Goal: Task Accomplishment & Management: Manage account settings

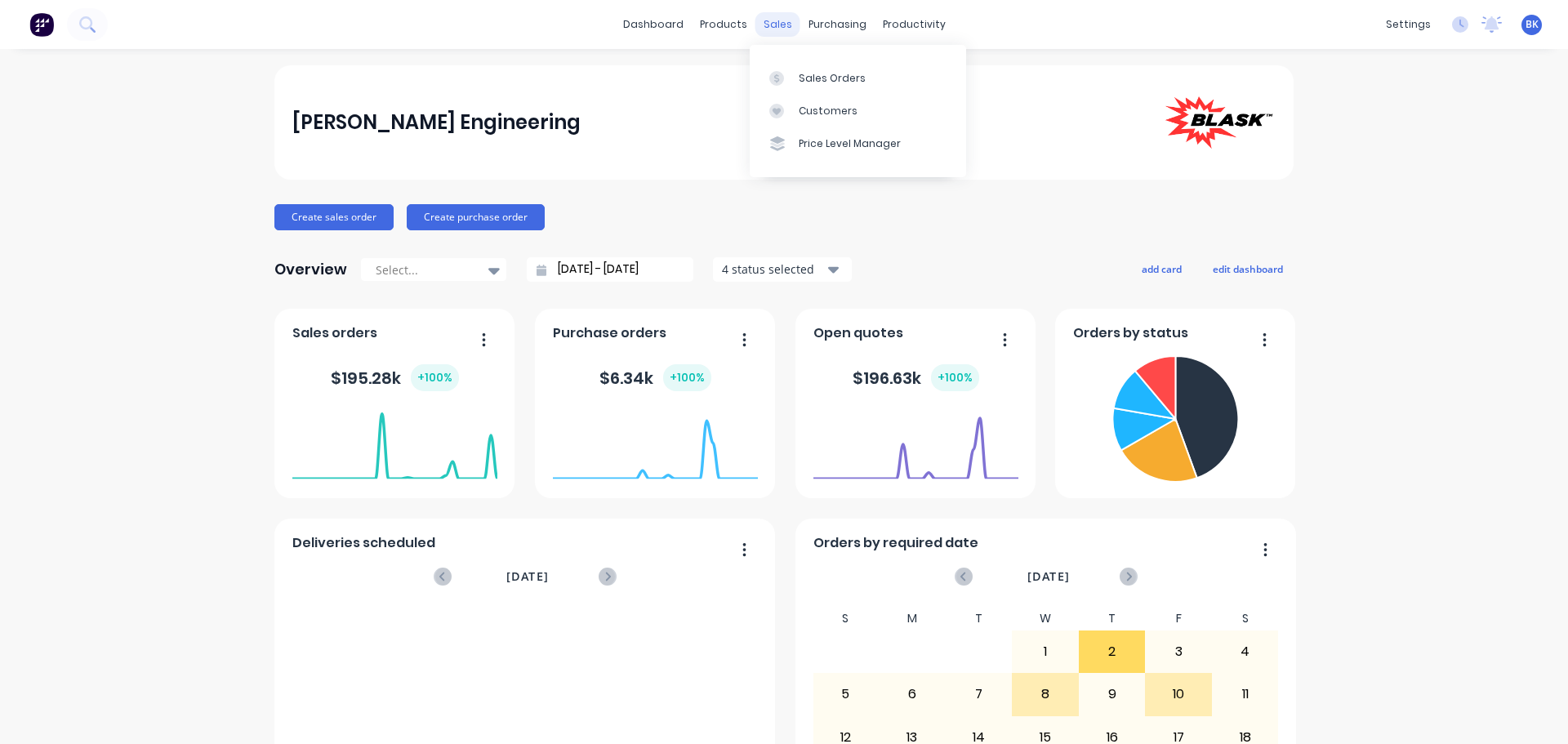
click at [772, 22] on div "sales" at bounding box center [778, 24] width 45 height 24
click at [793, 78] on div at bounding box center [781, 78] width 24 height 15
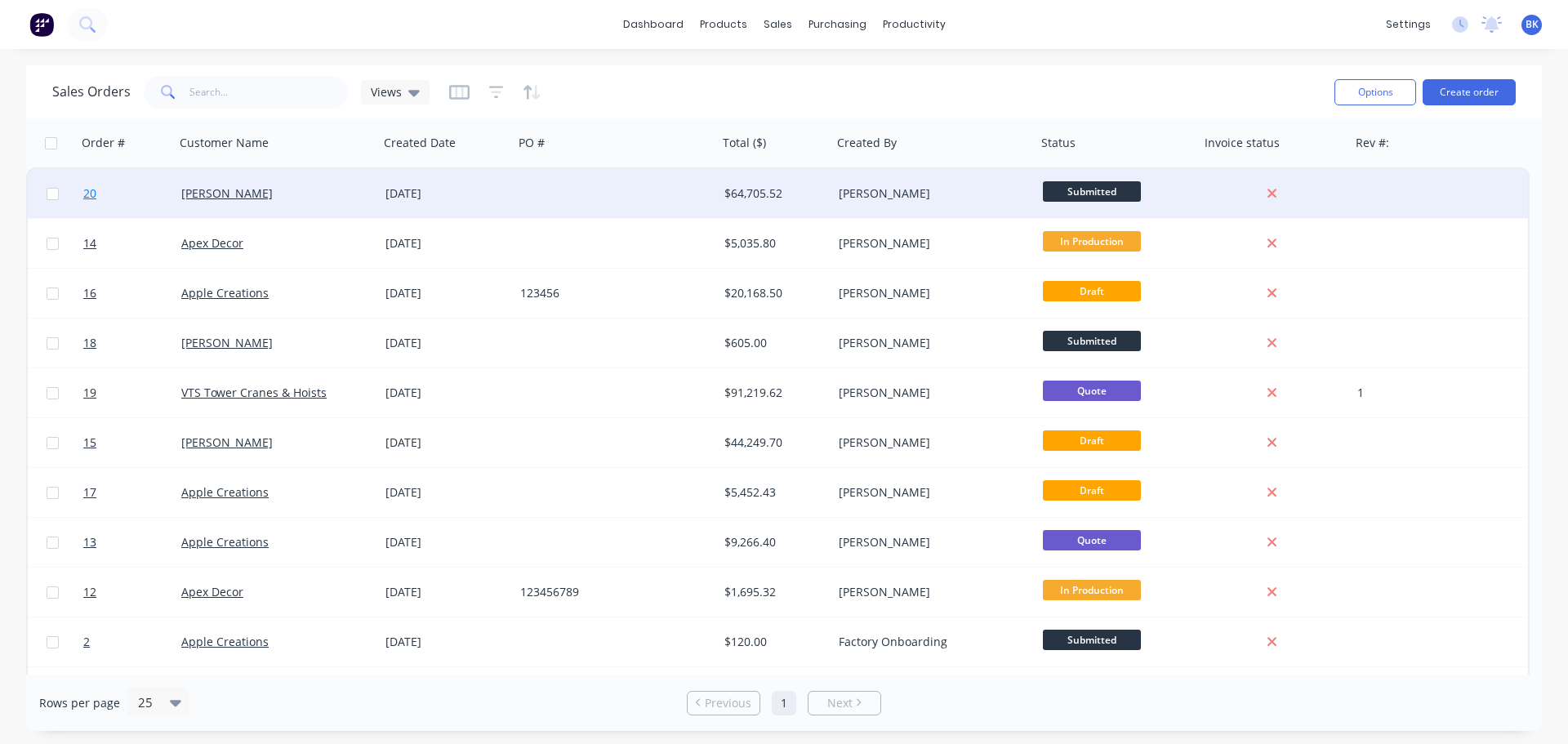
click at [86, 197] on span "20" at bounding box center [90, 193] width 13 height 17
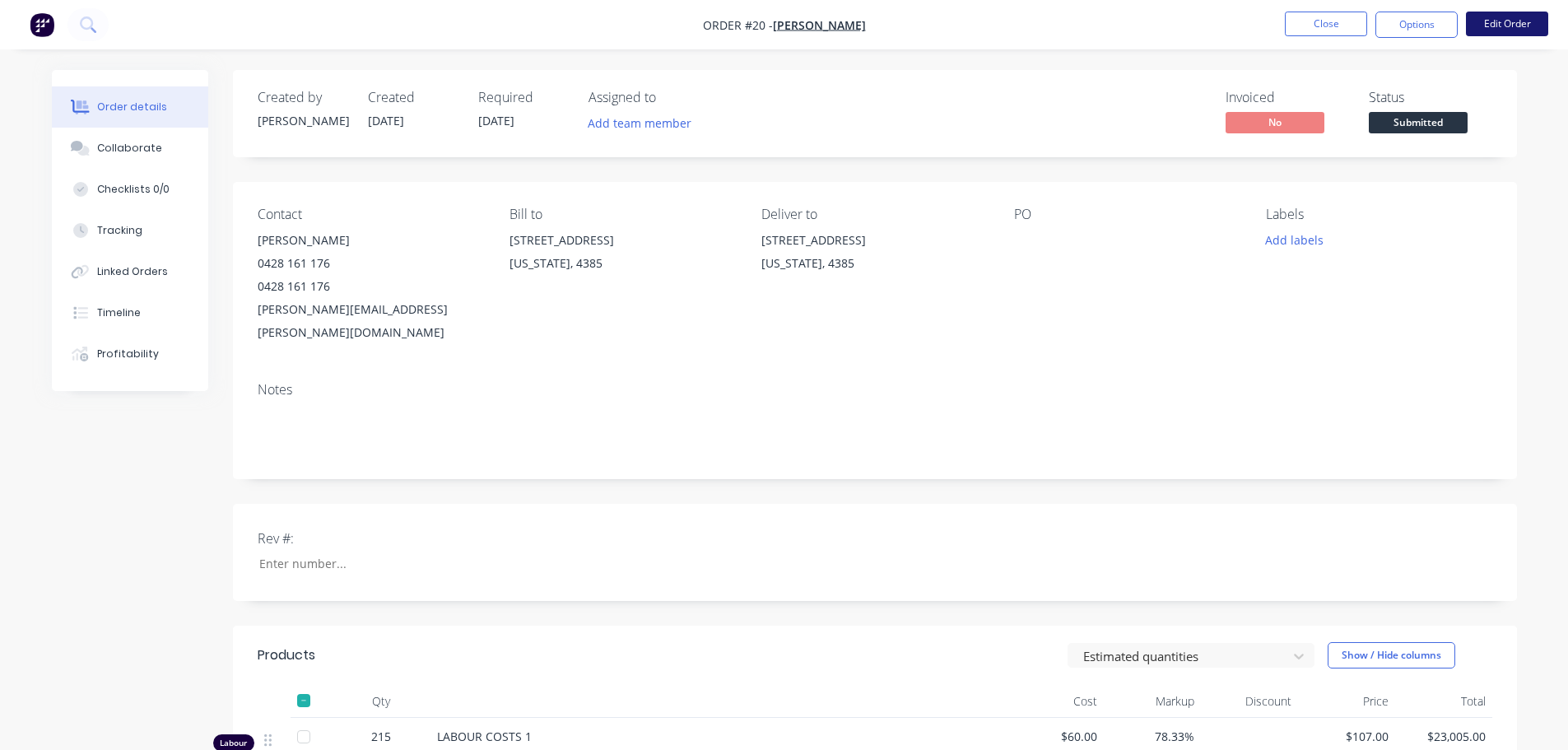
click at [1500, 19] on button "Edit Order" at bounding box center [1507, 24] width 83 height 25
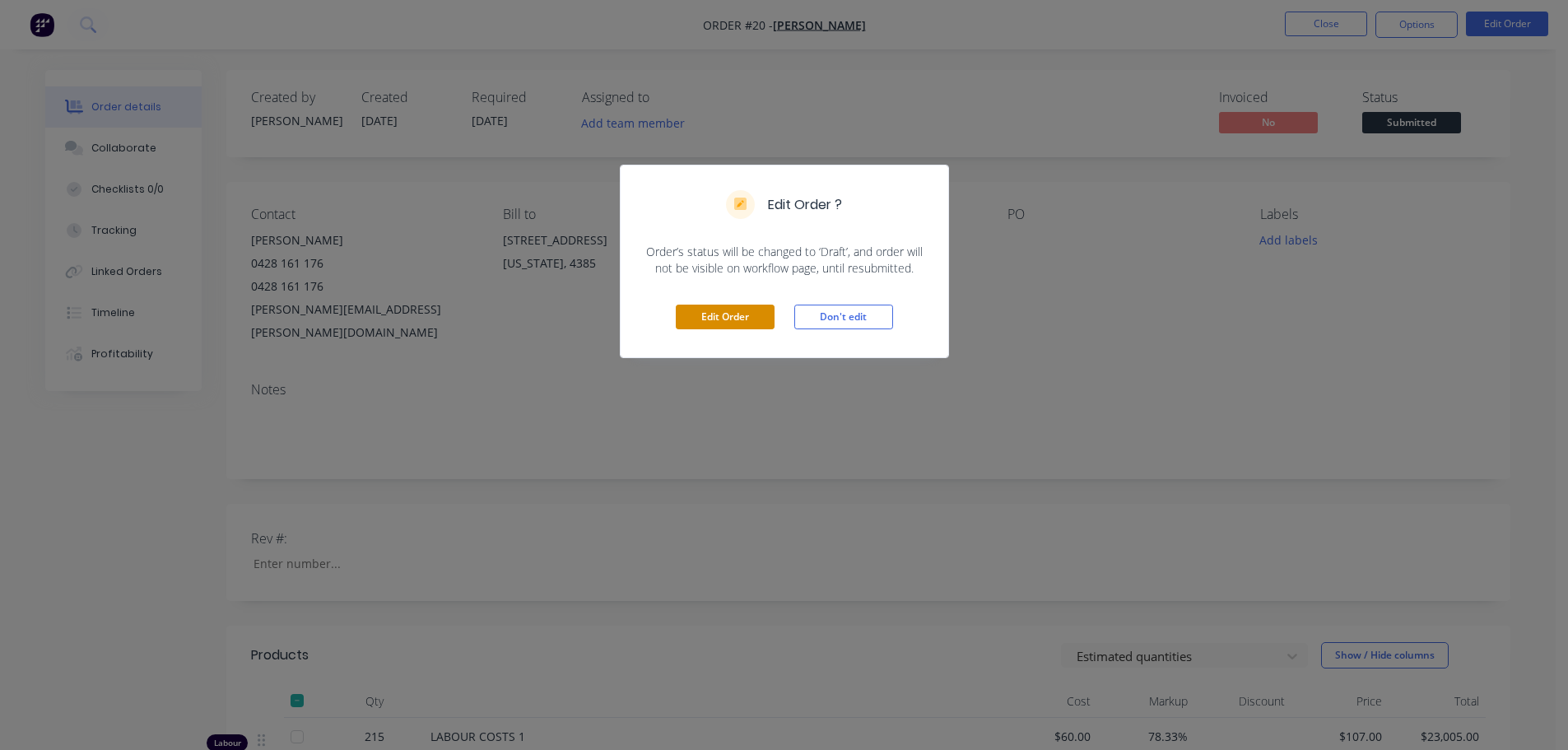
click at [733, 320] on button "Edit Order" at bounding box center [725, 317] width 98 height 25
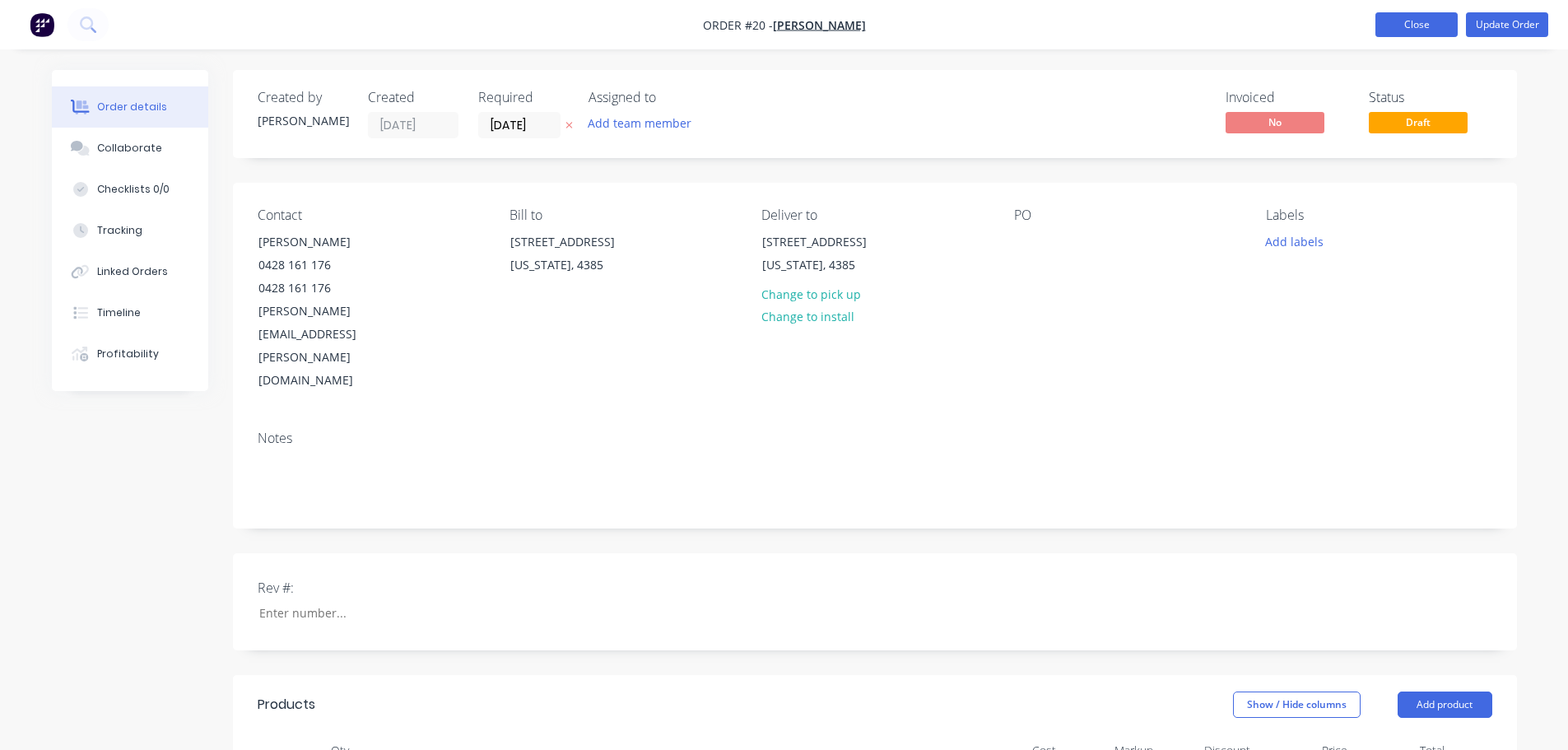
click at [1392, 30] on button "Close" at bounding box center [1416, 25] width 83 height 25
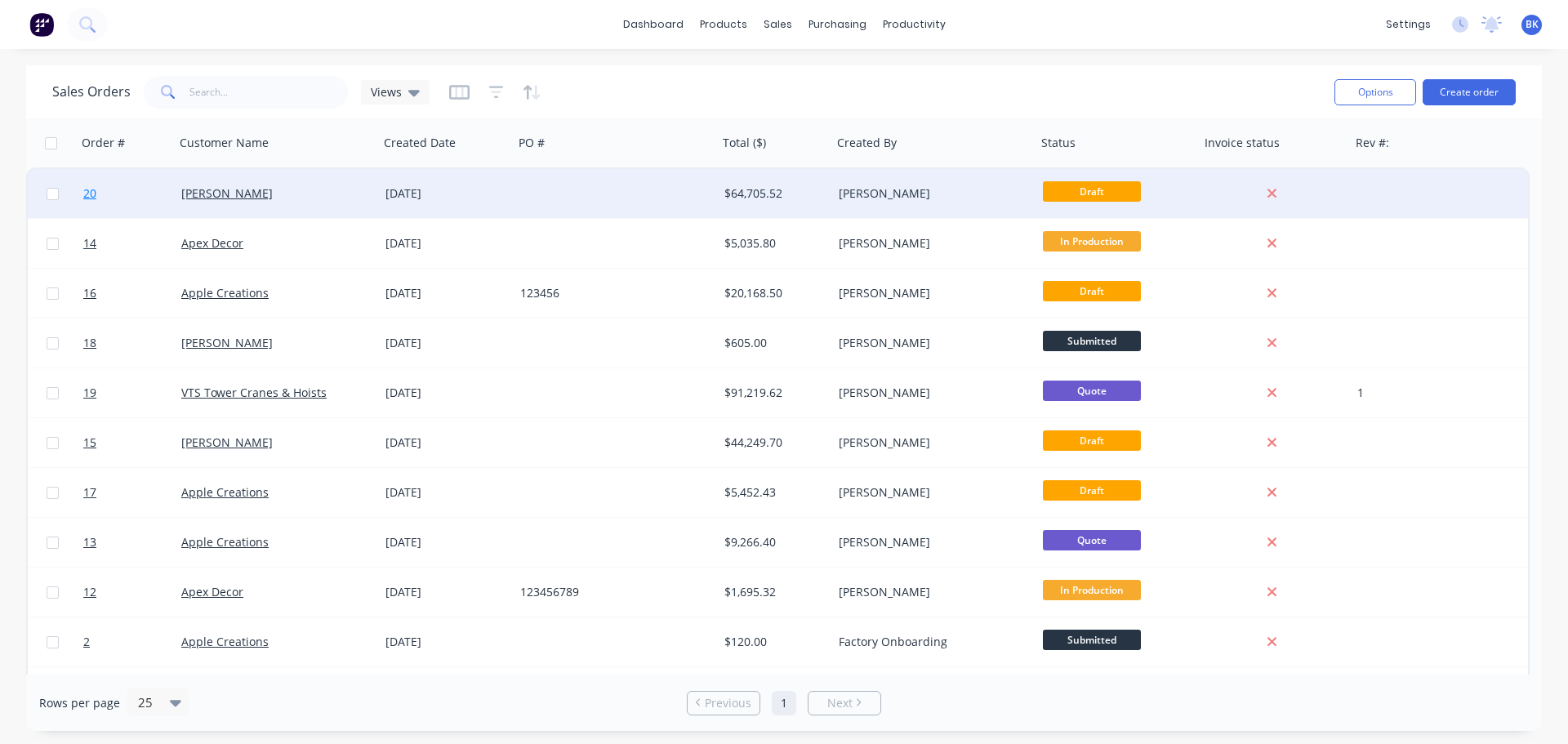
click at [84, 196] on span "20" at bounding box center [90, 193] width 13 height 17
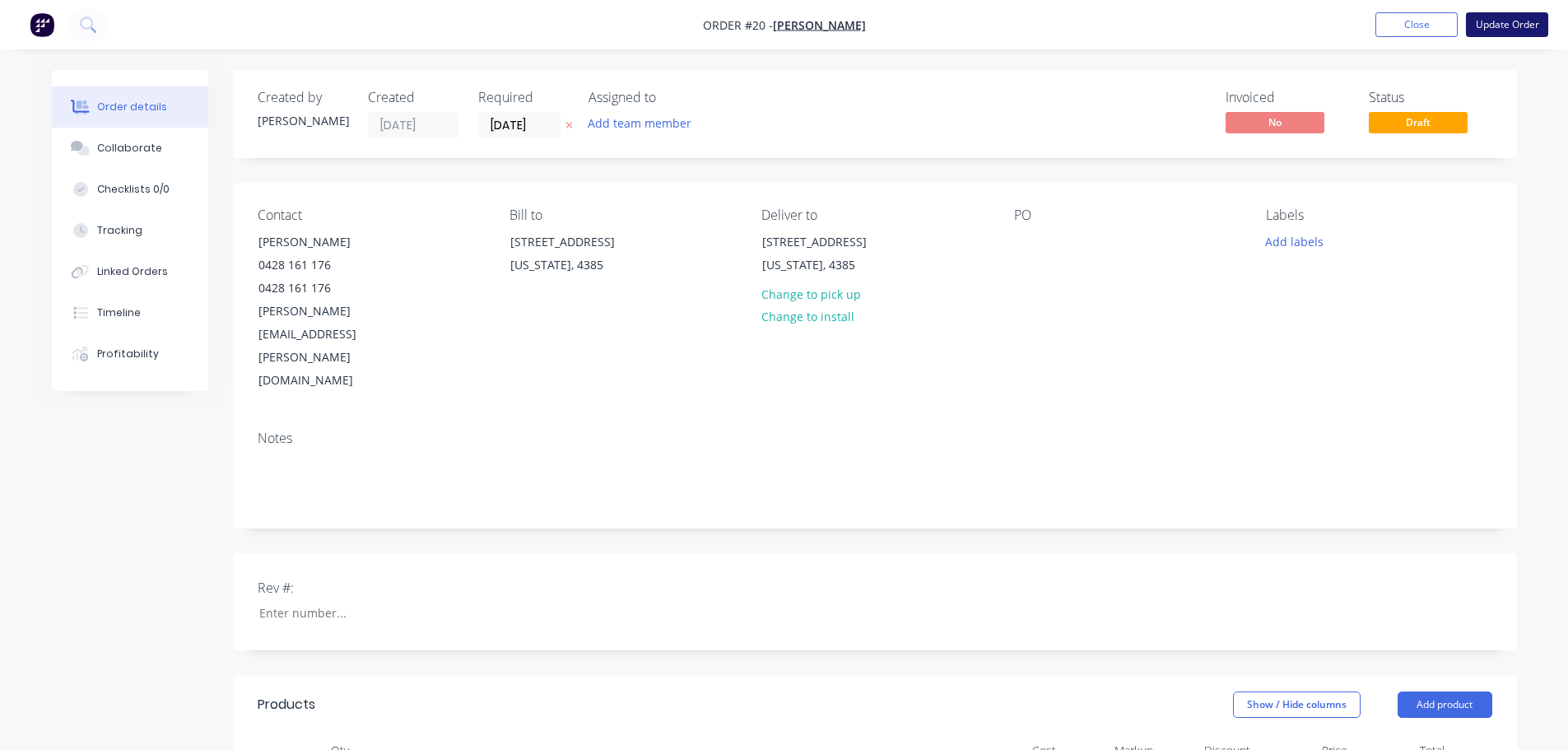
click at [1499, 27] on button "Update Order" at bounding box center [1507, 25] width 83 height 25
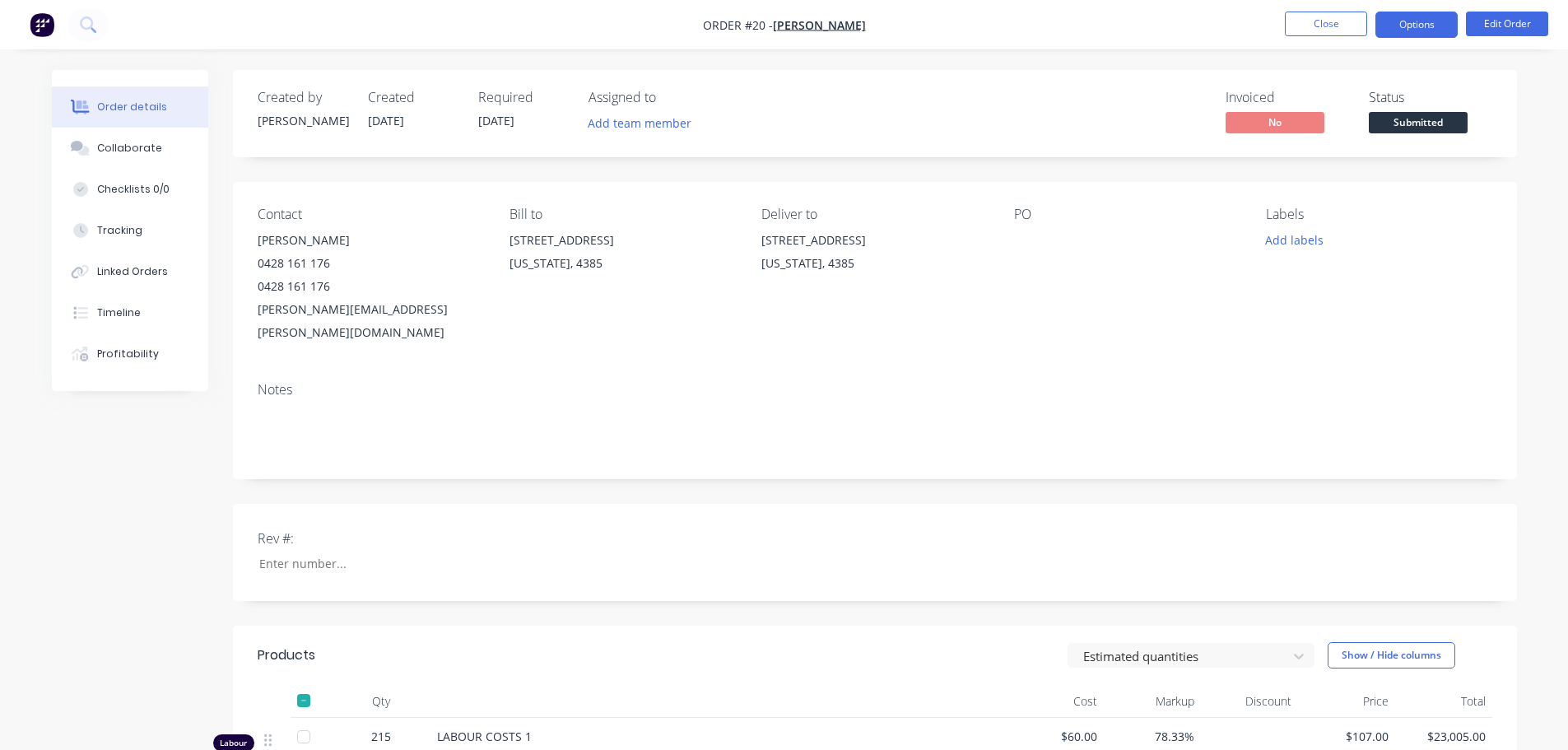
click at [1392, 25] on button "Options" at bounding box center [1416, 25] width 83 height 26
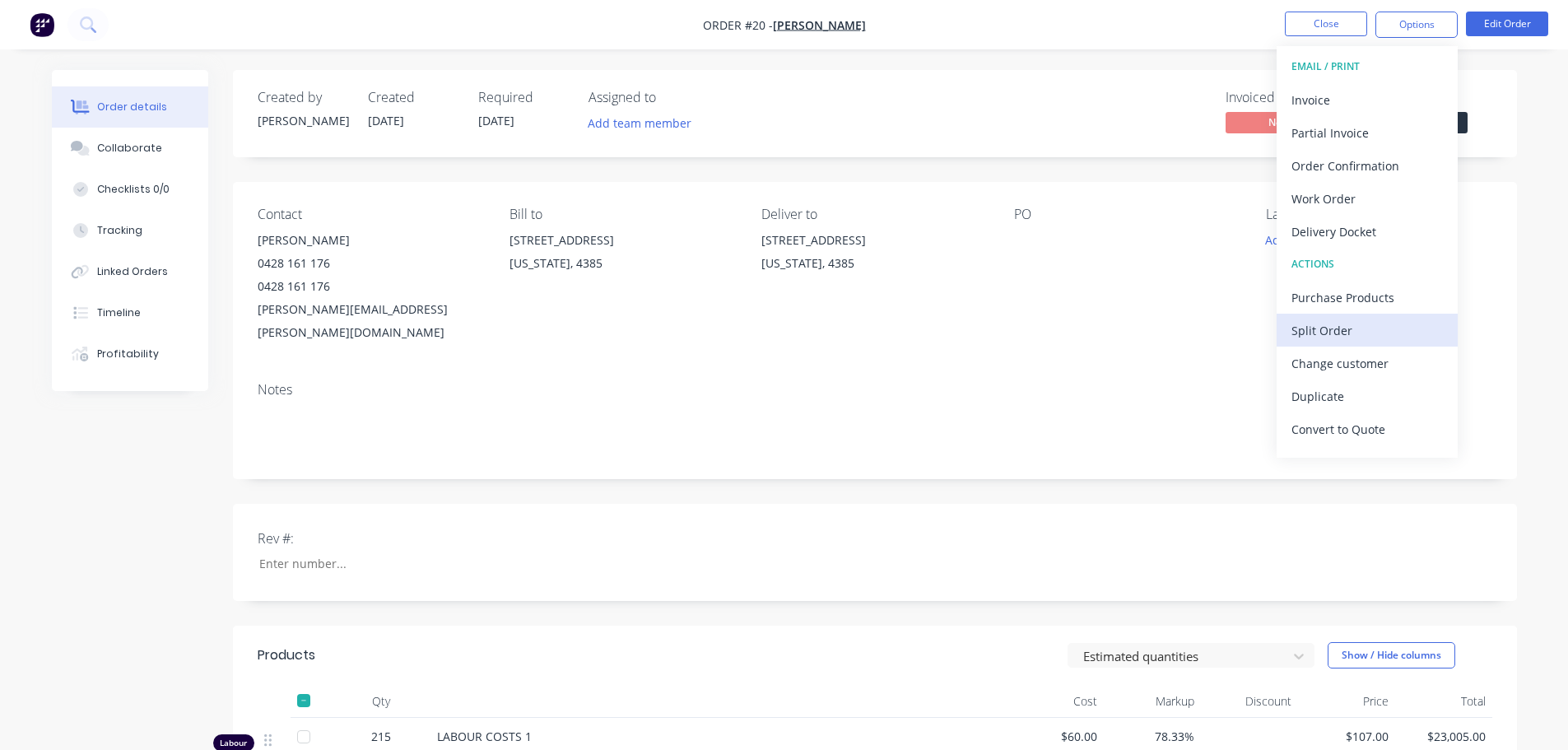
scroll to position [25, 0]
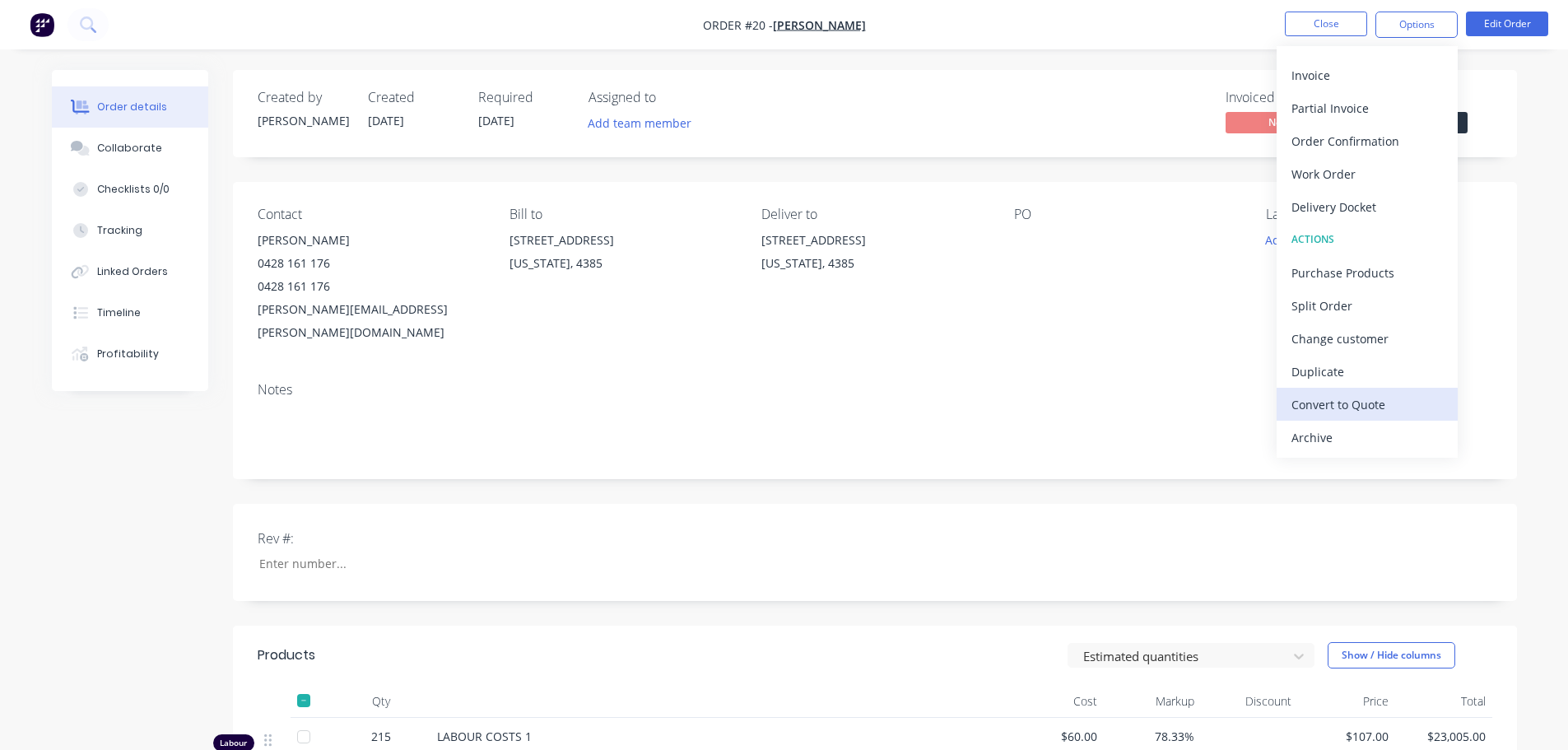
click at [1334, 406] on div "Convert to Quote" at bounding box center [1367, 404] width 151 height 24
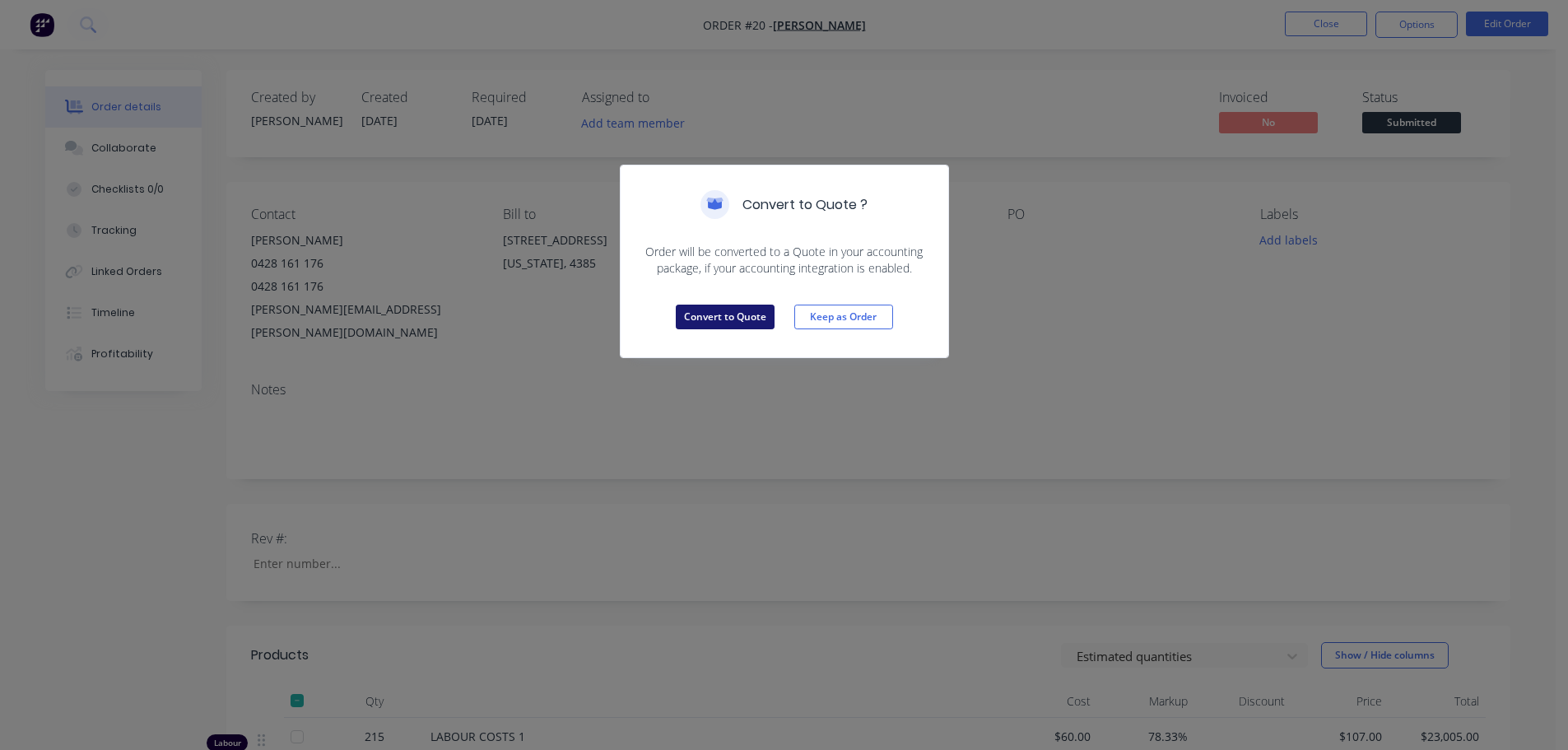
click at [728, 309] on button "Convert to Quote" at bounding box center [725, 317] width 98 height 25
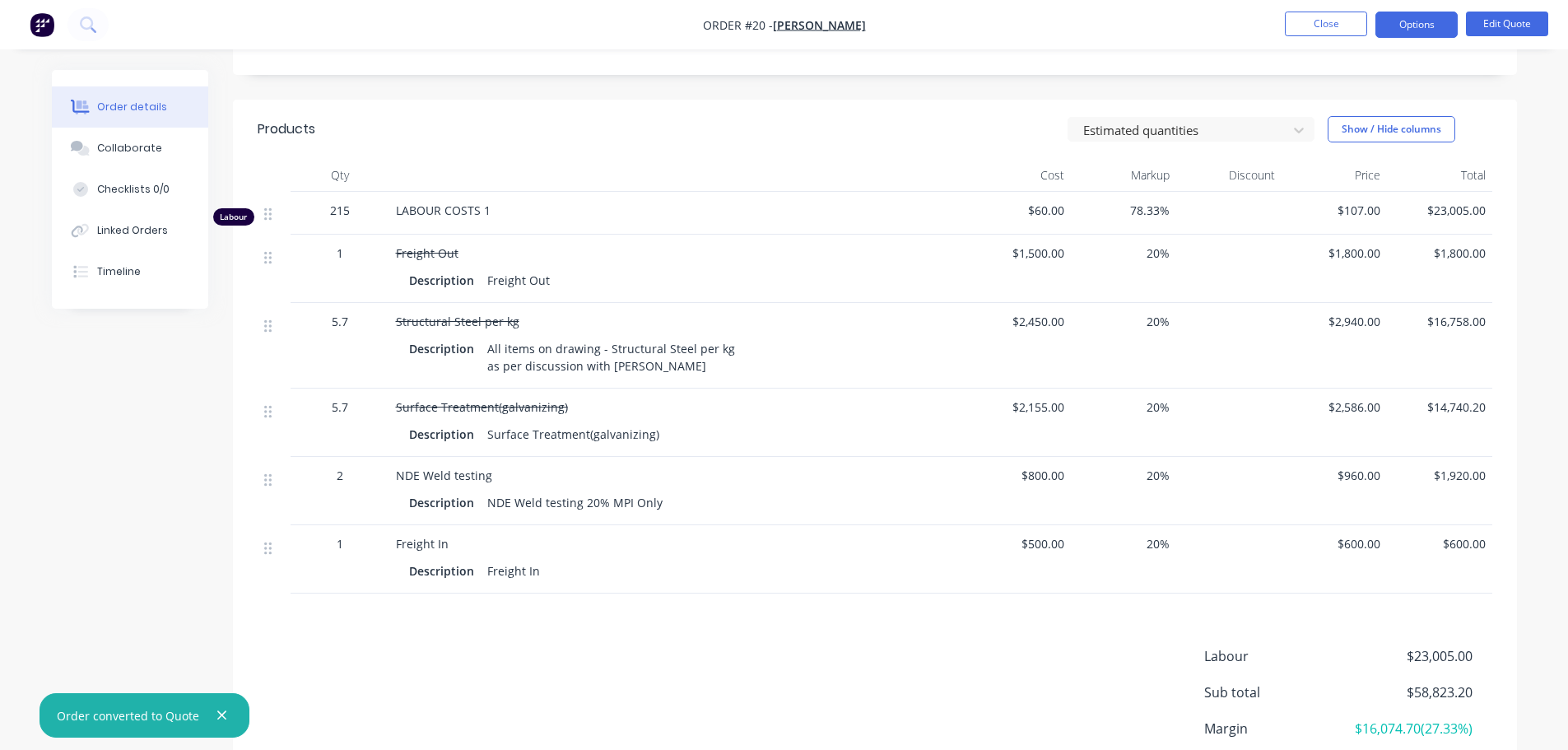
scroll to position [494, 0]
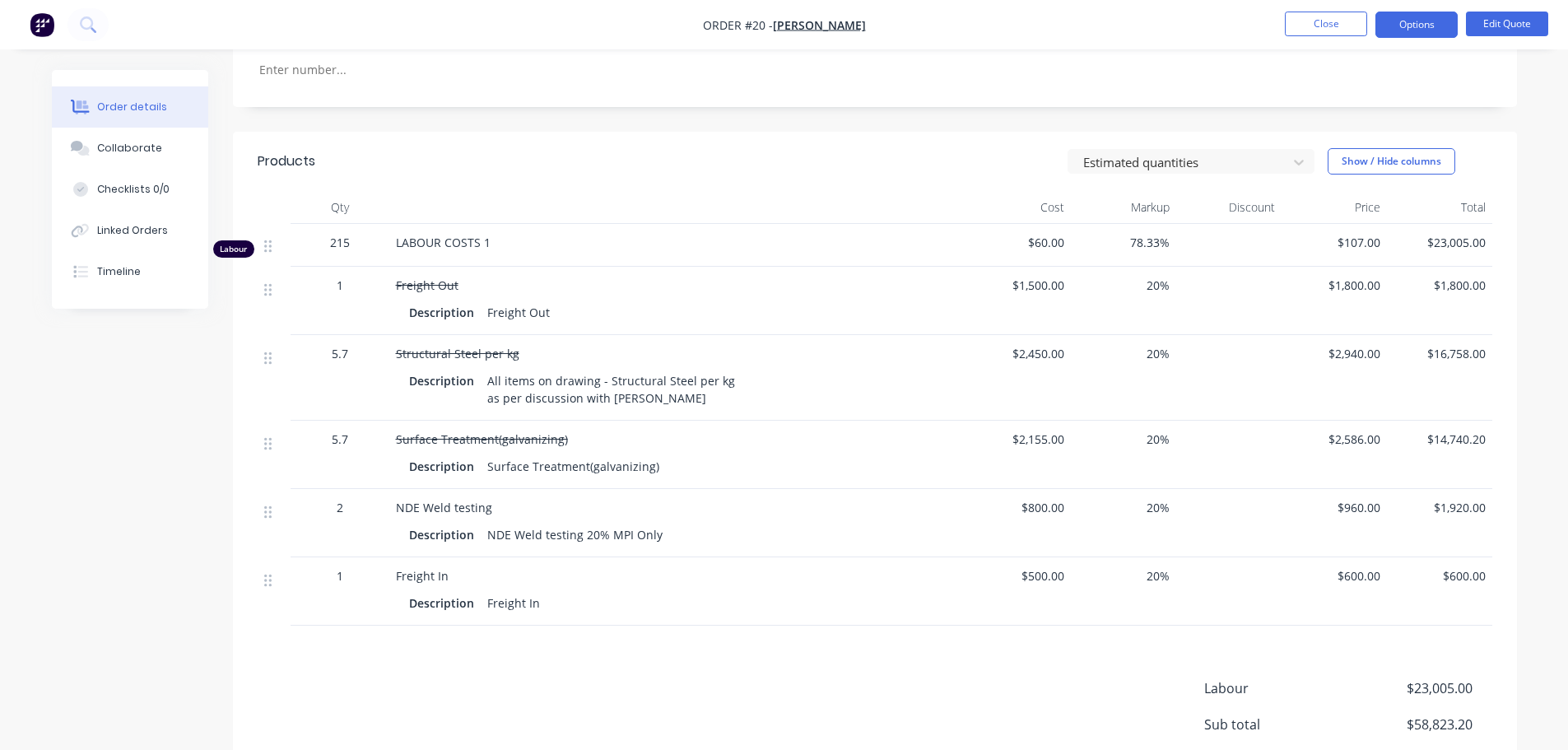
click at [434, 346] on span "Structural Steel per kg" at bounding box center [457, 354] width 124 height 16
click at [440, 346] on span "Structural Steel per kg" at bounding box center [457, 354] width 124 height 16
click at [266, 283] on icon at bounding box center [268, 289] width 7 height 12
click at [431, 278] on span "Freight Out" at bounding box center [427, 285] width 62 height 16
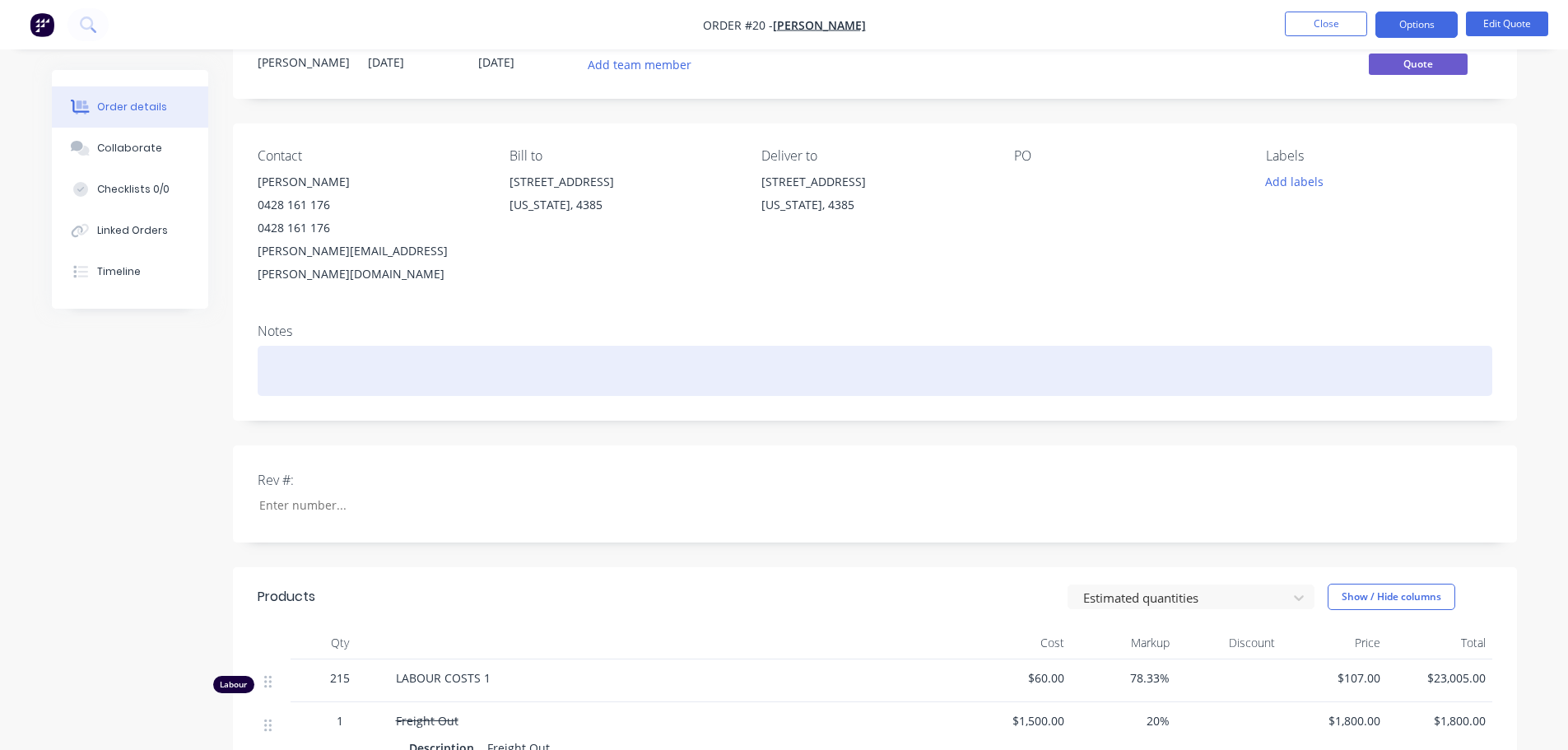
scroll to position [1, 0]
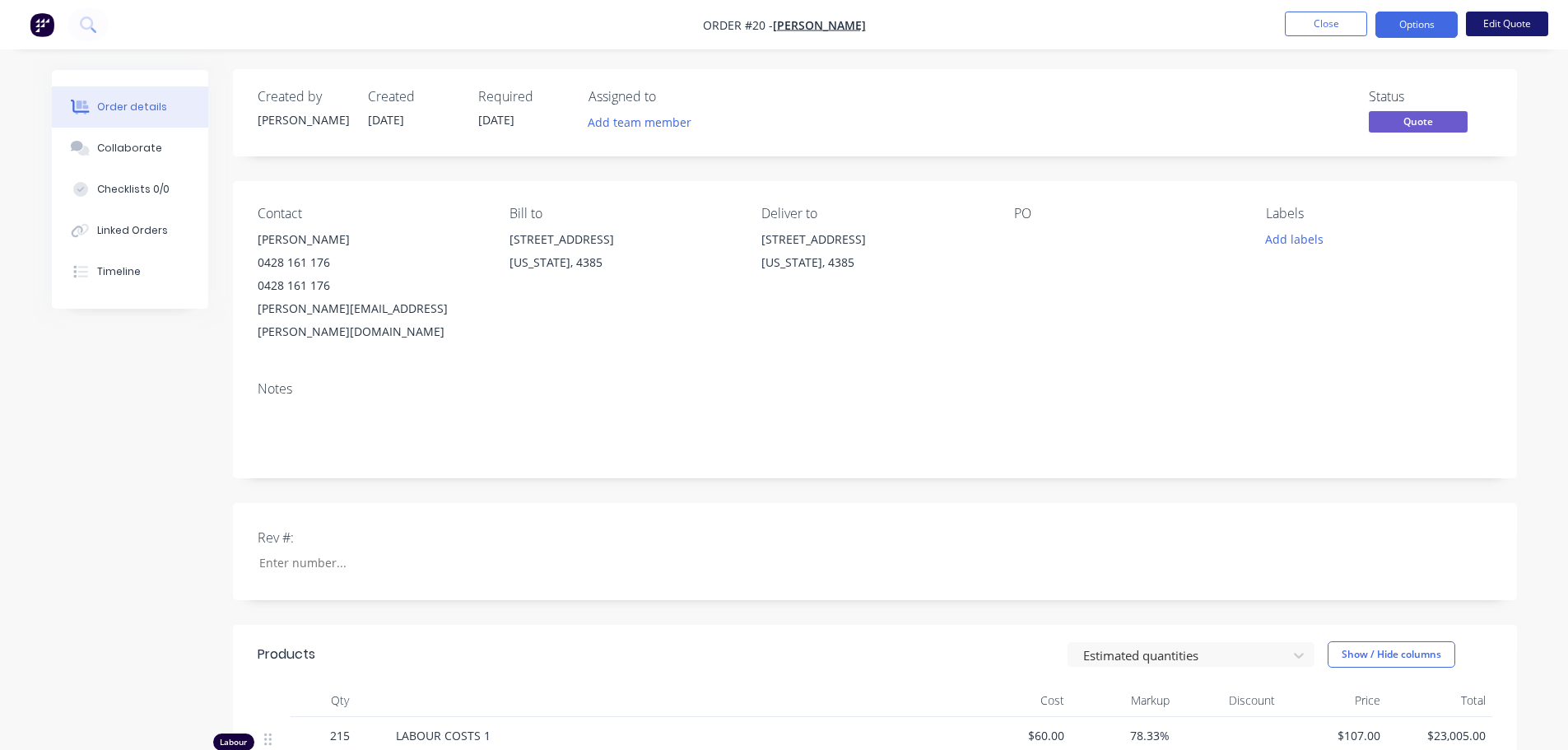
click at [1507, 32] on button "Edit Quote" at bounding box center [1507, 24] width 83 height 25
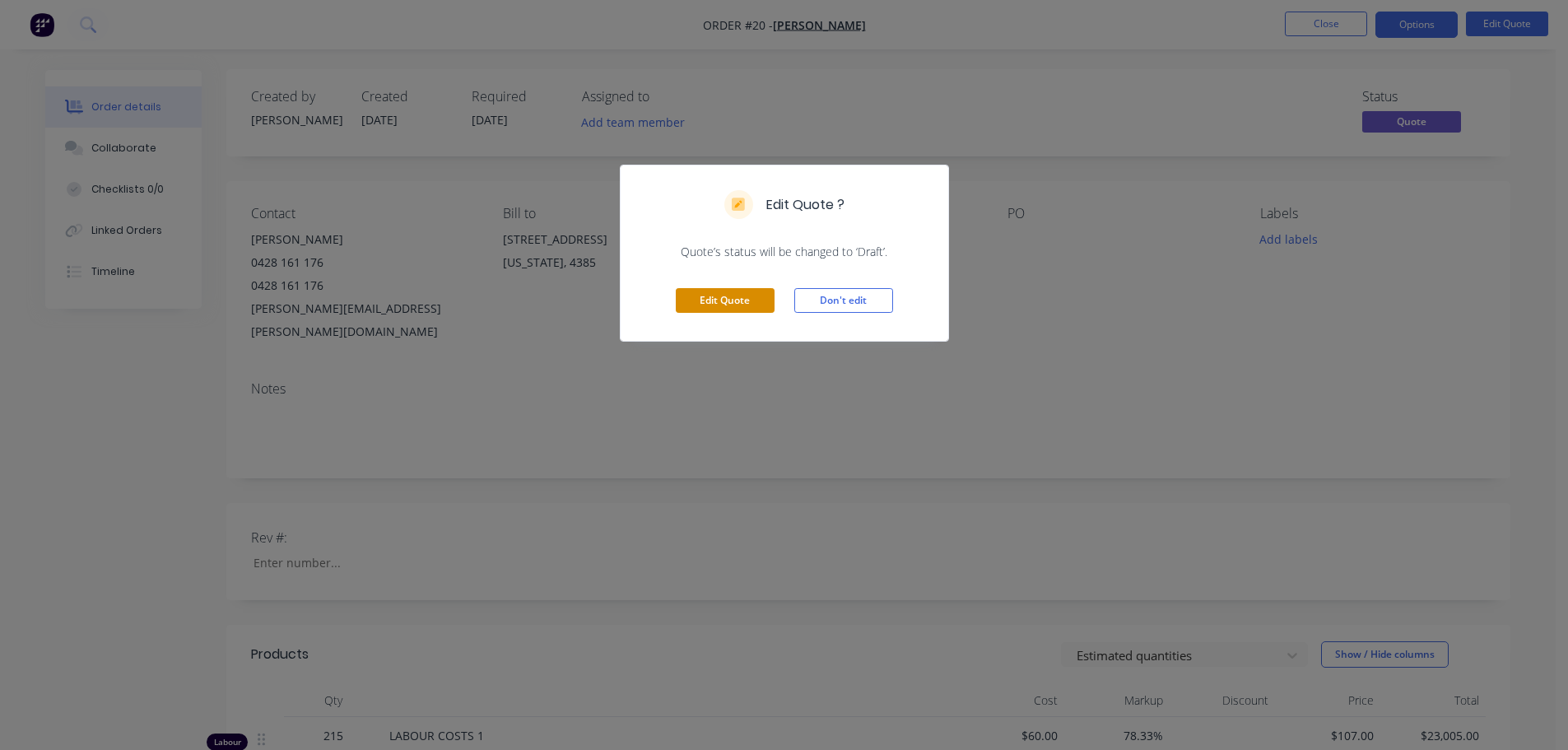
click at [729, 304] on button "Edit Quote" at bounding box center [725, 300] width 98 height 25
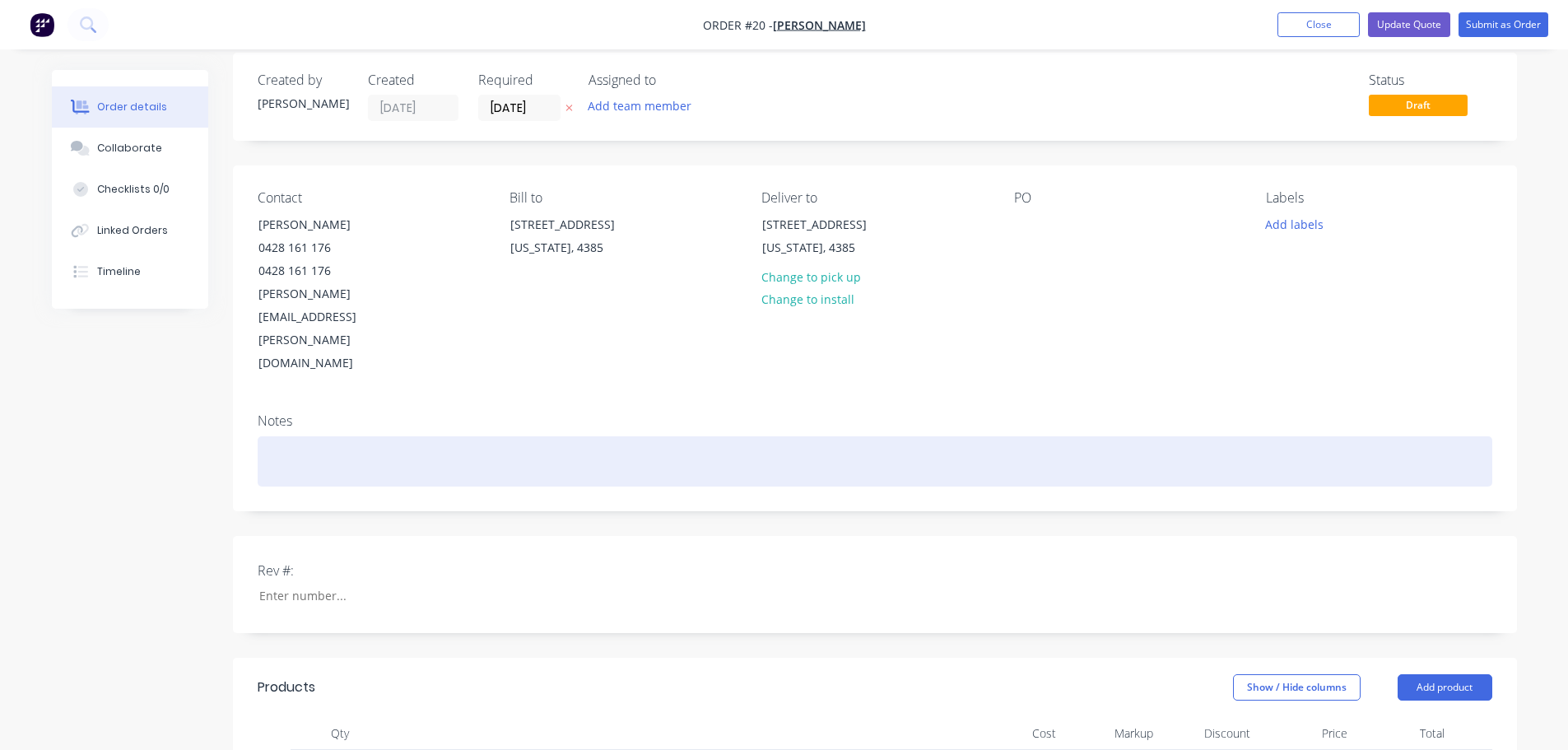
scroll to position [0, 0]
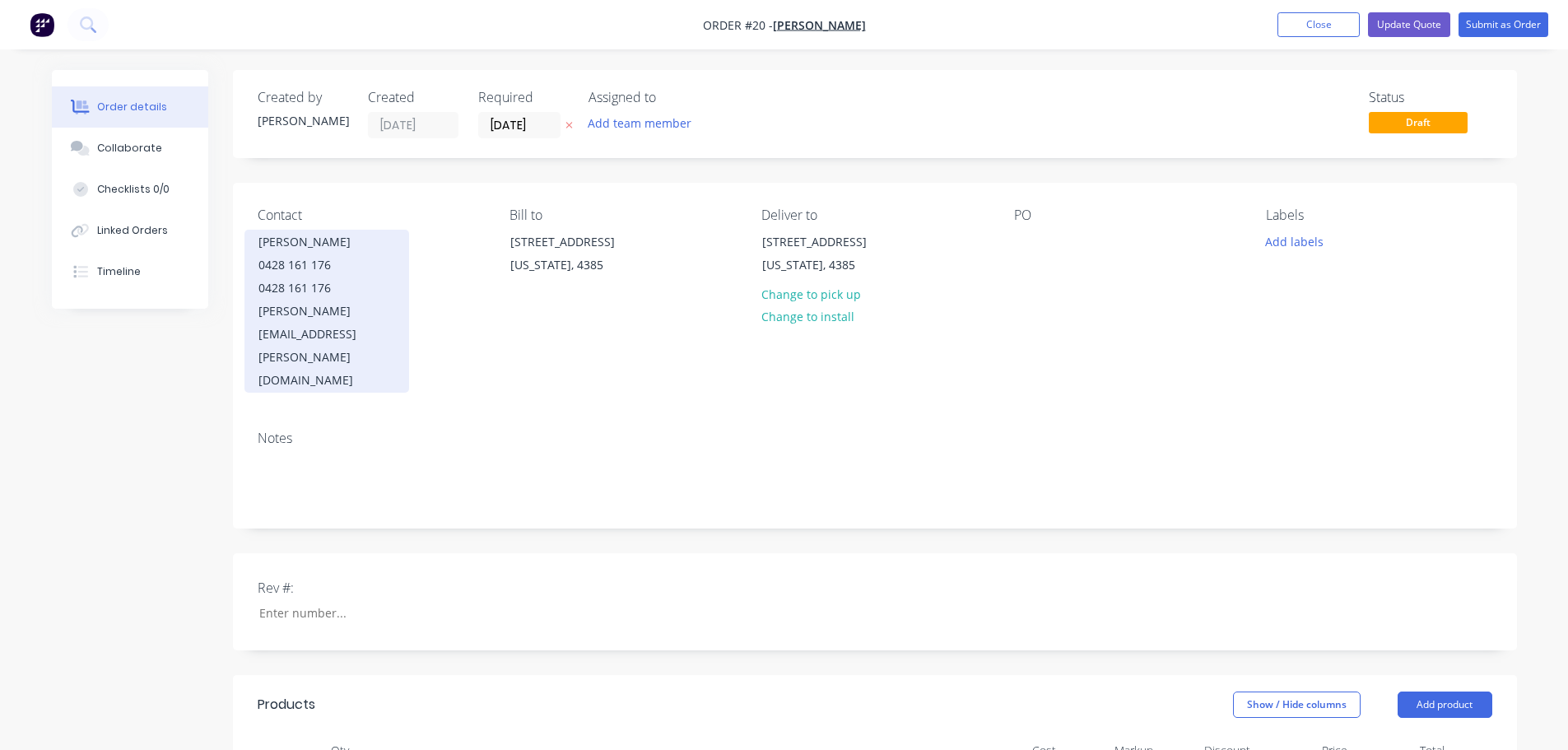
click at [315, 311] on div "[PERSON_NAME][EMAIL_ADDRESS][PERSON_NAME][DOMAIN_NAME]" at bounding box center [327, 345] width 137 height 92
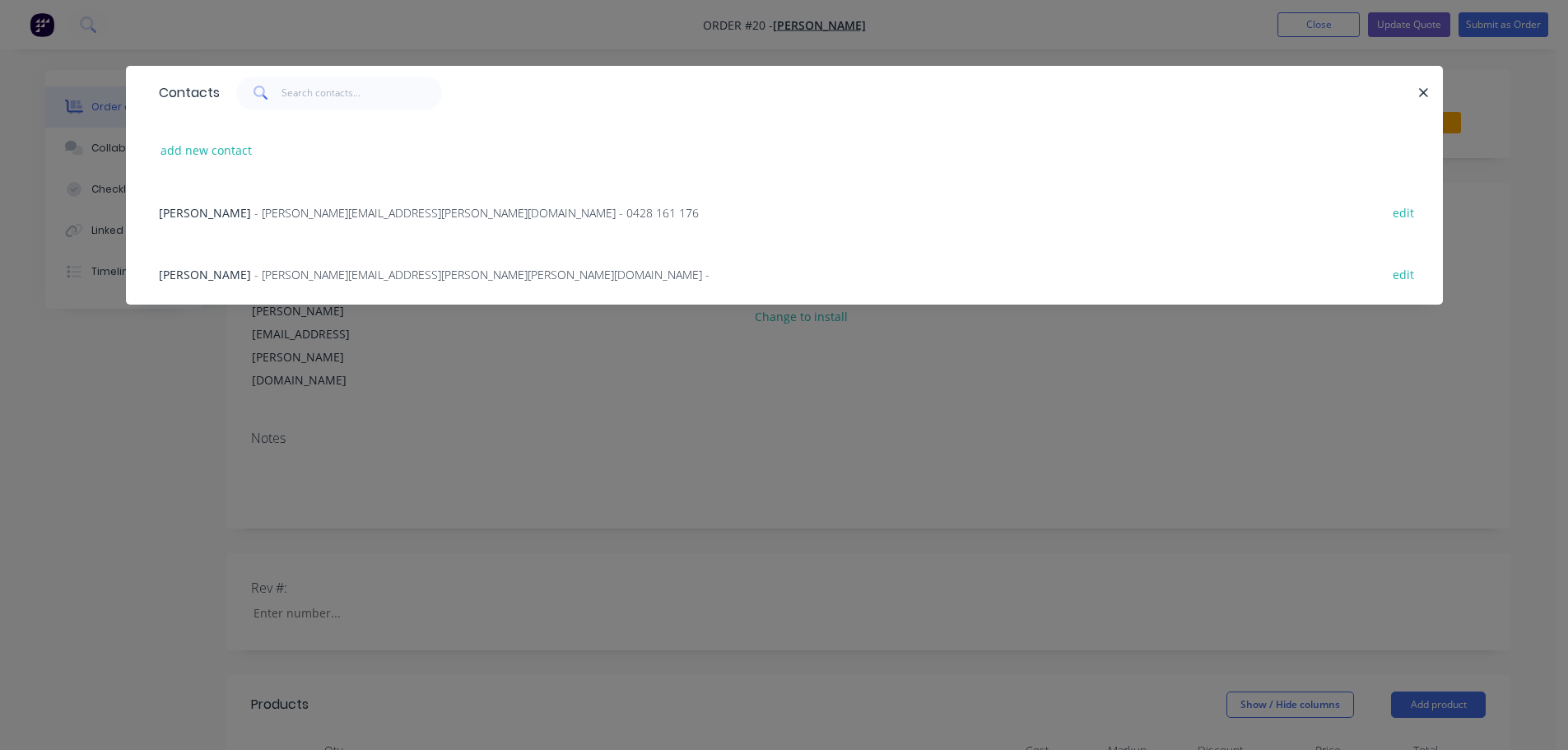
click at [255, 268] on span "- [PERSON_NAME][EMAIL_ADDRESS][PERSON_NAME][PERSON_NAME][DOMAIN_NAME] -" at bounding box center [482, 275] width 455 height 16
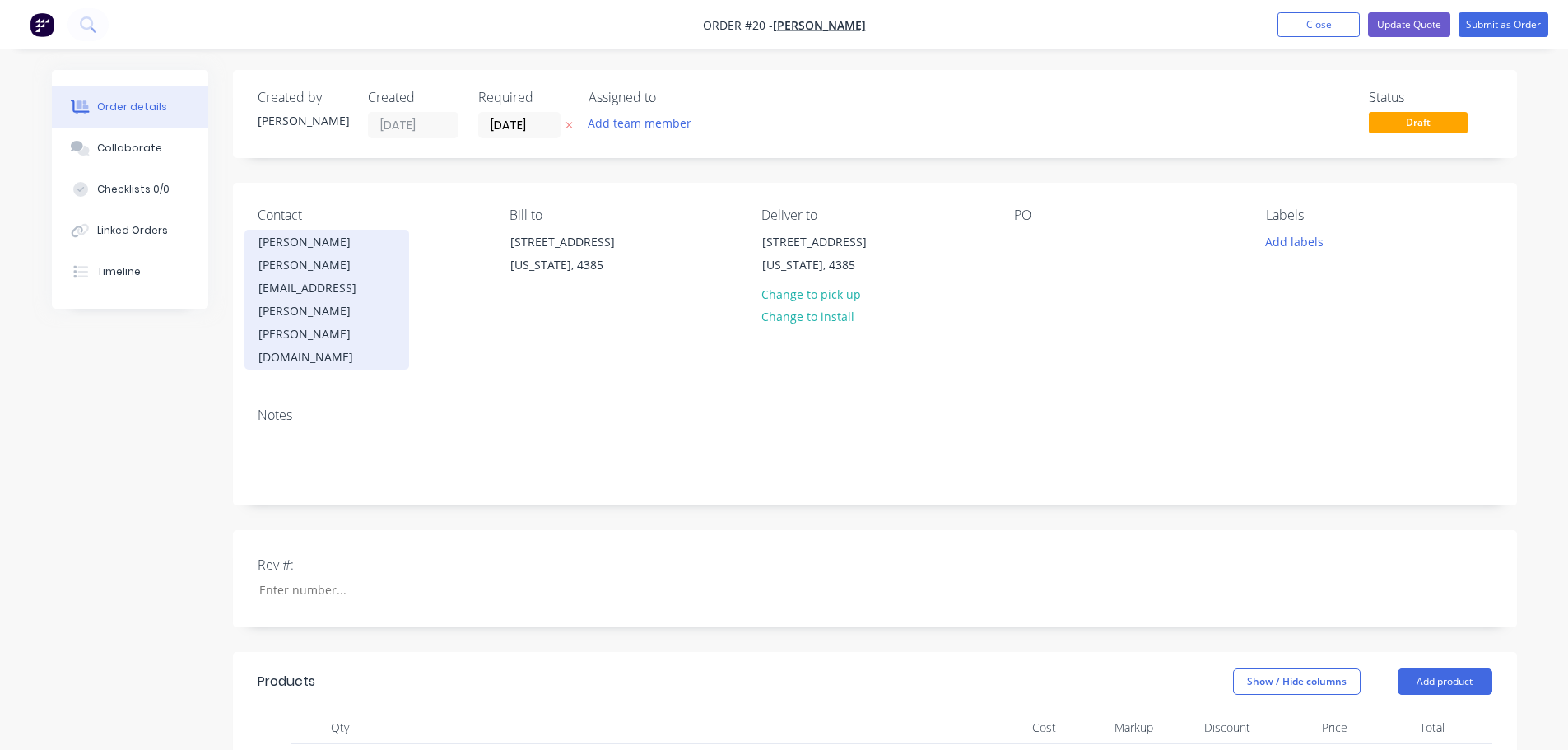
click at [300, 262] on div "[PERSON_NAME][EMAIL_ADDRESS][PERSON_NAME][PERSON_NAME][DOMAIN_NAME]" at bounding box center [327, 311] width 137 height 115
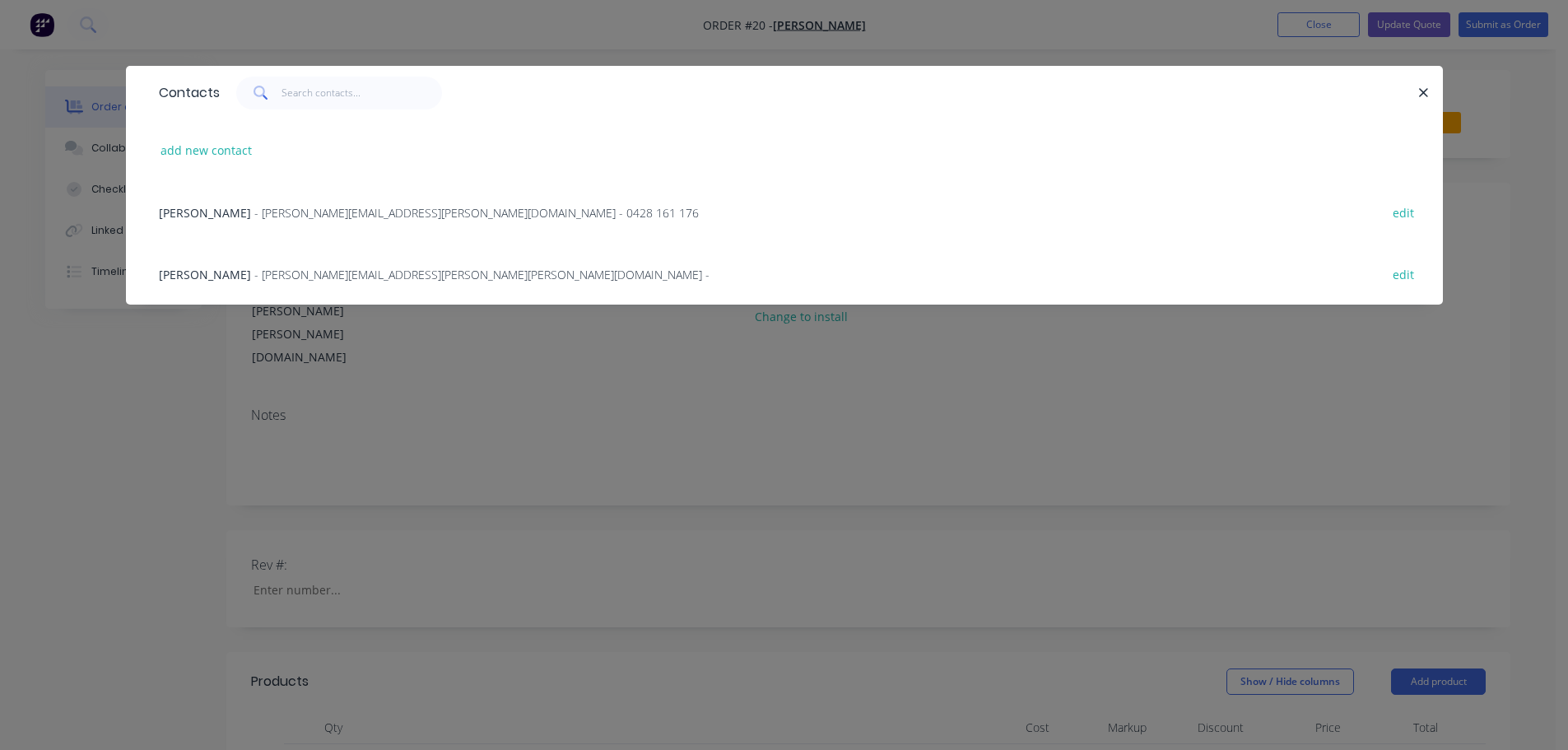
click at [255, 215] on span "- [PERSON_NAME][EMAIL_ADDRESS][PERSON_NAME][DOMAIN_NAME] - 0428 161 176" at bounding box center [477, 213] width 444 height 16
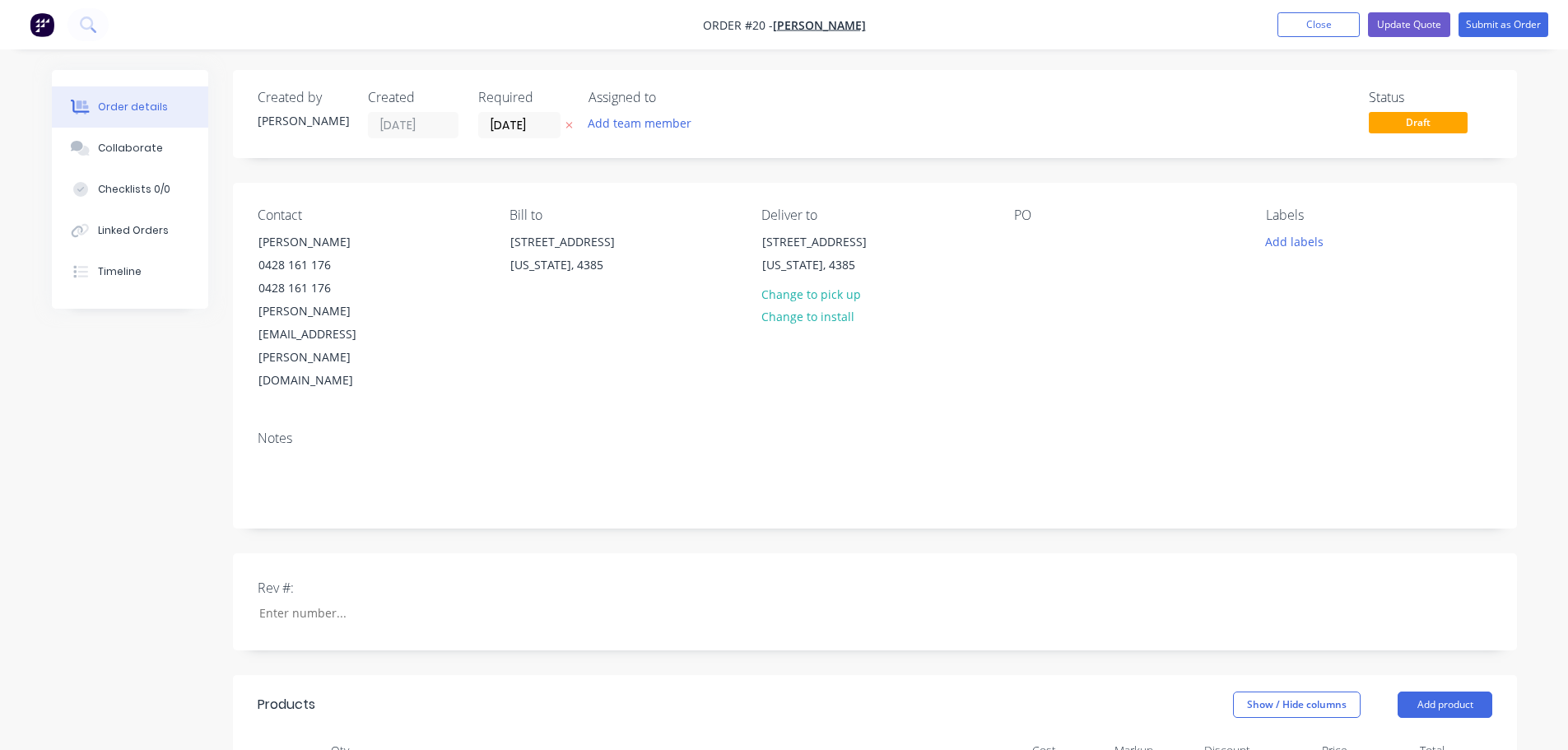
click at [418, 417] on div "Notes" at bounding box center [874, 472] width 1284 height 111
click at [1044, 243] on div "PO" at bounding box center [1126, 299] width 226 height 185
click at [1418, 28] on button "Update Quote" at bounding box center [1409, 25] width 83 height 25
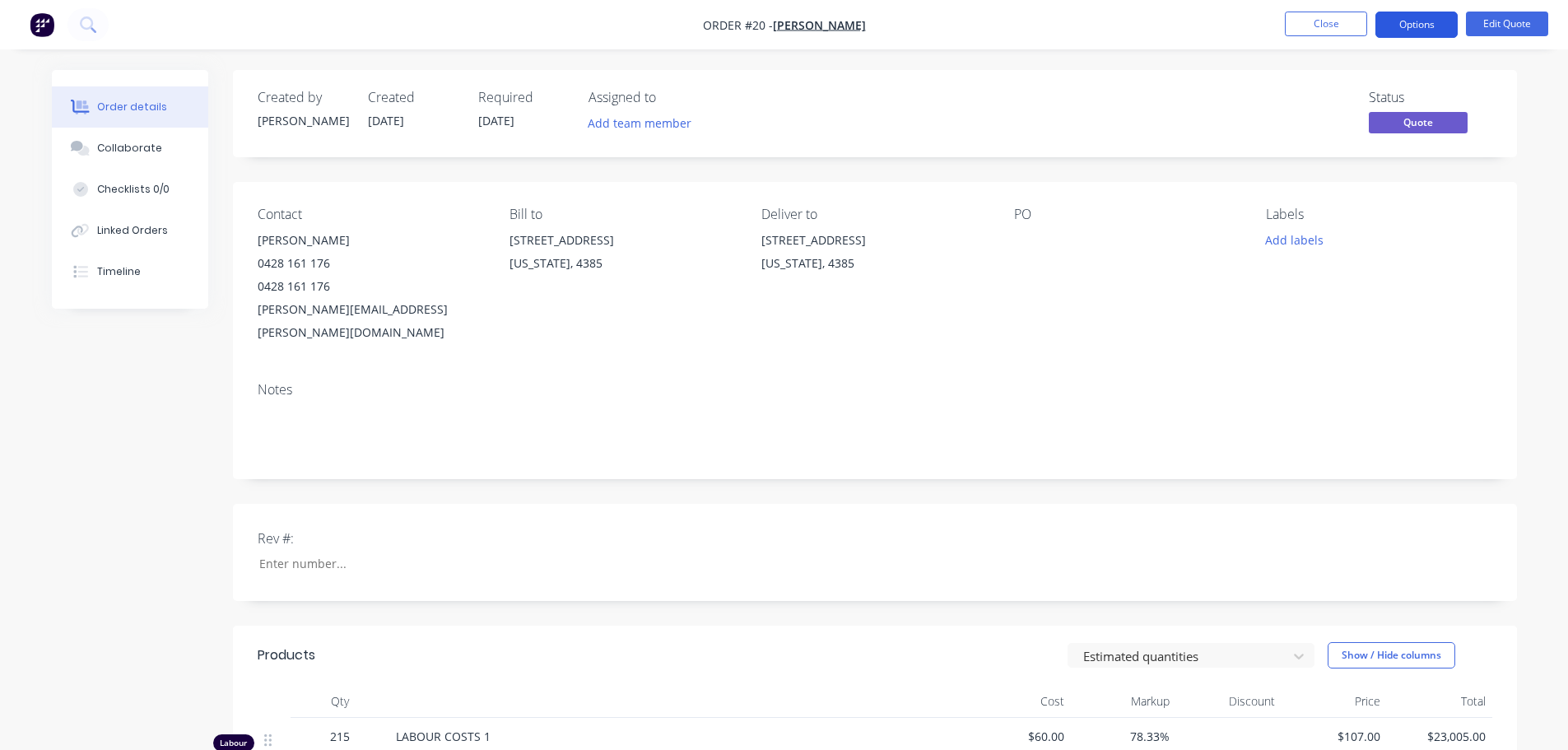
click at [1439, 27] on button "Options" at bounding box center [1416, 25] width 83 height 26
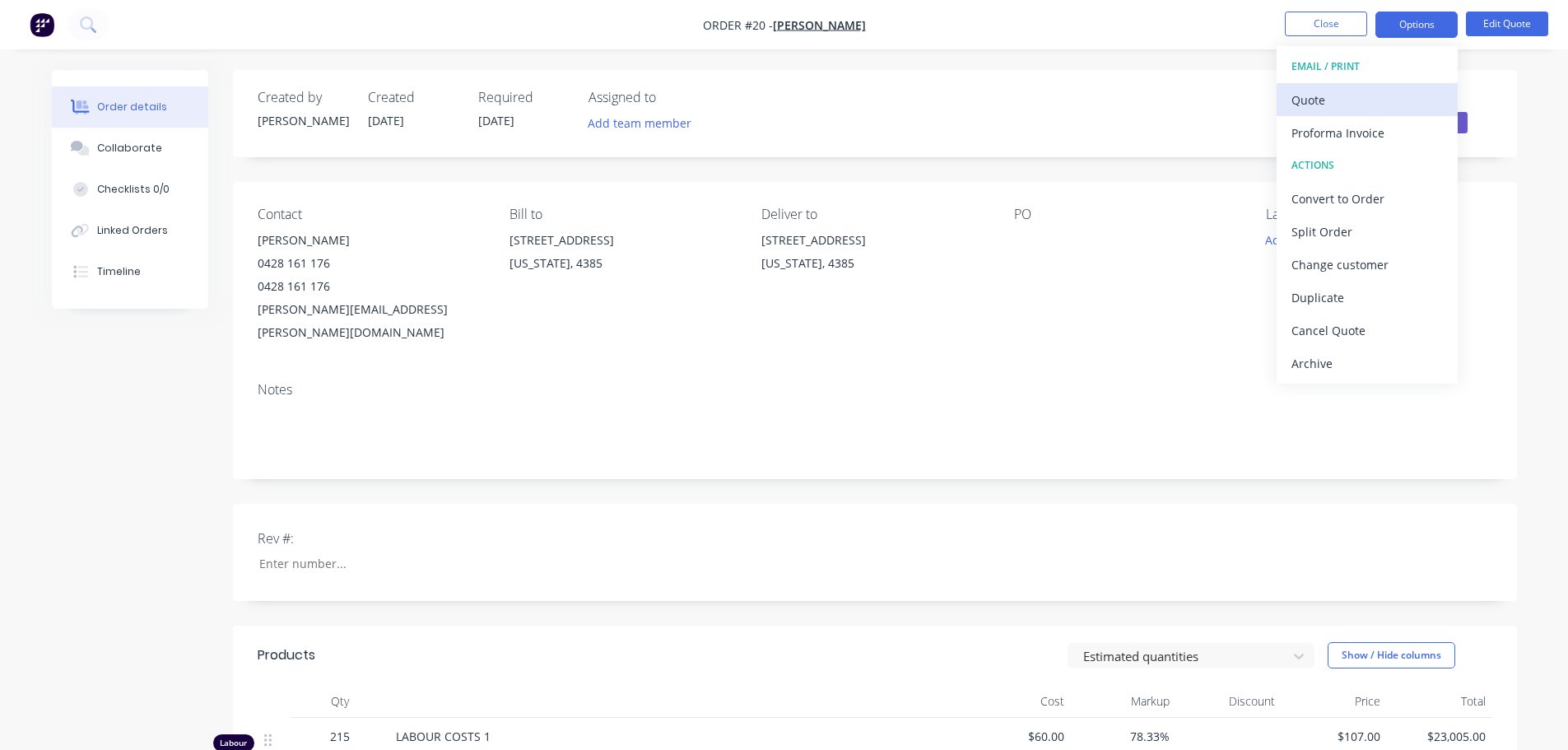
click at [1308, 90] on div "Quote" at bounding box center [1367, 99] width 151 height 24
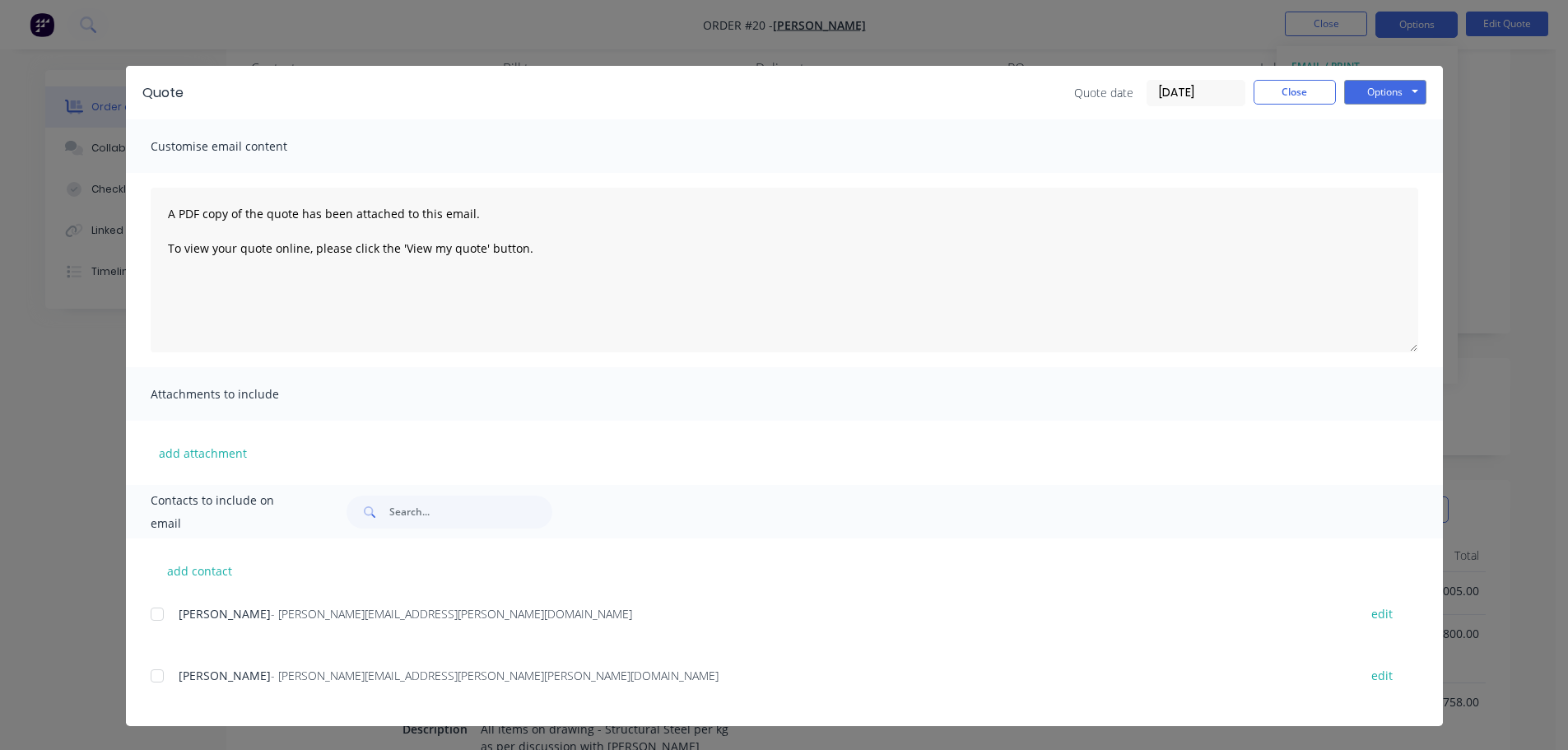
scroll to position [164, 0]
click at [162, 677] on div at bounding box center [156, 675] width 32 height 32
click at [393, 511] on input "text" at bounding box center [471, 511] width 163 height 32
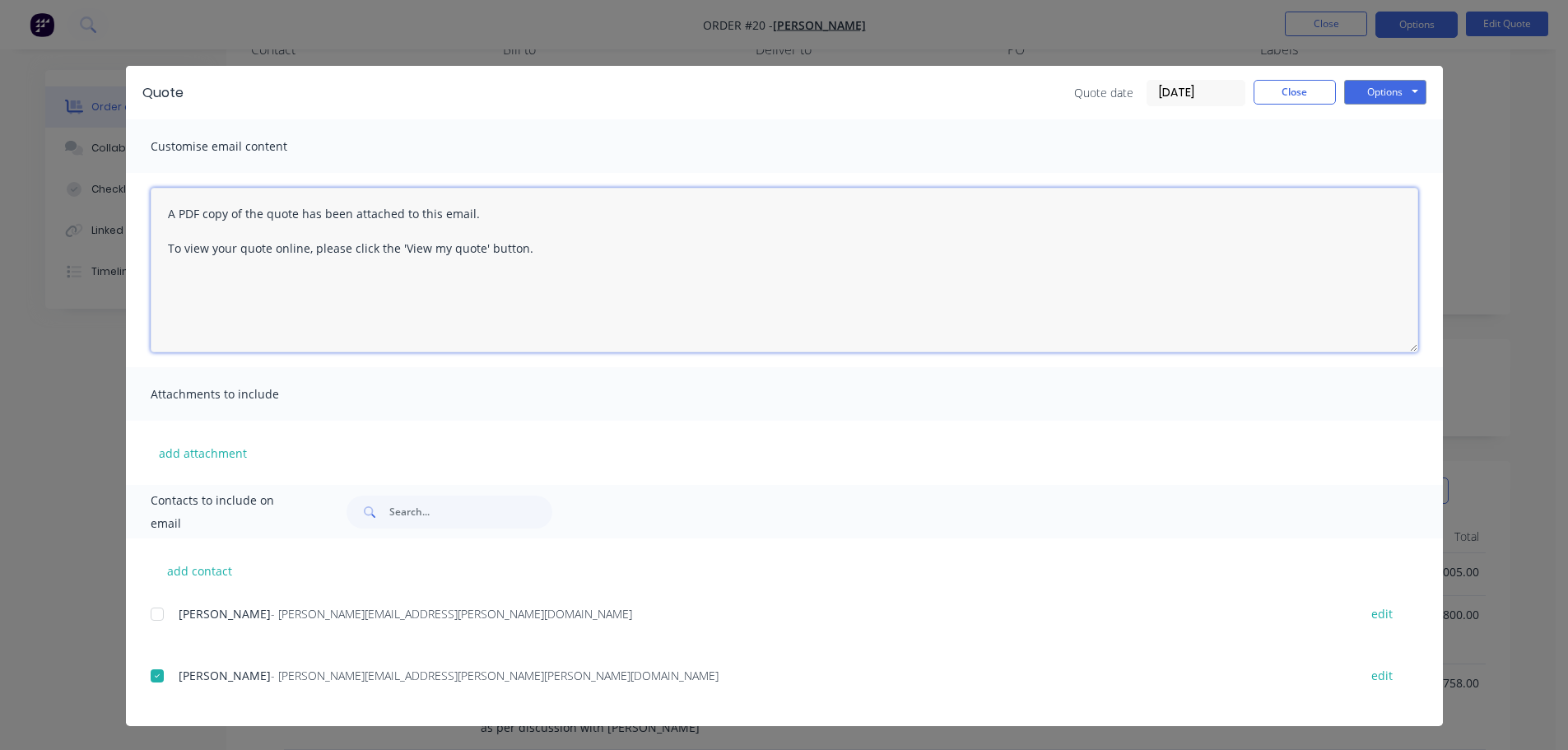
click at [361, 280] on textarea "A PDF copy of the quote has been attached to this email. To view your quote onl…" at bounding box center [785, 270] width 1268 height 164
click at [530, 251] on textarea "A PDF copy of the quote has been attached to this email. To view your quote onl…" at bounding box center [785, 270] width 1268 height 164
drag, startPoint x: 625, startPoint y: 284, endPoint x: 159, endPoint y: 275, distance: 466.1
click at [159, 275] on textarea "A PDF copy of the quote has been attached to this email. To view your quote onl…" at bounding box center [785, 270] width 1268 height 164
drag, startPoint x: 254, startPoint y: 283, endPoint x: 216, endPoint y: 285, distance: 38.1
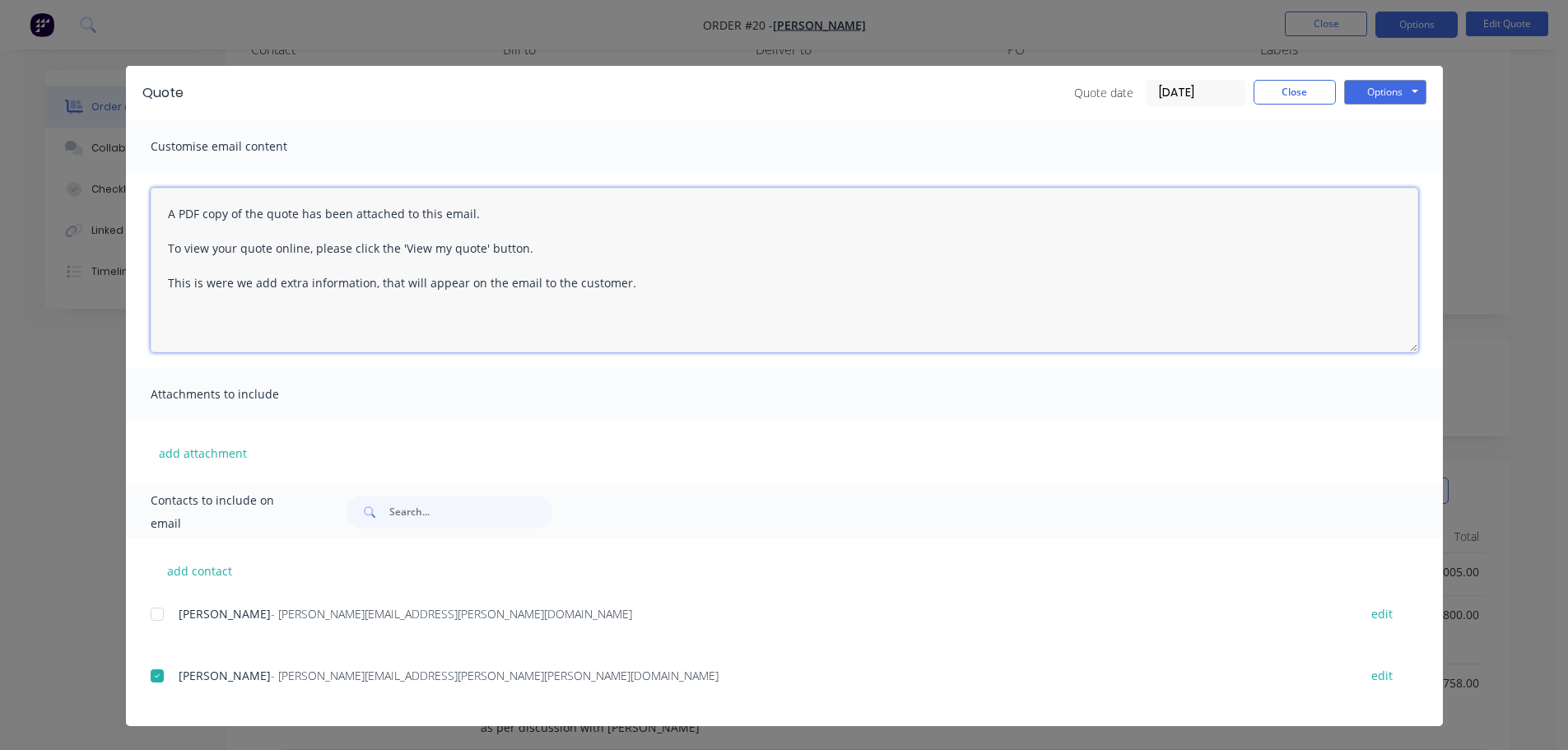
click at [216, 285] on textarea "A PDF copy of the quote has been attached to this email. To view your quote onl…" at bounding box center [785, 270] width 1268 height 164
type textarea "A PDF copy of the quote has been attached to this email. To view your quote onl…"
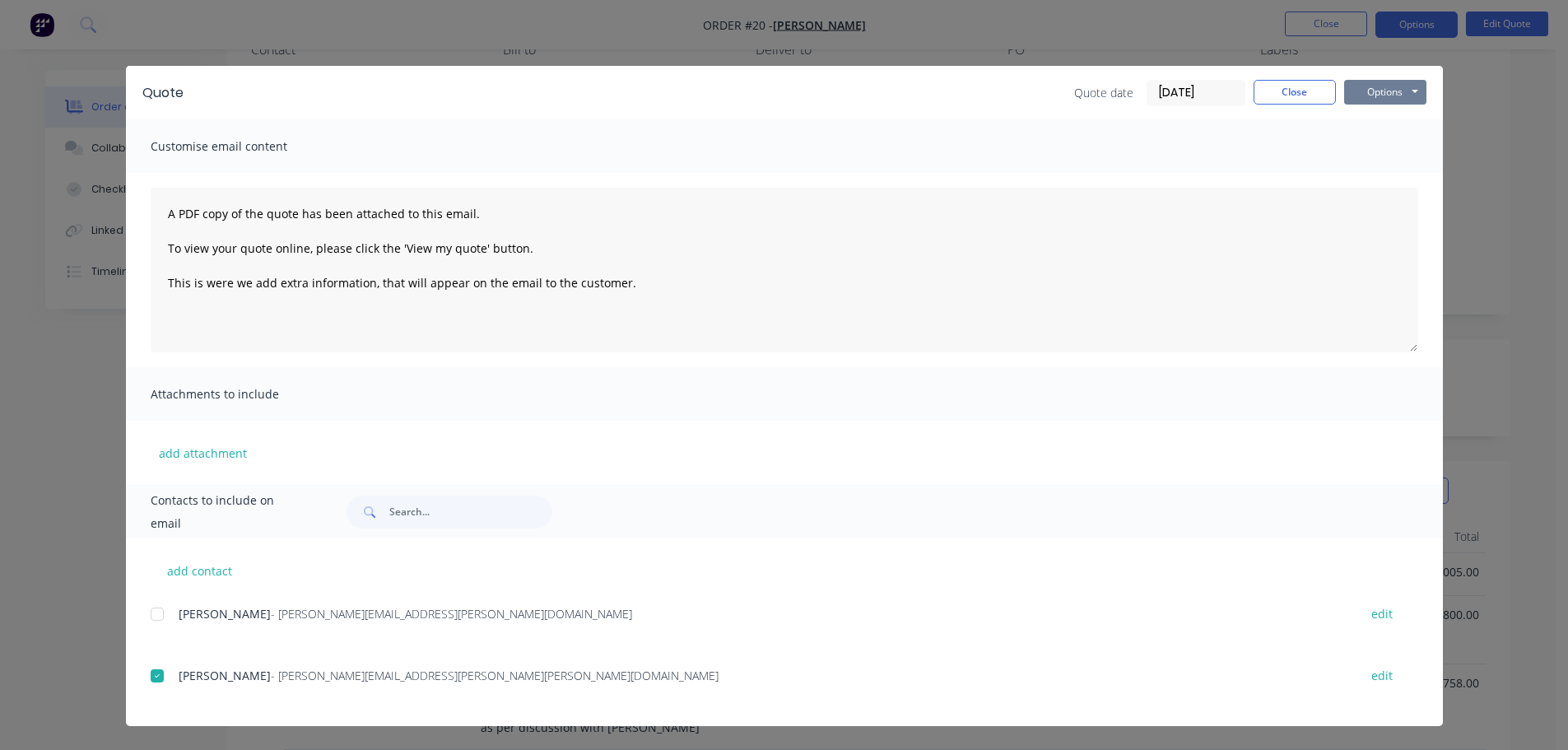
click at [1356, 95] on button "Options" at bounding box center [1385, 92] width 83 height 25
drag, startPoint x: 1382, startPoint y: 167, endPoint x: 1377, endPoint y: 123, distance: 44.3
click at [1377, 123] on div "Preview Print Email" at bounding box center [1397, 148] width 105 height 82
click at [1377, 123] on button "Preview" at bounding box center [1397, 121] width 105 height 27
click at [1312, 99] on button "Close" at bounding box center [1295, 92] width 83 height 25
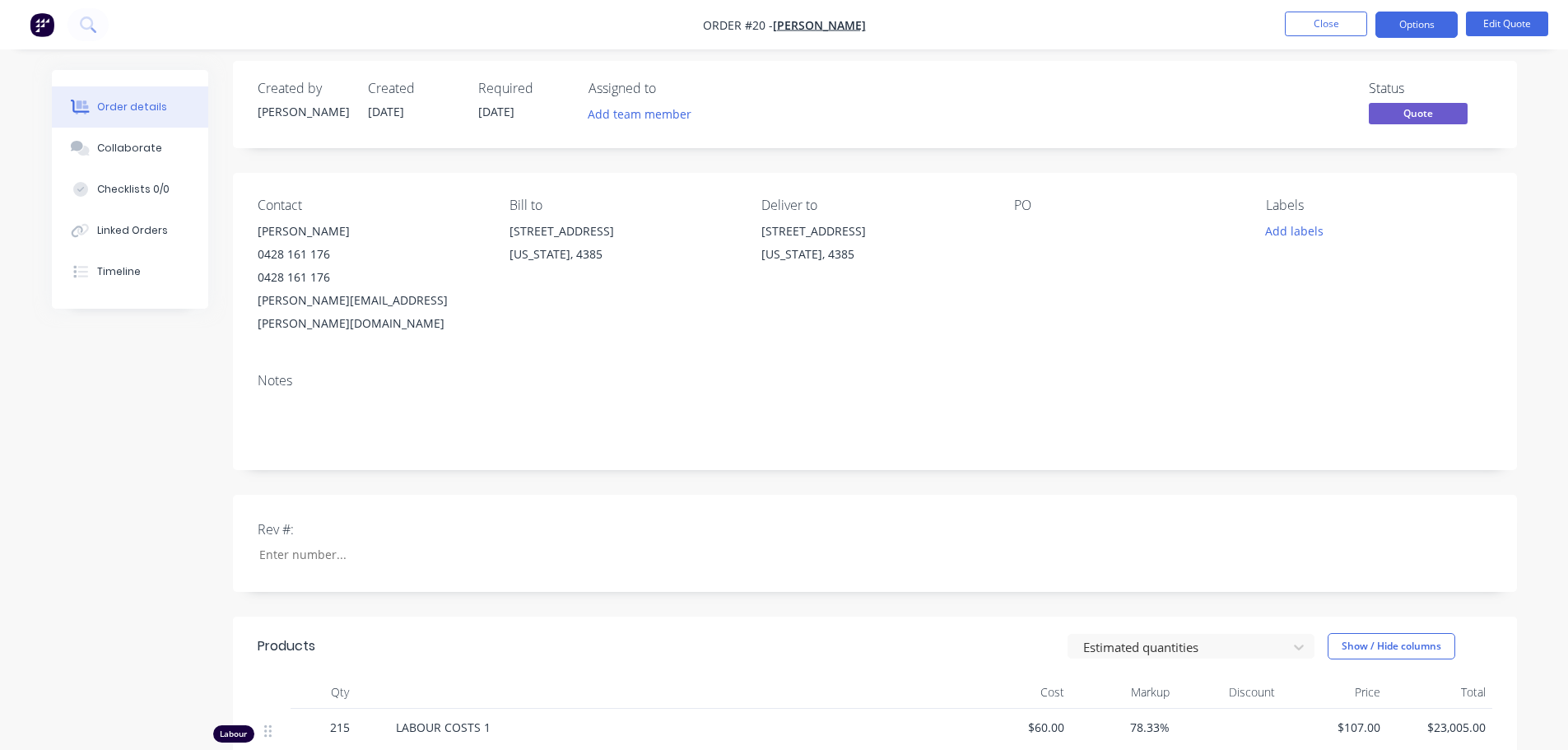
scroll to position [0, 0]
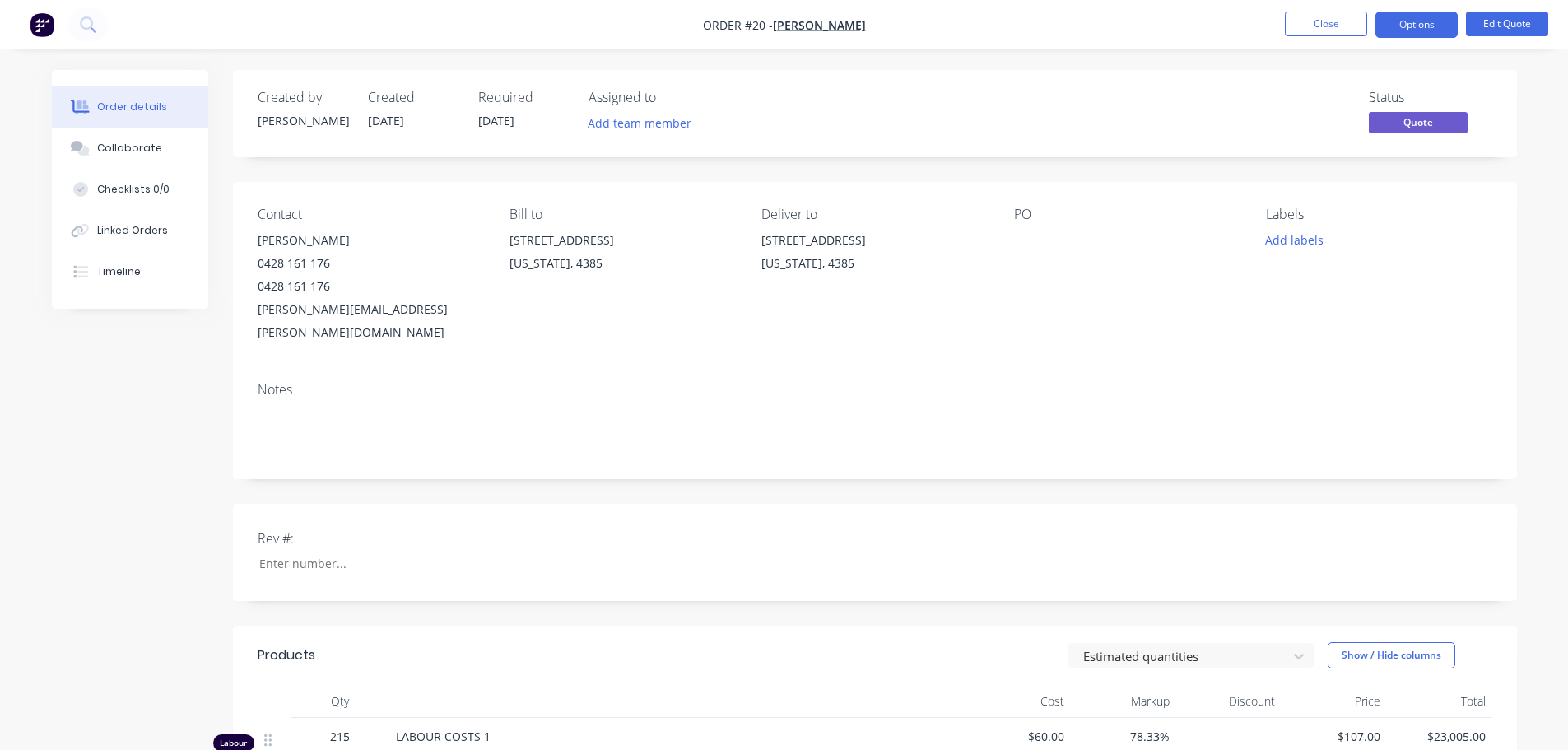
click at [299, 291] on div "0428 161 176" at bounding box center [370, 286] width 226 height 23
click at [1495, 18] on button "Edit Quote" at bounding box center [1507, 24] width 83 height 25
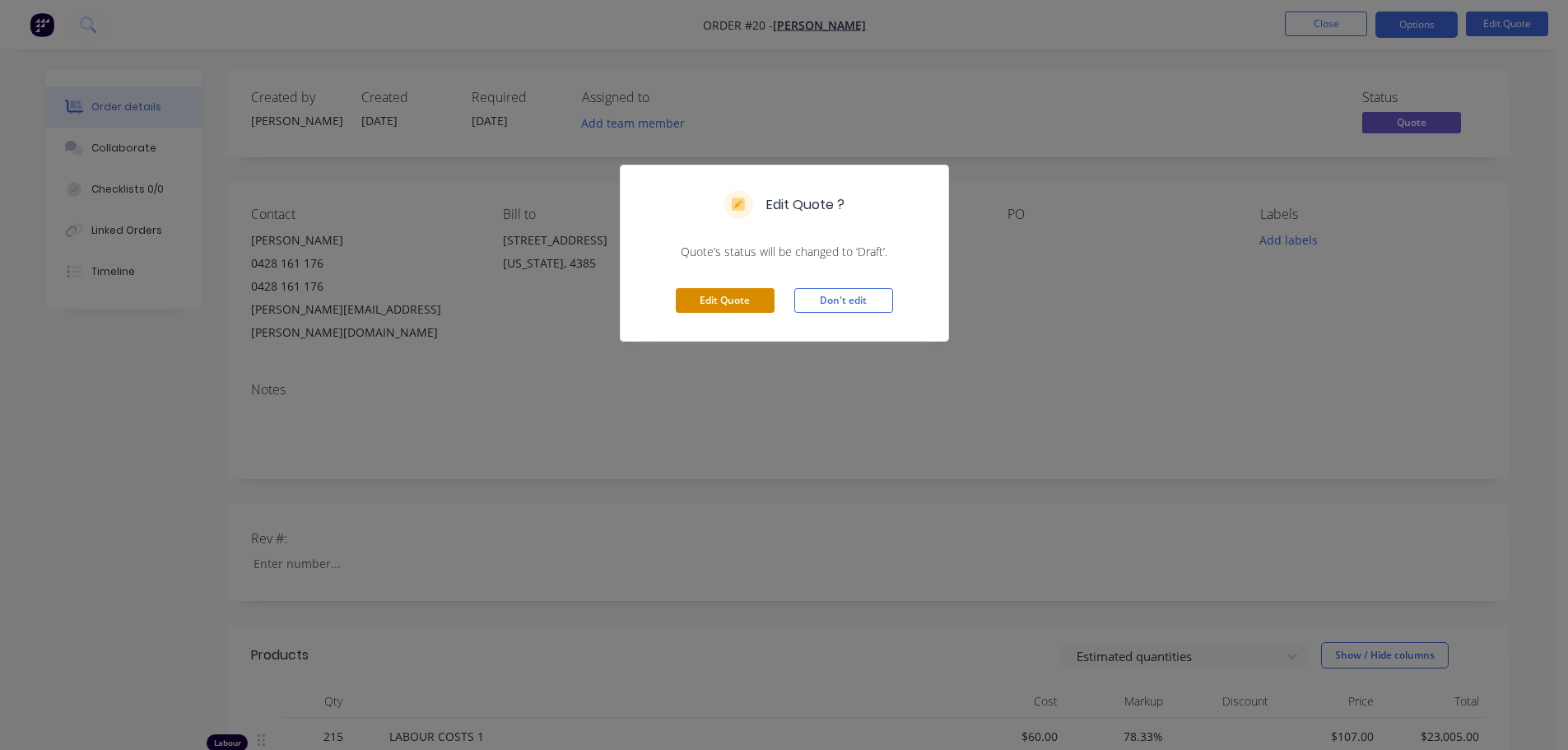
click at [743, 295] on button "Edit Quote" at bounding box center [725, 300] width 98 height 25
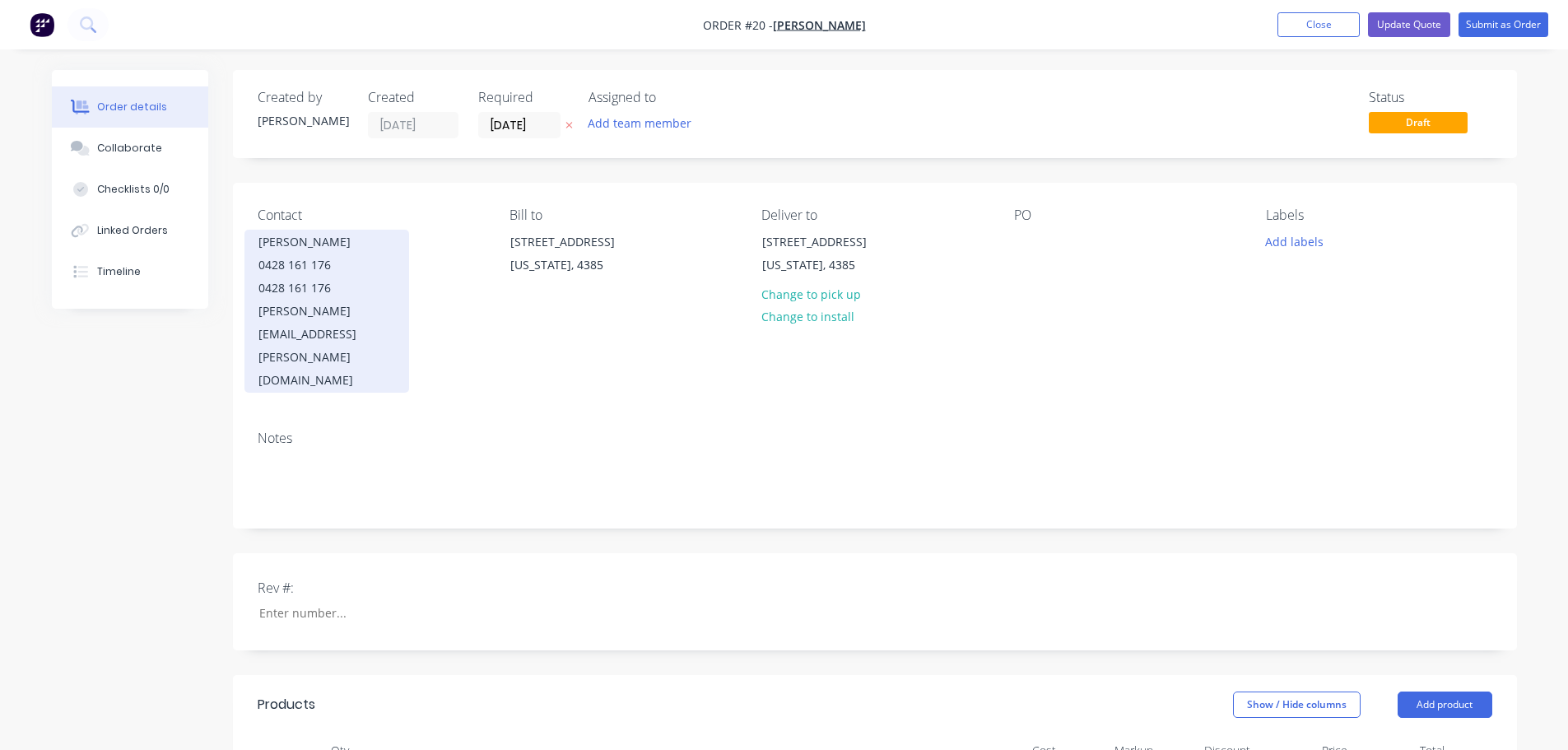
click at [295, 283] on div "0428 161 176" at bounding box center [327, 288] width 137 height 23
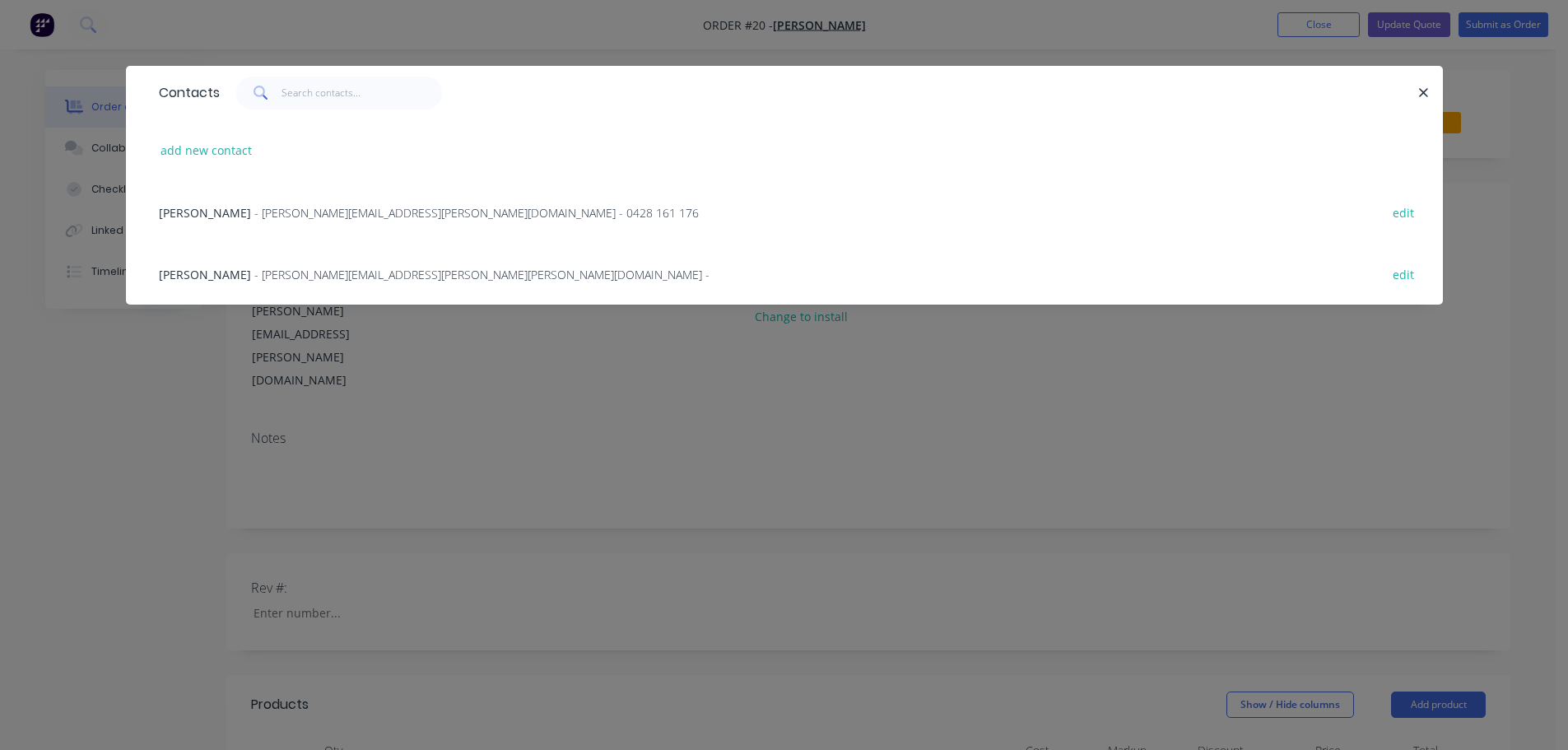
click at [157, 275] on div "[PERSON_NAME] - [PERSON_NAME][EMAIL_ADDRESS][PERSON_NAME][PERSON_NAME][DOMAIN_N…" at bounding box center [785, 274] width 1268 height 61
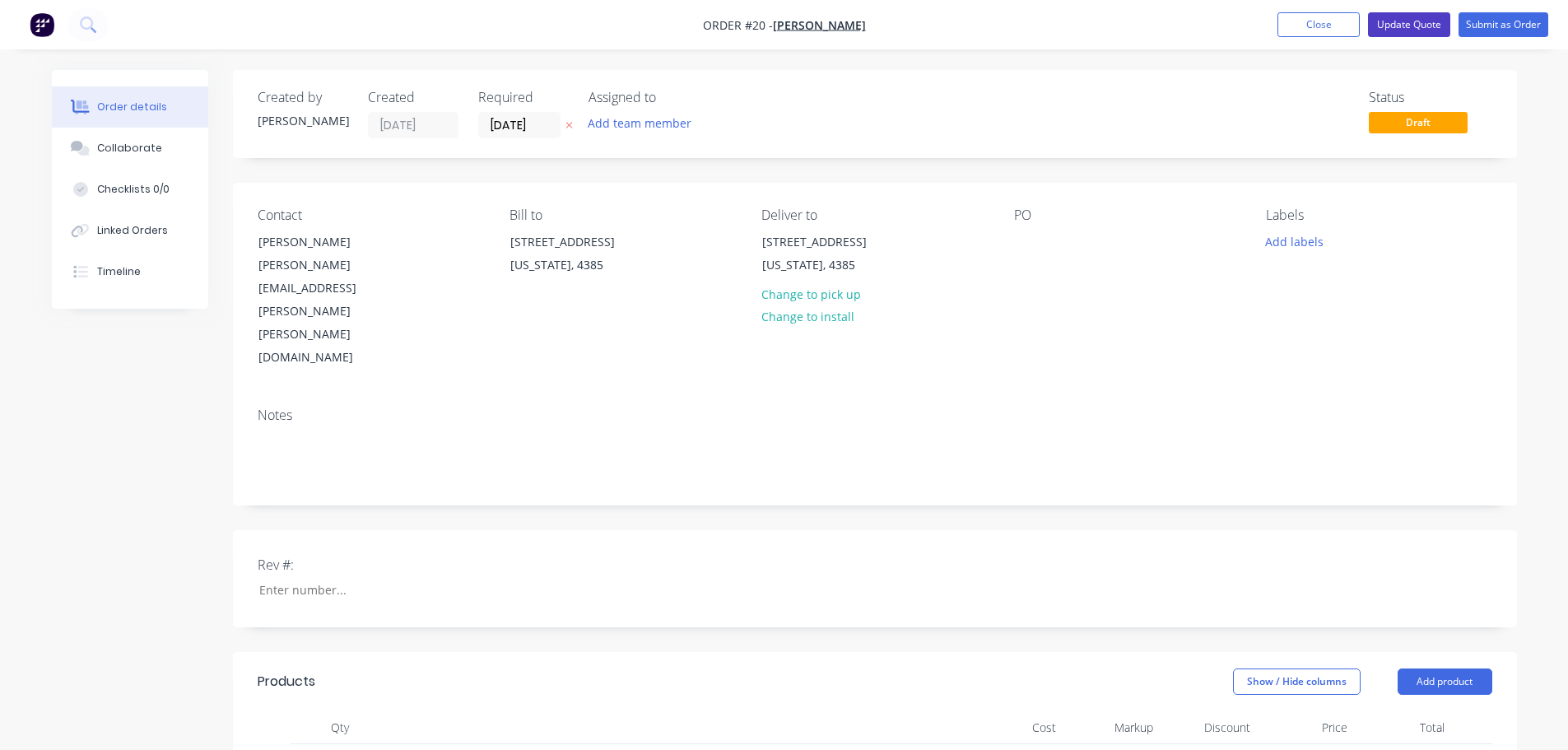
click at [1421, 25] on button "Update Quote" at bounding box center [1409, 25] width 83 height 25
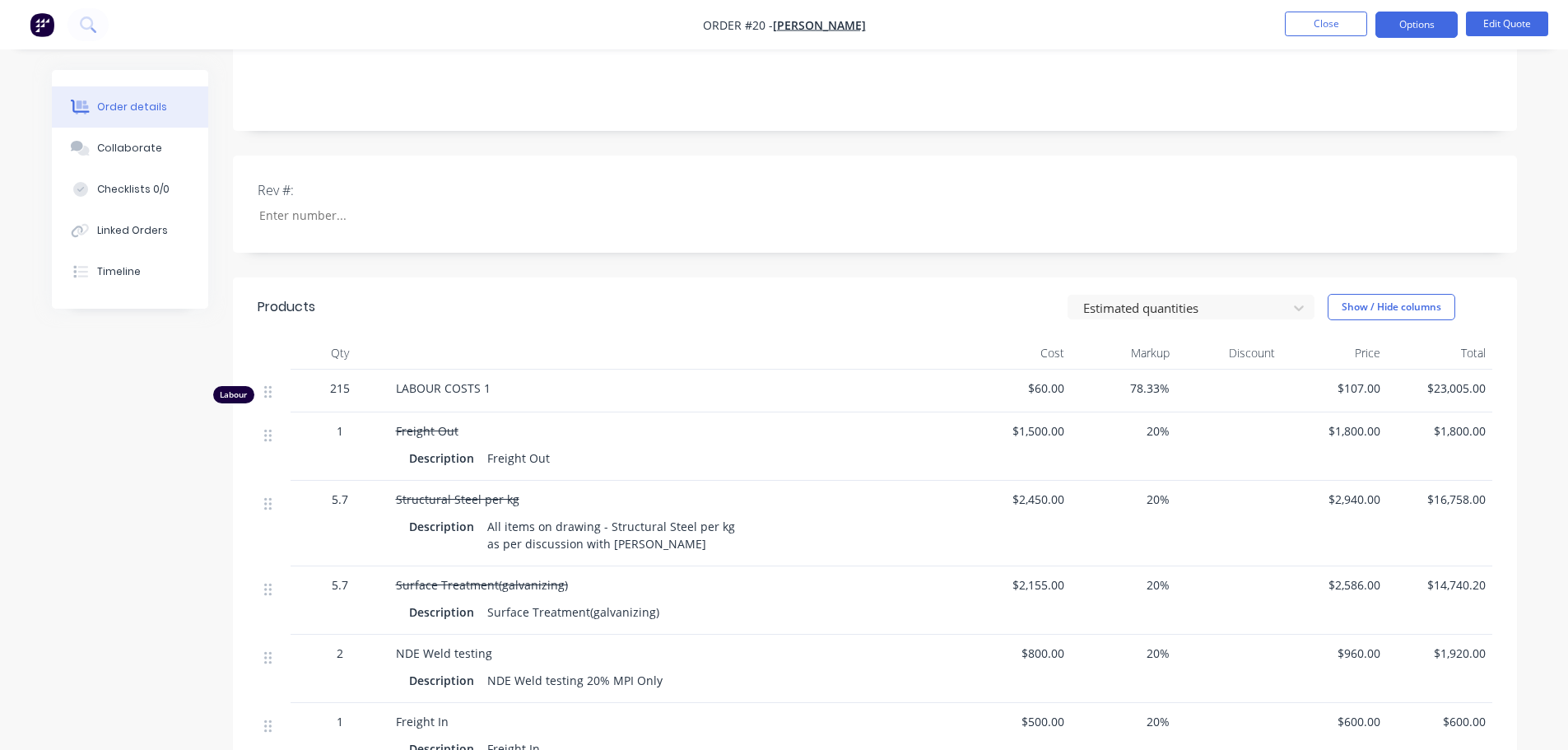
scroll to position [412, 0]
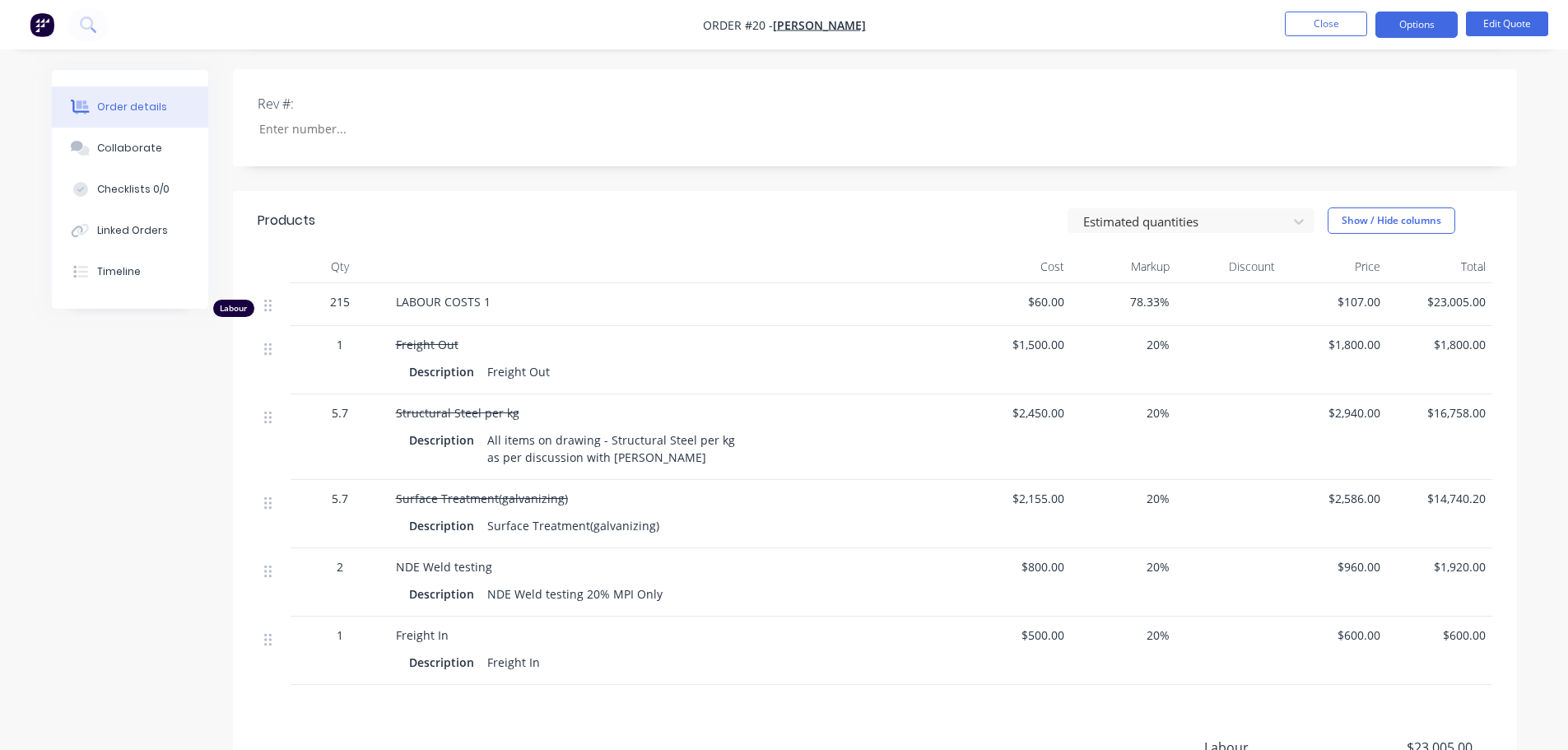
click at [406, 336] on span "Freight Out" at bounding box center [427, 344] width 62 height 16
click at [1482, 25] on button "Edit Quote" at bounding box center [1507, 24] width 83 height 25
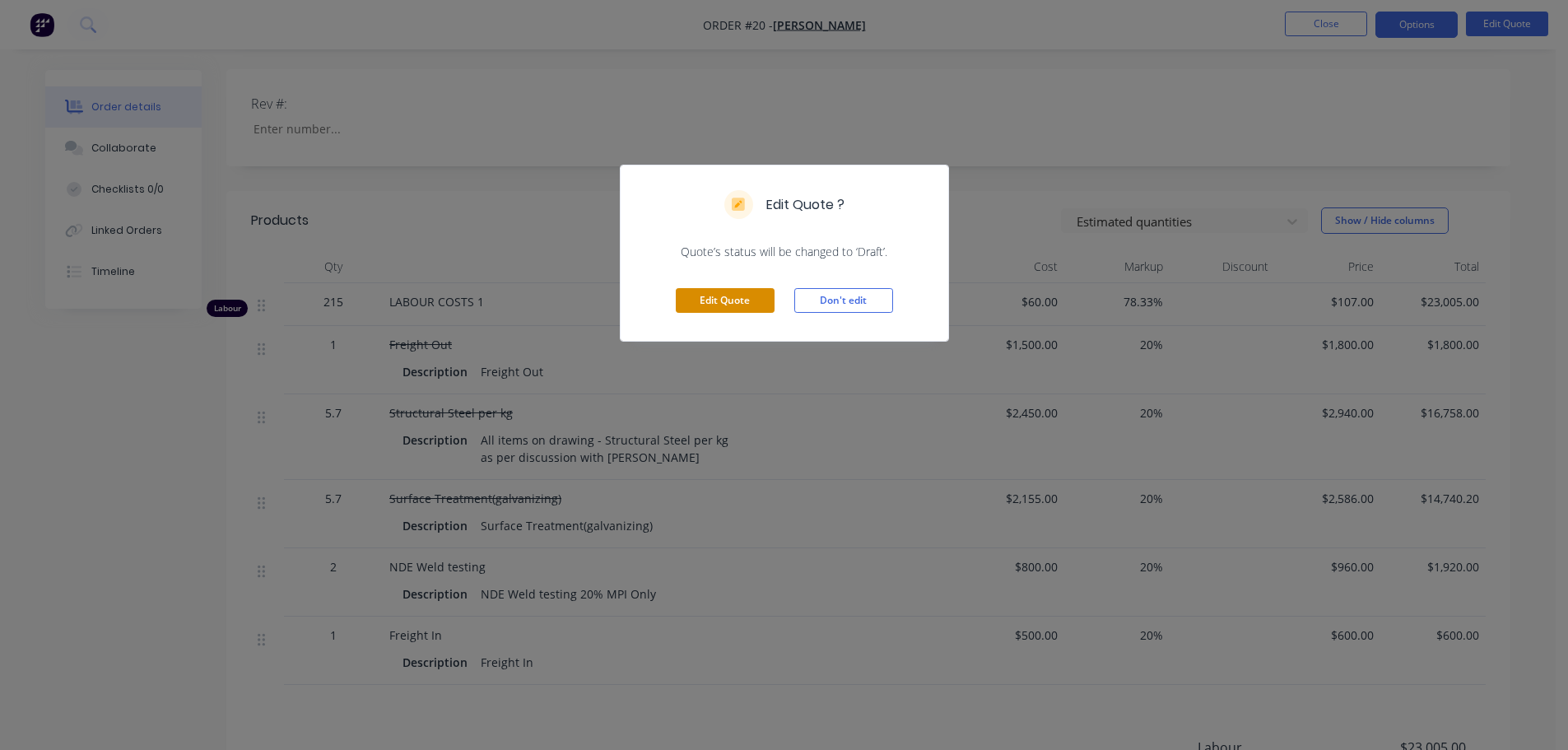
click at [752, 291] on button "Edit Quote" at bounding box center [725, 300] width 98 height 25
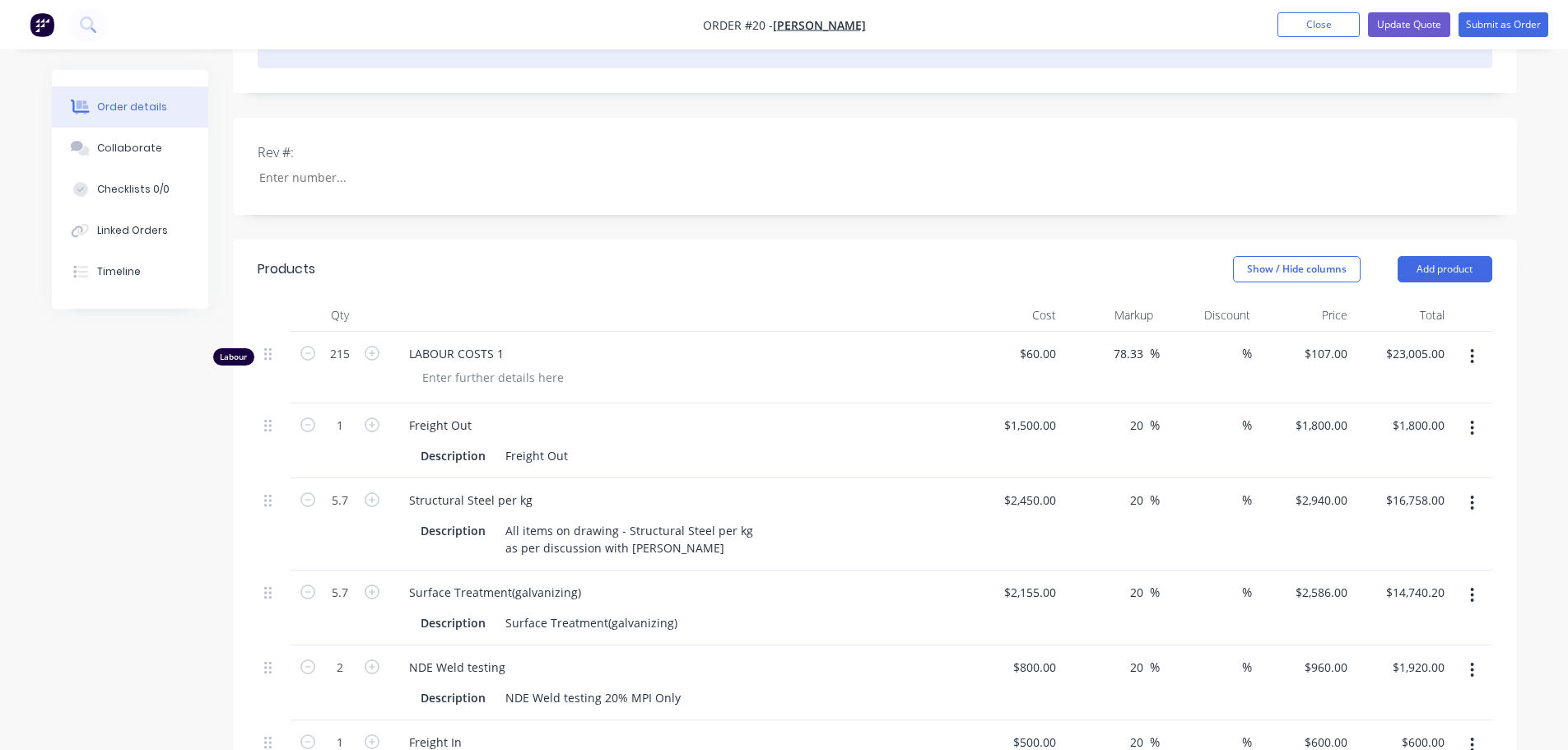
scroll to position [494, 0]
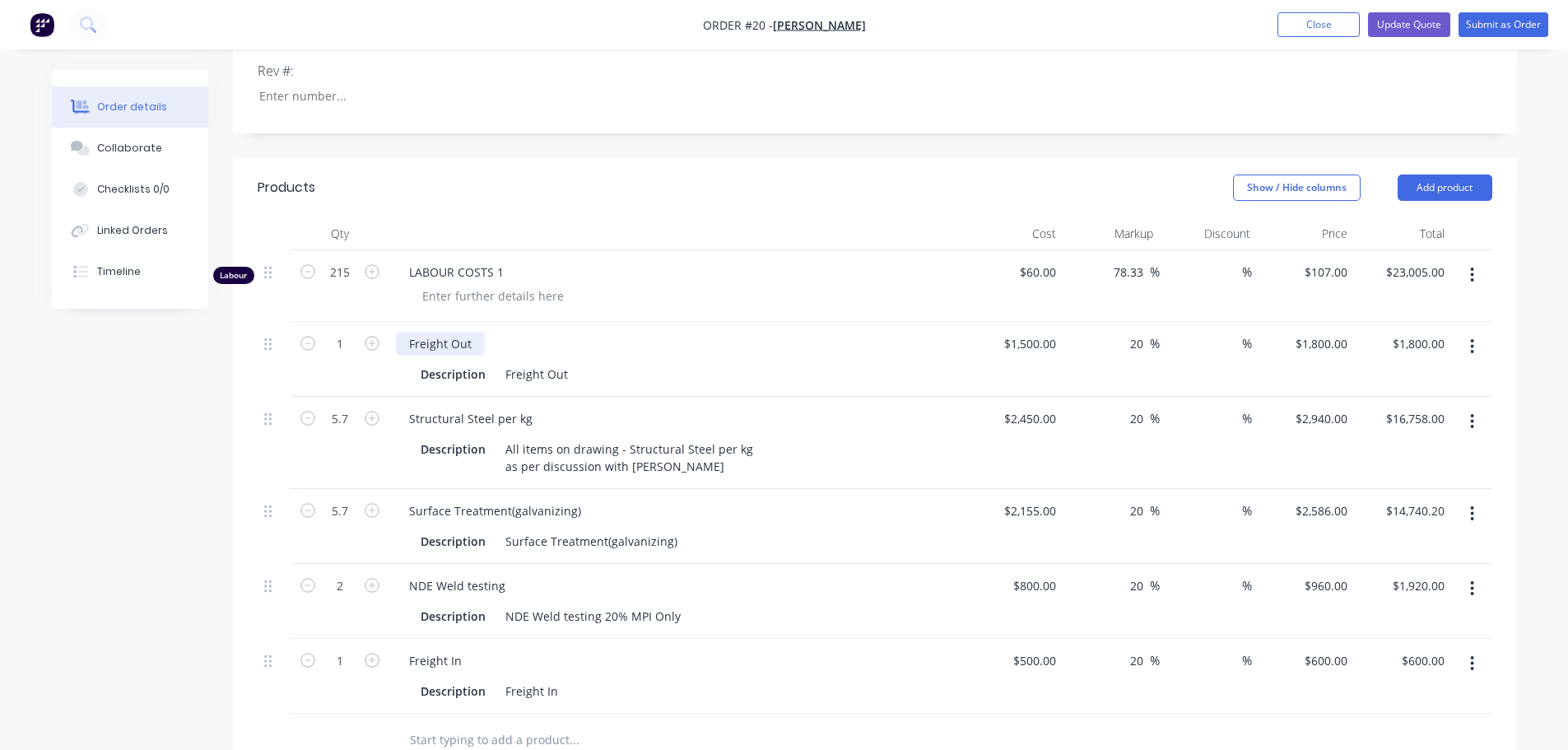
click at [444, 332] on div "Freight Out" at bounding box center [440, 343] width 89 height 24
click at [455, 362] on div "Description" at bounding box center [453, 373] width 78 height 24
click at [451, 407] on div "Structural Steel per kg" at bounding box center [471, 418] width 150 height 24
click at [443, 397] on div "Structural Steel per kg Description All items on drawing - Structural Steel per…" at bounding box center [677, 443] width 576 height 92
click at [435, 530] on div "Description" at bounding box center [453, 541] width 78 height 24
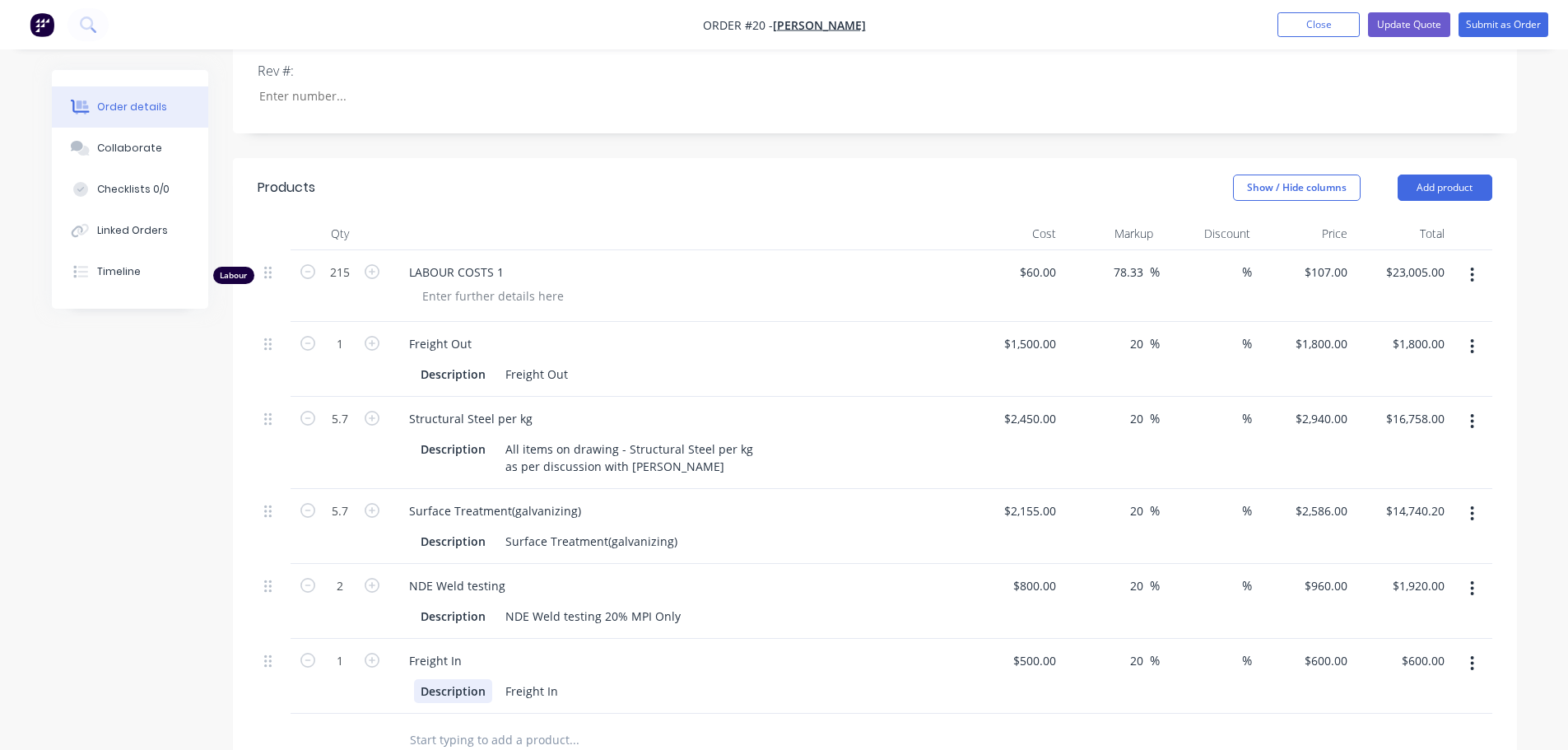
click at [428, 676] on div "Description Freight In" at bounding box center [677, 689] width 563 height 27
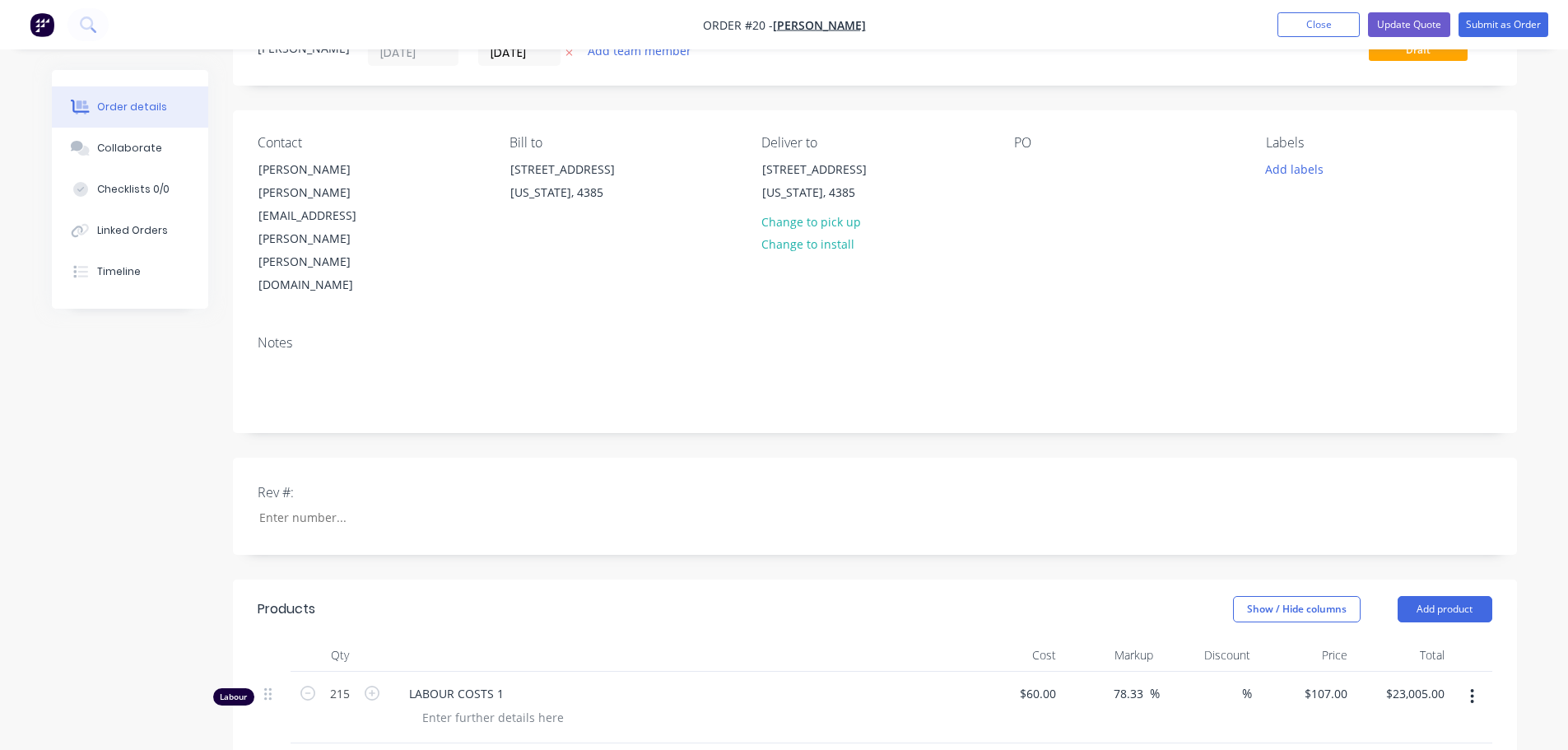
scroll to position [83, 0]
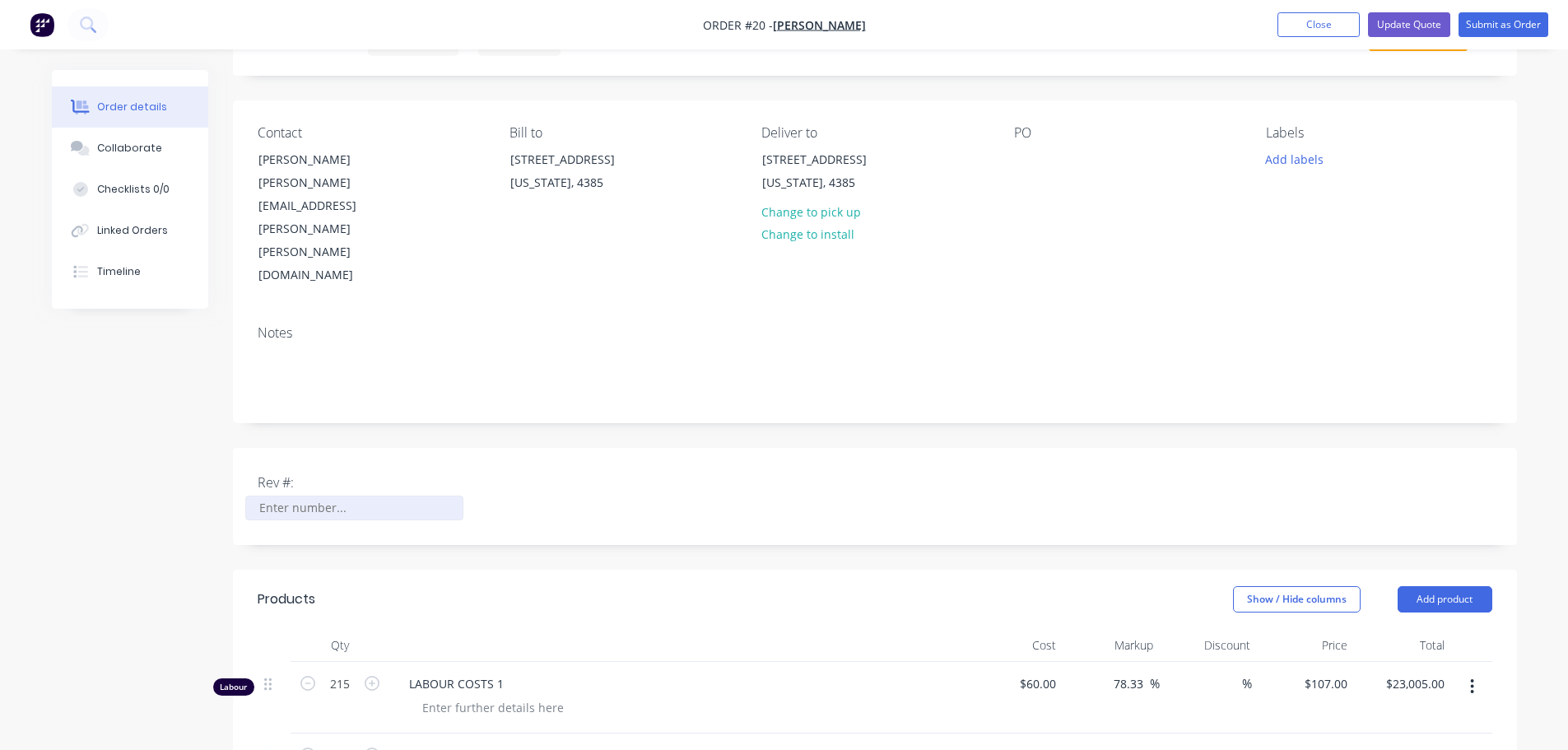
click at [313, 495] on input "Rev #:" at bounding box center [353, 508] width 217 height 25
type input "2"
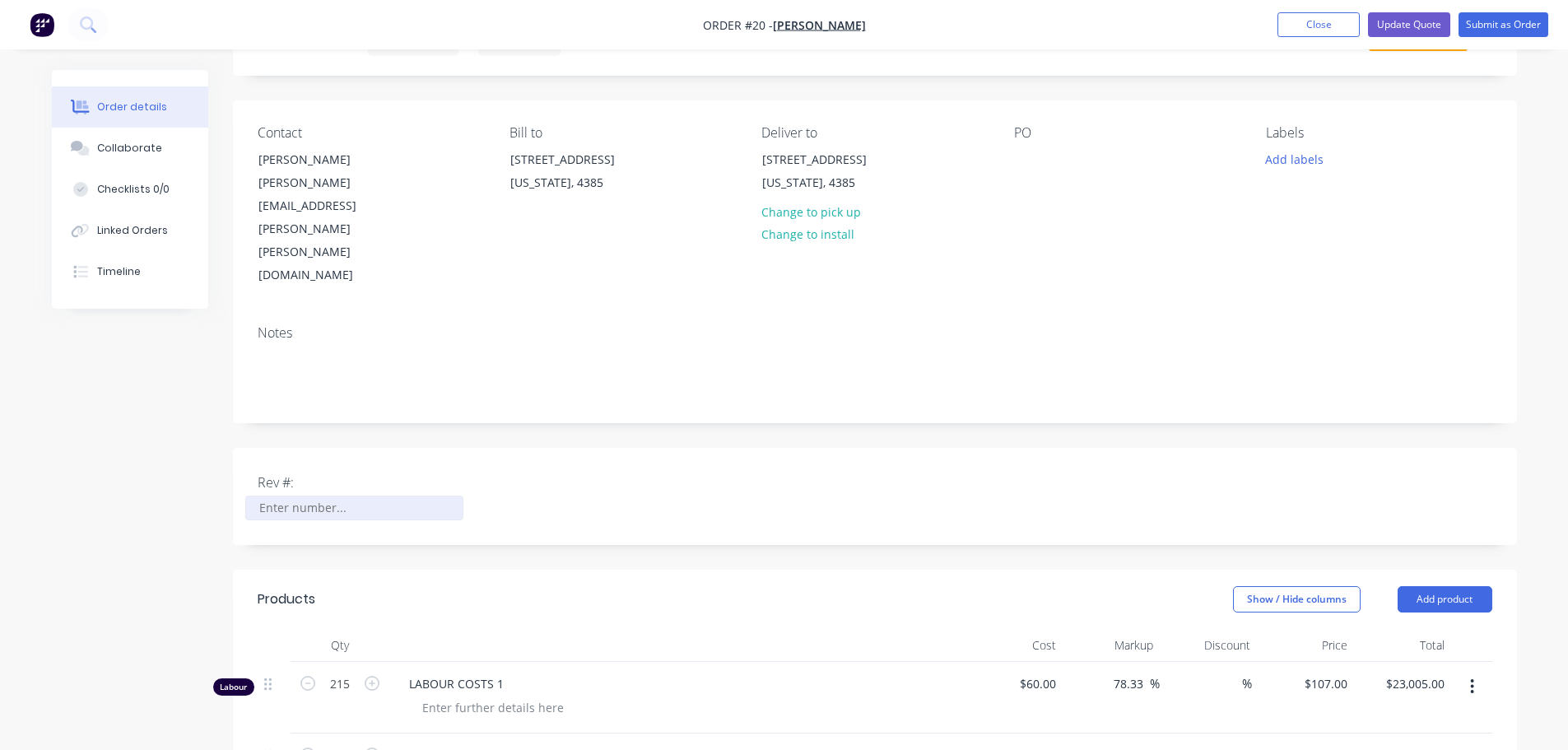
type input "2"
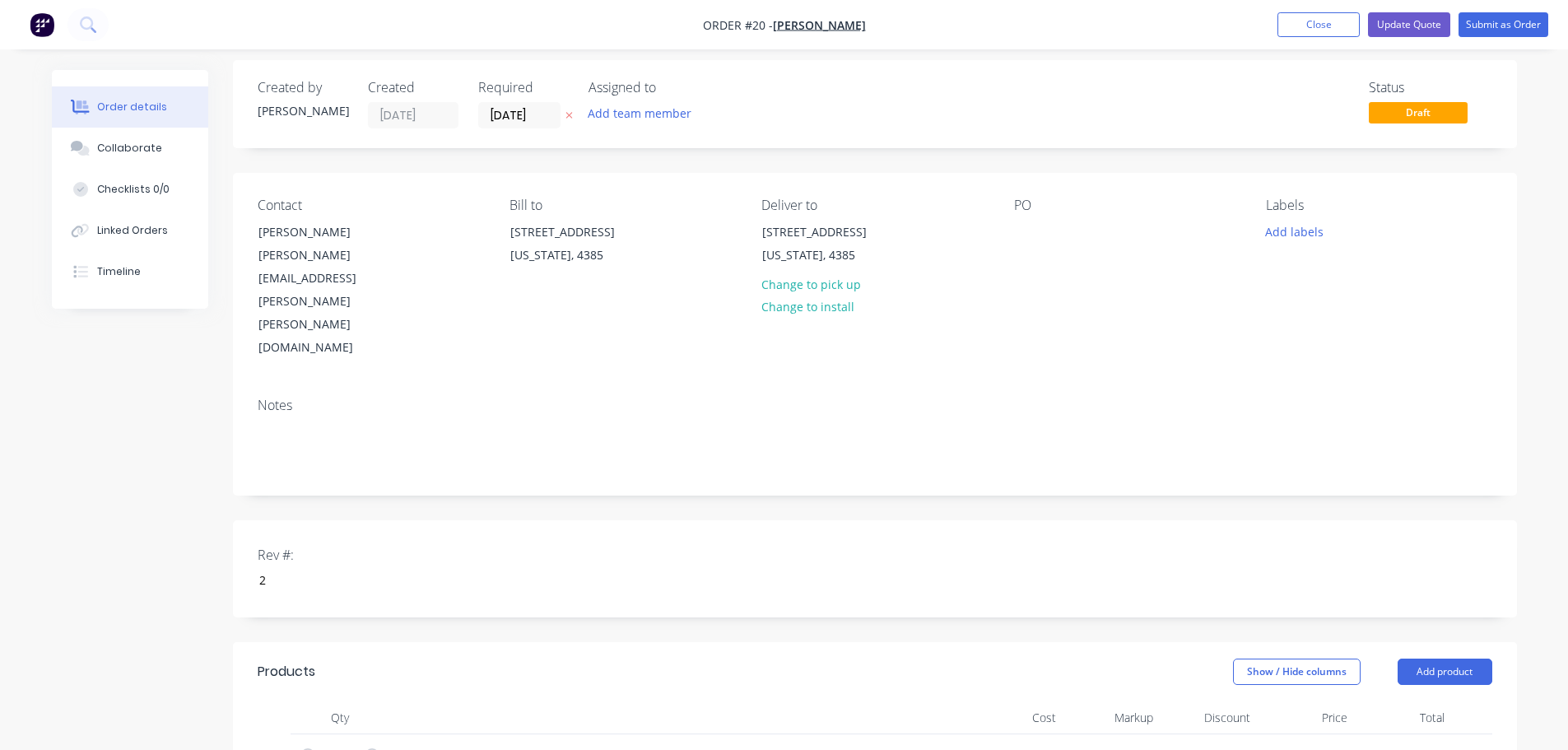
scroll to position [0, 0]
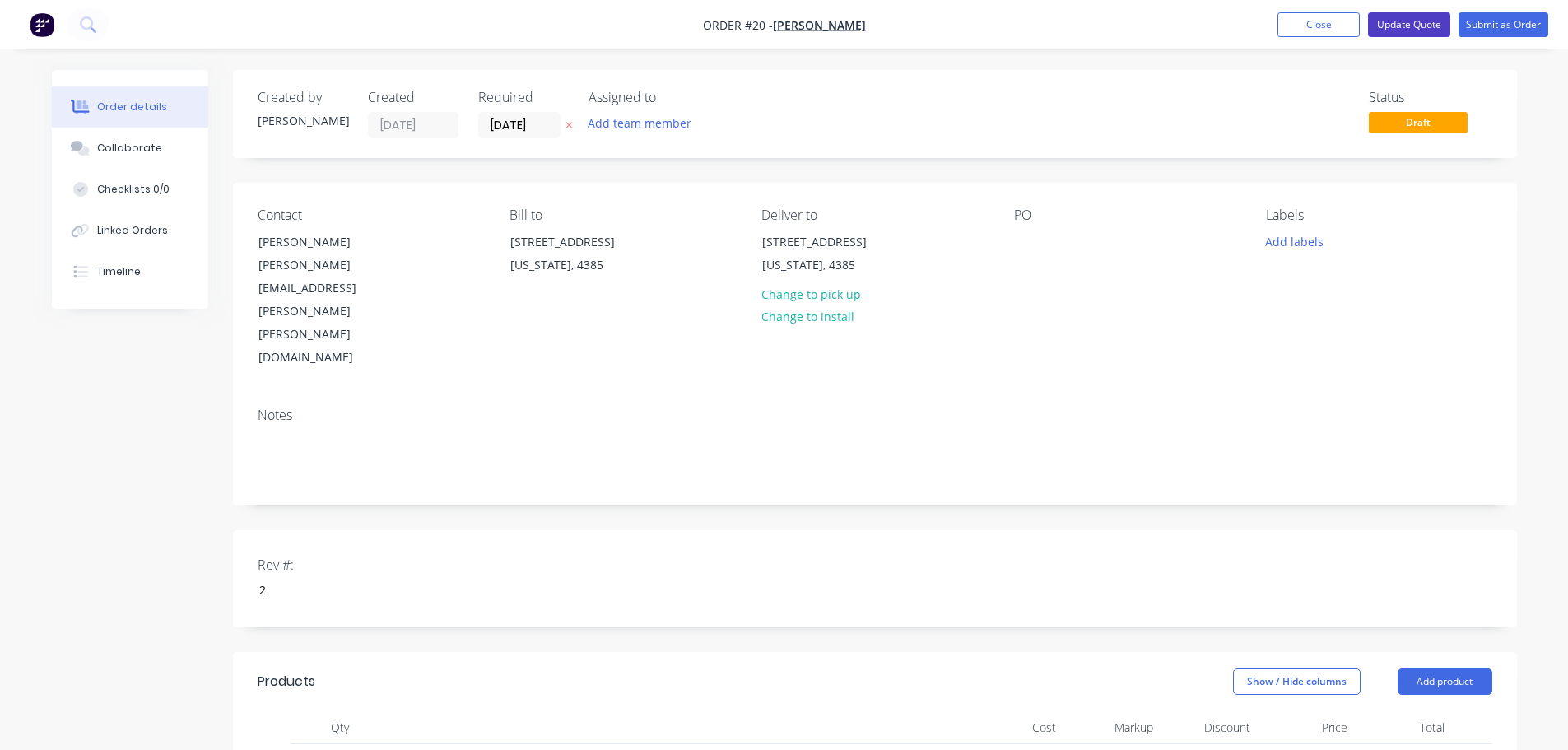
click at [1413, 30] on button "Update Quote" at bounding box center [1409, 25] width 83 height 25
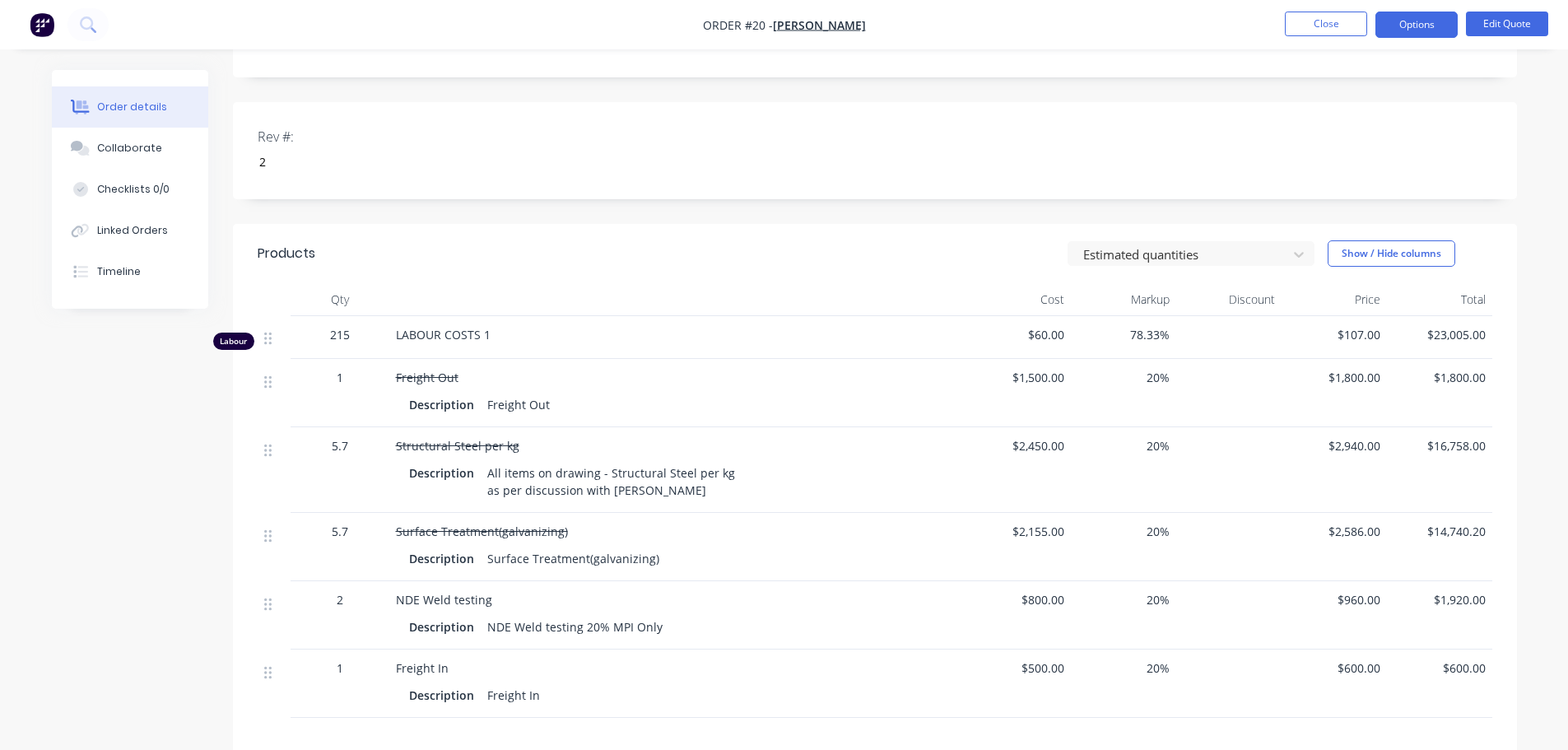
scroll to position [412, 0]
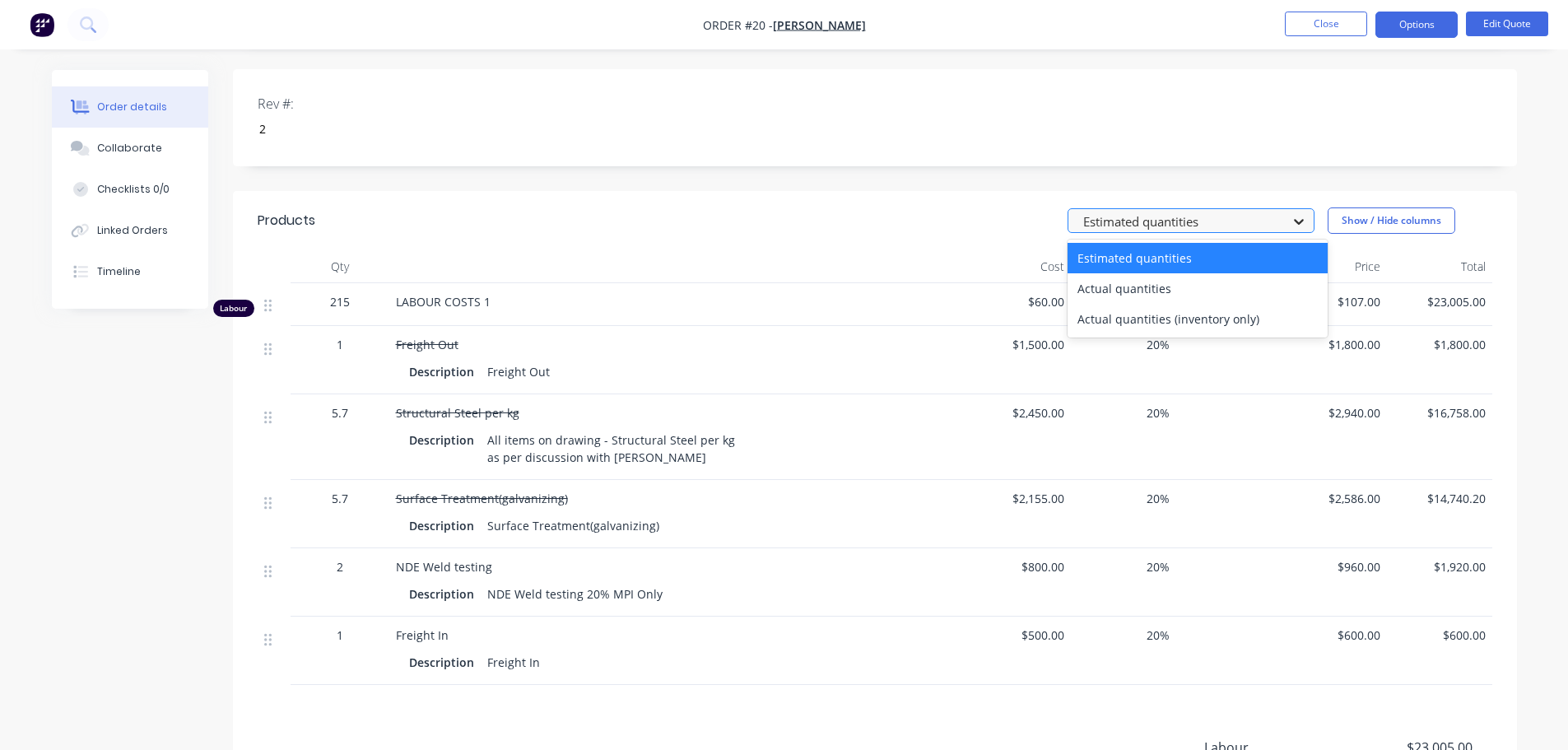
click at [1284, 208] on div at bounding box center [1298, 221] width 30 height 26
click at [1126, 273] on div "Actual quantities" at bounding box center [1198, 288] width 260 height 31
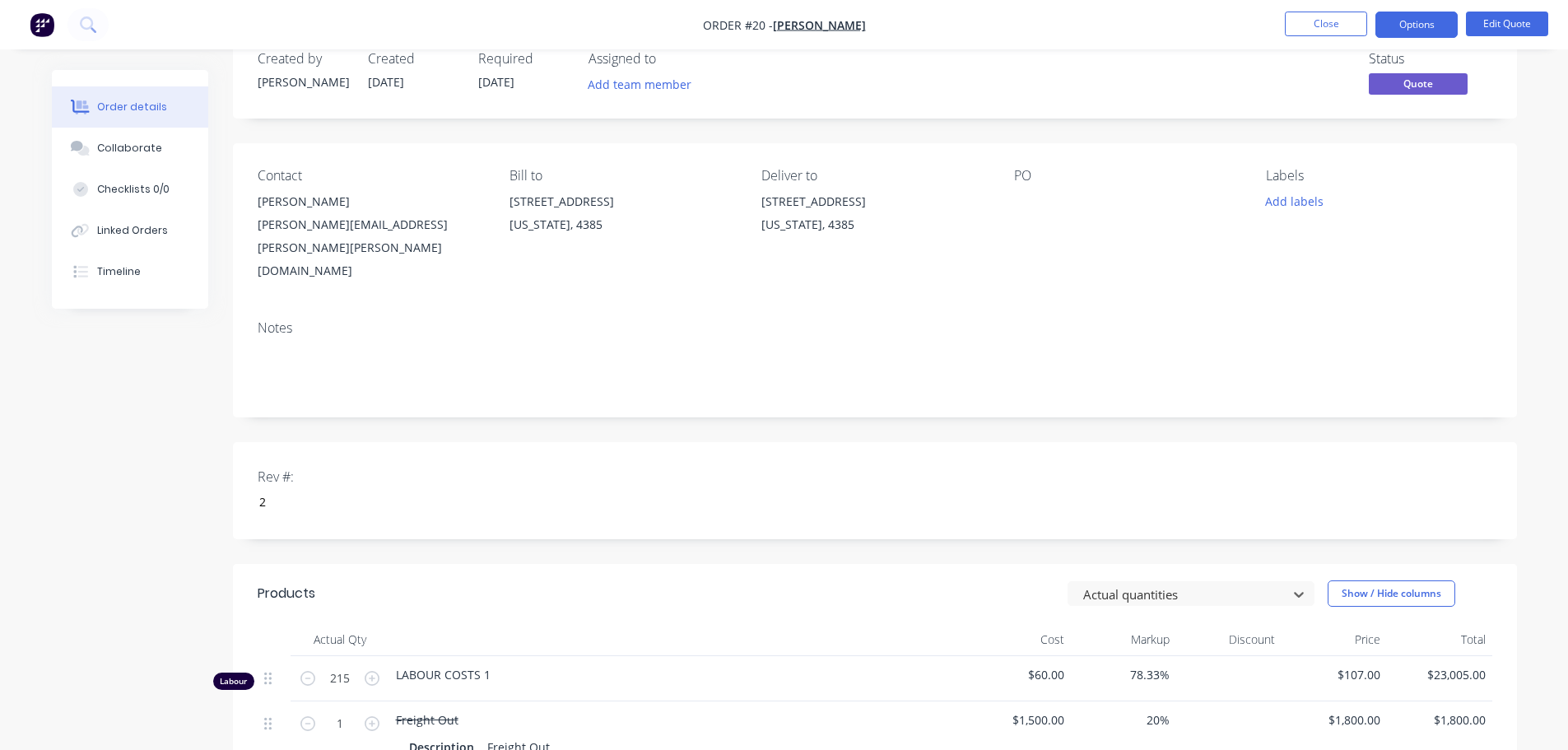
scroll to position [0, 0]
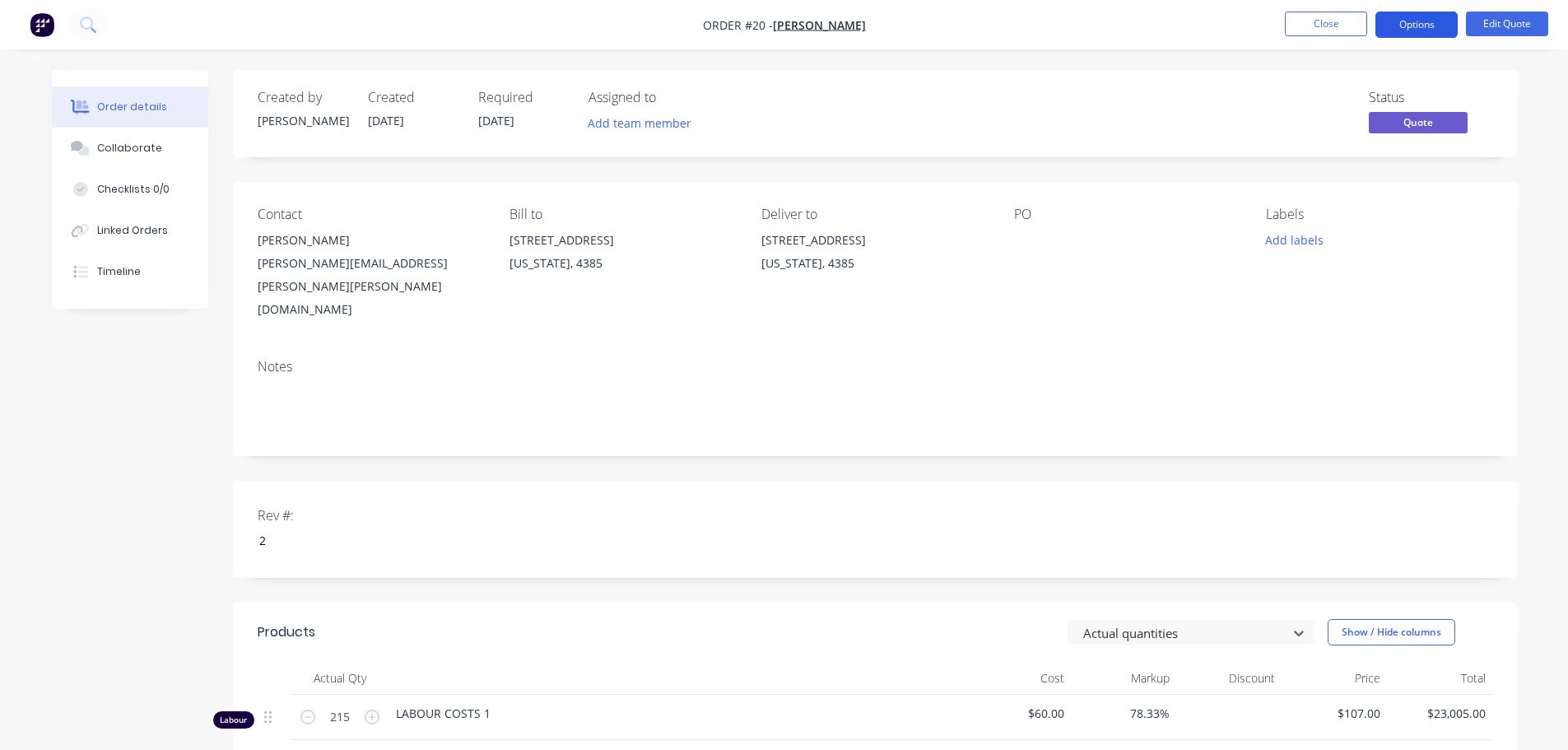
click at [1421, 24] on button "Options" at bounding box center [1416, 25] width 83 height 26
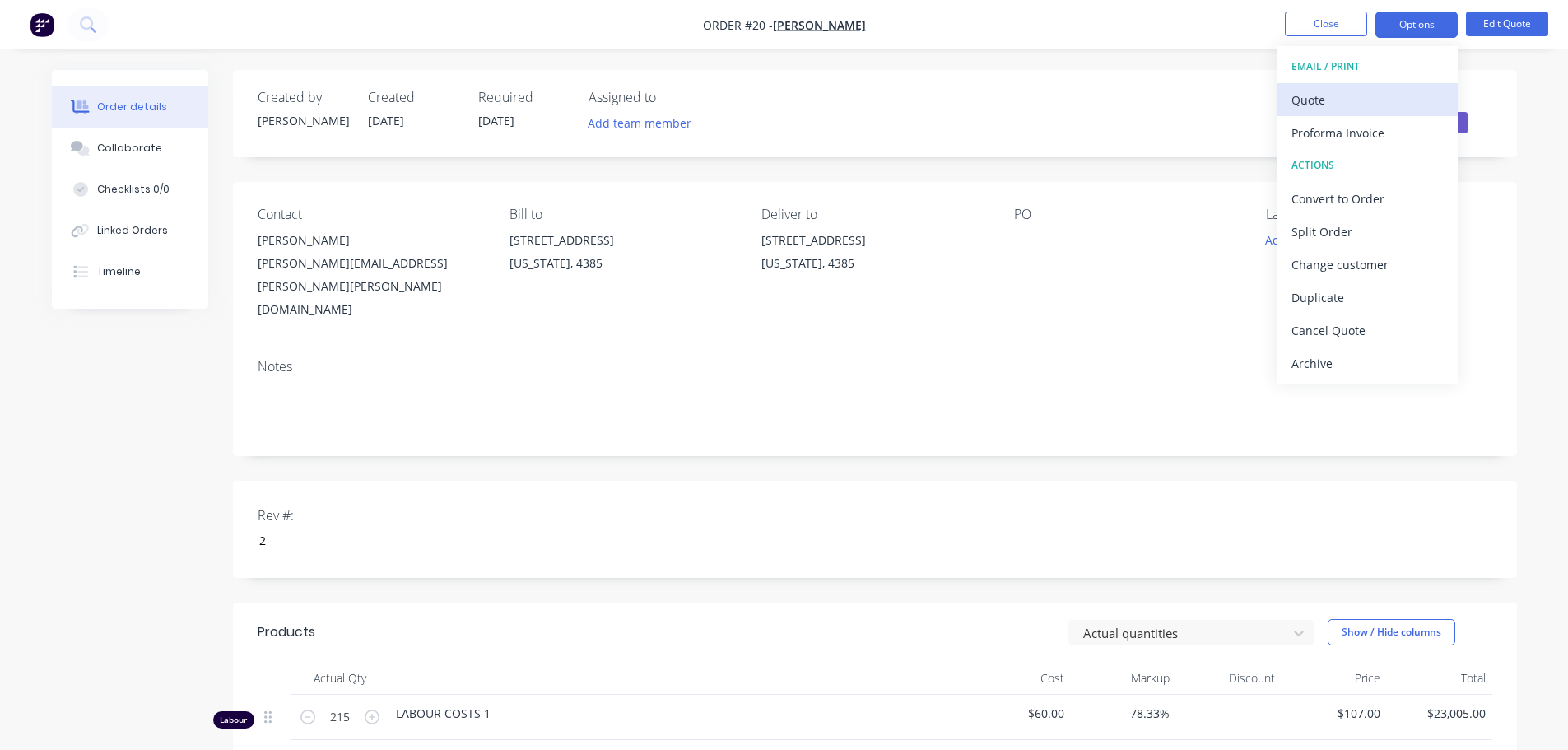
click at [1326, 105] on div "Quote" at bounding box center [1367, 99] width 151 height 24
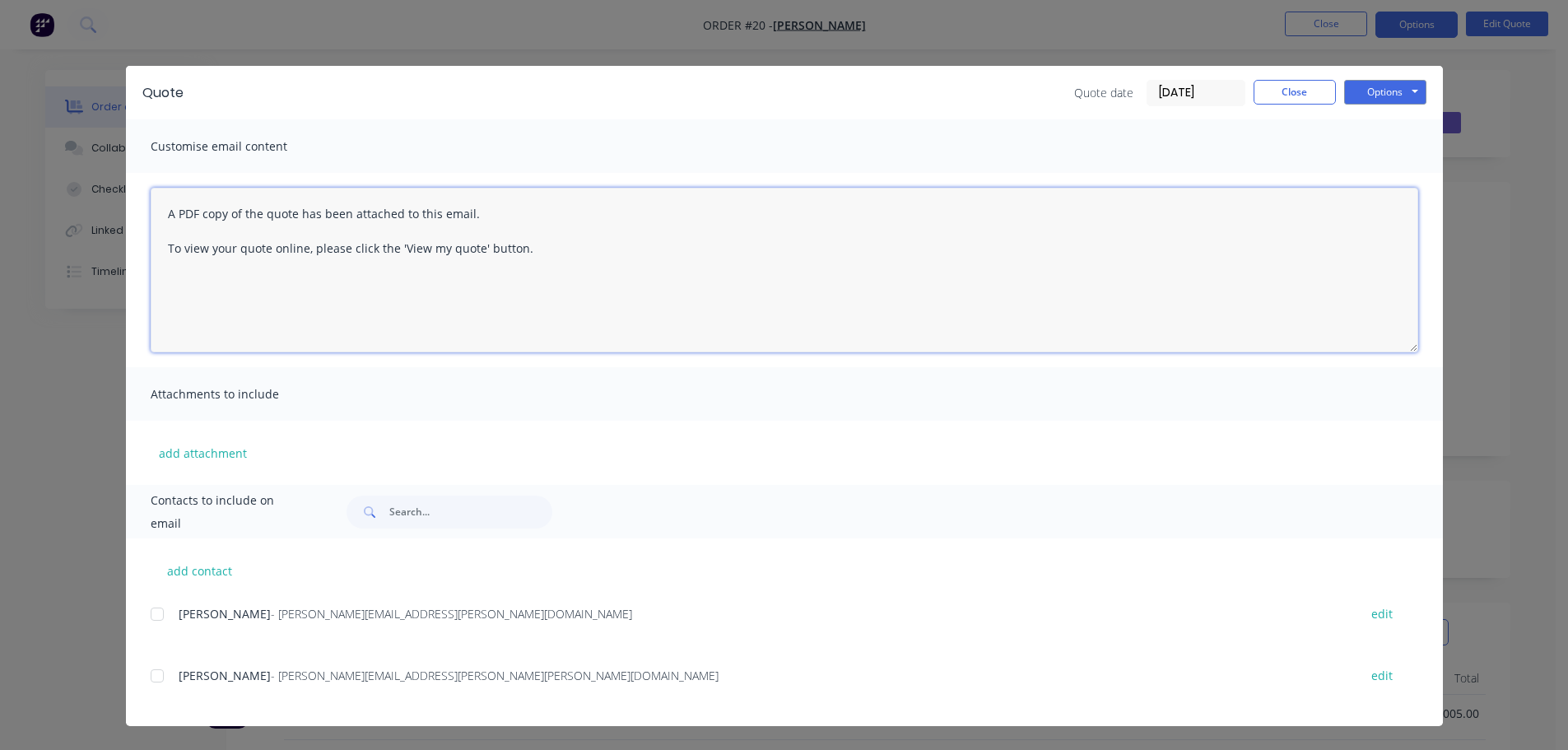
click at [277, 283] on textarea "A PDF copy of the quote has been attached to this email. To view your quote onl…" at bounding box center [785, 270] width 1268 height 164
click at [550, 252] on textarea "A PDF copy of the quote has been attached to this email. To view your quote onl…" at bounding box center [785, 270] width 1268 height 164
type textarea "A PDF copy of the quote has been attached to this email. To view your quote onl…"
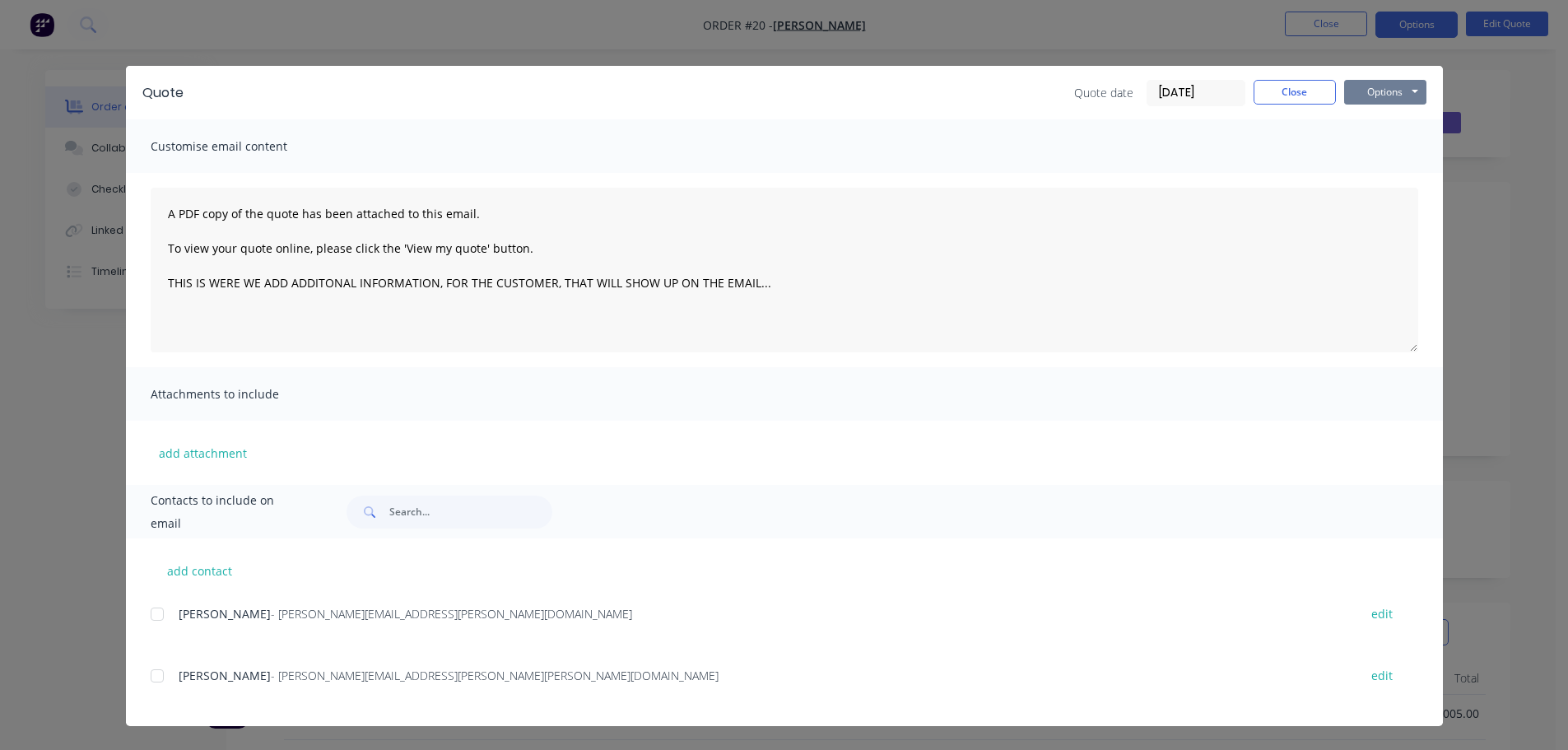
click at [1367, 89] on button "Options" at bounding box center [1385, 92] width 83 height 25
click at [1366, 124] on button "Preview" at bounding box center [1397, 121] width 105 height 27
click at [1407, 103] on button "Options" at bounding box center [1385, 92] width 83 height 25
click at [1370, 179] on button "Email" at bounding box center [1397, 176] width 105 height 27
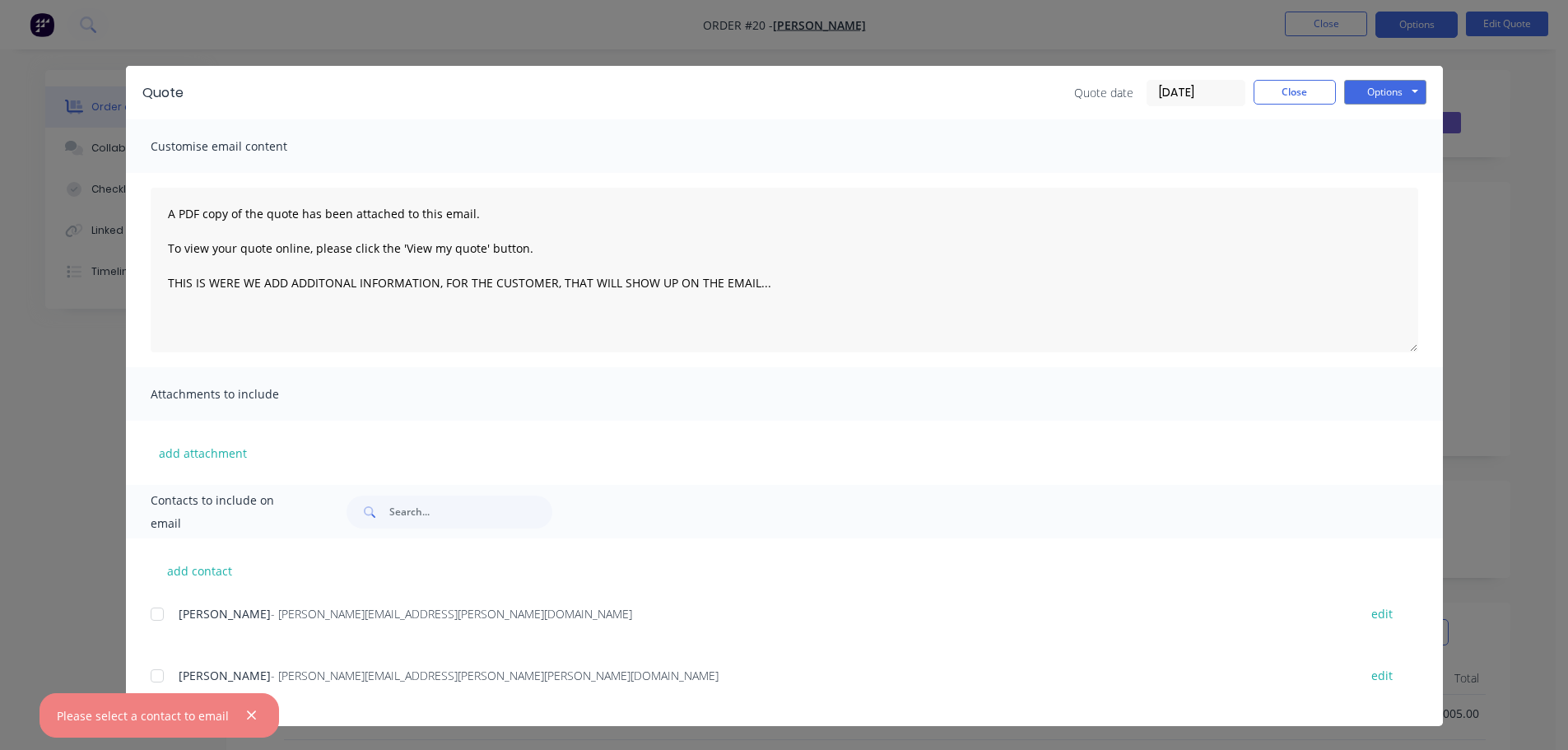
click at [162, 675] on div at bounding box center [156, 675] width 32 height 32
click at [151, 678] on div at bounding box center [156, 675] width 32 height 32
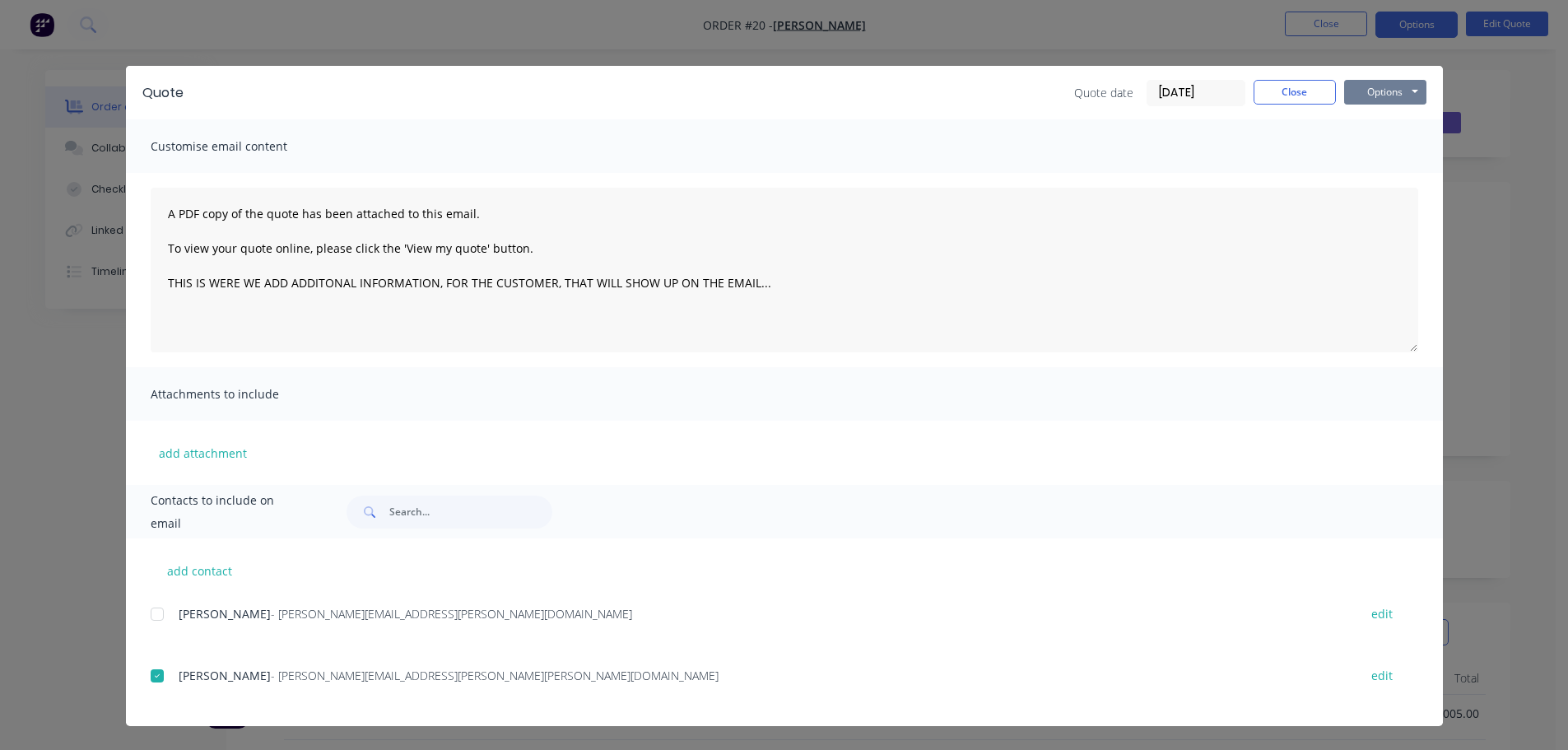
click at [1363, 95] on button "Options" at bounding box center [1385, 92] width 83 height 25
click at [1370, 164] on button "Email" at bounding box center [1397, 176] width 105 height 27
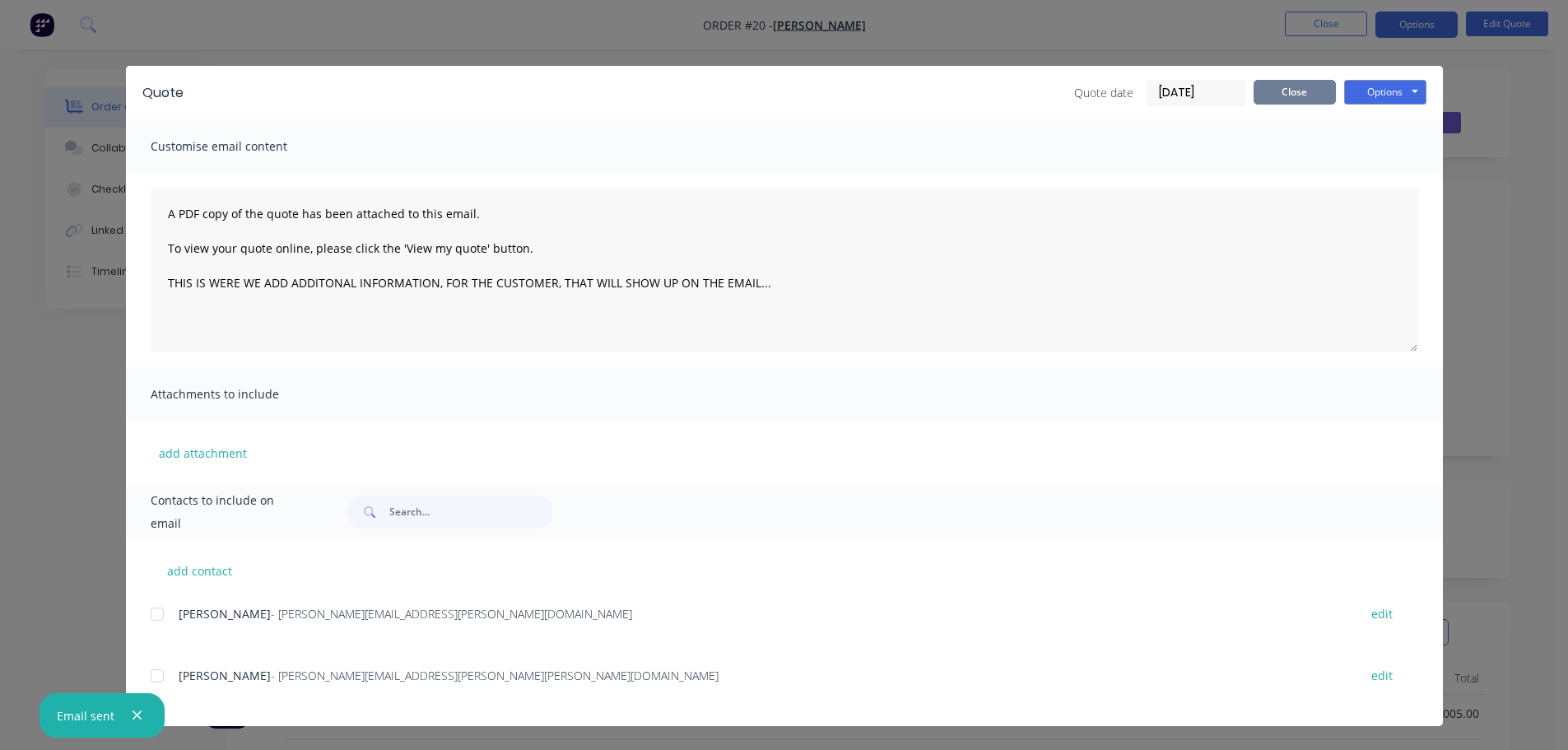
click at [1305, 92] on button "Close" at bounding box center [1295, 92] width 83 height 25
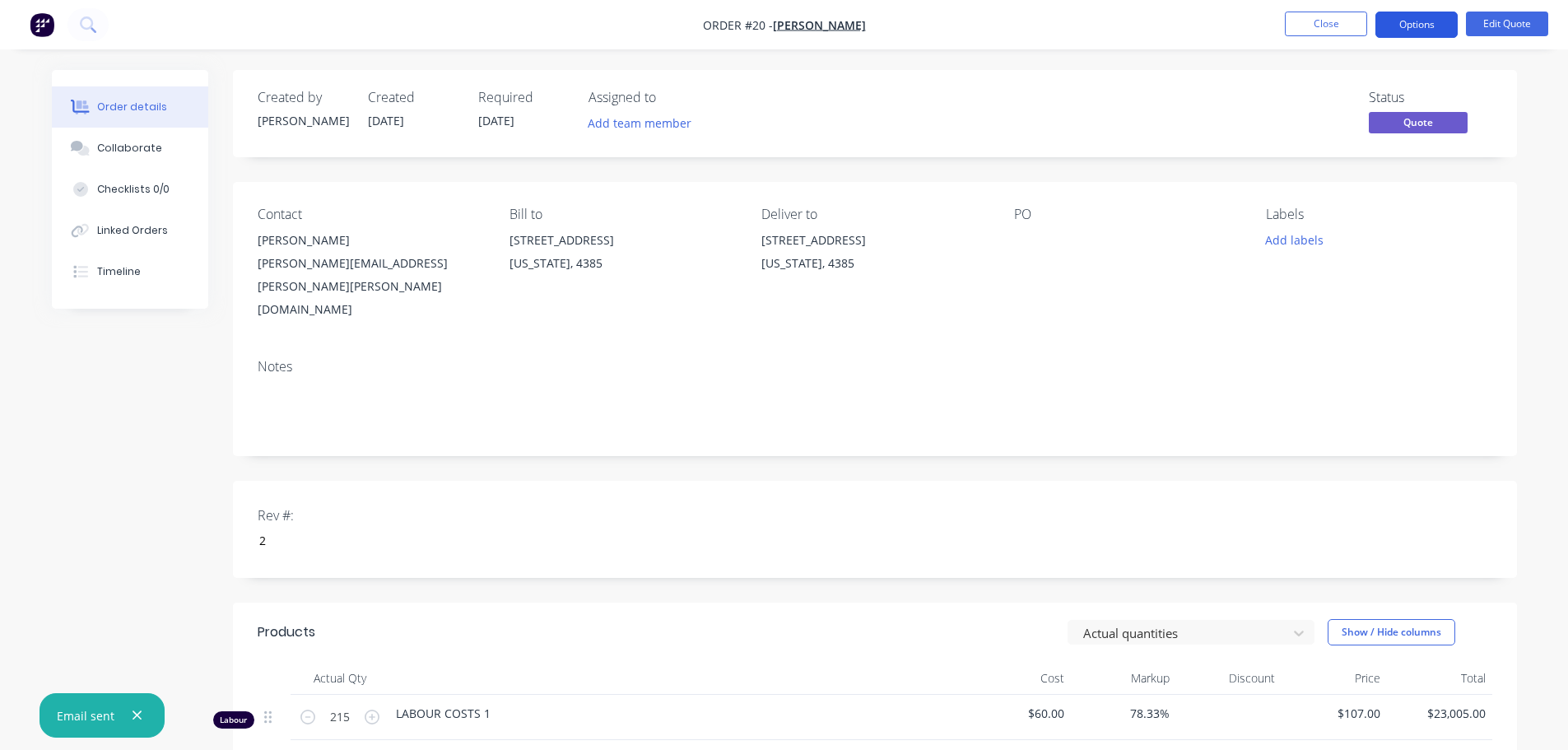
click at [1423, 23] on button "Options" at bounding box center [1416, 25] width 83 height 26
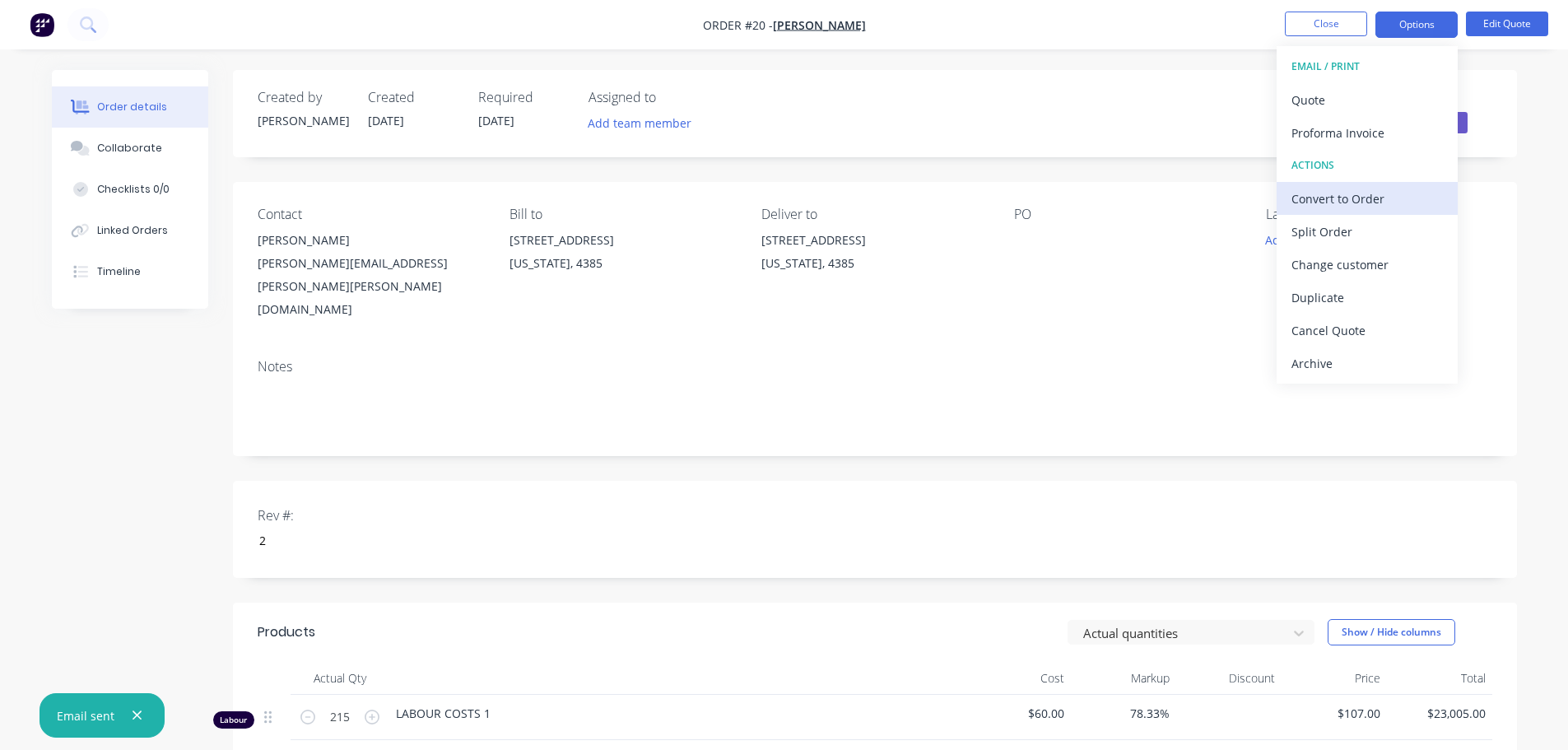
click at [1314, 202] on div "Convert to Order" at bounding box center [1367, 198] width 151 height 24
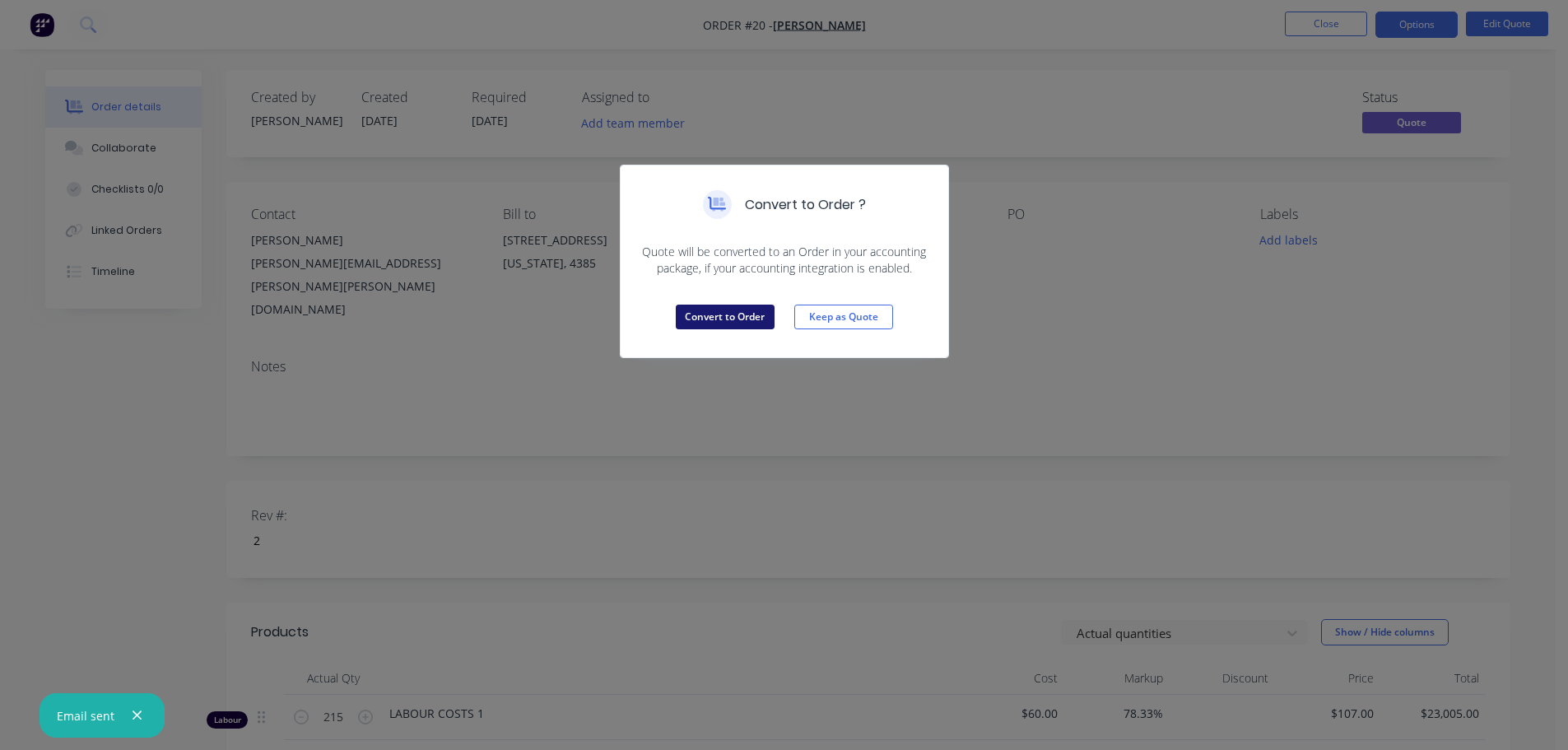
click at [737, 322] on button "Convert to Order" at bounding box center [725, 317] width 98 height 25
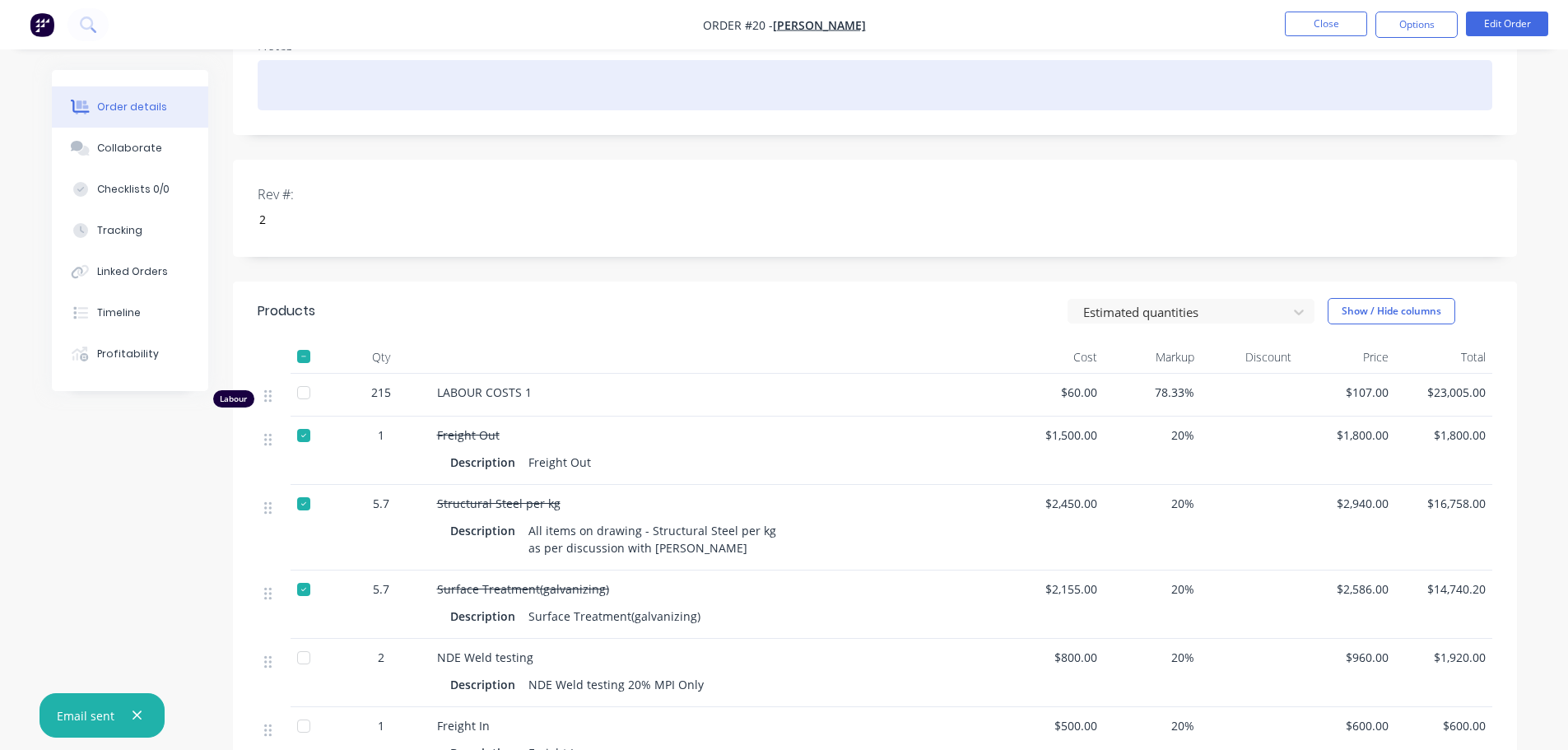
scroll to position [329, 0]
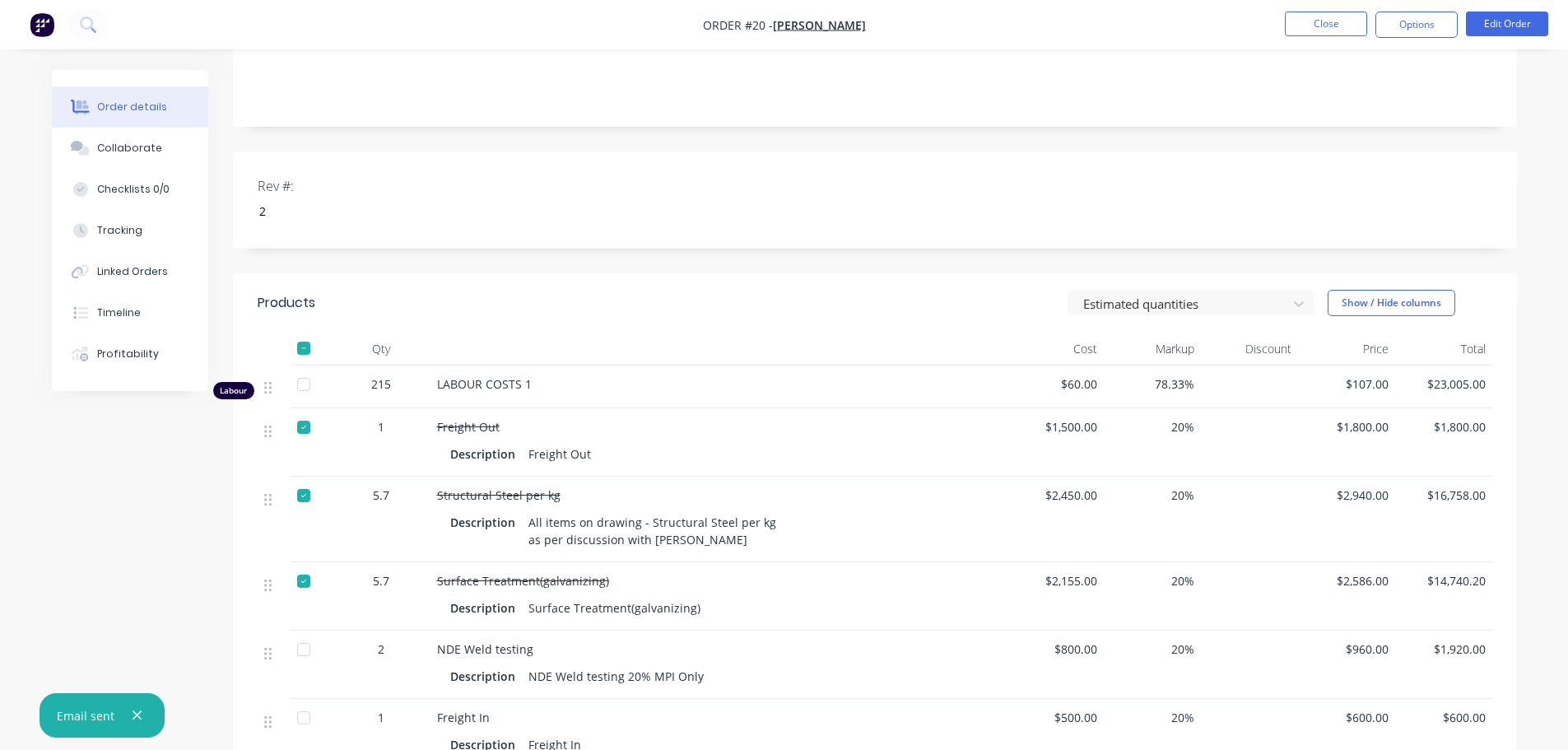
click at [296, 411] on div at bounding box center [303, 427] width 32 height 32
click at [304, 480] on div at bounding box center [303, 495] width 32 height 32
click at [298, 565] on div at bounding box center [303, 581] width 32 height 32
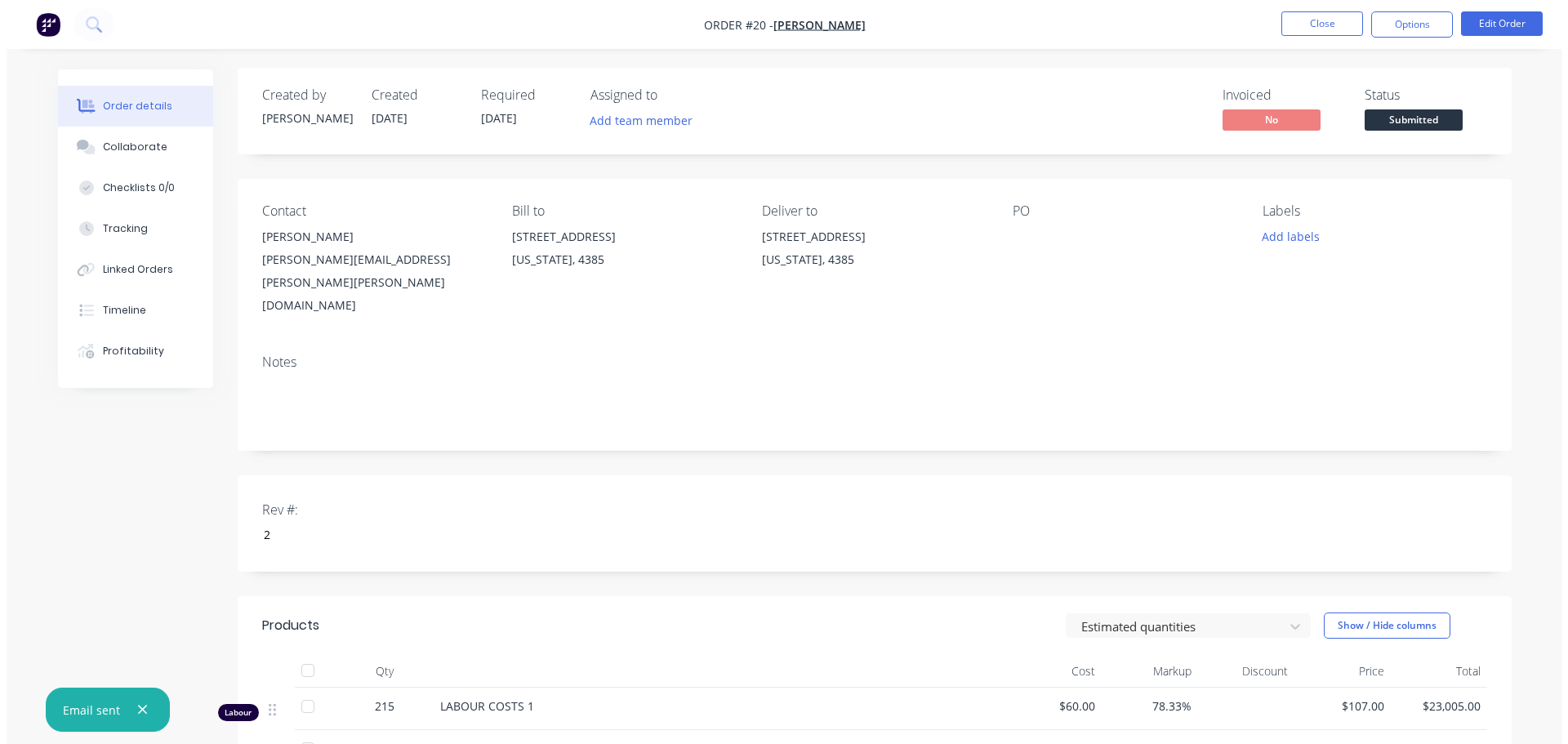
scroll to position [0, 0]
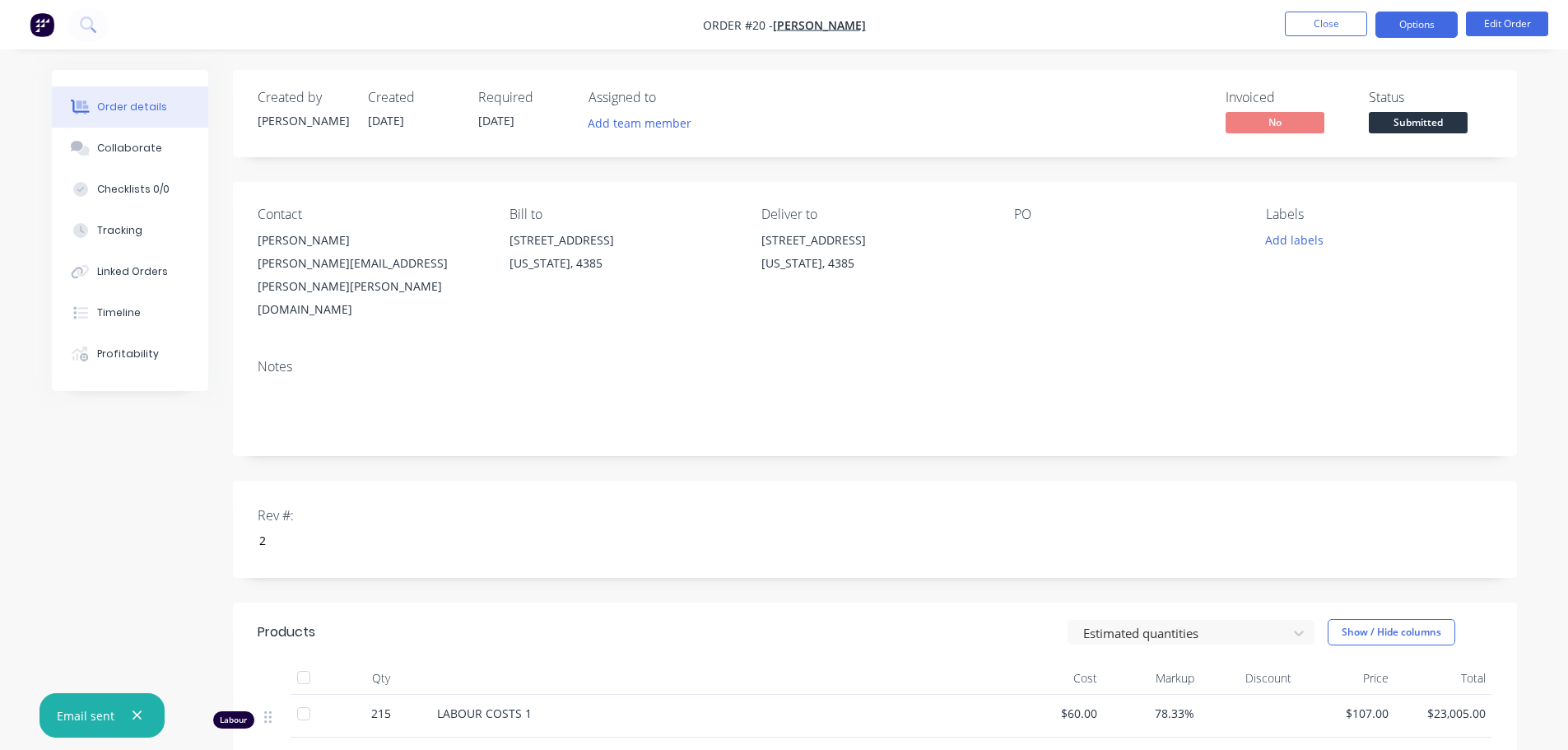
click at [1413, 32] on button "Options" at bounding box center [1416, 25] width 83 height 26
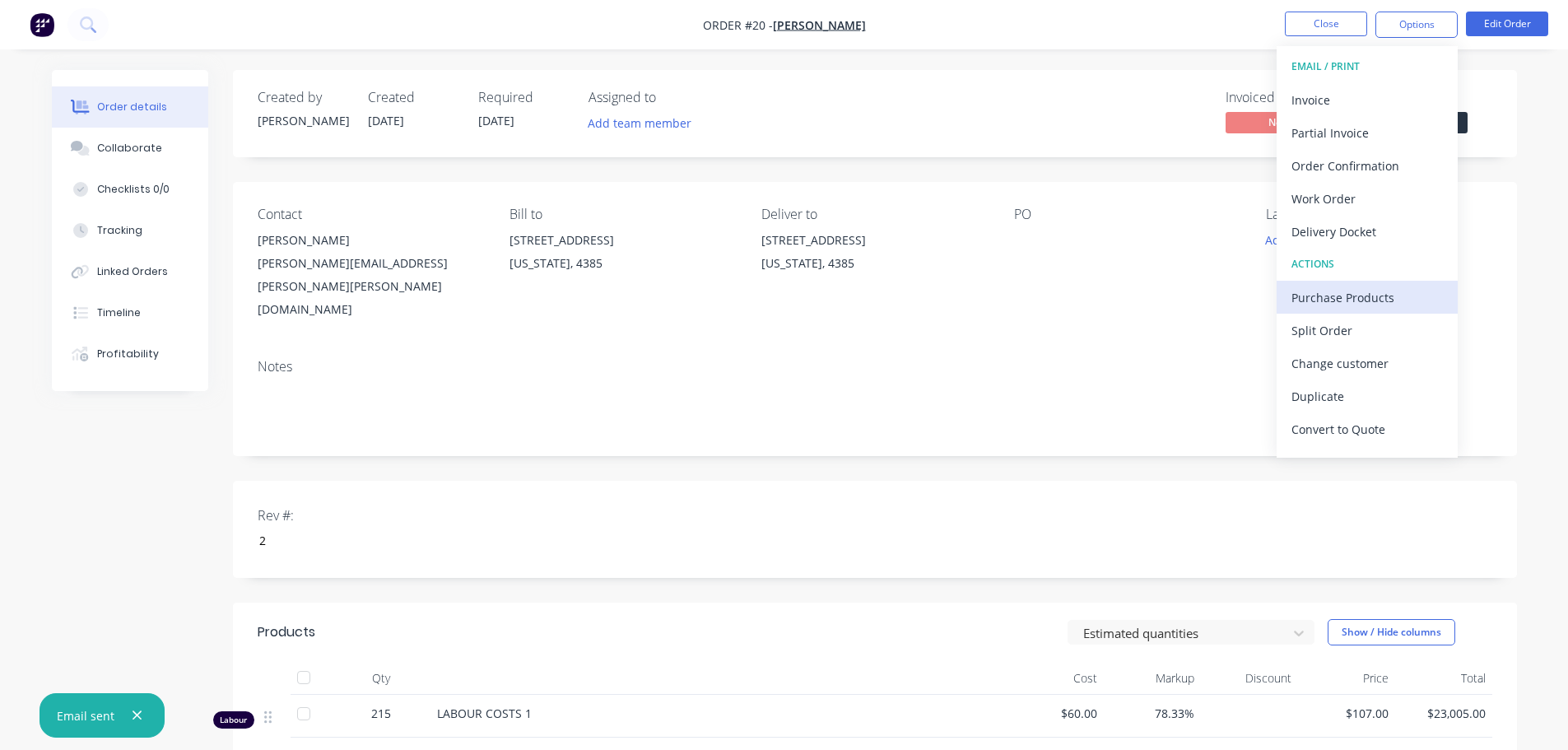
click at [1345, 290] on div "Purchase Products" at bounding box center [1367, 297] width 151 height 24
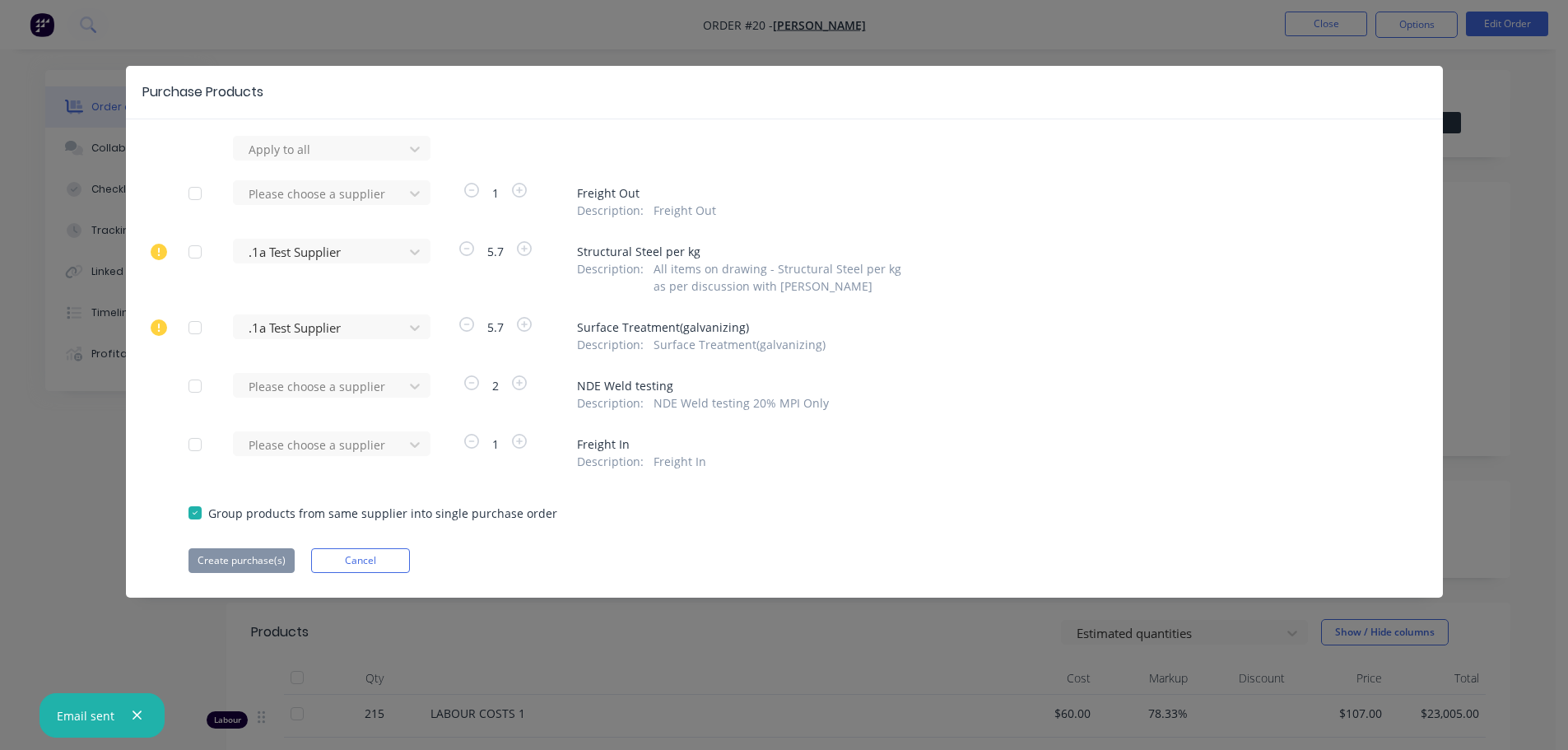
click at [194, 254] on div at bounding box center [194, 251] width 32 height 32
click at [192, 325] on div at bounding box center [194, 327] width 32 height 32
click at [241, 561] on button "Create purchase(s)" at bounding box center [241, 560] width 106 height 25
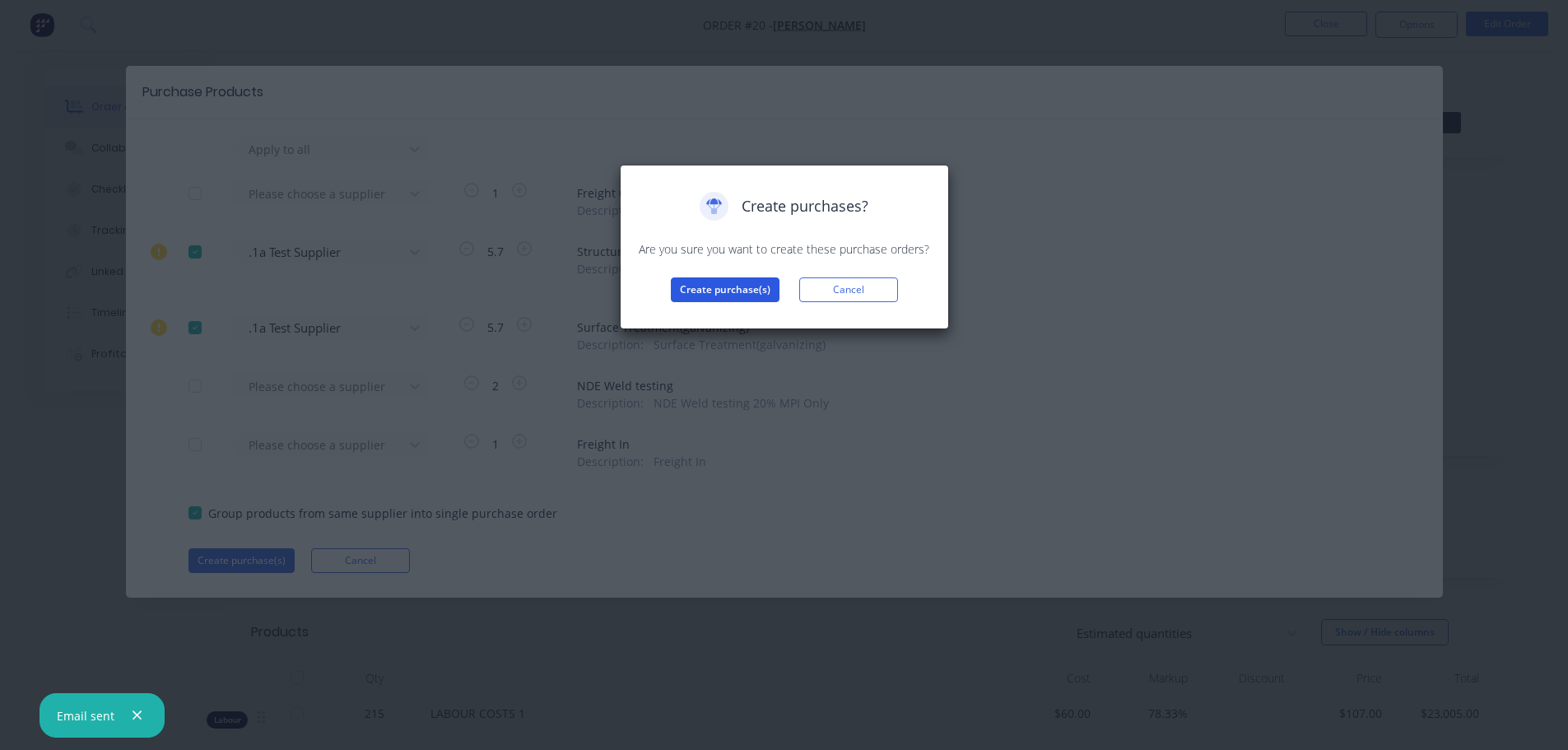
click at [736, 289] on button "Create purchase(s)" at bounding box center [725, 290] width 109 height 25
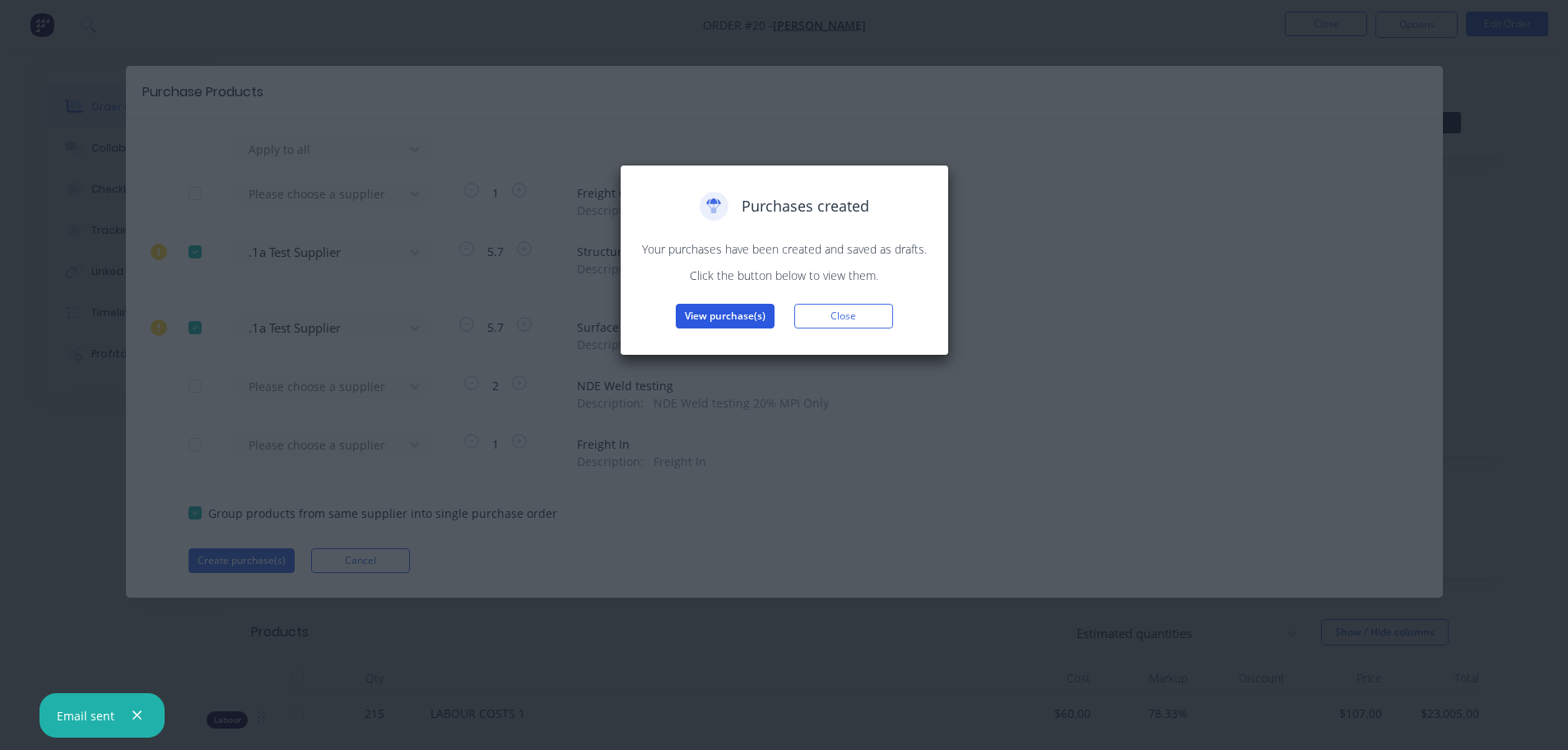
click at [712, 316] on button "View purchase(s)" at bounding box center [725, 316] width 98 height 25
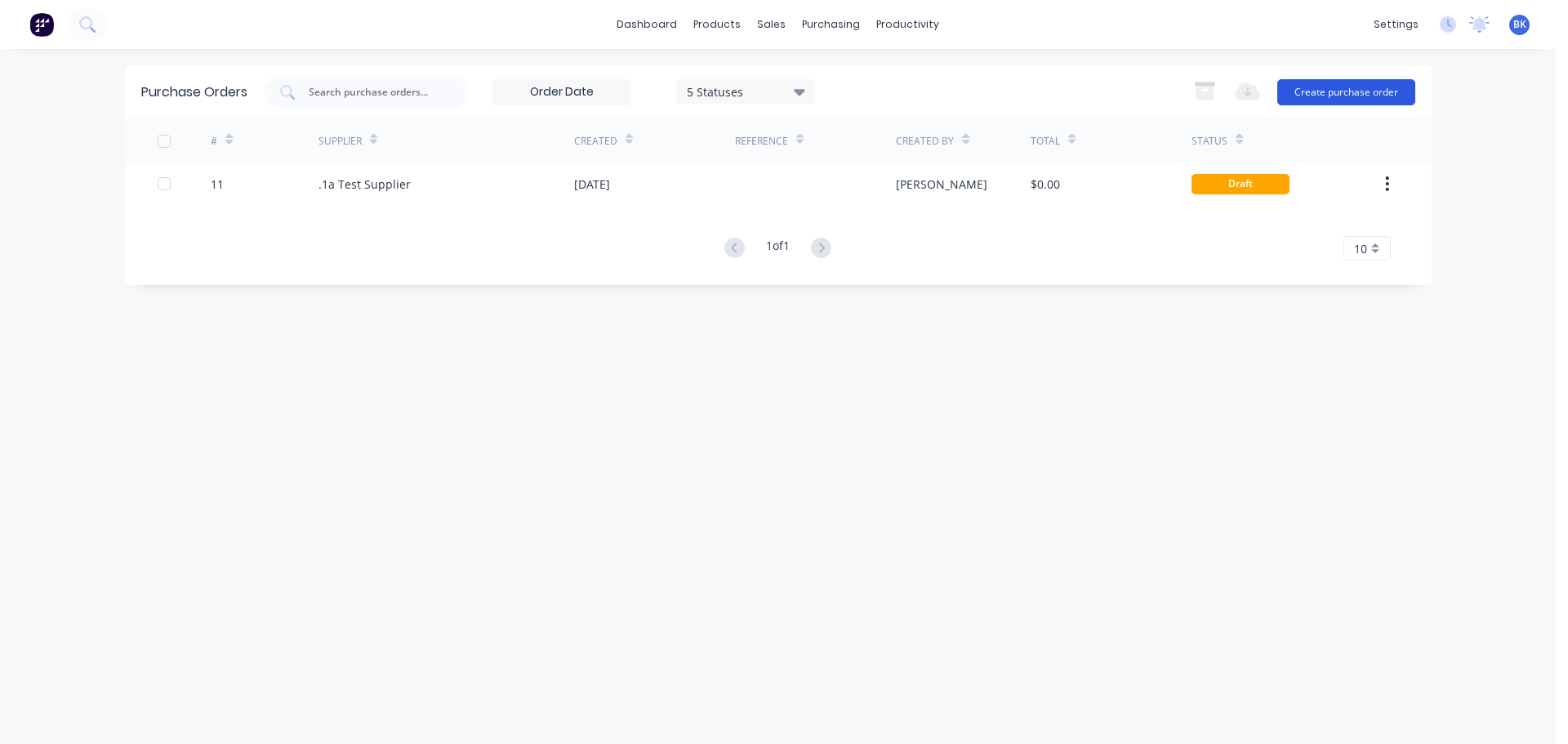
click at [1343, 92] on button "Create purchase order" at bounding box center [1346, 92] width 138 height 26
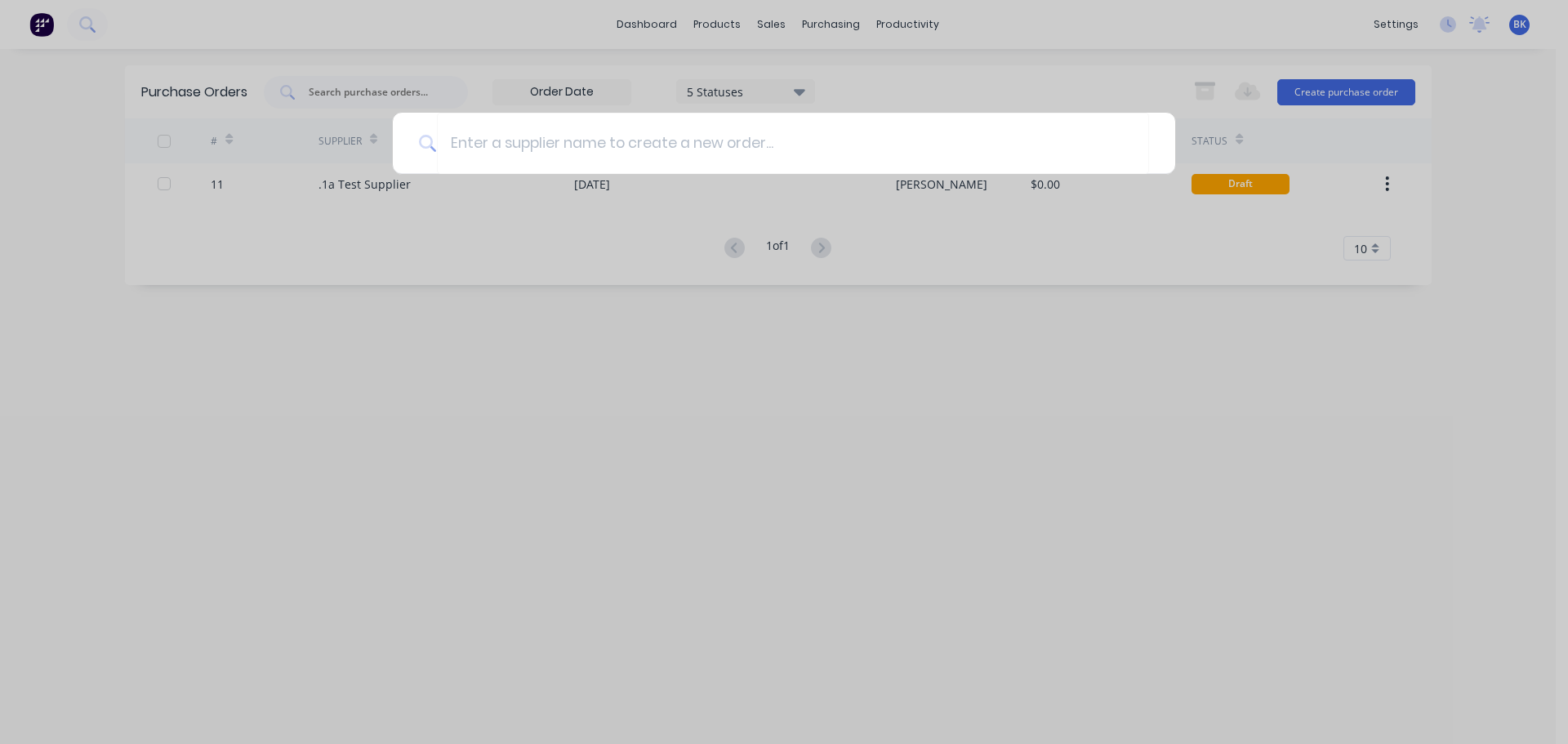
click at [1080, 348] on div at bounding box center [784, 372] width 1568 height 744
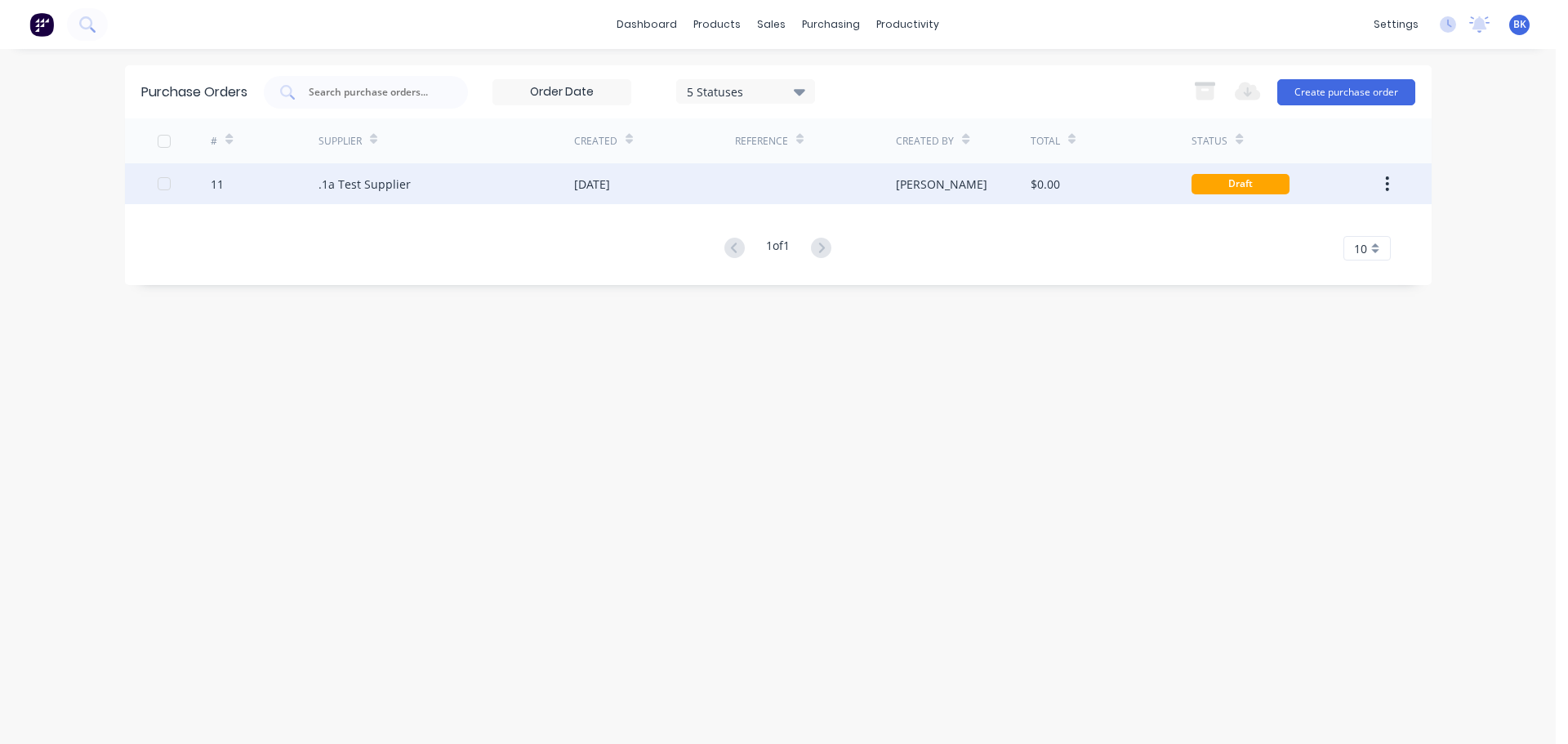
click at [168, 190] on div at bounding box center [185, 183] width 54 height 41
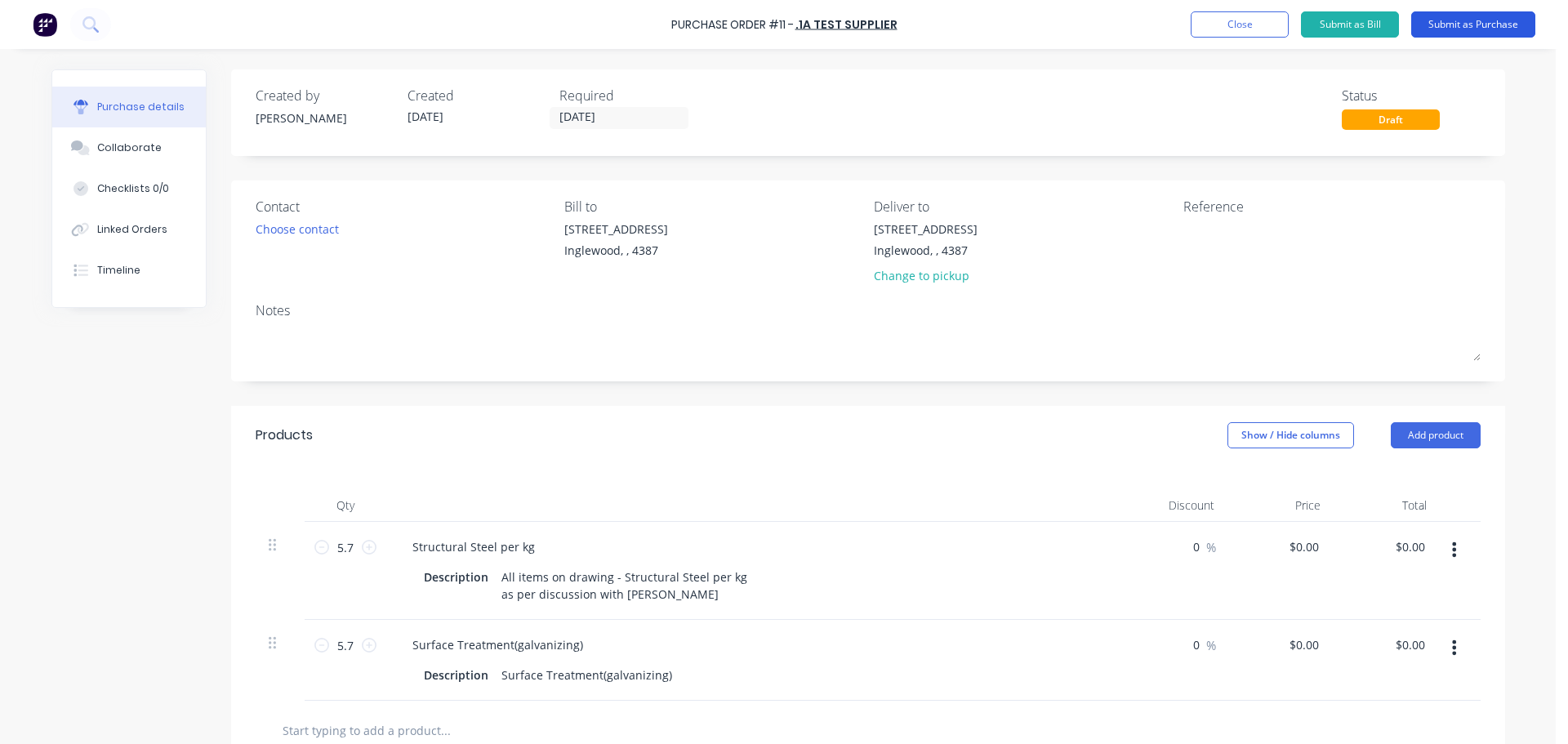
click at [1493, 23] on button "Submit as Purchase" at bounding box center [1473, 24] width 124 height 26
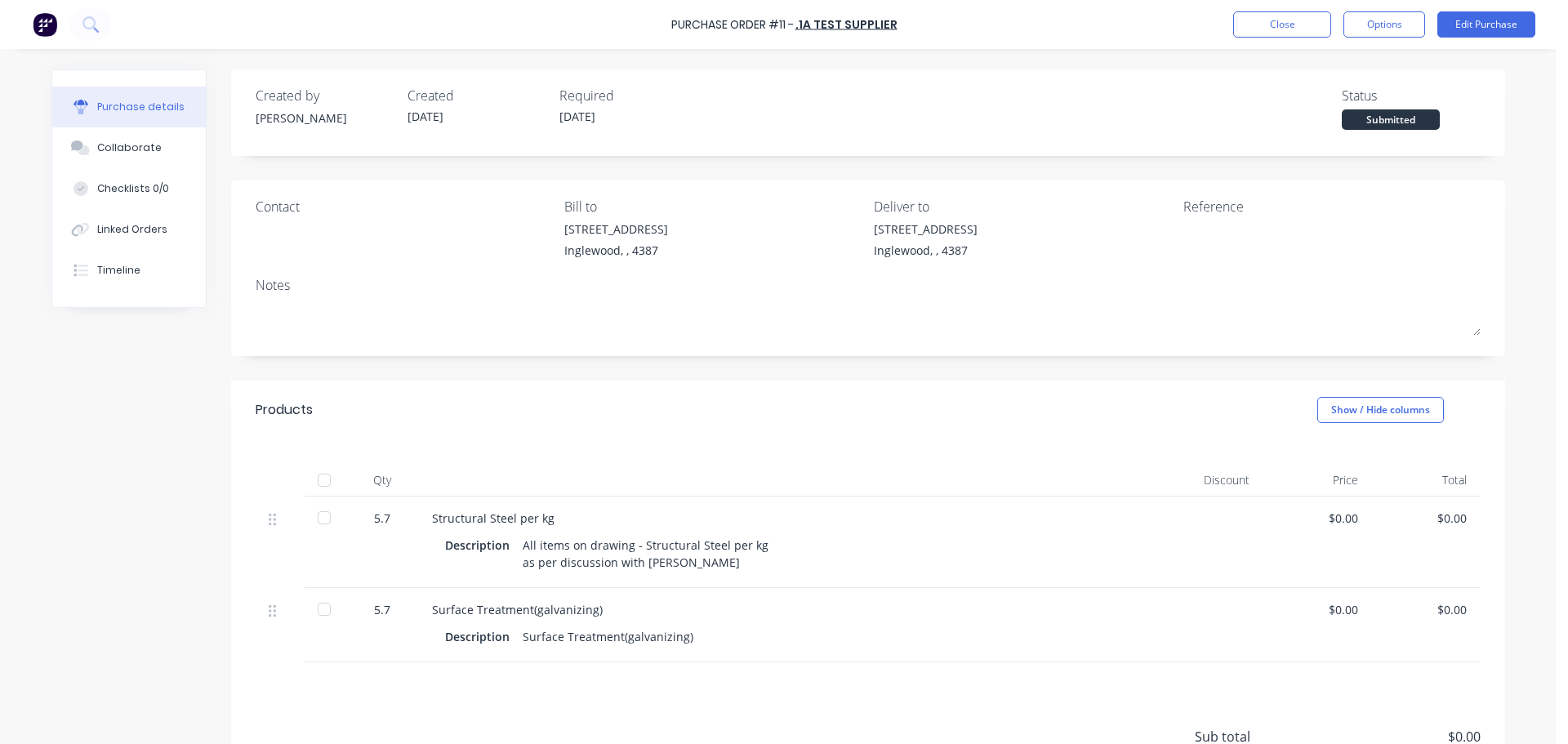
click at [313, 518] on div at bounding box center [323, 517] width 32 height 32
click at [319, 604] on div at bounding box center [323, 609] width 32 height 32
click at [1342, 525] on div "$0.00" at bounding box center [1316, 518] width 83 height 17
click at [1333, 519] on div "$0.00" at bounding box center [1316, 518] width 83 height 17
click at [320, 518] on div at bounding box center [323, 517] width 32 height 32
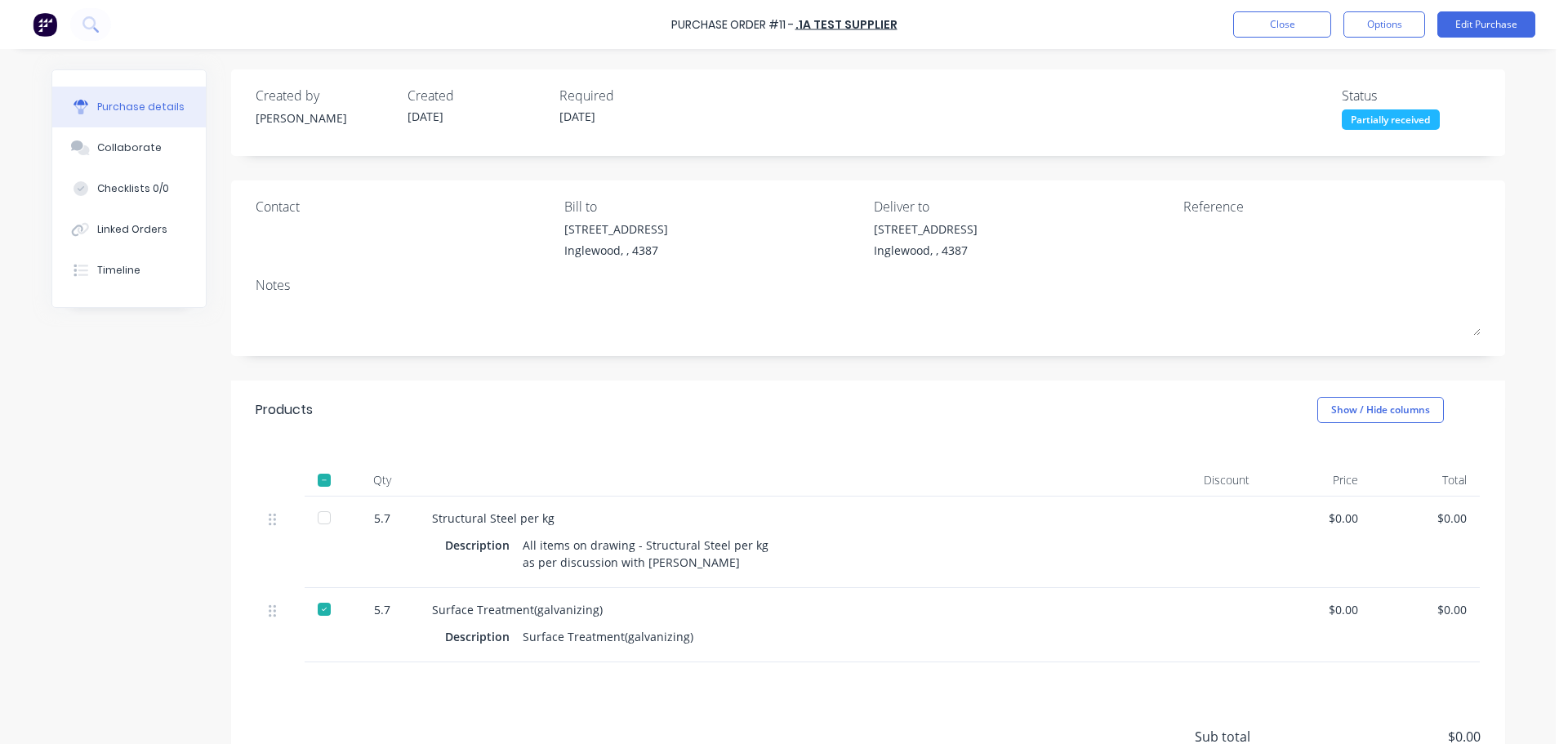
click at [315, 614] on div at bounding box center [323, 609] width 32 height 32
click at [1463, 25] on button "Edit Purchase" at bounding box center [1486, 24] width 98 height 26
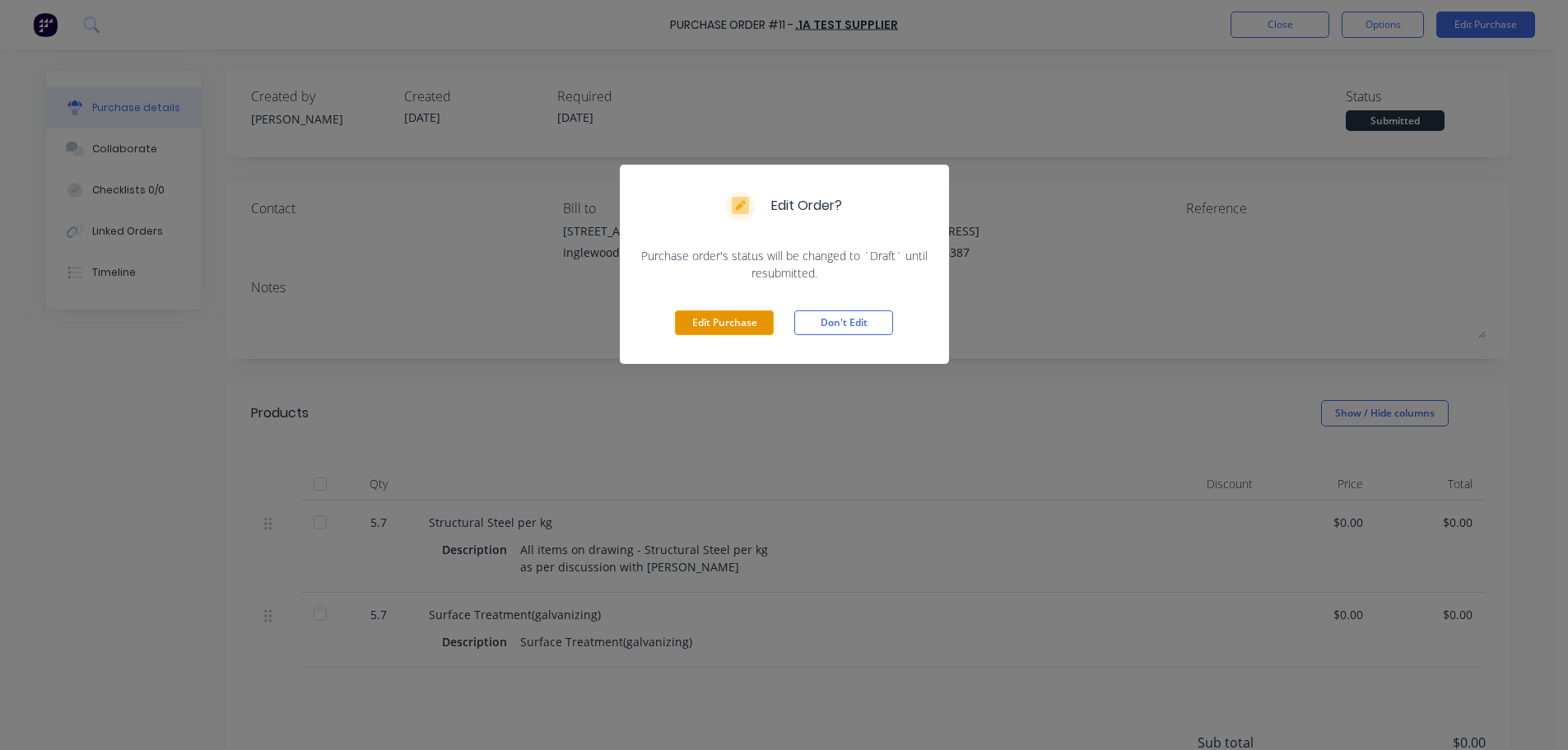
click at [706, 319] on button "Edit Purchase" at bounding box center [724, 322] width 98 height 25
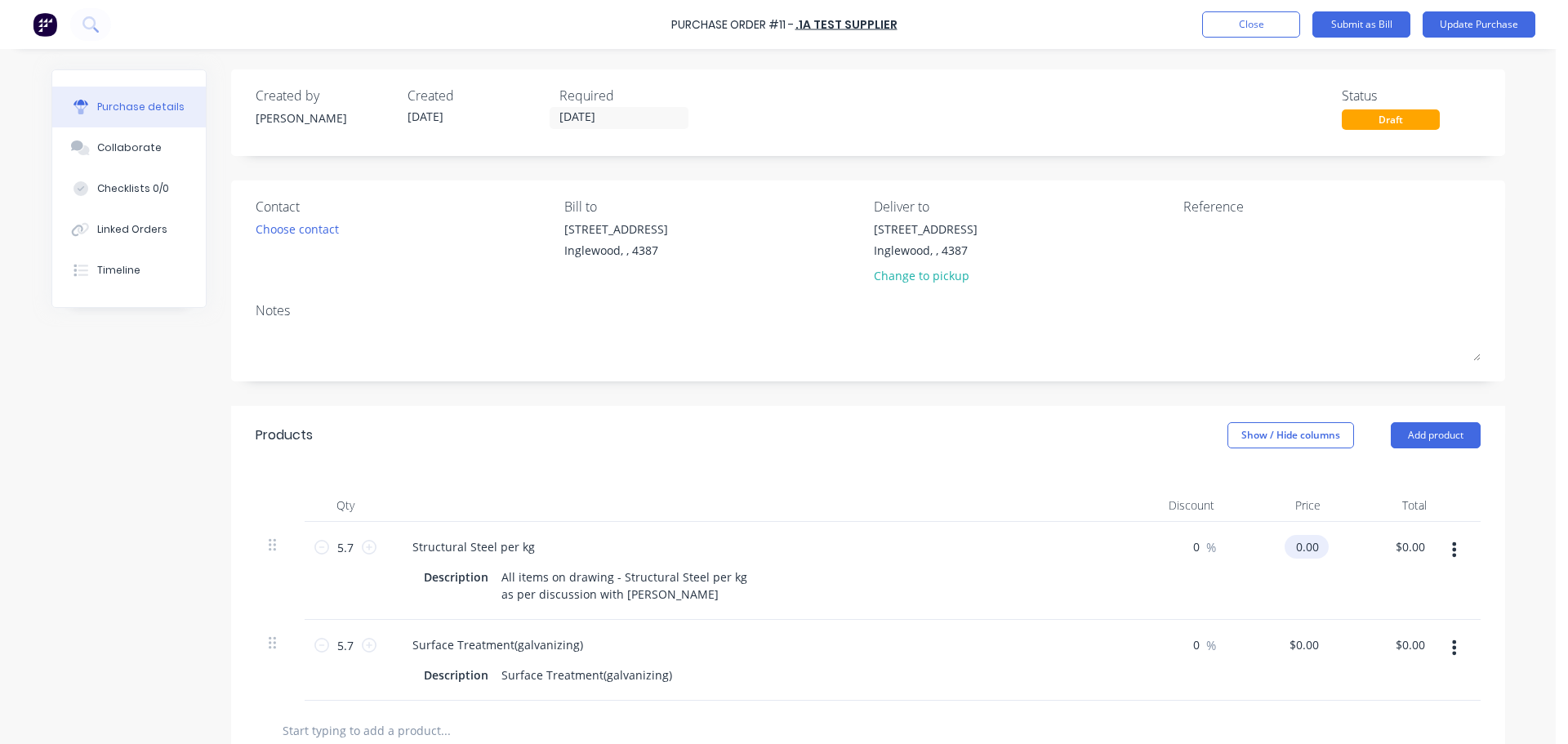
click at [1294, 544] on input "0.00" at bounding box center [1303, 546] width 37 height 24
type input "$10.00"
type input "57.00"
type input "10.00"
type input "$57.00"
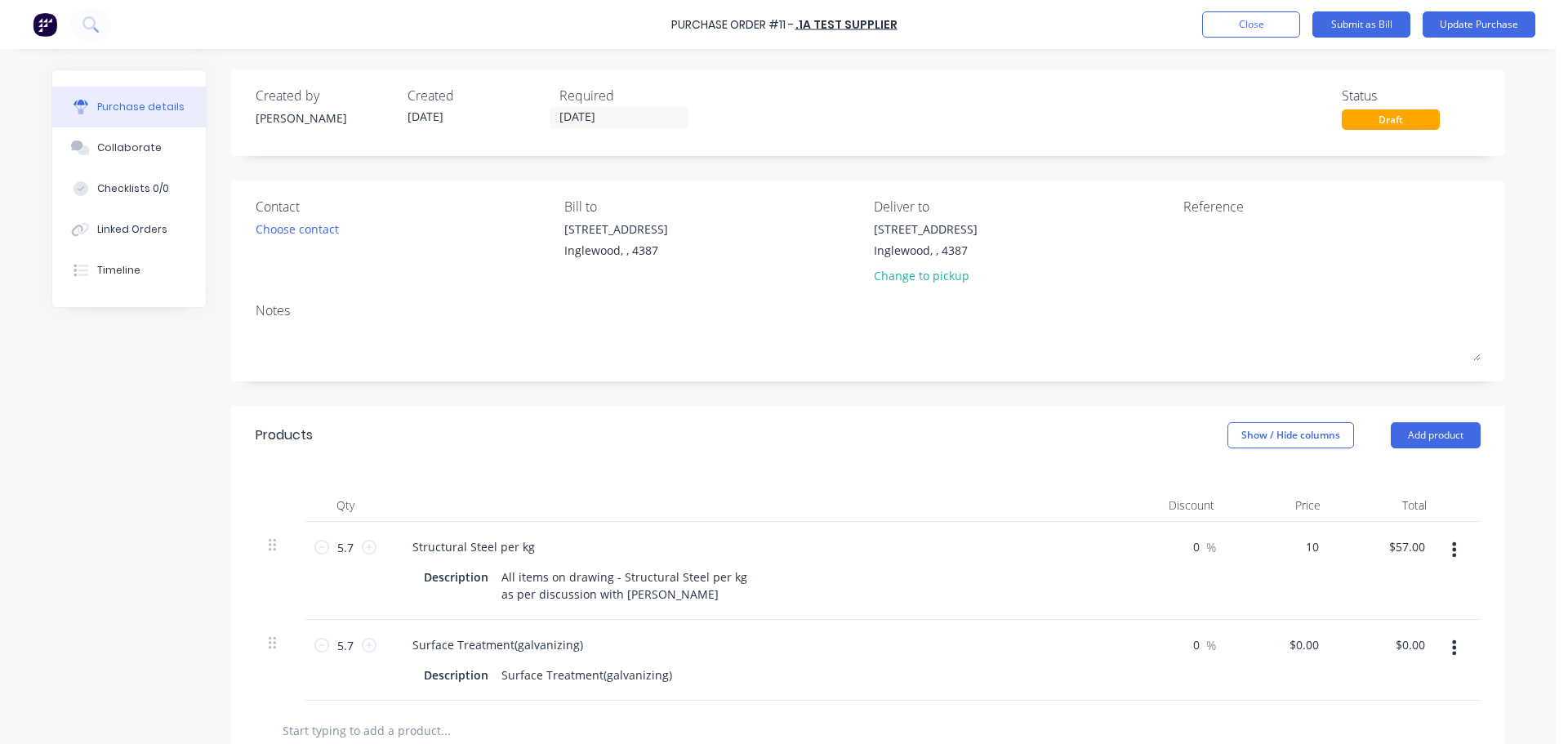
type input "1"
type input "4"
type input "$3,500.00"
type input "$19,950.00"
type input "0"
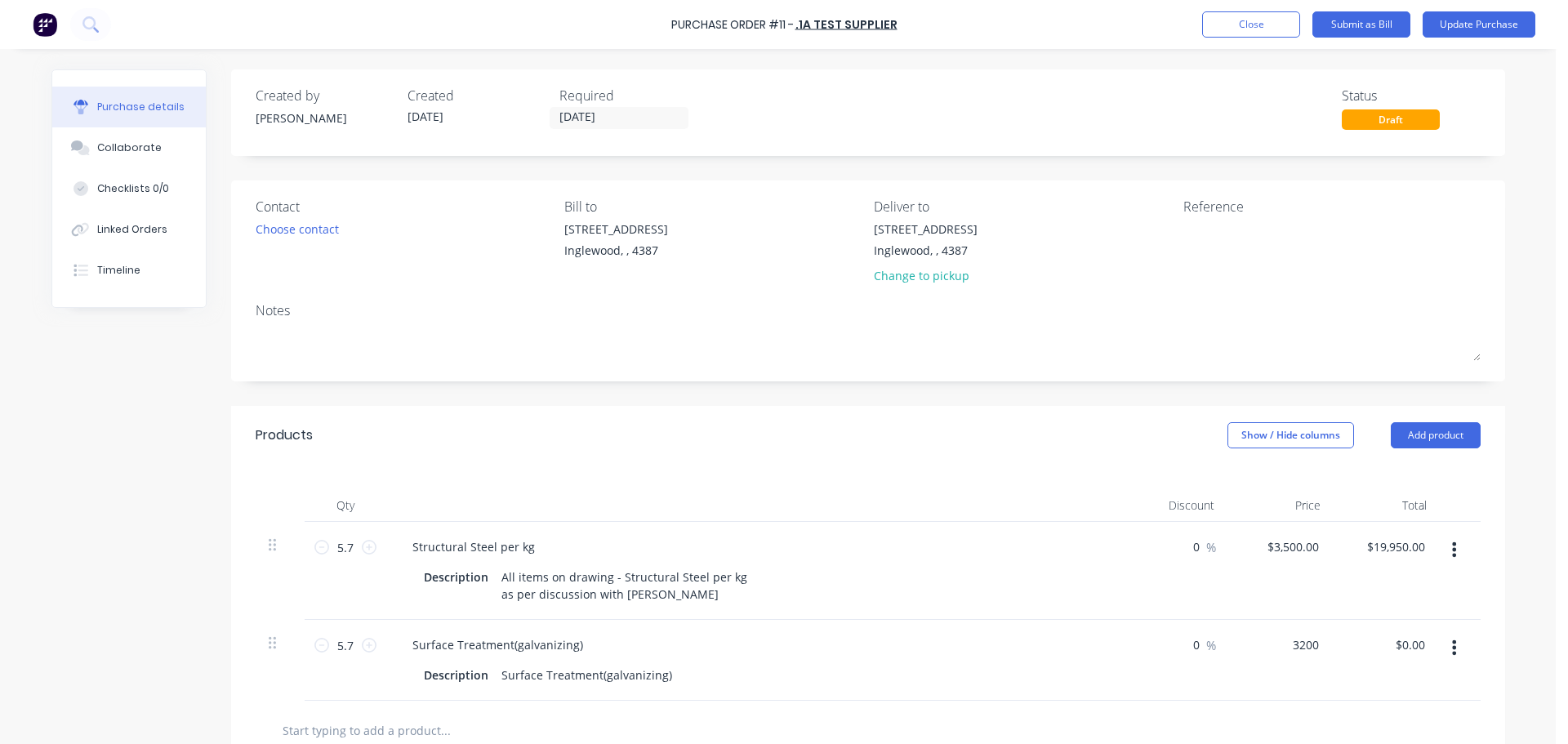
type input "$3,200.00"
type input "$18,240.00"
click at [1468, 19] on button "Update Purchase" at bounding box center [1478, 24] width 112 height 26
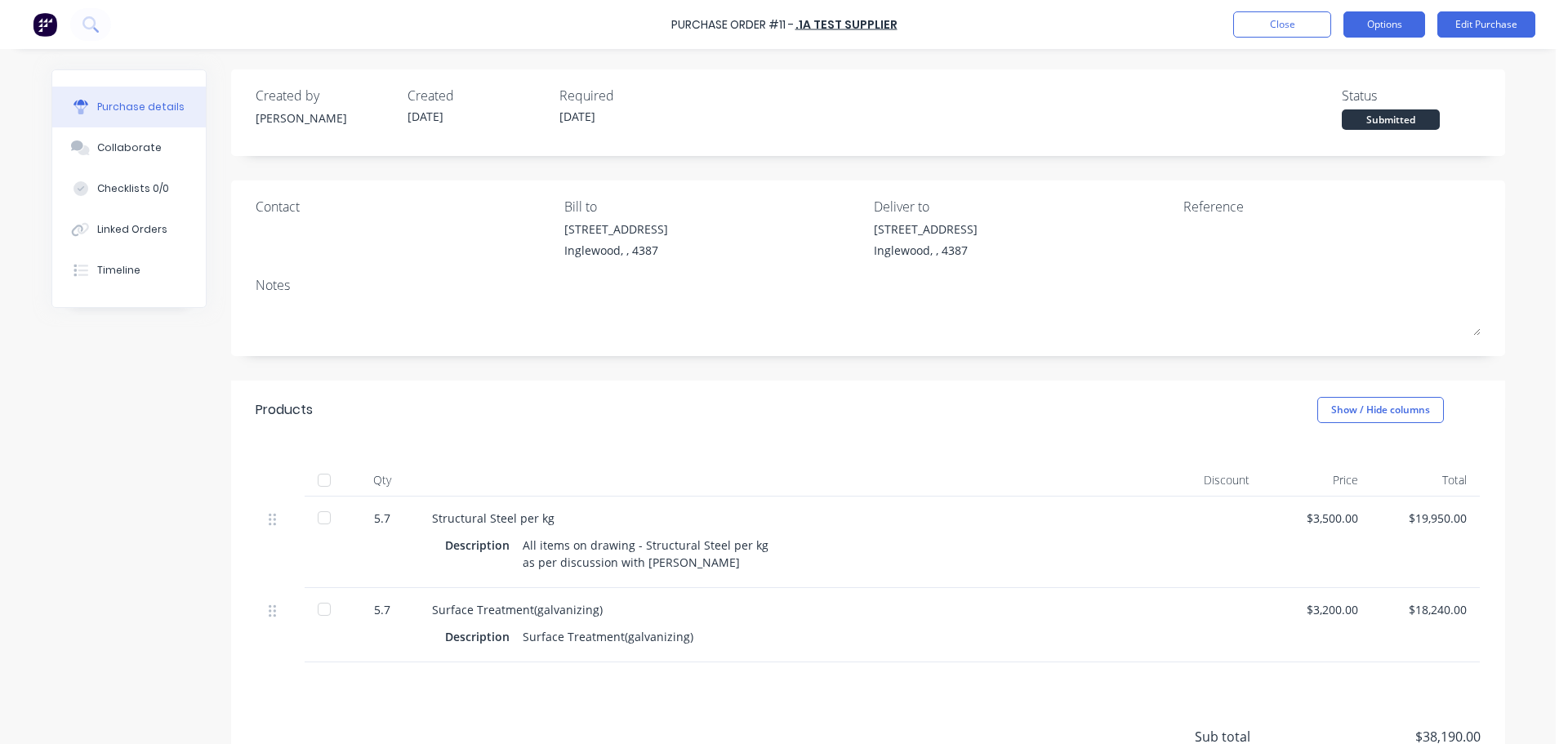
click at [1384, 29] on button "Options" at bounding box center [1384, 24] width 82 height 26
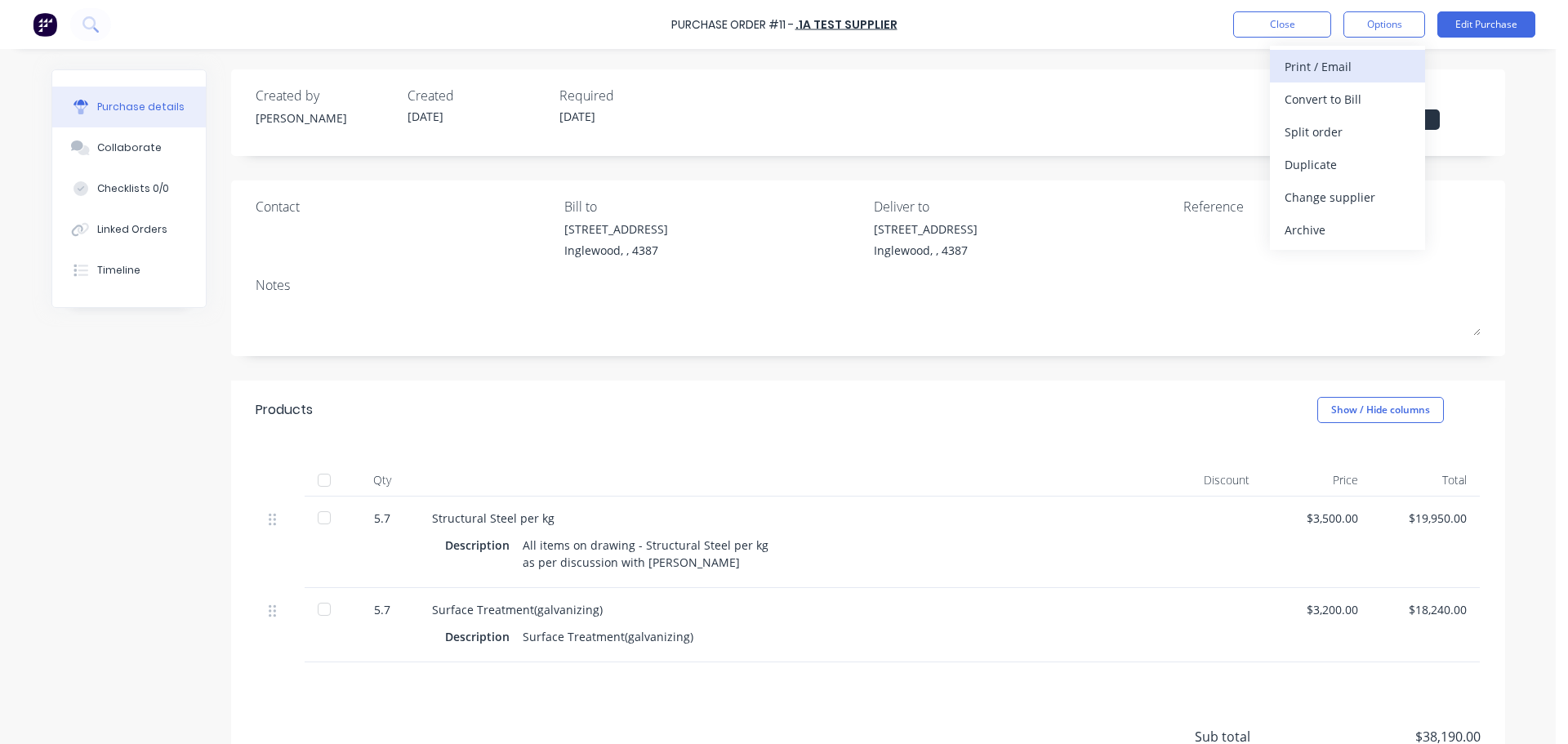
click at [1332, 70] on div "Print / Email" at bounding box center [1348, 66] width 125 height 24
click at [1288, 106] on div "With pricing" at bounding box center [1348, 98] width 125 height 24
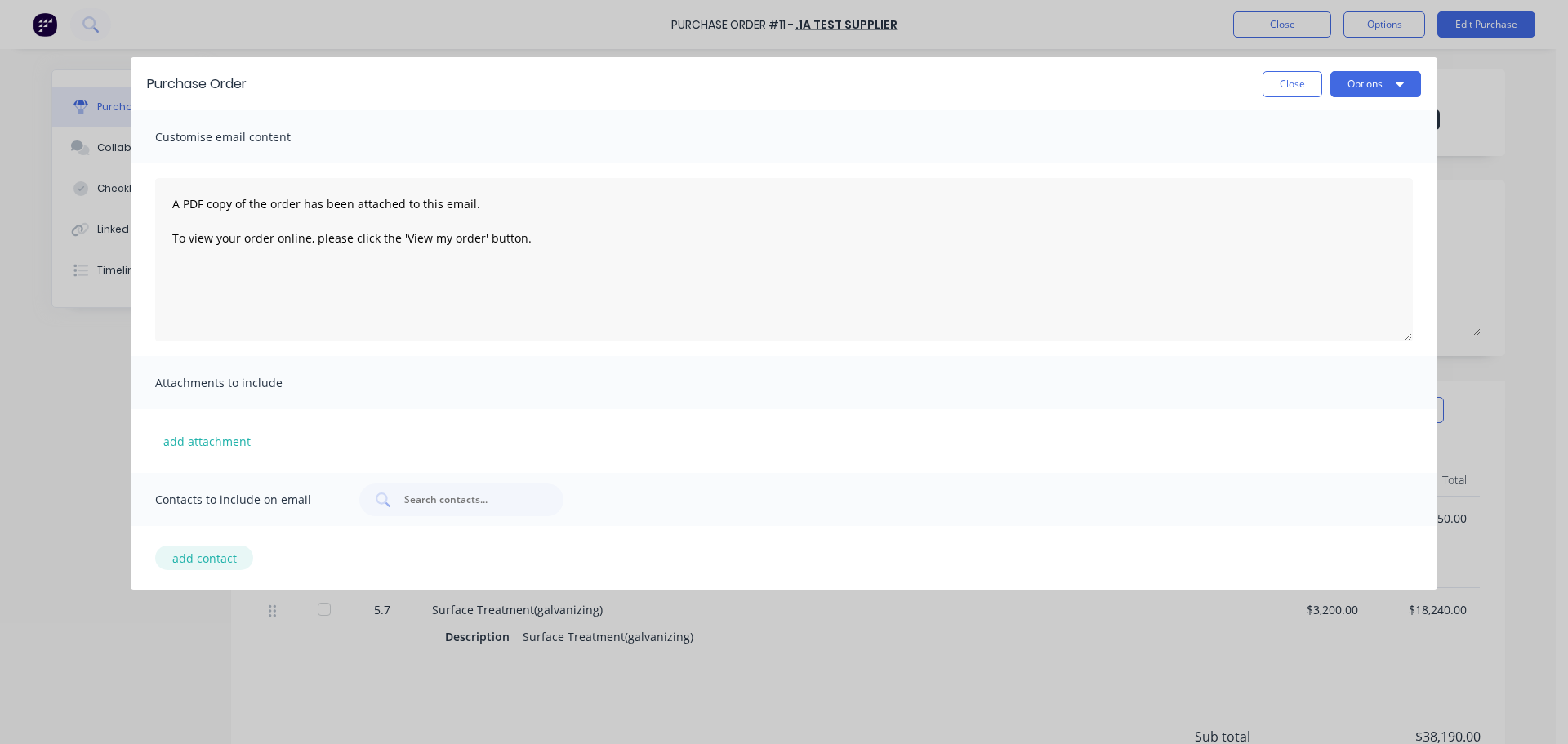
click at [221, 563] on button "add contact" at bounding box center [204, 558] width 98 height 24
select select "AU"
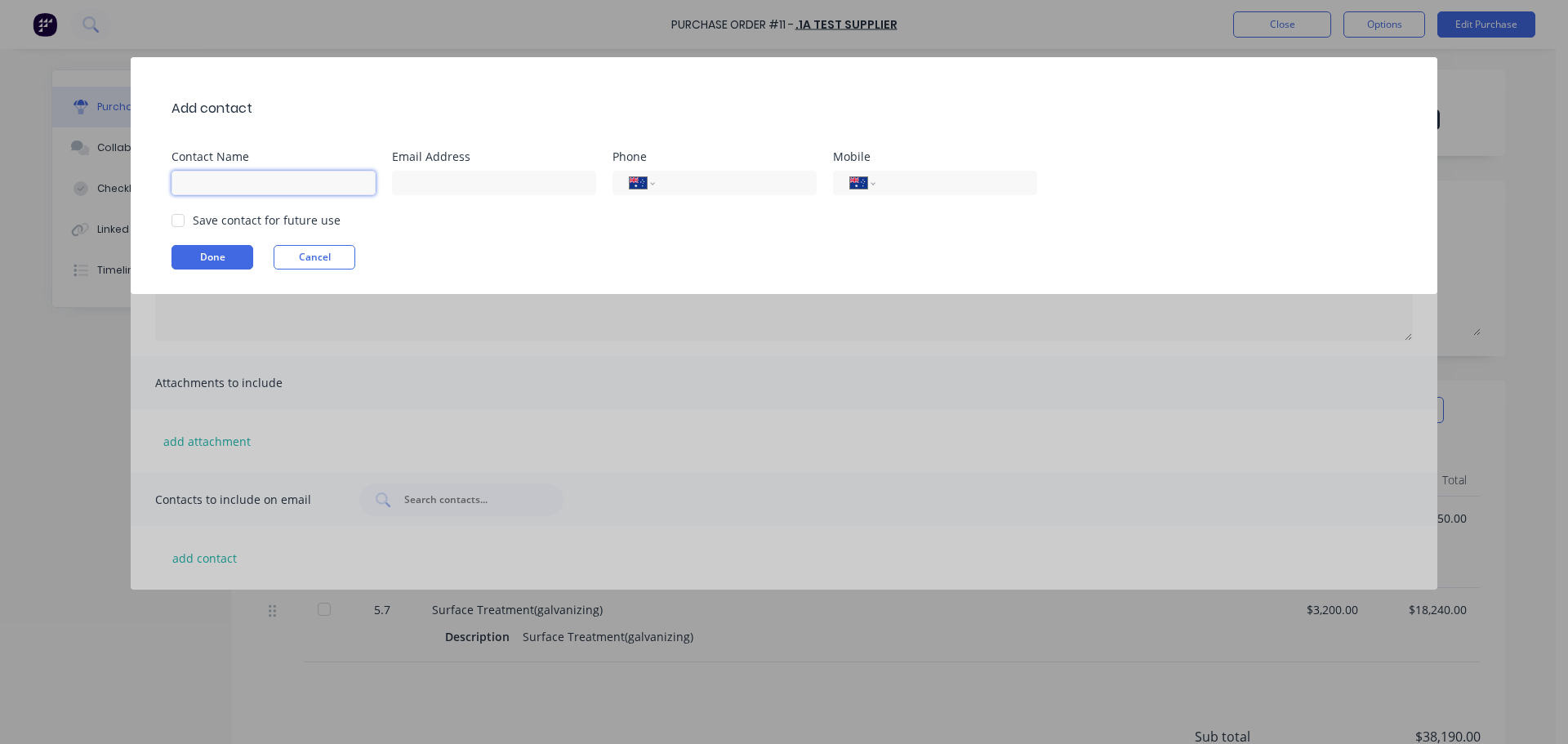
click at [250, 190] on input at bounding box center [274, 183] width 204 height 24
click at [281, 174] on input "[PERSON_NAME]" at bounding box center [274, 183] width 204 height 24
type input "[PERSON_NAME]"
type input "[PERSON_NAME][EMAIL_ADDRESS][PERSON_NAME][PERSON_NAME][DOMAIN_NAME]"
click at [682, 186] on input "tel" at bounding box center [733, 184] width 133 height 19
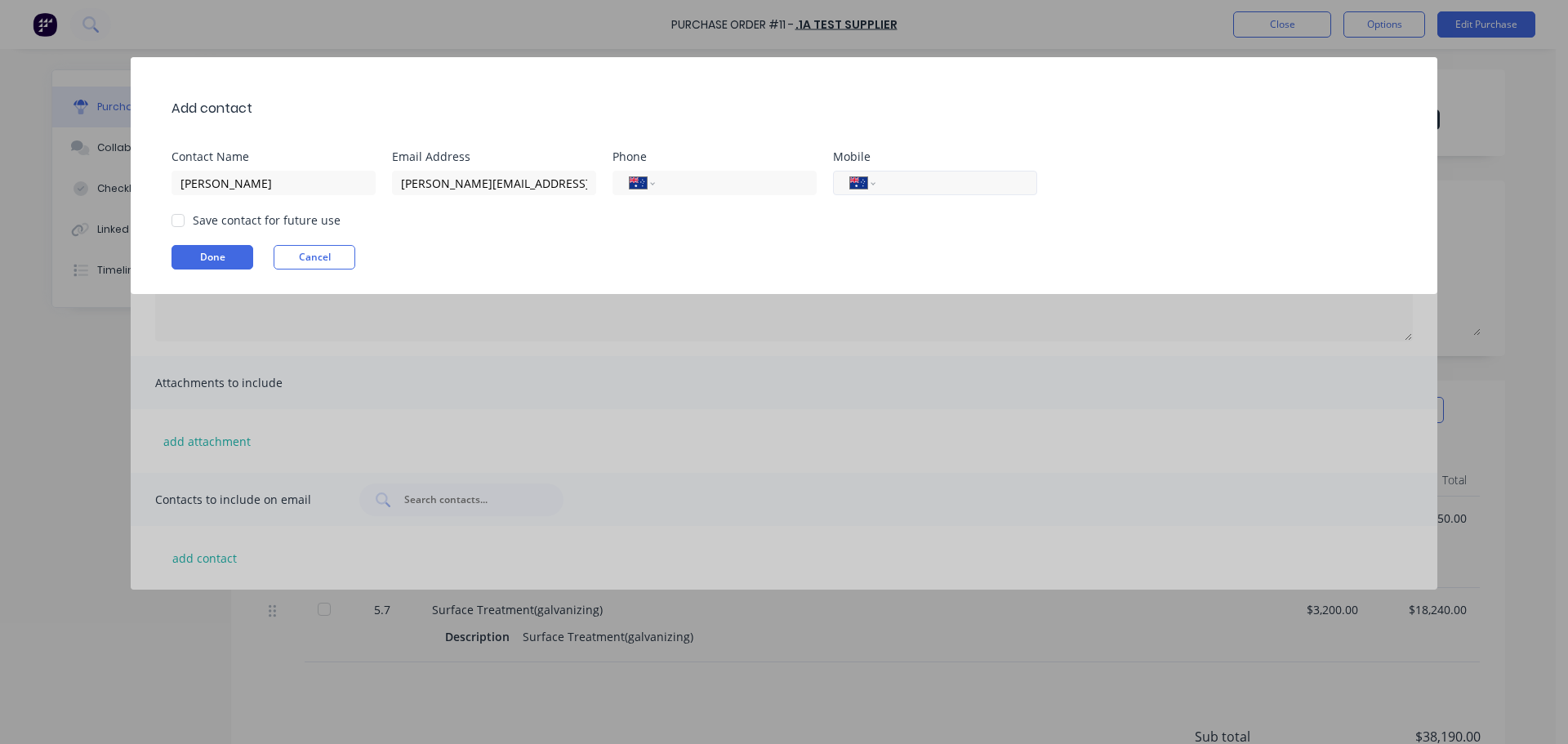
click at [945, 185] on input "tel" at bounding box center [953, 184] width 133 height 19
click at [175, 216] on div at bounding box center [178, 220] width 32 height 32
type input "0417 756 276"
click at [210, 258] on button "Done" at bounding box center [213, 257] width 82 height 24
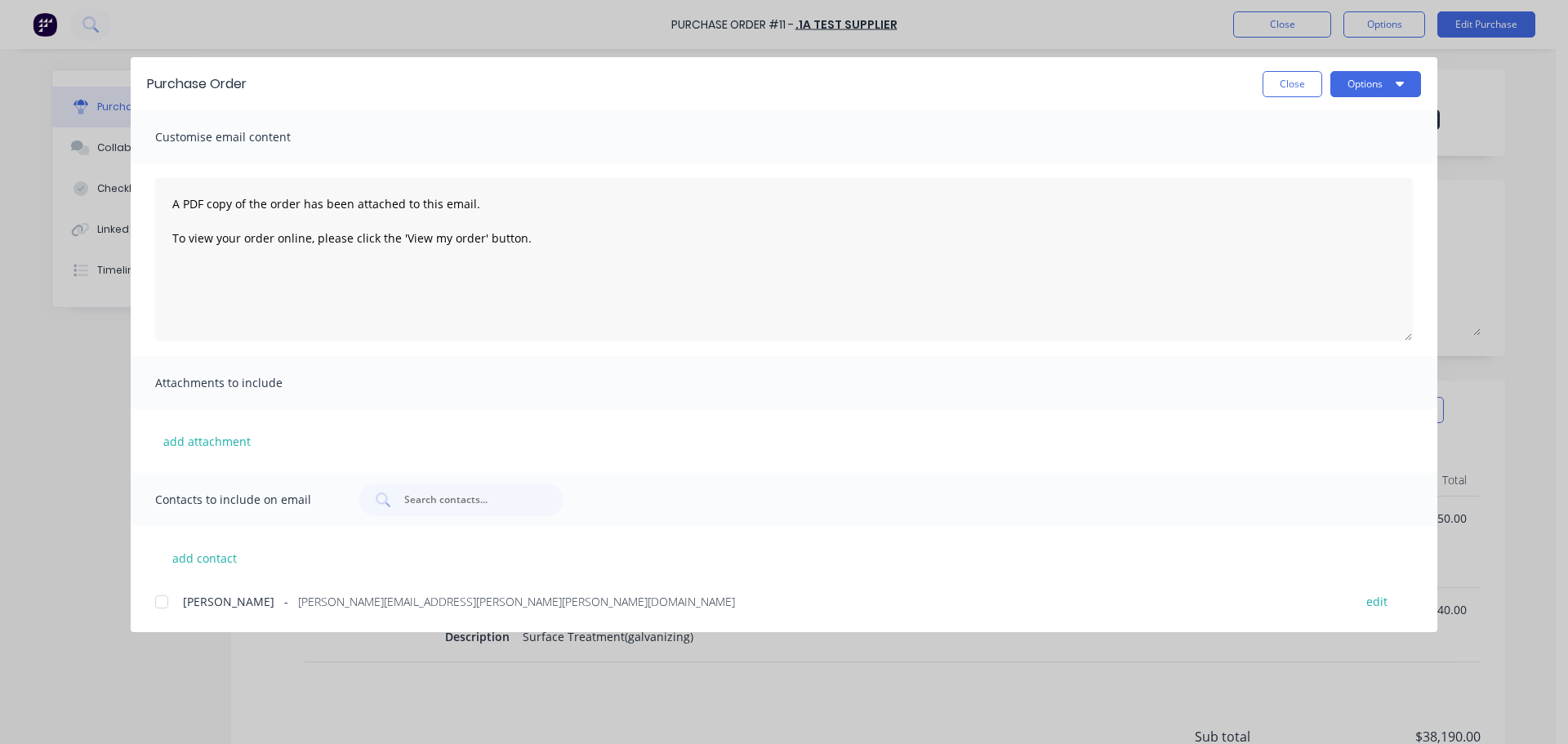
click at [155, 606] on div at bounding box center [161, 601] width 32 height 32
click at [1361, 76] on button "Options" at bounding box center [1375, 85] width 91 height 26
click at [1292, 118] on div "Preview" at bounding box center [1343, 125] width 125 height 24
click at [1376, 90] on button "Options" at bounding box center [1375, 85] width 91 height 26
click at [1309, 190] on div "Email" at bounding box center [1343, 190] width 125 height 24
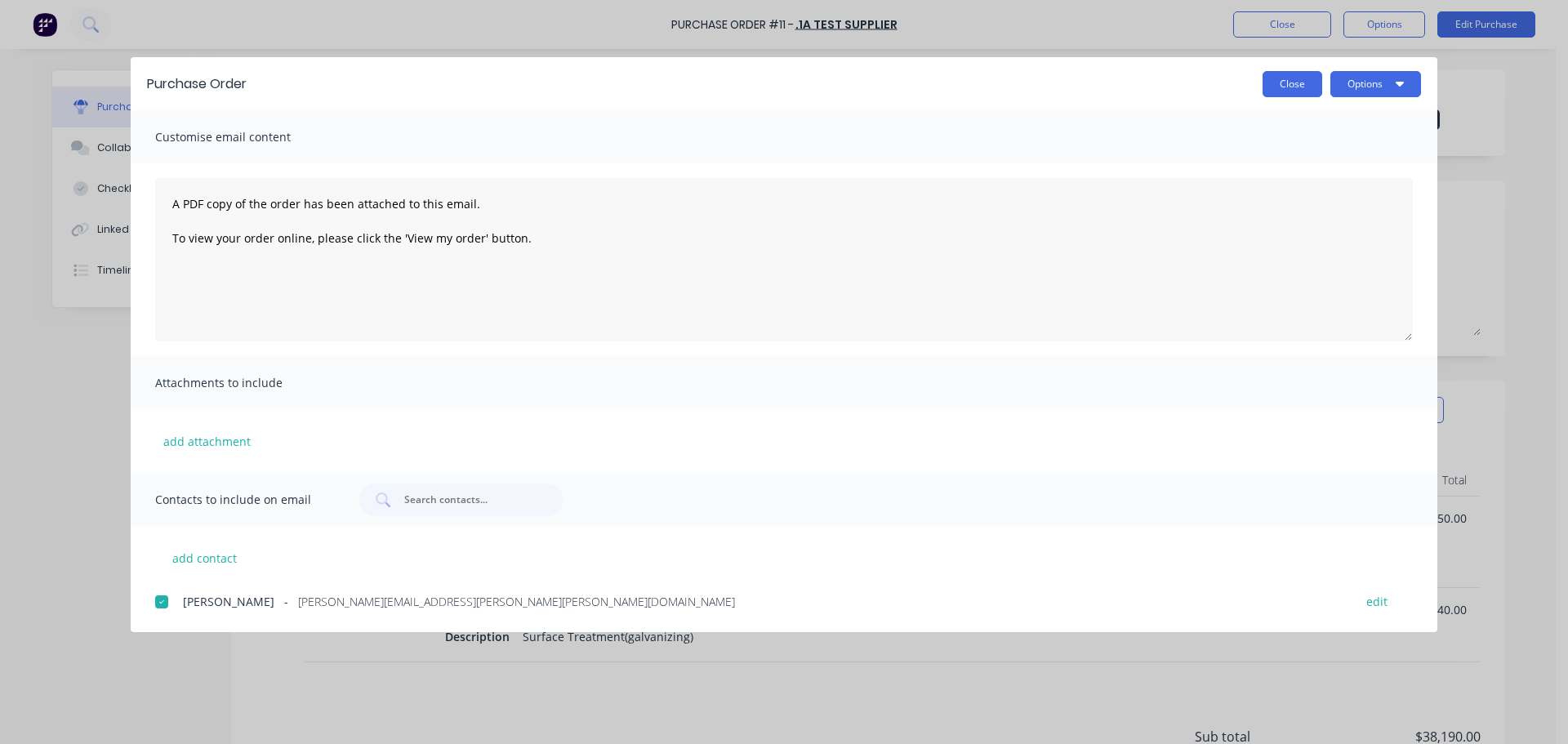
click at [1281, 78] on button "Close" at bounding box center [1292, 85] width 59 height 26
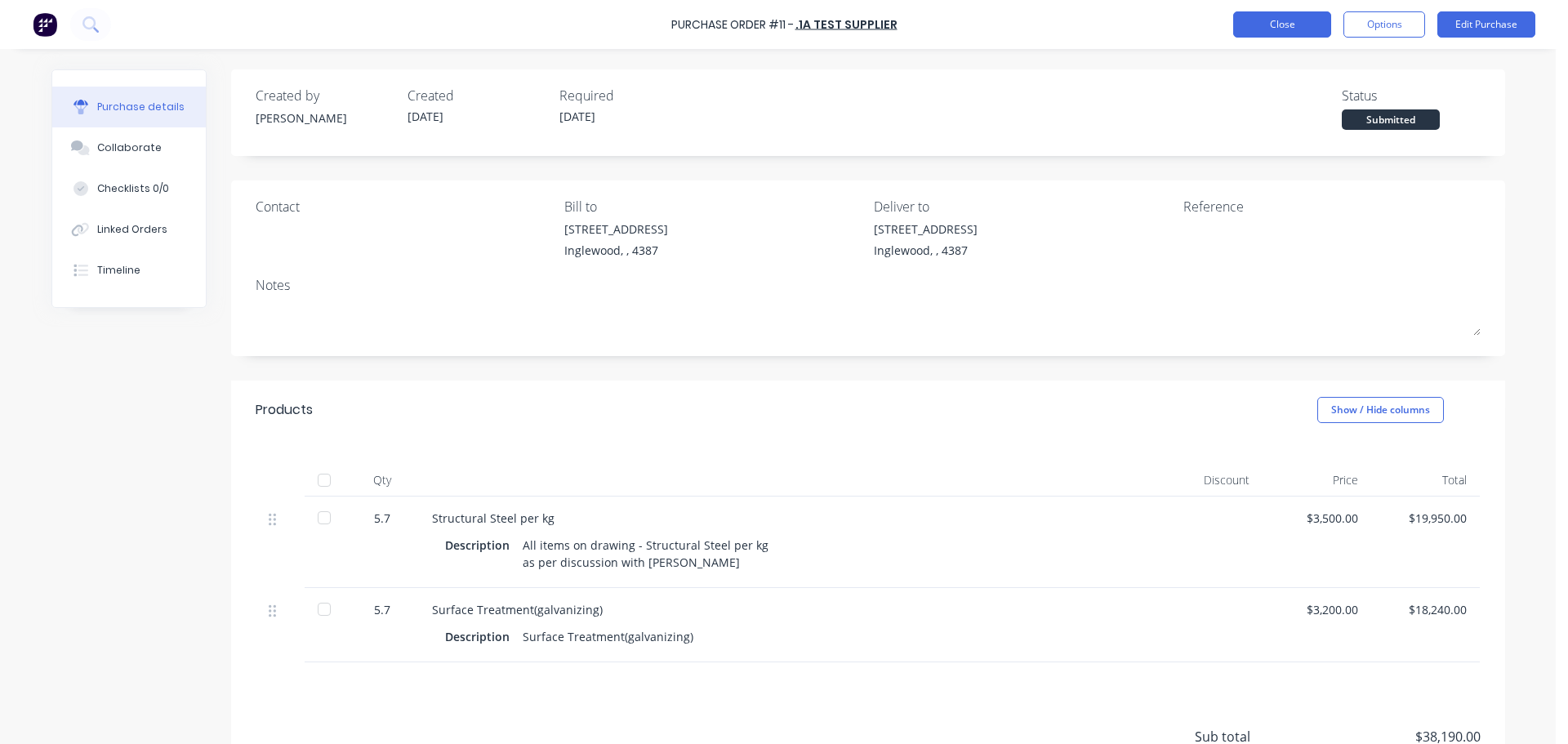
click at [1290, 23] on button "Close" at bounding box center [1281, 24] width 98 height 26
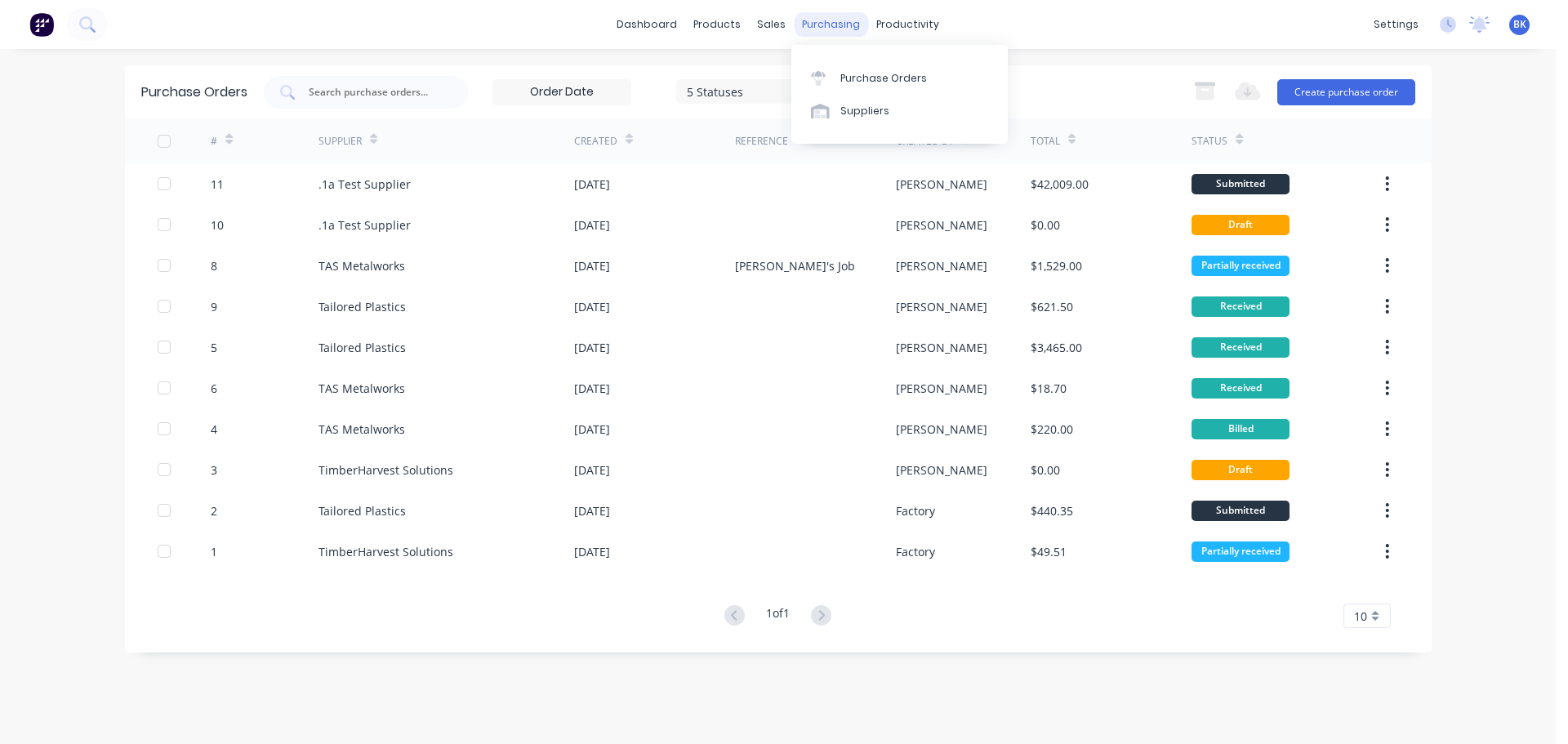
click at [828, 19] on div "purchasing" at bounding box center [830, 24] width 74 height 24
click at [838, 85] on link "Purchase Orders" at bounding box center [899, 77] width 216 height 32
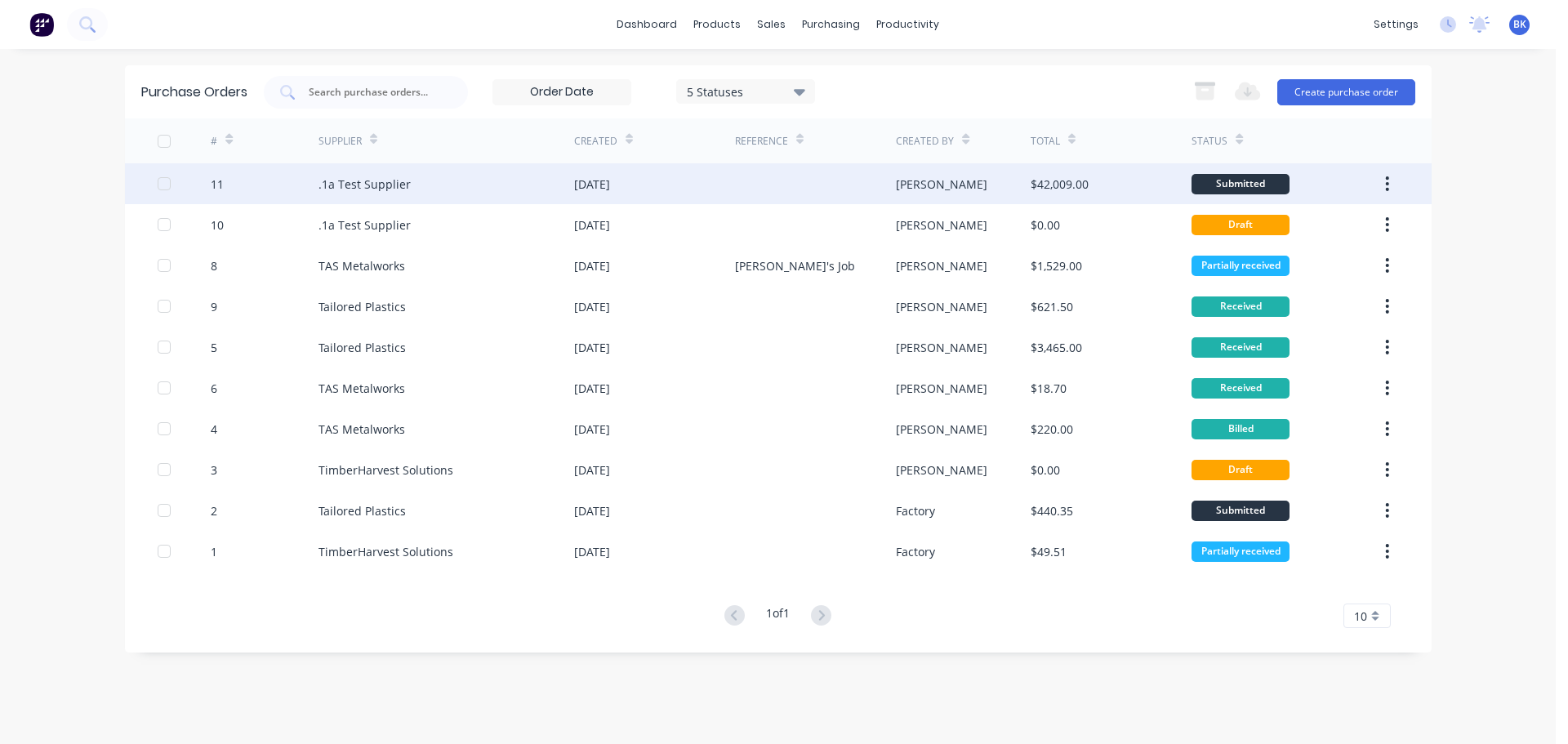
click at [213, 186] on div "11" at bounding box center [217, 185] width 13 height 17
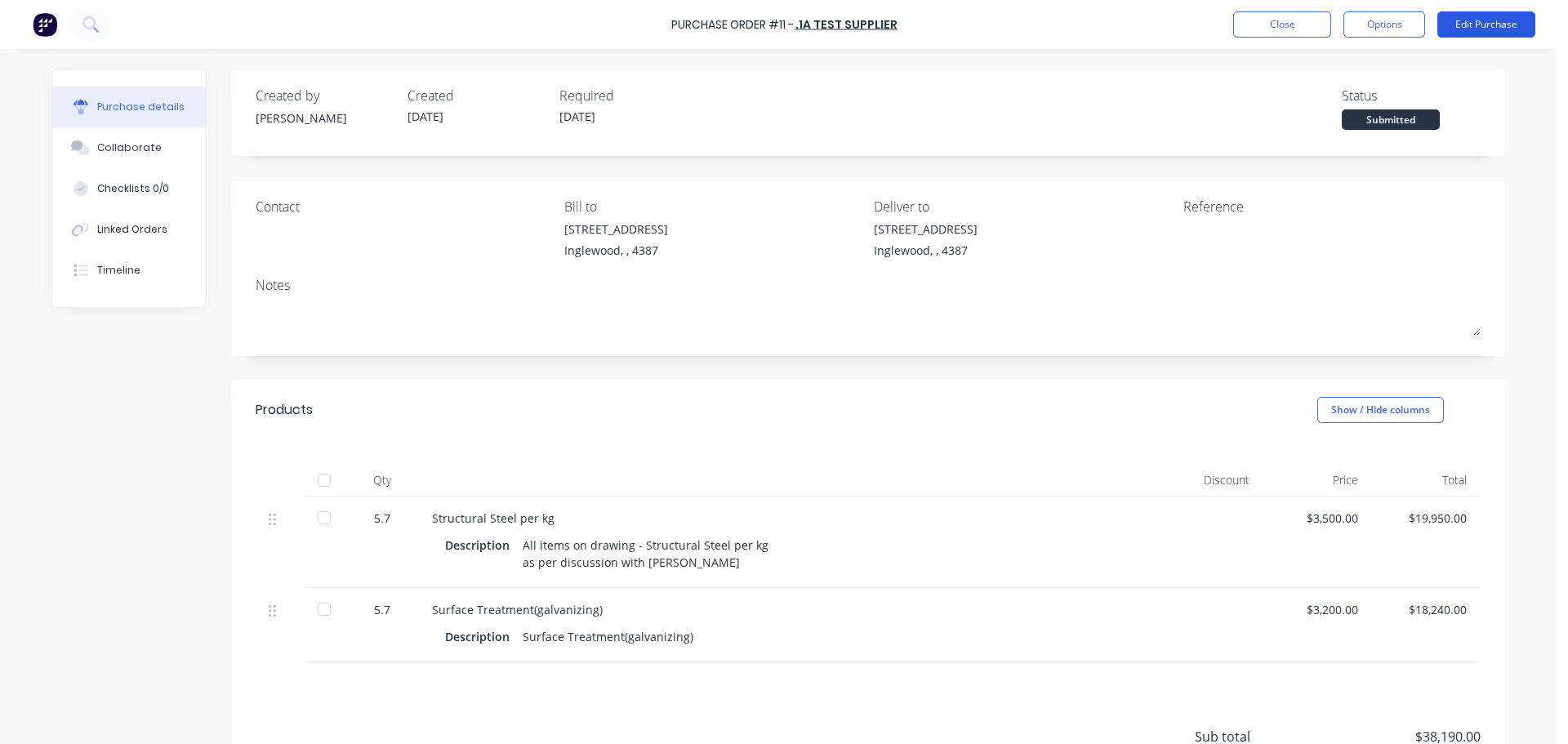
click at [1463, 24] on button "Edit Purchase" at bounding box center [1486, 24] width 98 height 26
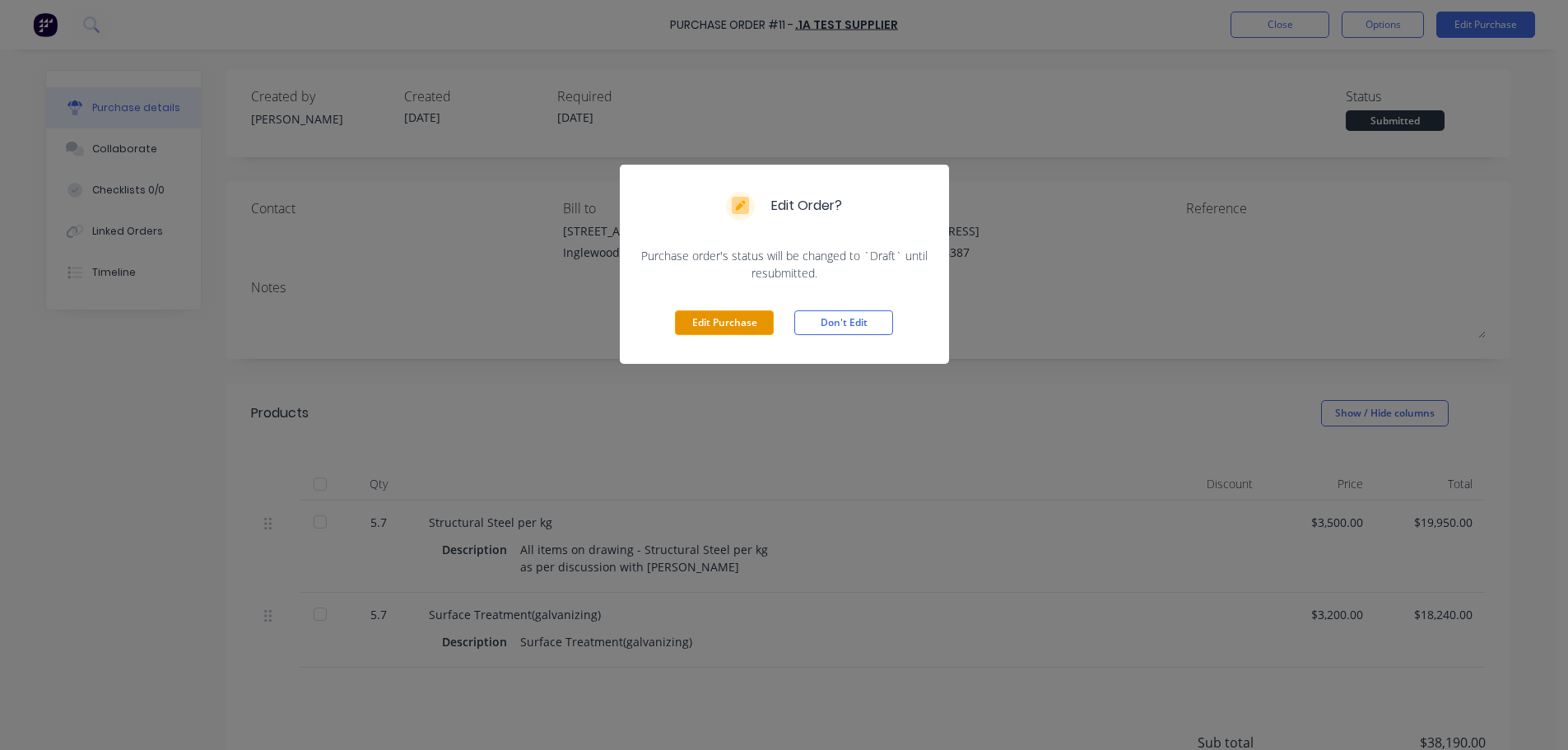
click at [702, 323] on button "Edit Purchase" at bounding box center [724, 322] width 98 height 25
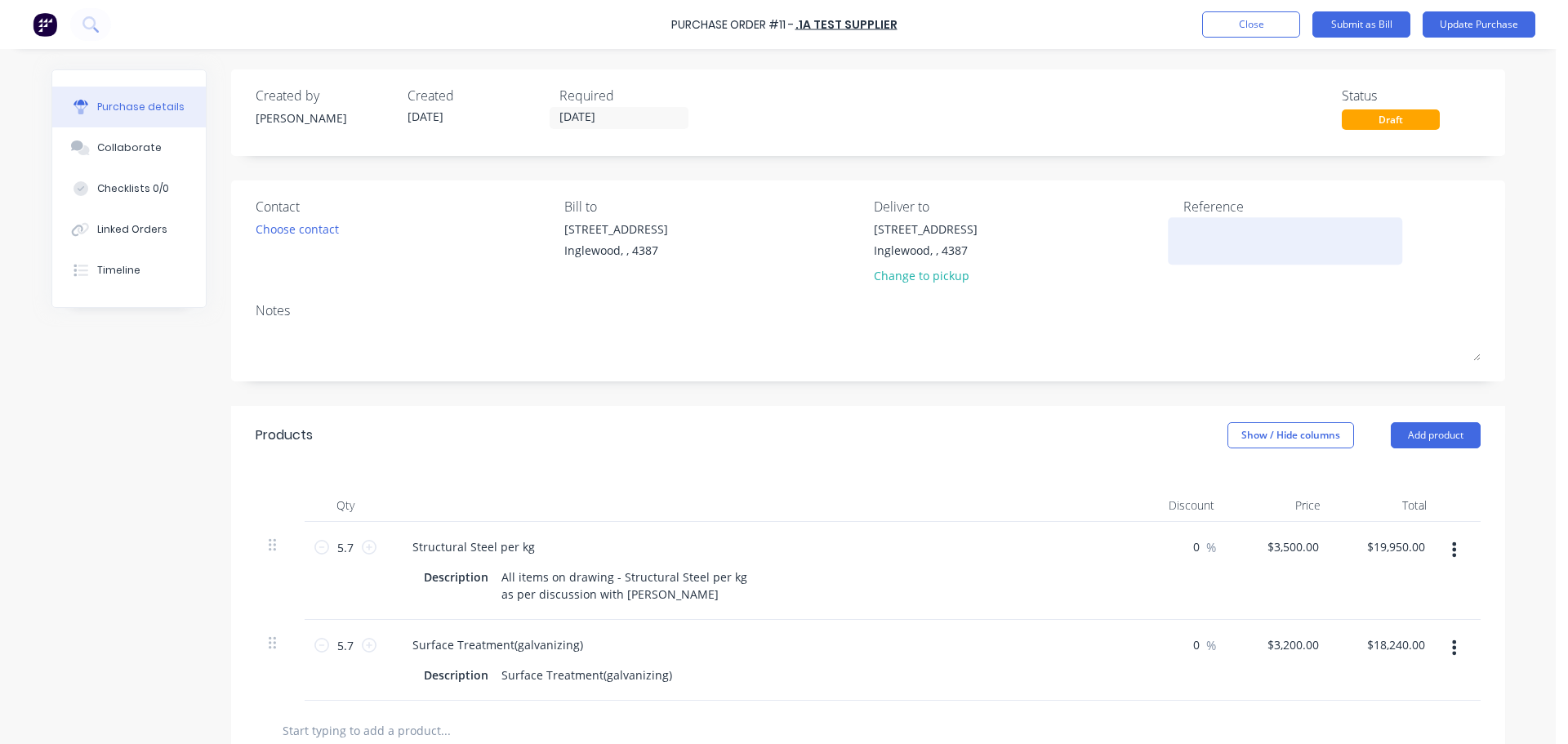
click at [1195, 239] on textarea at bounding box center [1285, 239] width 204 height 37
click at [1249, 32] on button "Close" at bounding box center [1251, 24] width 98 height 26
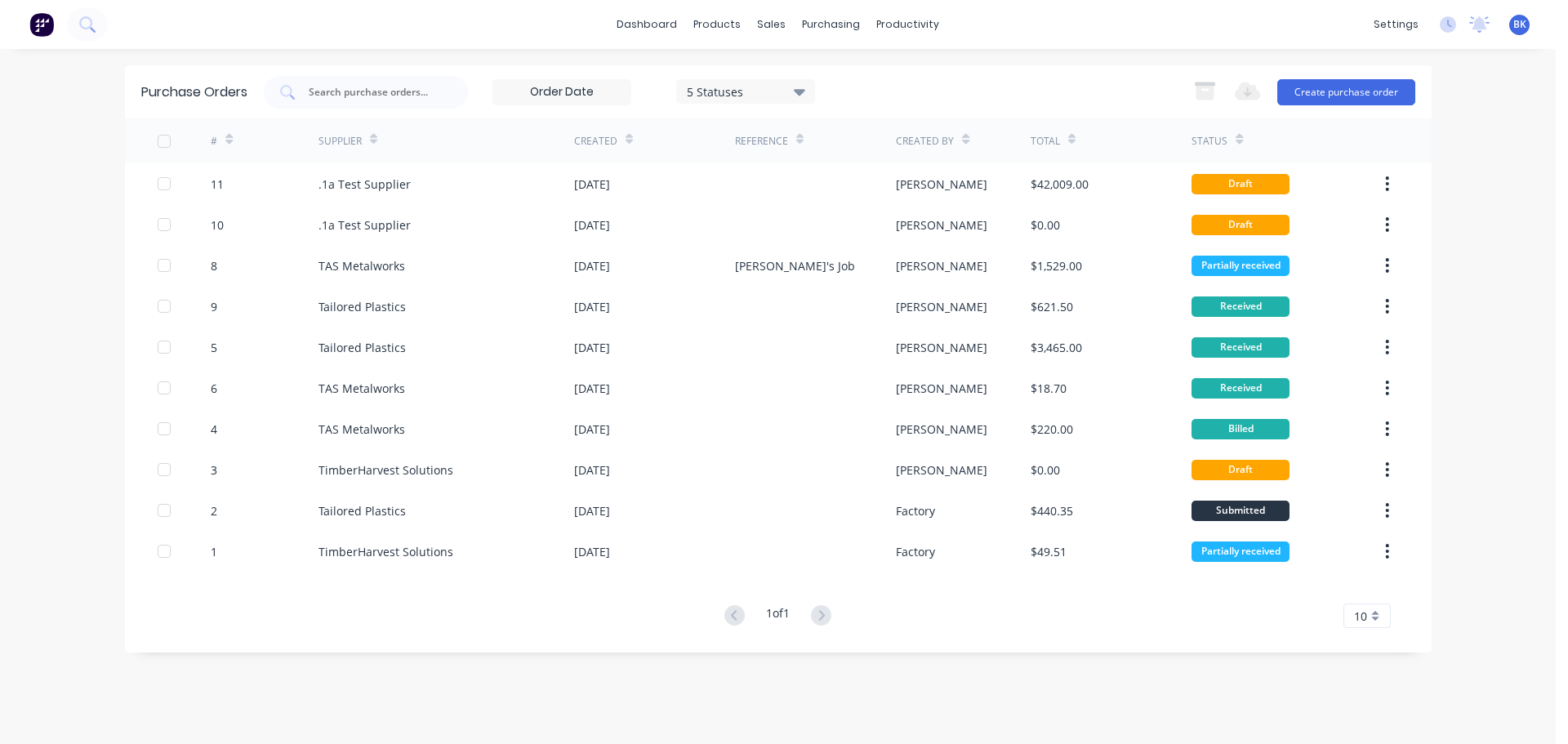
click at [801, 90] on icon at bounding box center [799, 91] width 11 height 6
click at [848, 81] on div "5 Statuses 5 Statuses Export to Excel (XLSX) Create purchase order" at bounding box center [840, 91] width 1152 height 32
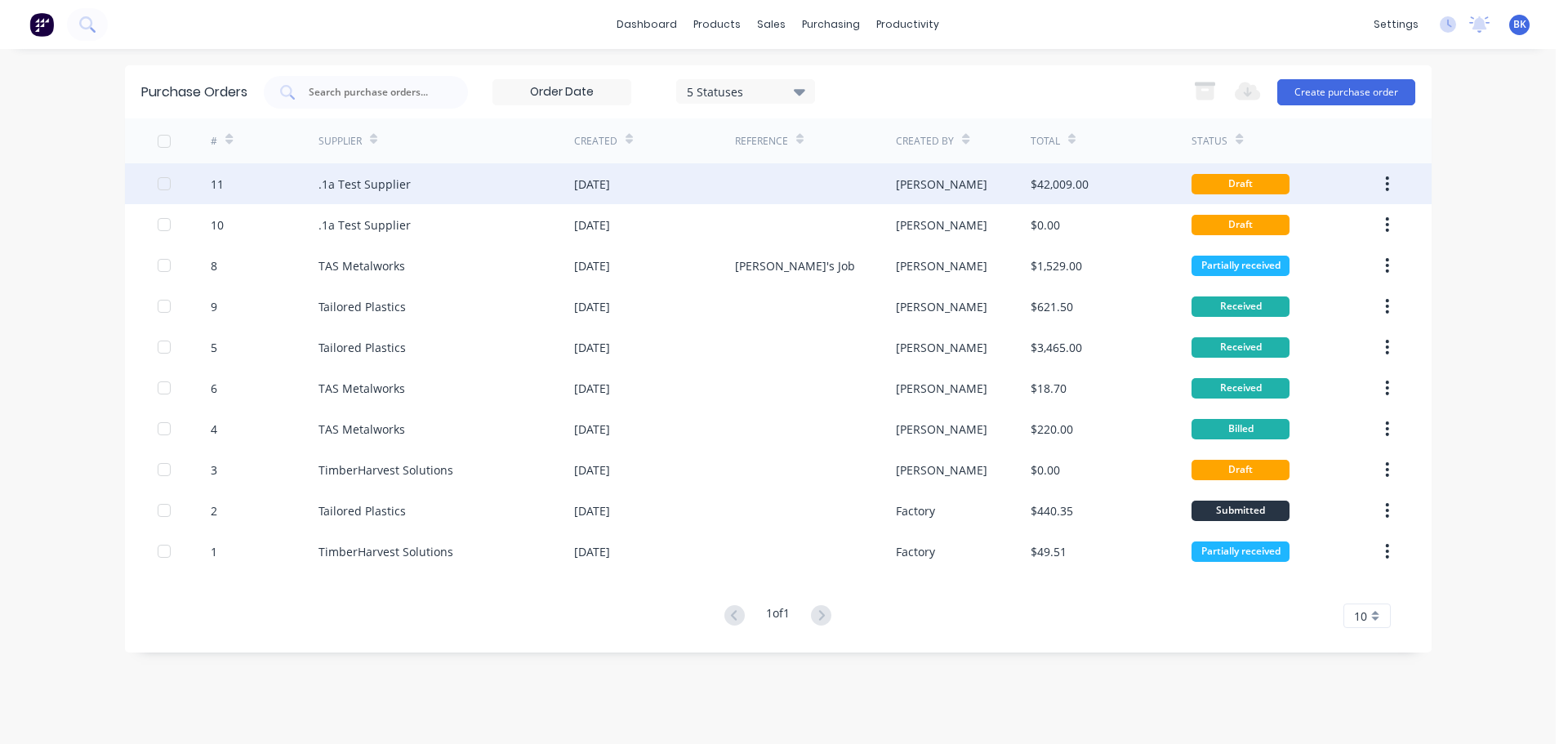
click at [217, 186] on div "11" at bounding box center [217, 185] width 13 height 17
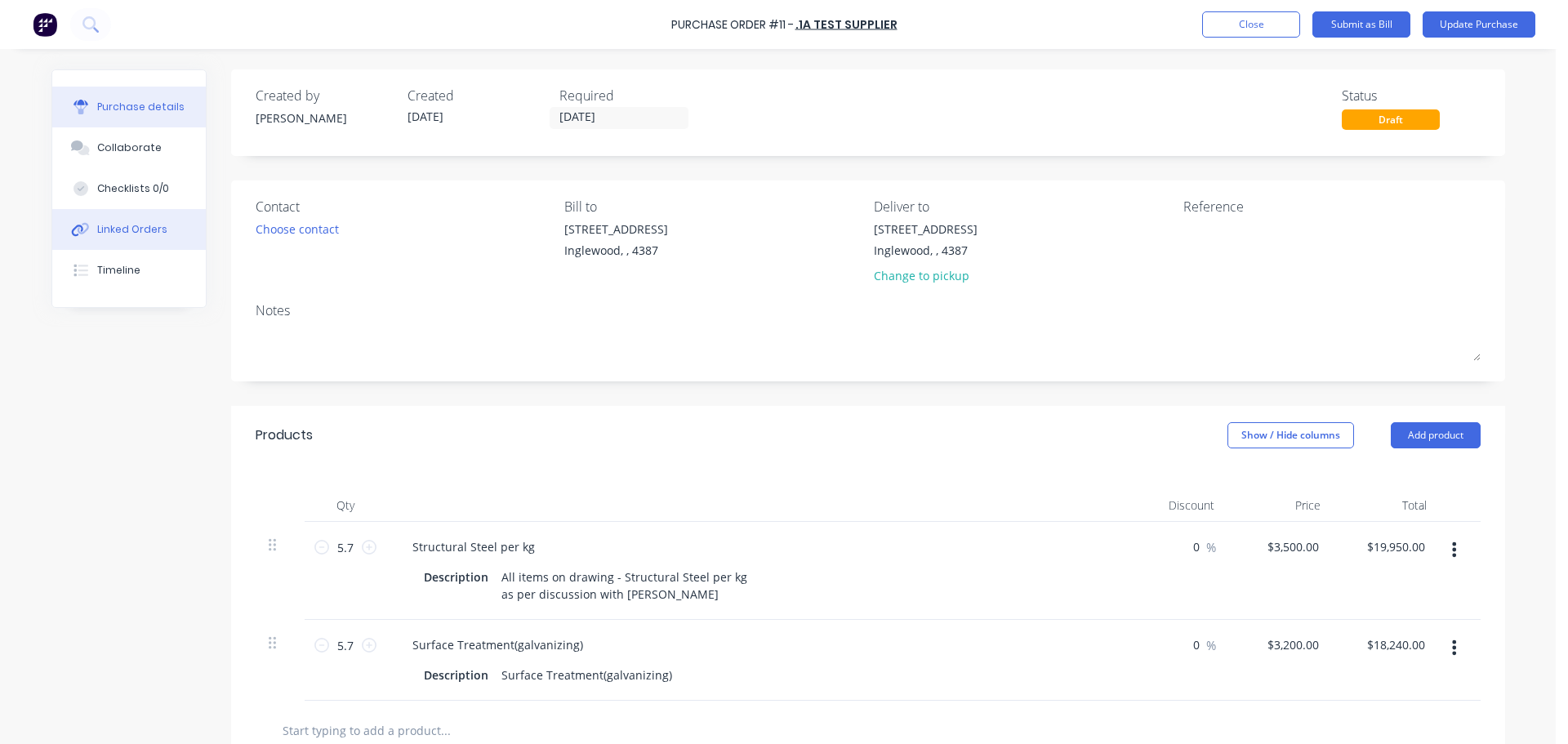
click at [124, 231] on div "Linked Orders" at bounding box center [132, 229] width 71 height 15
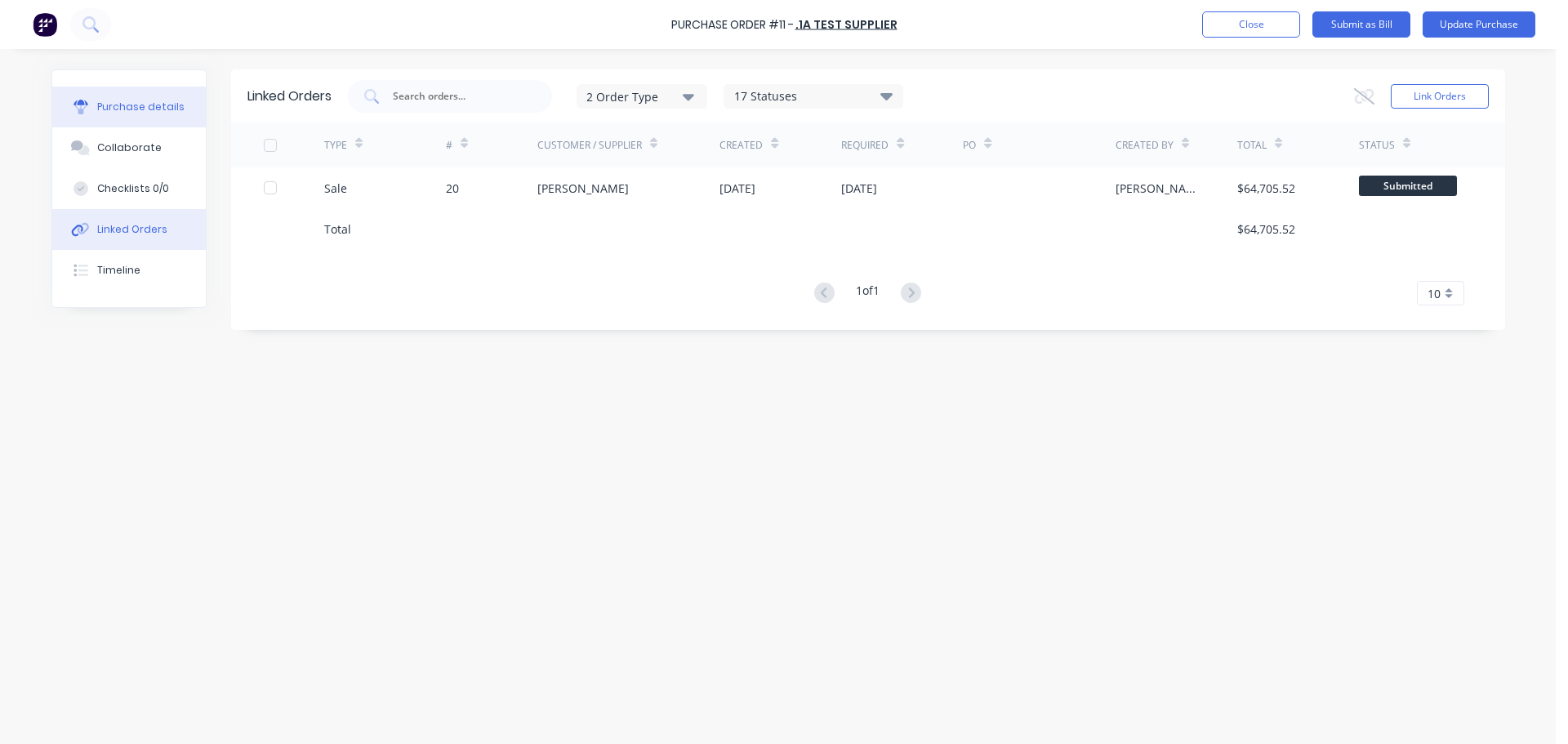
click at [122, 117] on button "Purchase details" at bounding box center [129, 106] width 153 height 41
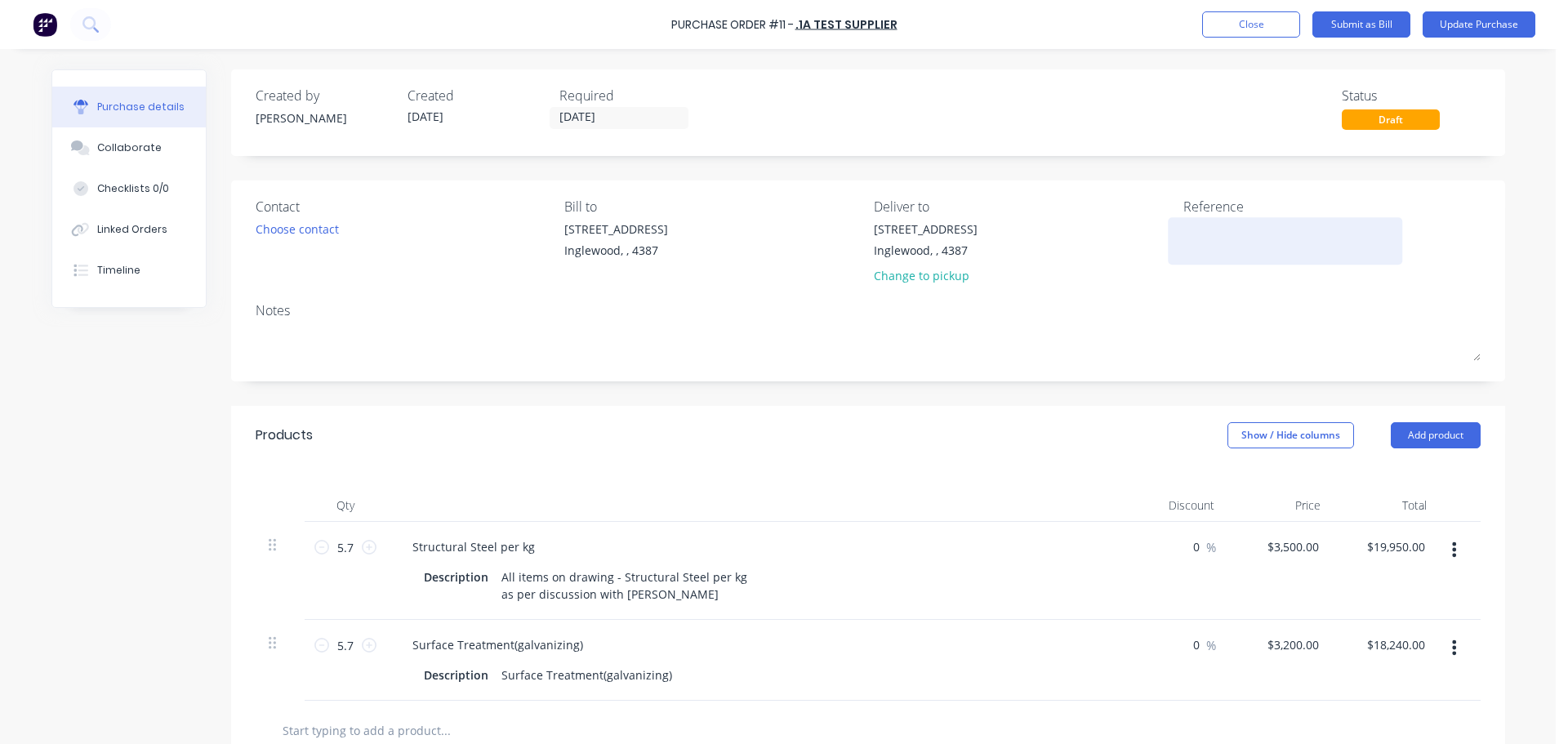
click at [1213, 238] on textarea at bounding box center [1285, 239] width 204 height 37
type textarea "J"
type textarea "Sales Order"
type textarea "x"
type textarea "Sales Order ?"
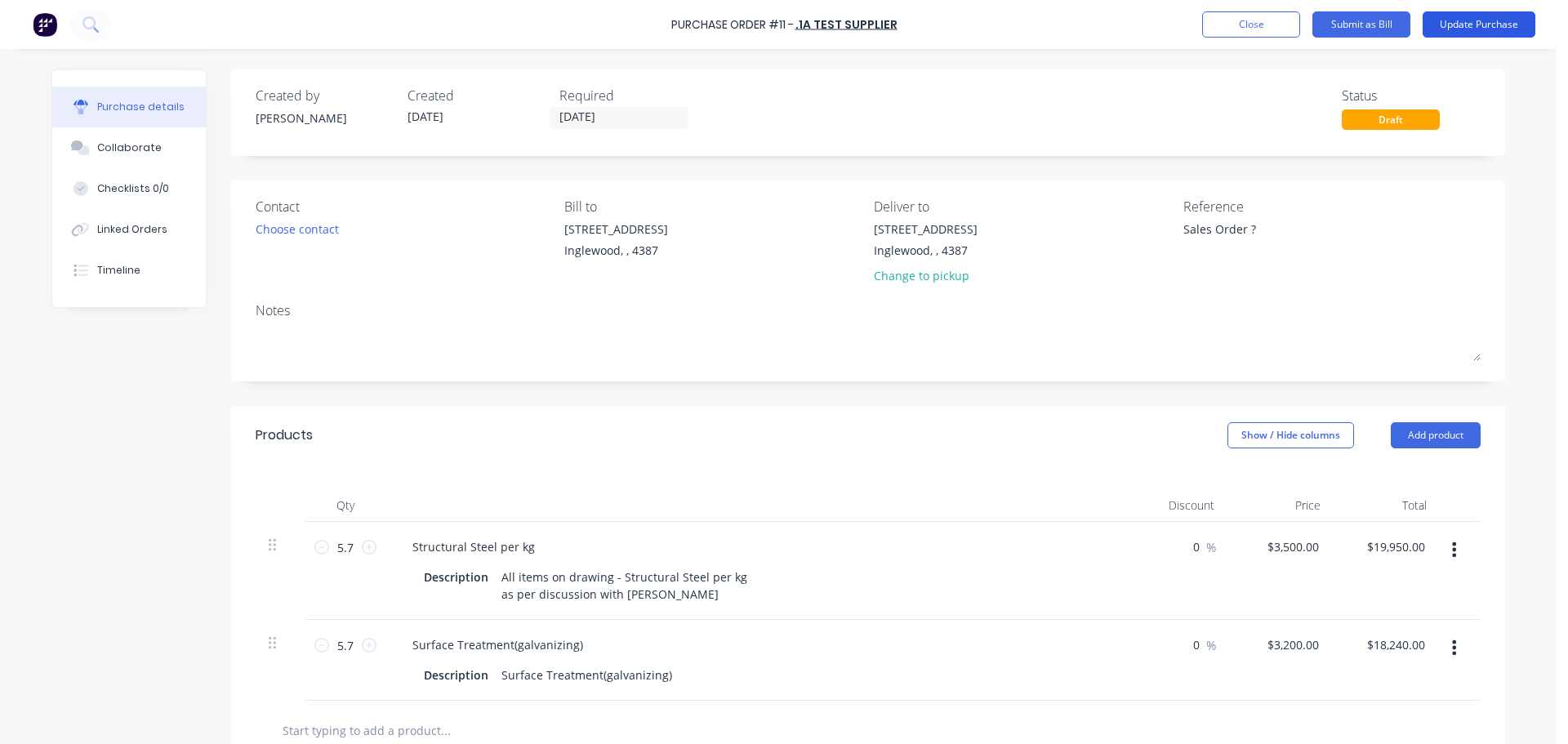
type textarea "x"
type textarea "Sales Order ?"
click at [1449, 32] on button "Update Purchase" at bounding box center [1478, 24] width 112 height 26
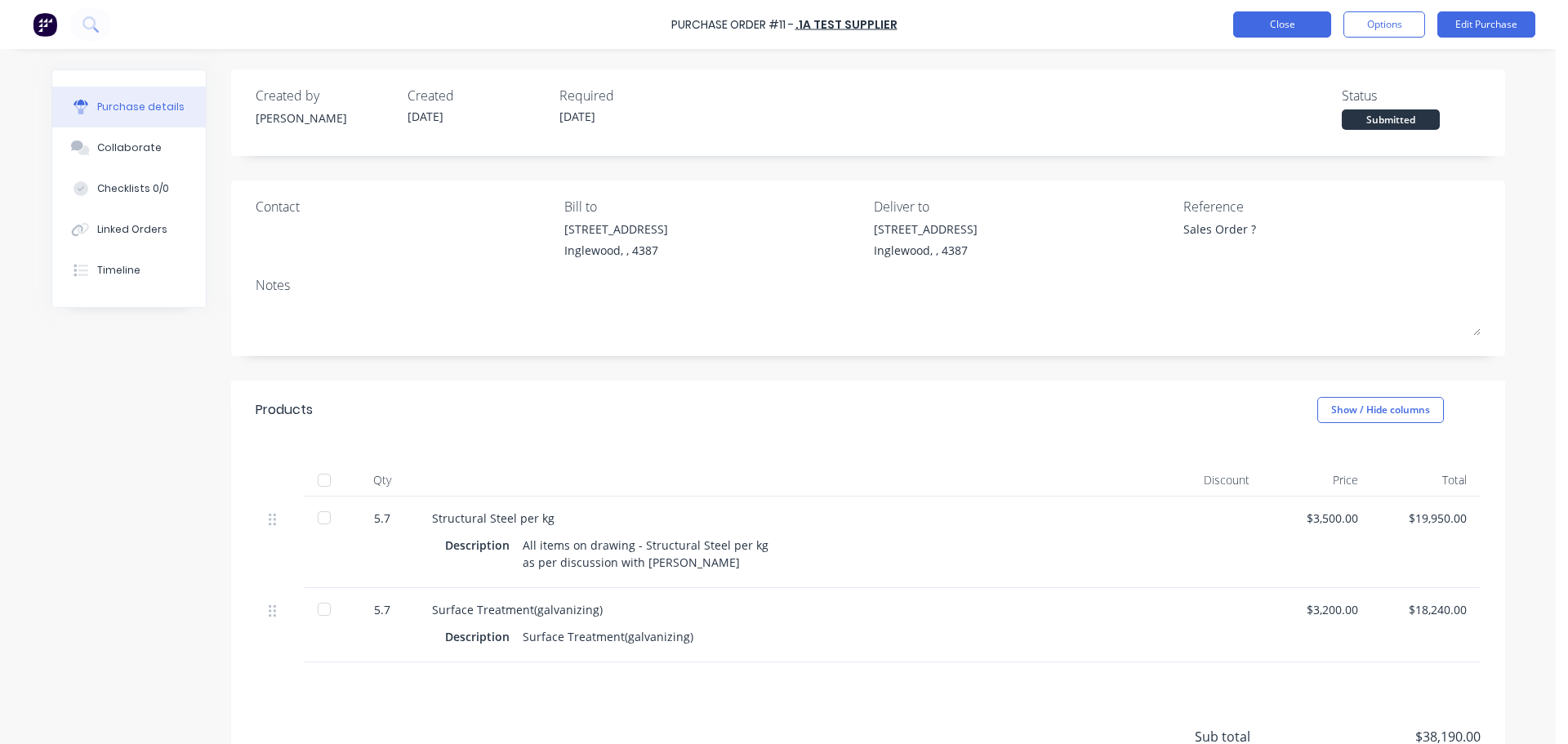
click at [1295, 20] on button "Close" at bounding box center [1281, 24] width 98 height 26
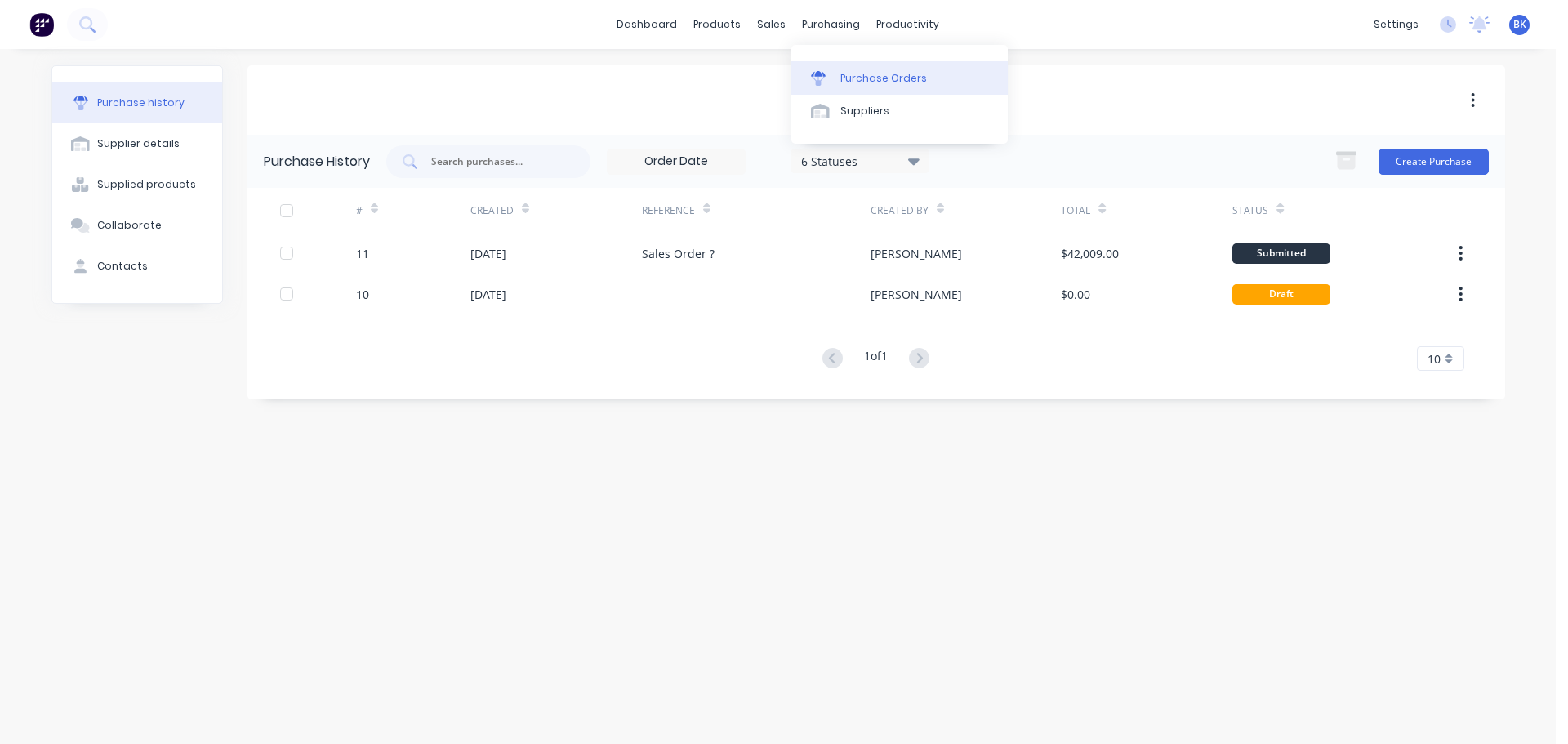
click at [855, 85] on div "Purchase Orders" at bounding box center [883, 78] width 86 height 15
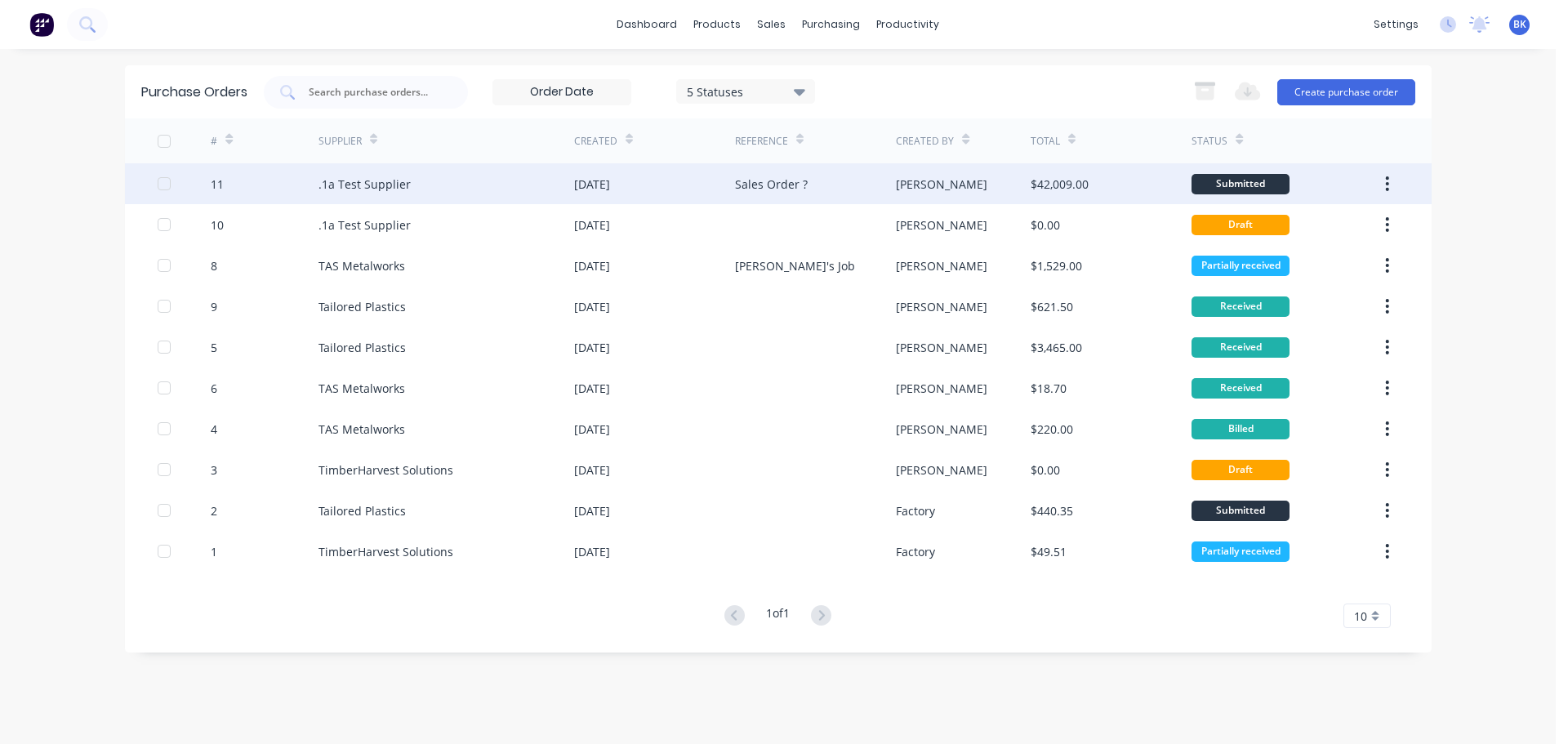
click at [213, 181] on div "11" at bounding box center [217, 185] width 13 height 17
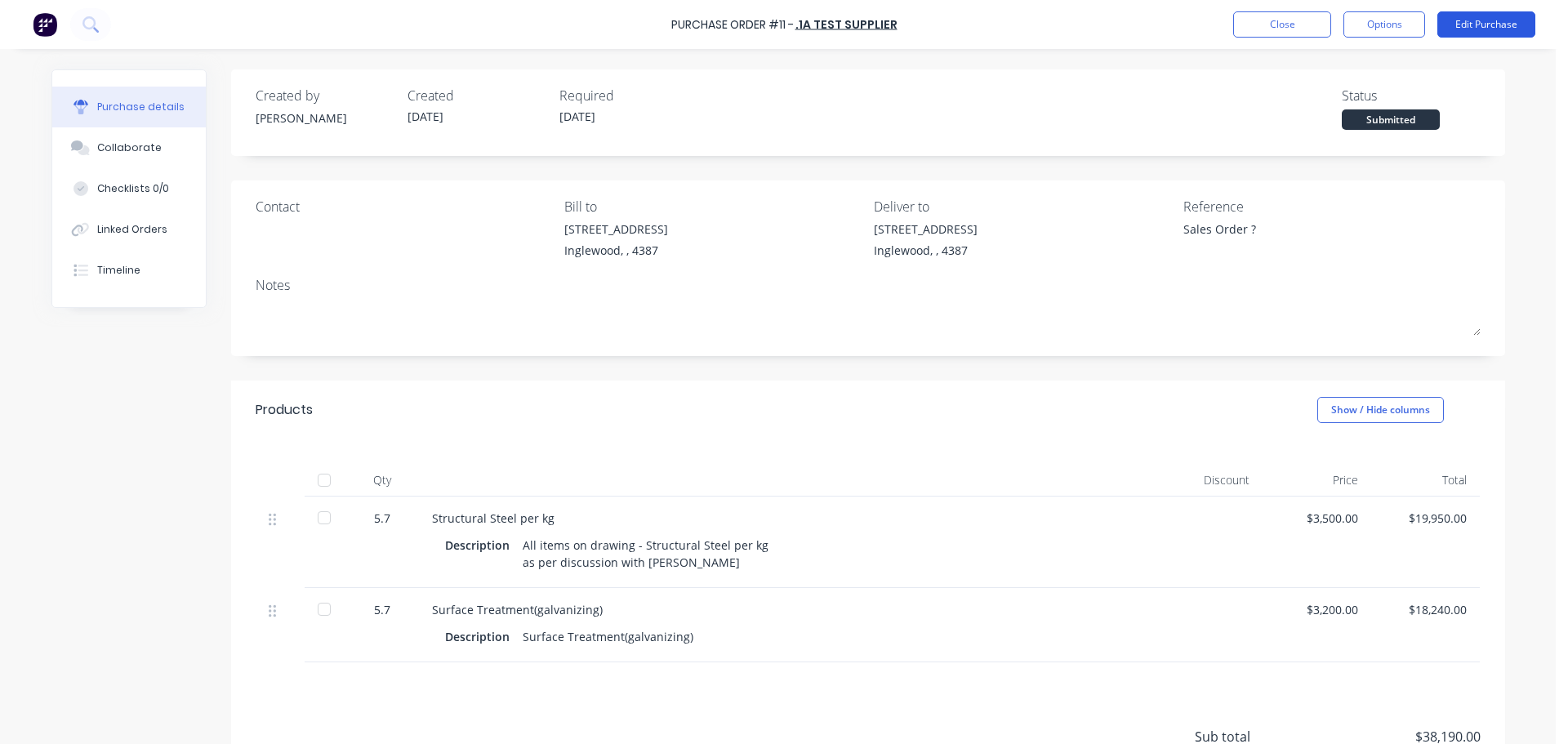
click at [1457, 21] on button "Edit Purchase" at bounding box center [1486, 24] width 98 height 26
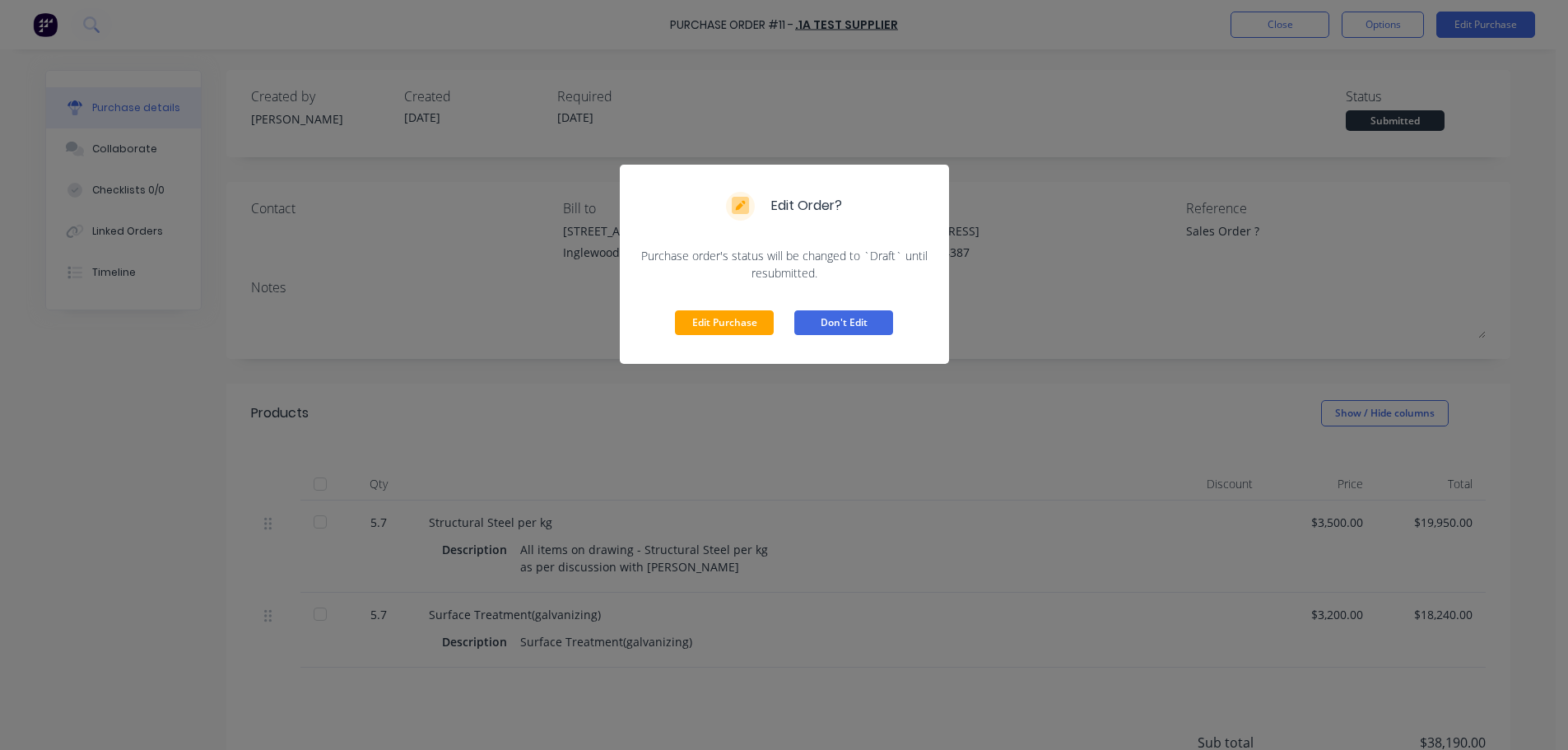
click at [832, 321] on button "Don't Edit" at bounding box center [844, 322] width 98 height 25
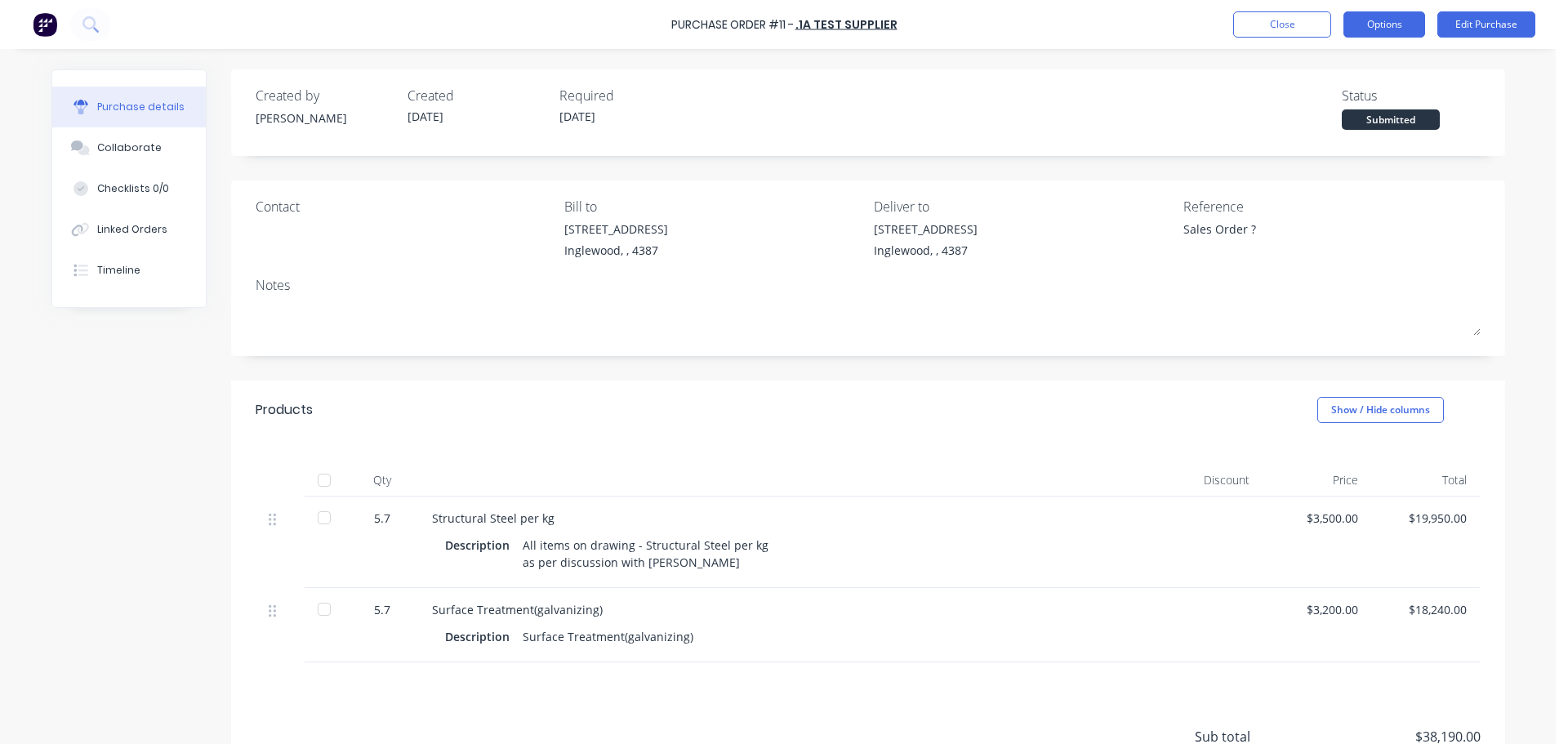
click at [1352, 28] on button "Options" at bounding box center [1384, 24] width 82 height 26
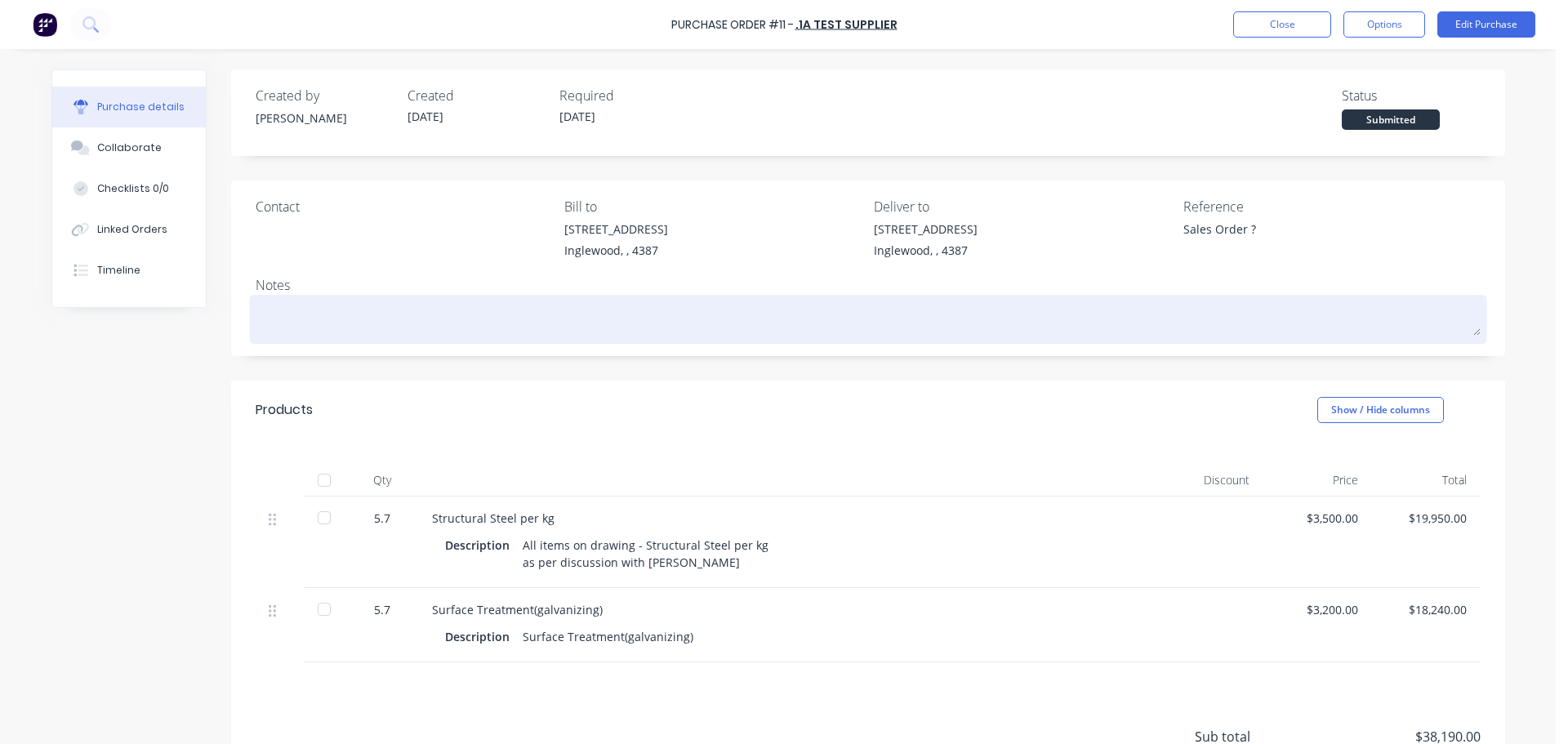
click at [1189, 299] on textarea at bounding box center [868, 317] width 1225 height 37
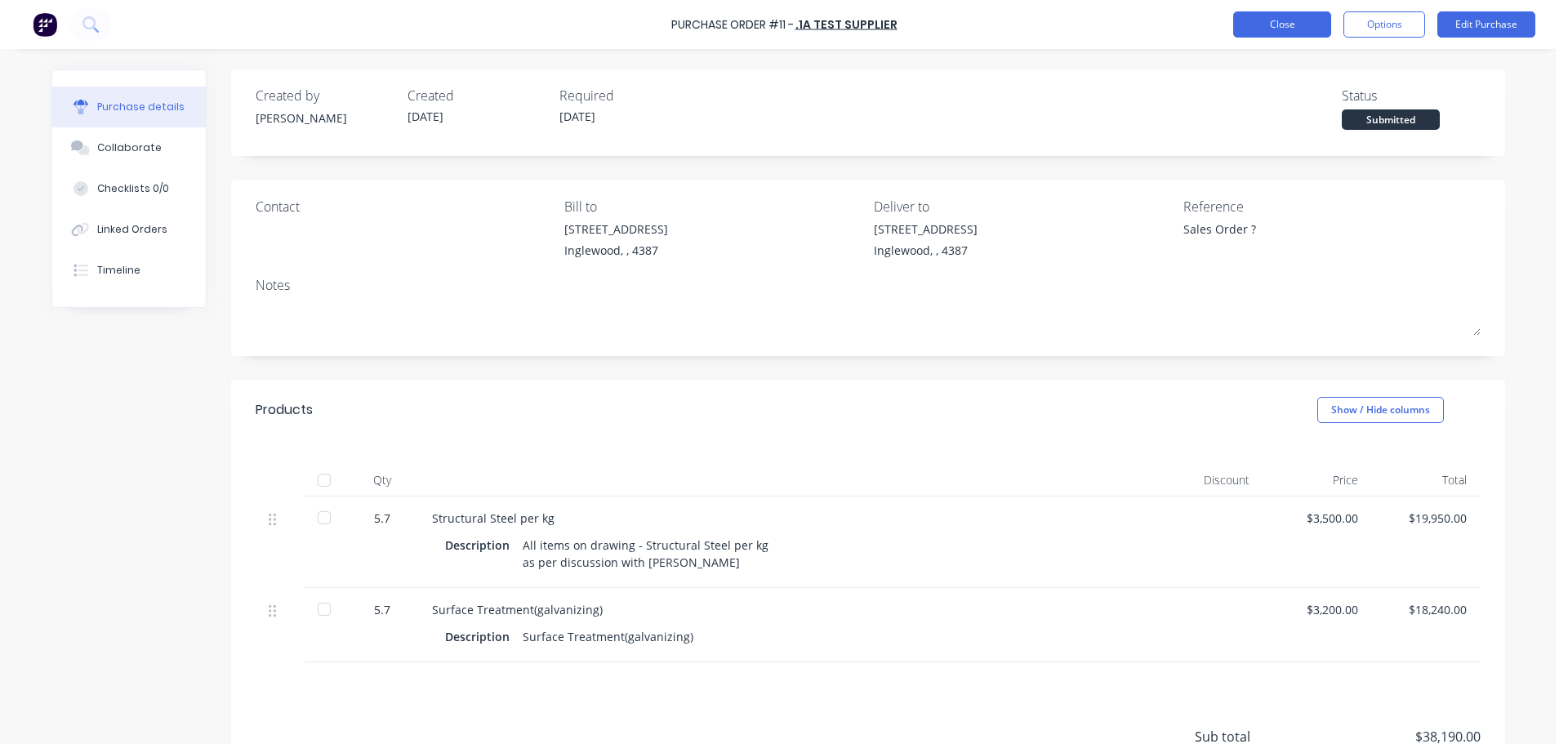
click at [1285, 33] on button "Close" at bounding box center [1281, 24] width 98 height 26
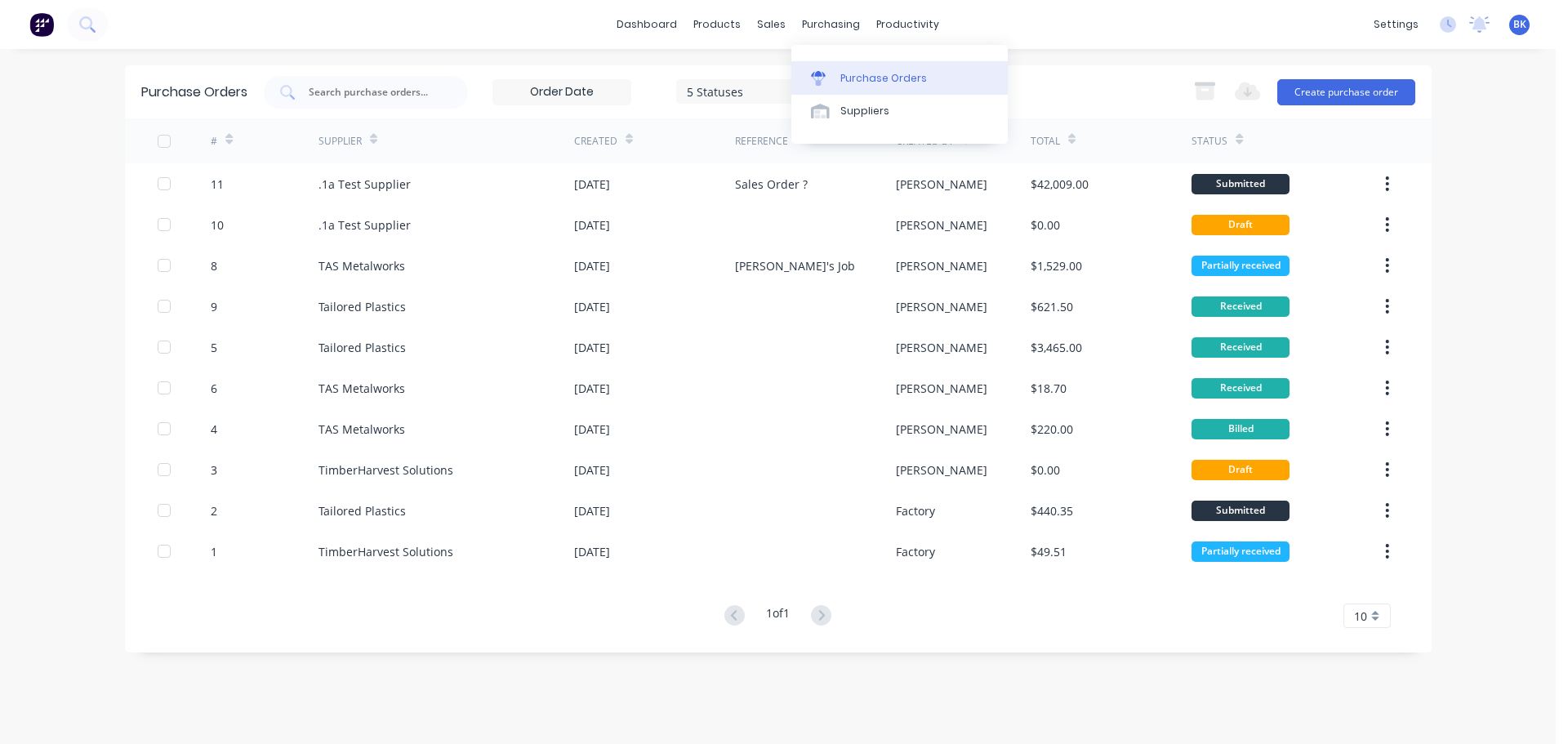
click at [857, 77] on div "Purchase Orders" at bounding box center [883, 78] width 86 height 15
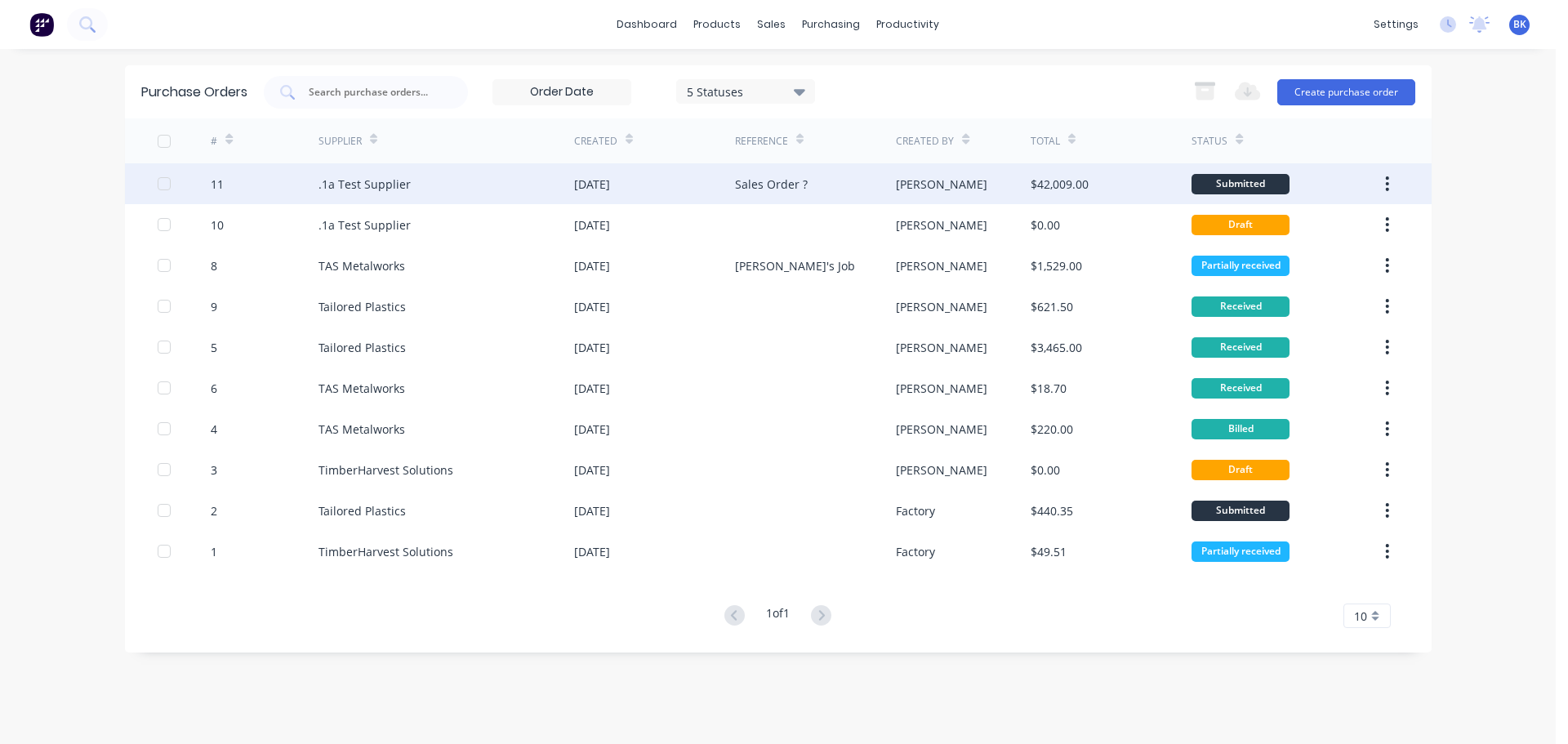
click at [204, 180] on div at bounding box center [185, 183] width 54 height 41
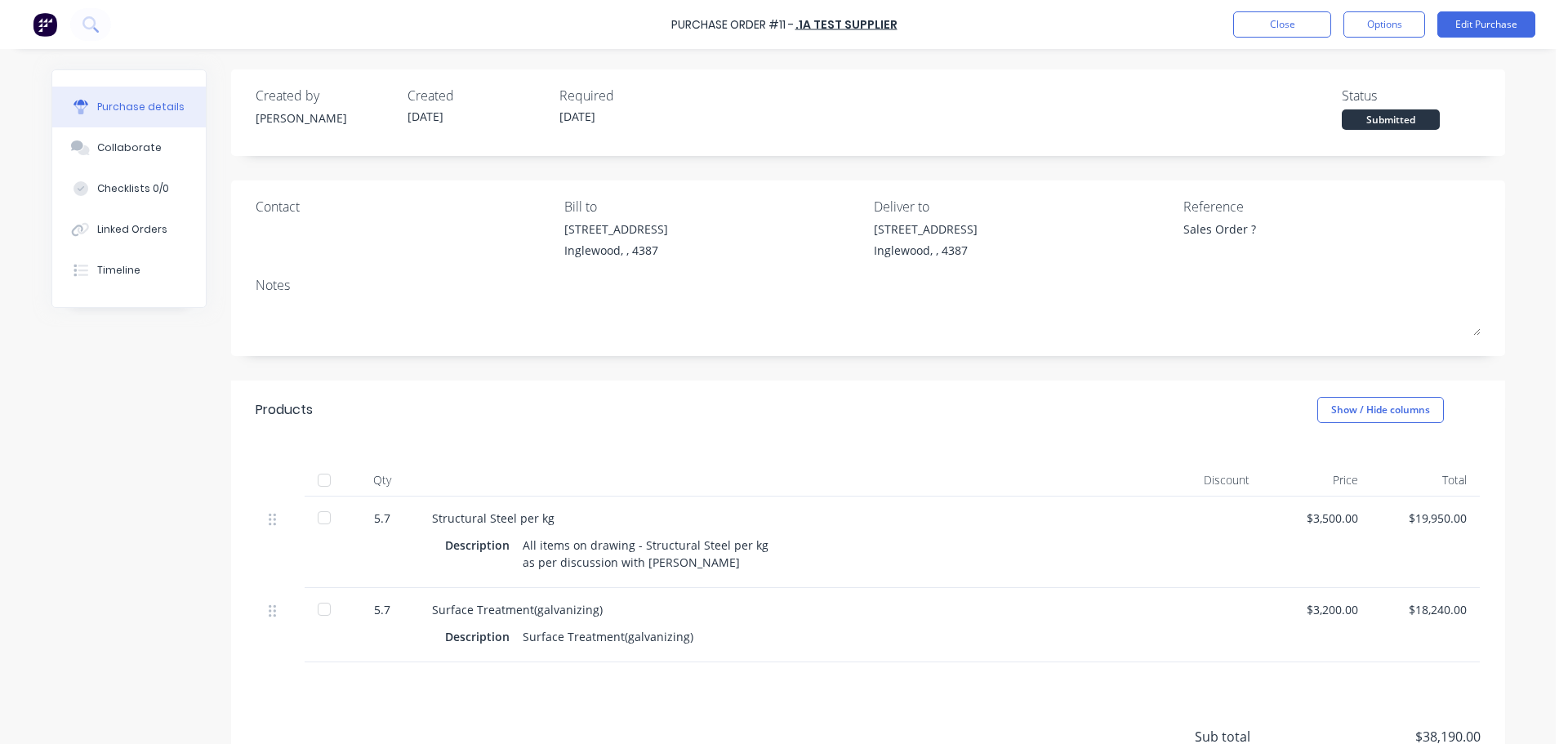
click at [1390, 118] on div "Submitted" at bounding box center [1390, 119] width 98 height 20
click at [1395, 19] on button "Options" at bounding box center [1384, 24] width 82 height 26
click at [1480, 66] on div "Purchase details Collaborate Checklists 0/0 Linked Orders Timeline Created by […" at bounding box center [778, 348] width 1486 height 662
click at [1476, 24] on button "Edit Purchase" at bounding box center [1486, 24] width 98 height 26
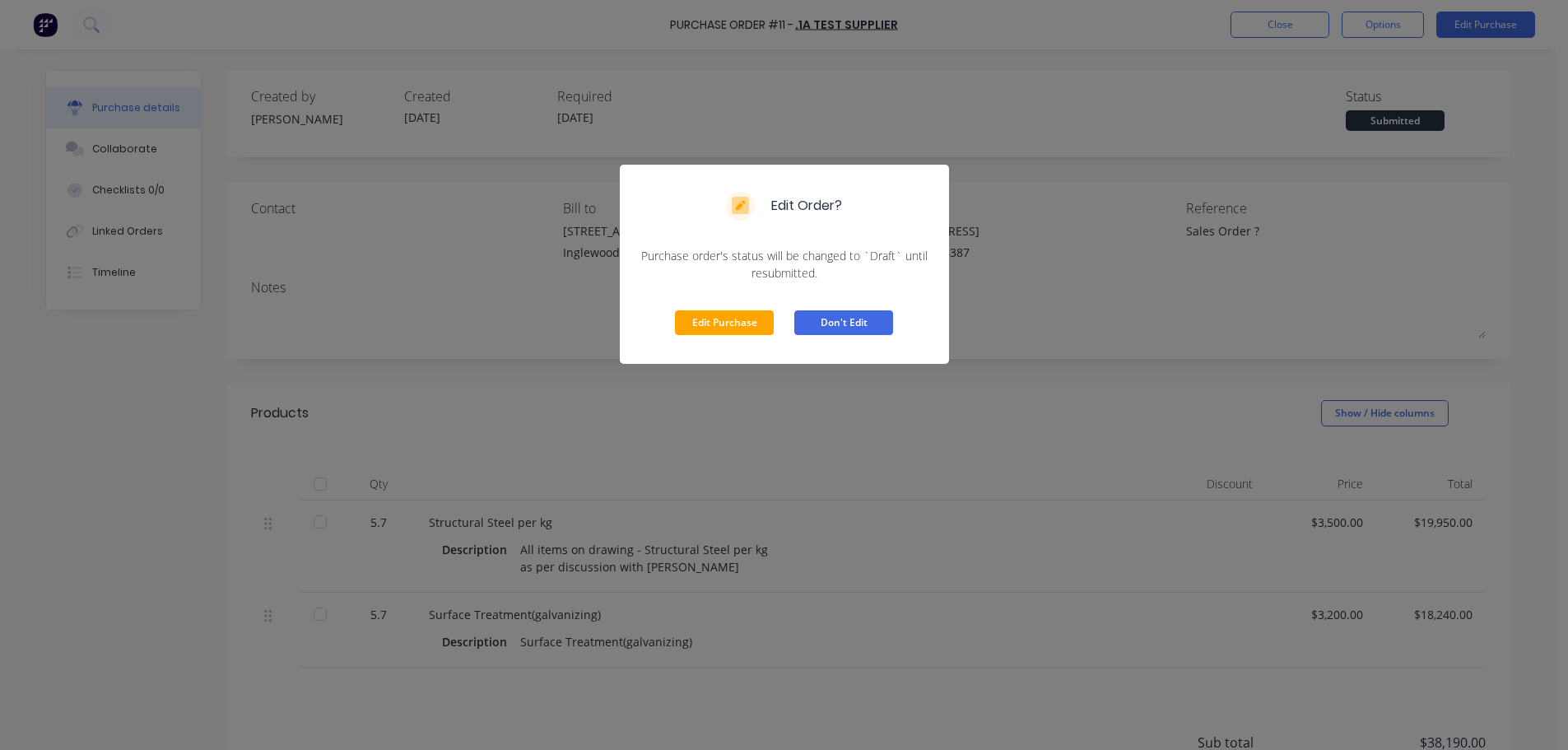
click at [865, 317] on button "Don't Edit" at bounding box center [844, 322] width 98 height 25
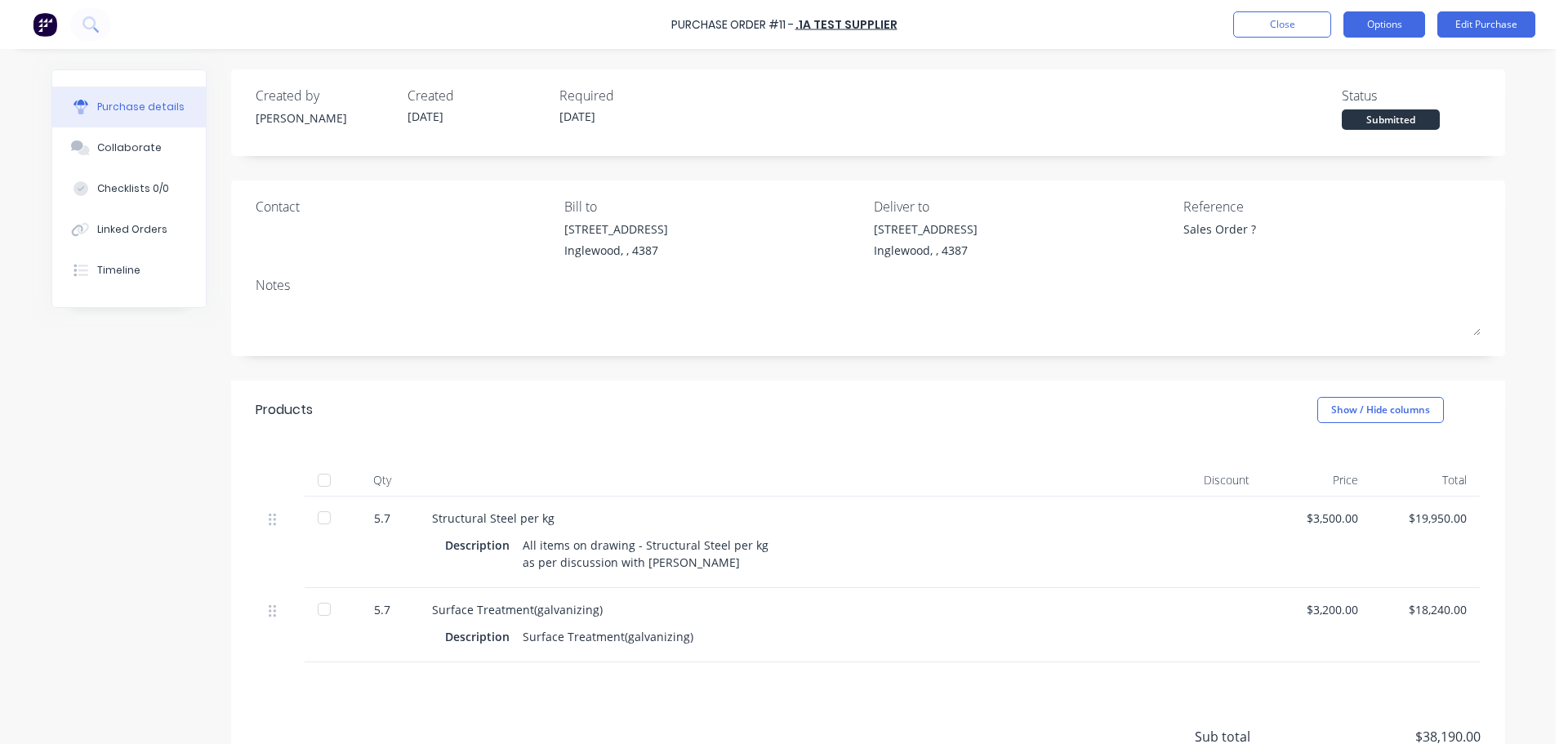
click at [1370, 19] on button "Options" at bounding box center [1384, 24] width 82 height 26
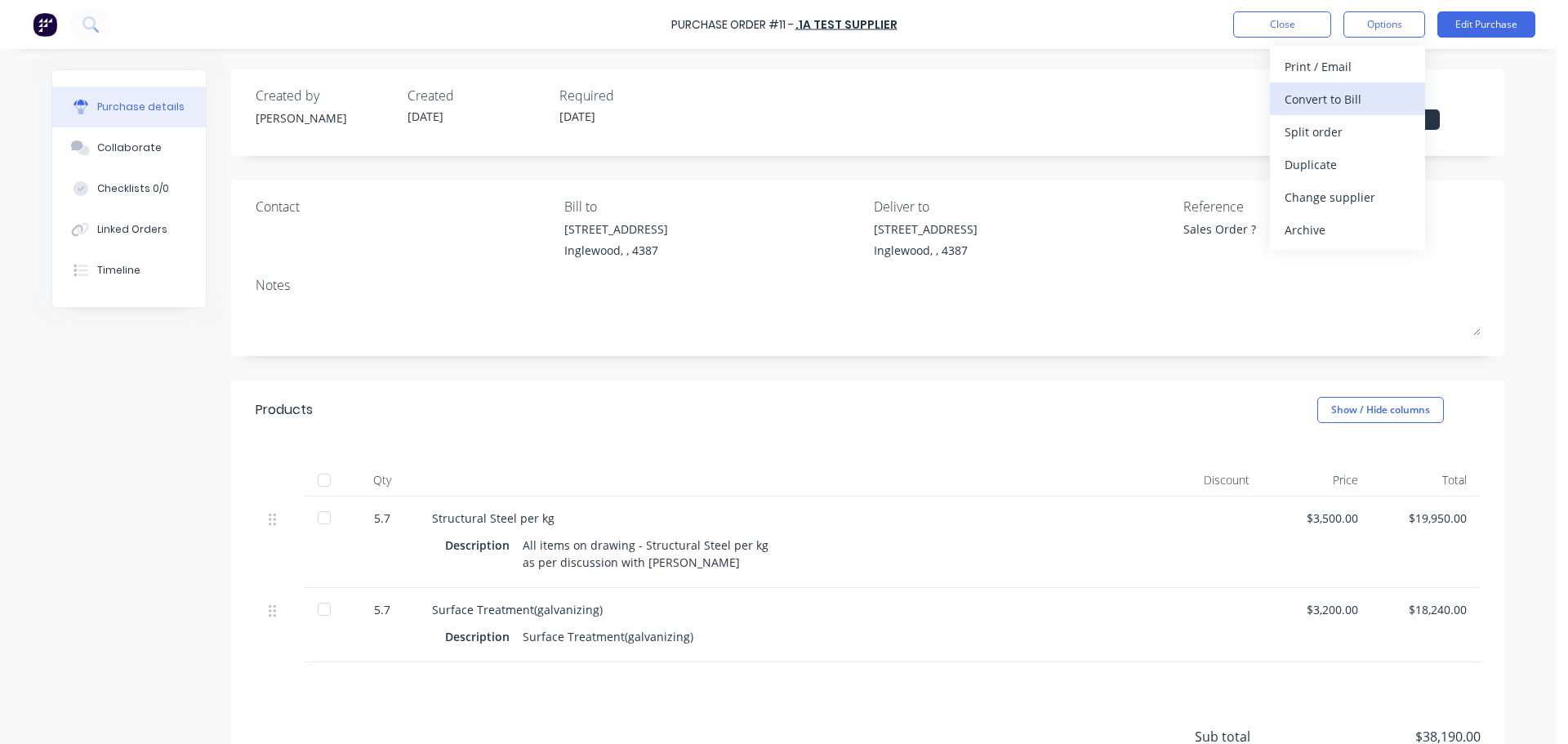
click at [1336, 98] on div "Convert to Bill" at bounding box center [1348, 98] width 125 height 24
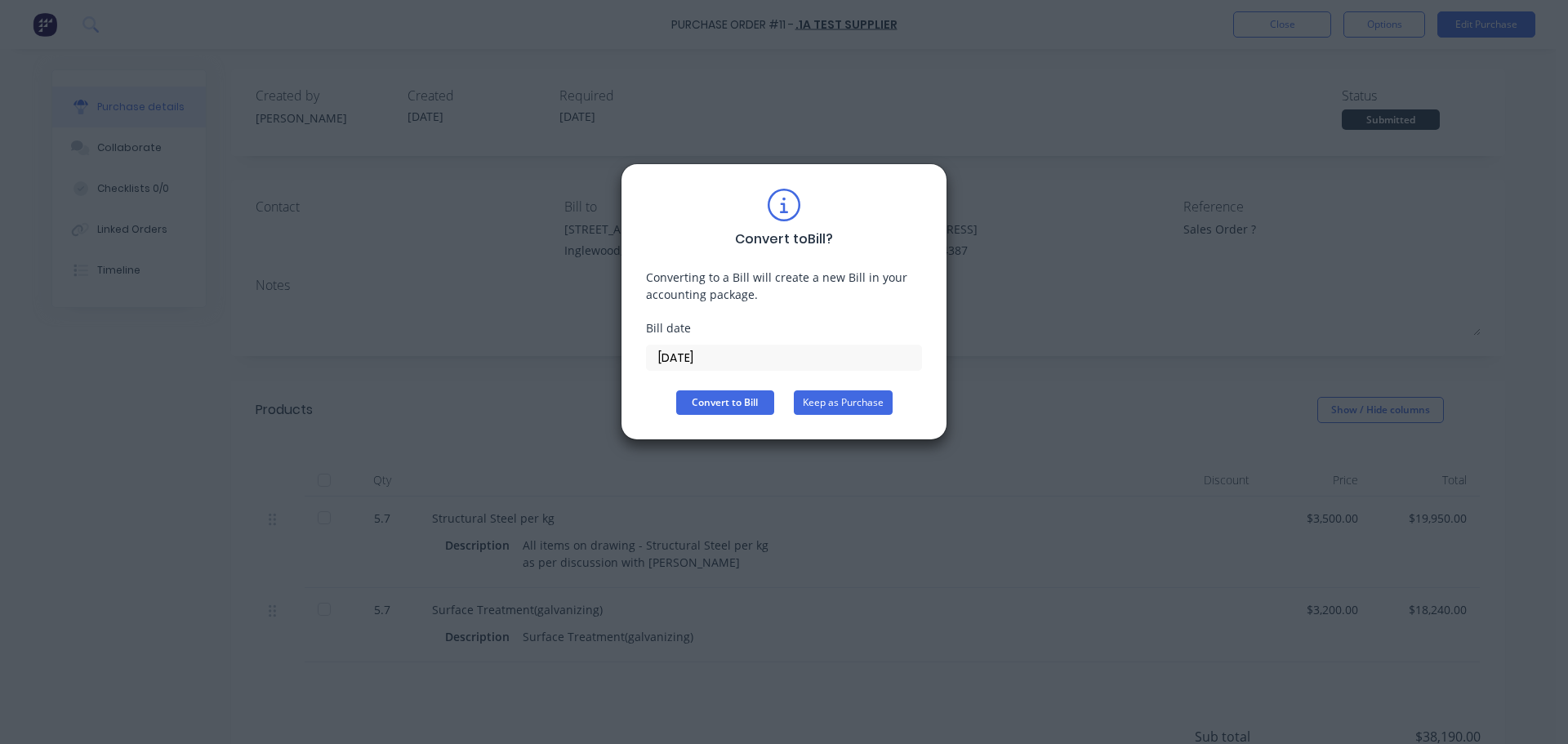
click at [851, 401] on button "Keep as Purchase" at bounding box center [842, 402] width 98 height 24
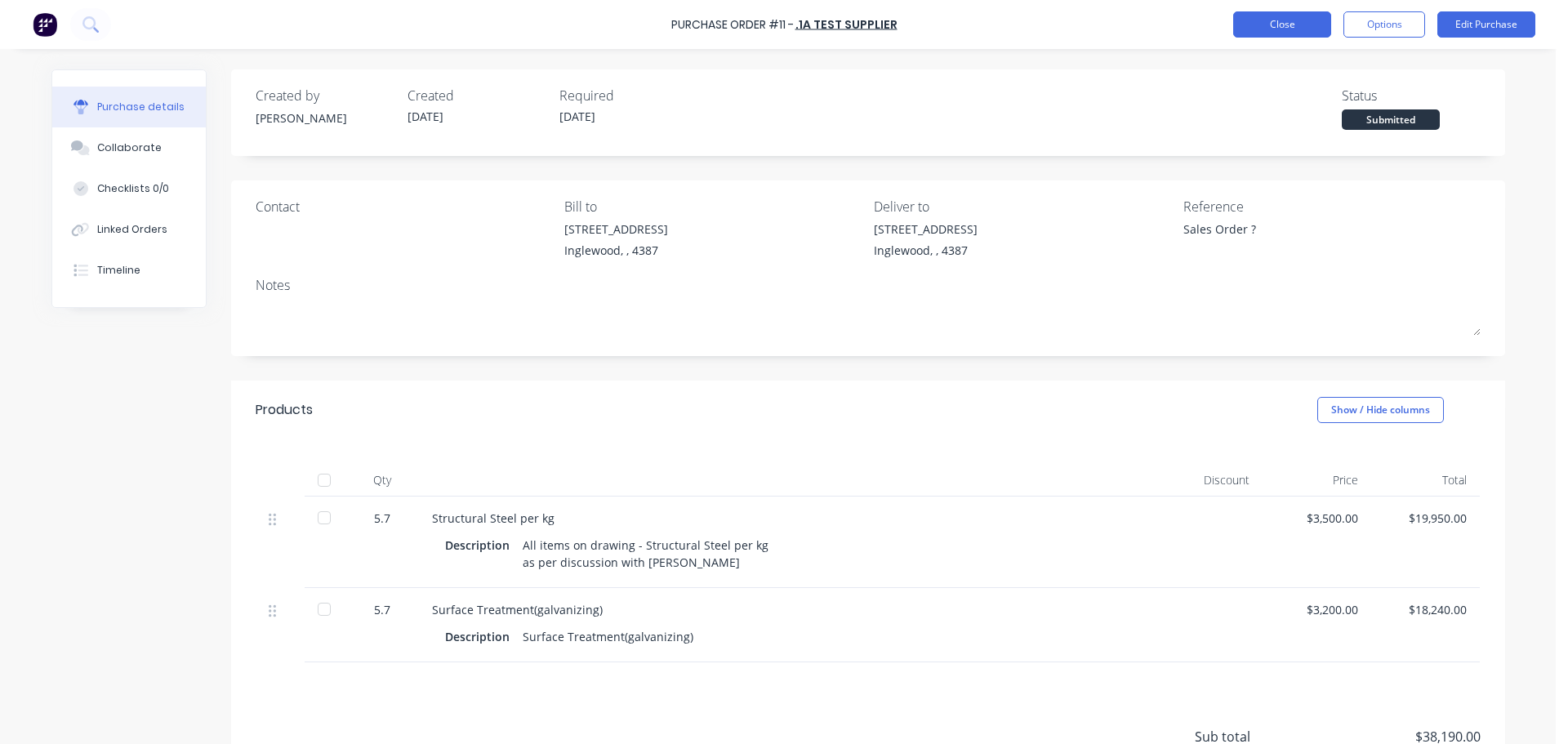
click at [1281, 18] on button "Close" at bounding box center [1281, 24] width 98 height 26
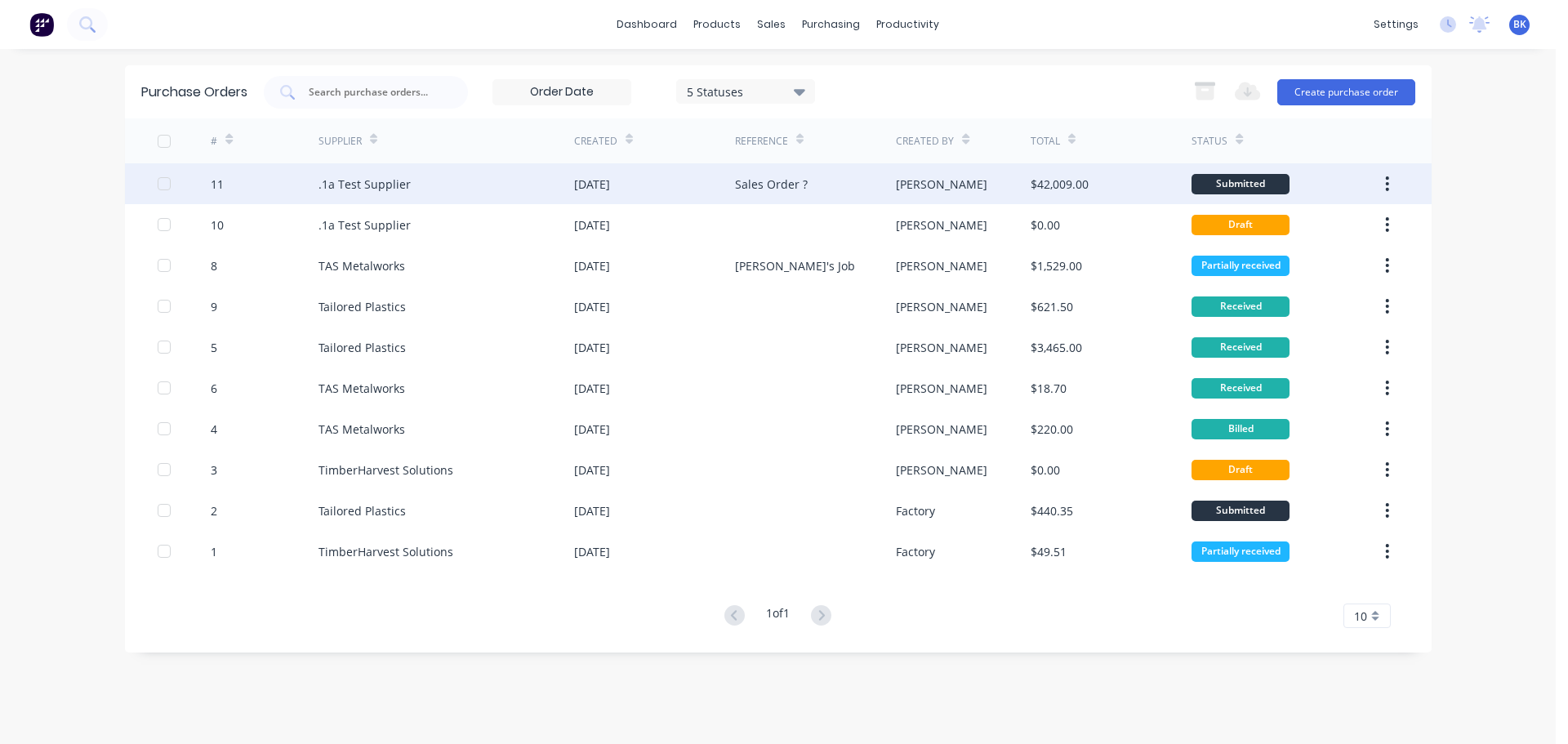
click at [1387, 184] on icon "button" at bounding box center [1388, 183] width 3 height 15
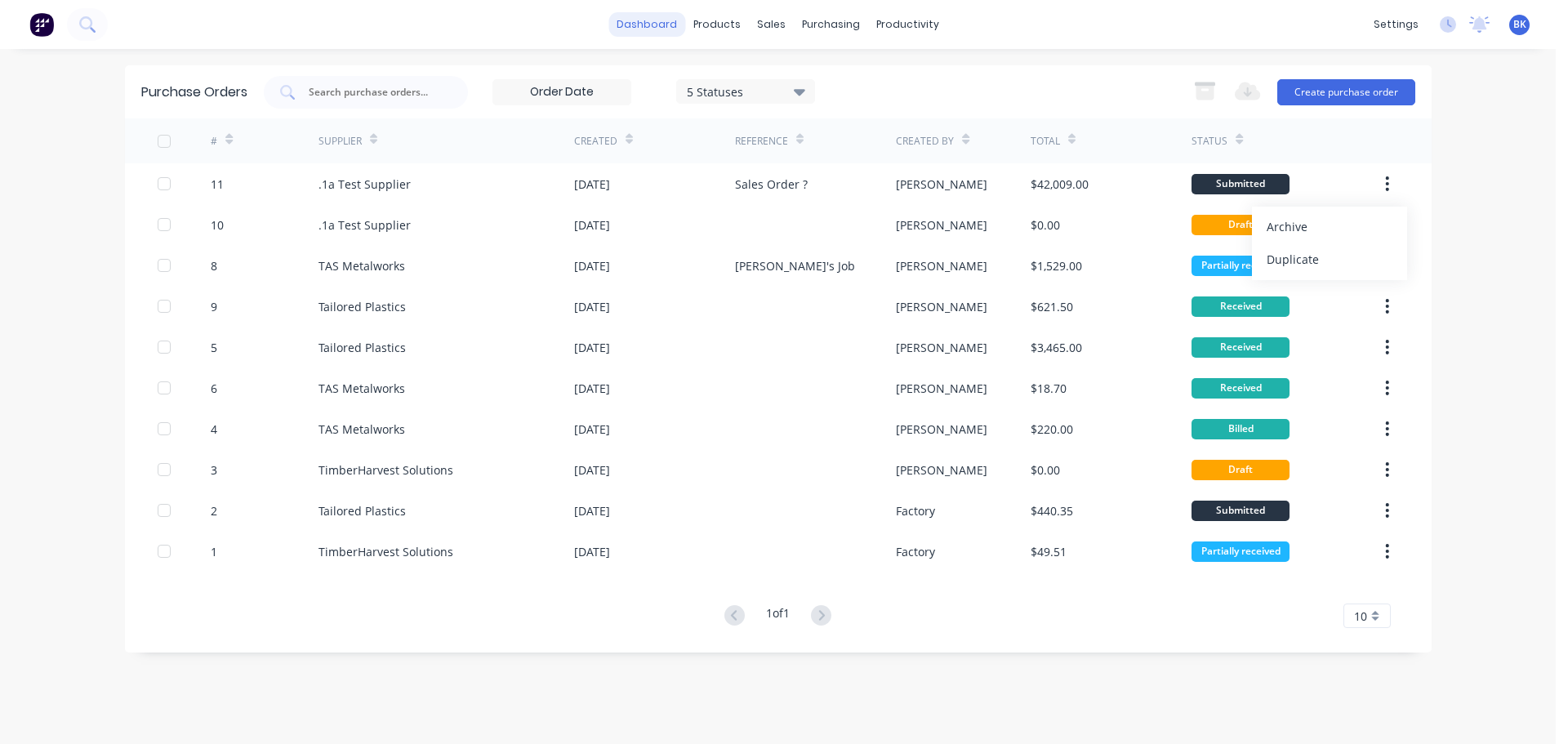
click at [655, 31] on link "dashboard" at bounding box center [646, 24] width 77 height 24
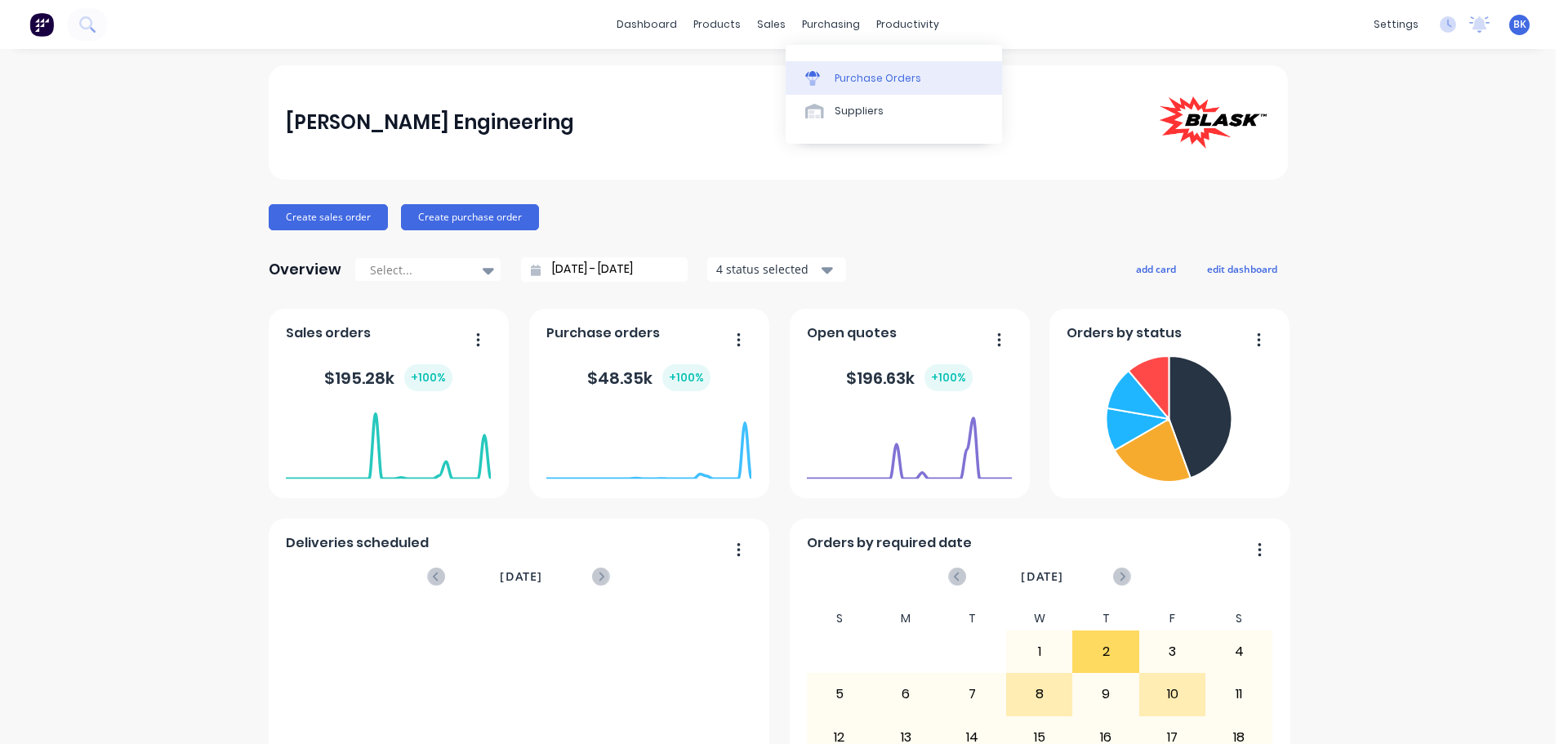
click at [845, 71] on div "Purchase Orders" at bounding box center [877, 78] width 86 height 15
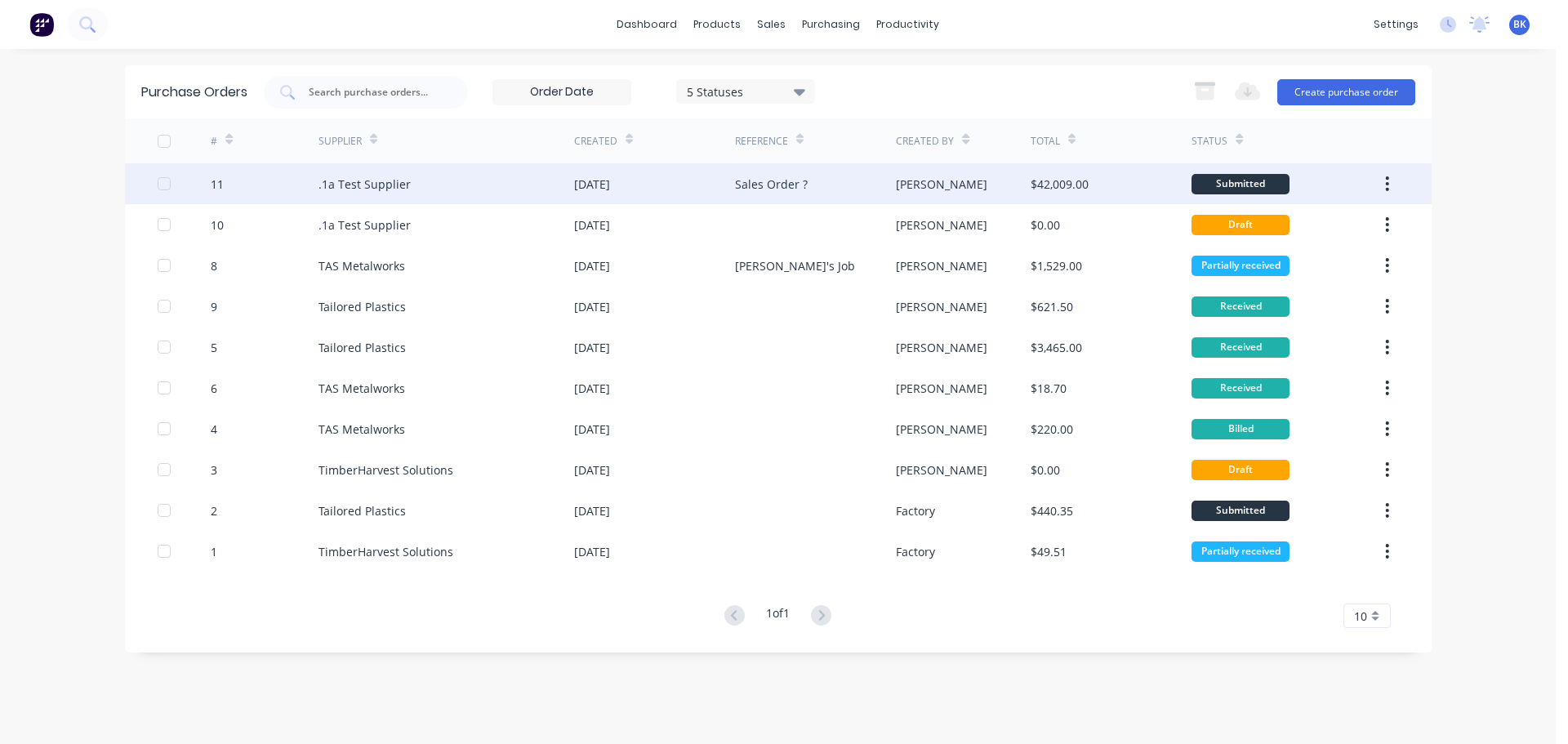
click at [221, 187] on div "11" at bounding box center [217, 185] width 13 height 17
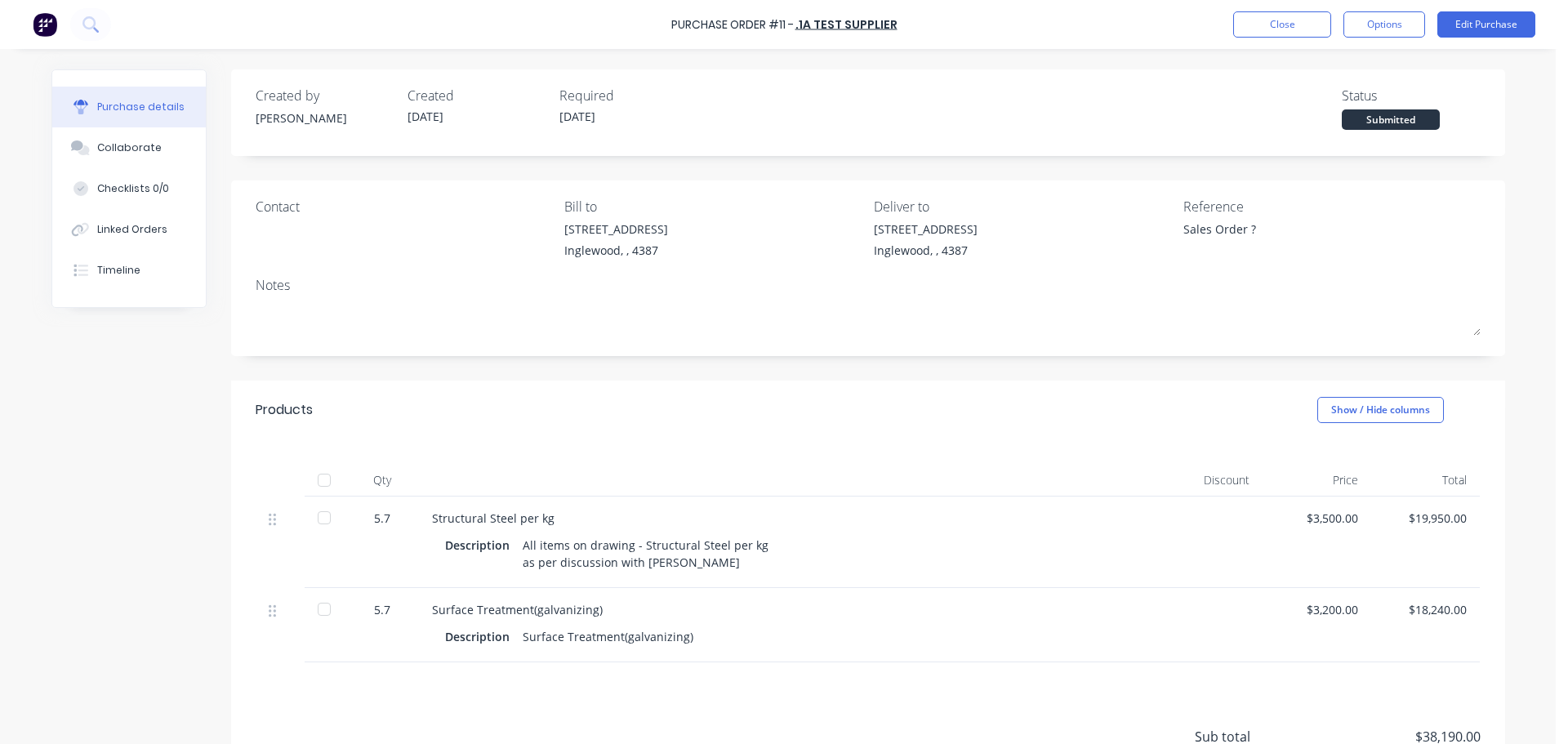
click at [321, 517] on div at bounding box center [323, 517] width 32 height 32
click at [373, 523] on div "5.7" at bounding box center [382, 518] width 47 height 17
drag, startPoint x: 382, startPoint y: 518, endPoint x: 342, endPoint y: 518, distance: 40.0
click at [346, 518] on div "5.7" at bounding box center [382, 542] width 73 height 91
click at [320, 518] on div at bounding box center [323, 517] width 32 height 32
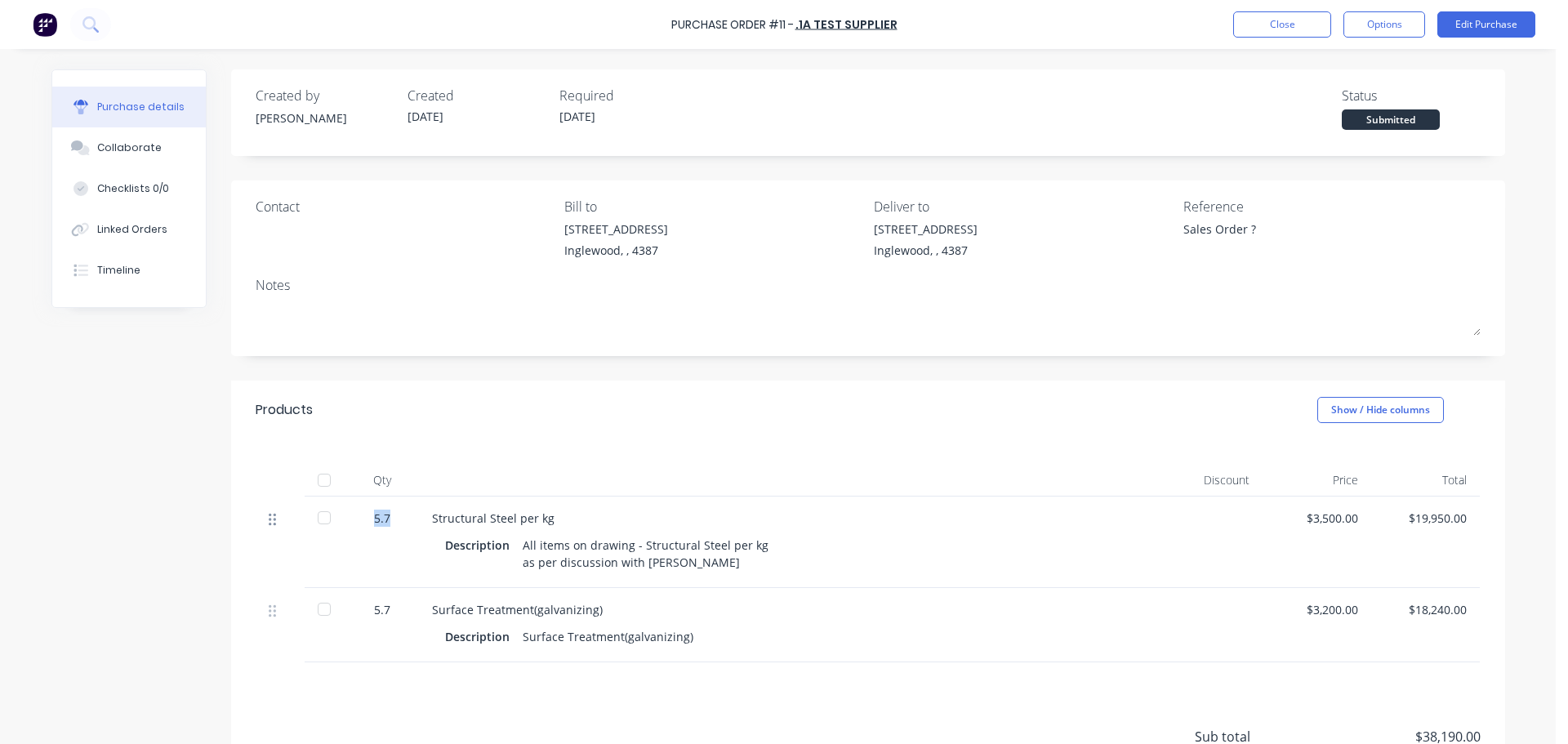
click at [268, 520] on icon at bounding box center [272, 520] width 7 height 12
click at [502, 529] on div "Structural Steel per kg Description All items on drawing - Structural Steel per…" at bounding box center [787, 542] width 735 height 91
click at [1506, 27] on button "Edit Purchase" at bounding box center [1486, 24] width 98 height 26
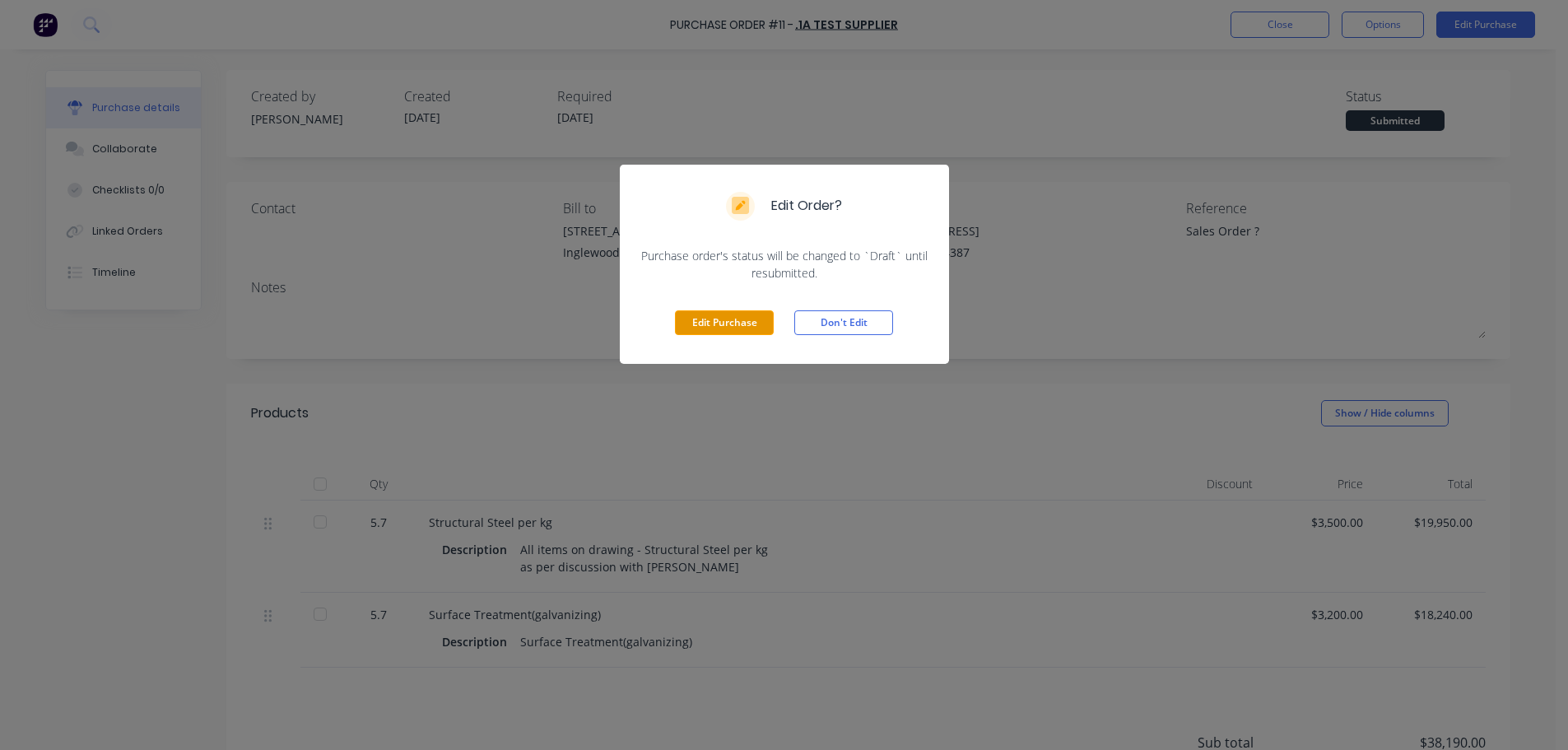
click at [721, 325] on button "Edit Purchase" at bounding box center [724, 322] width 98 height 25
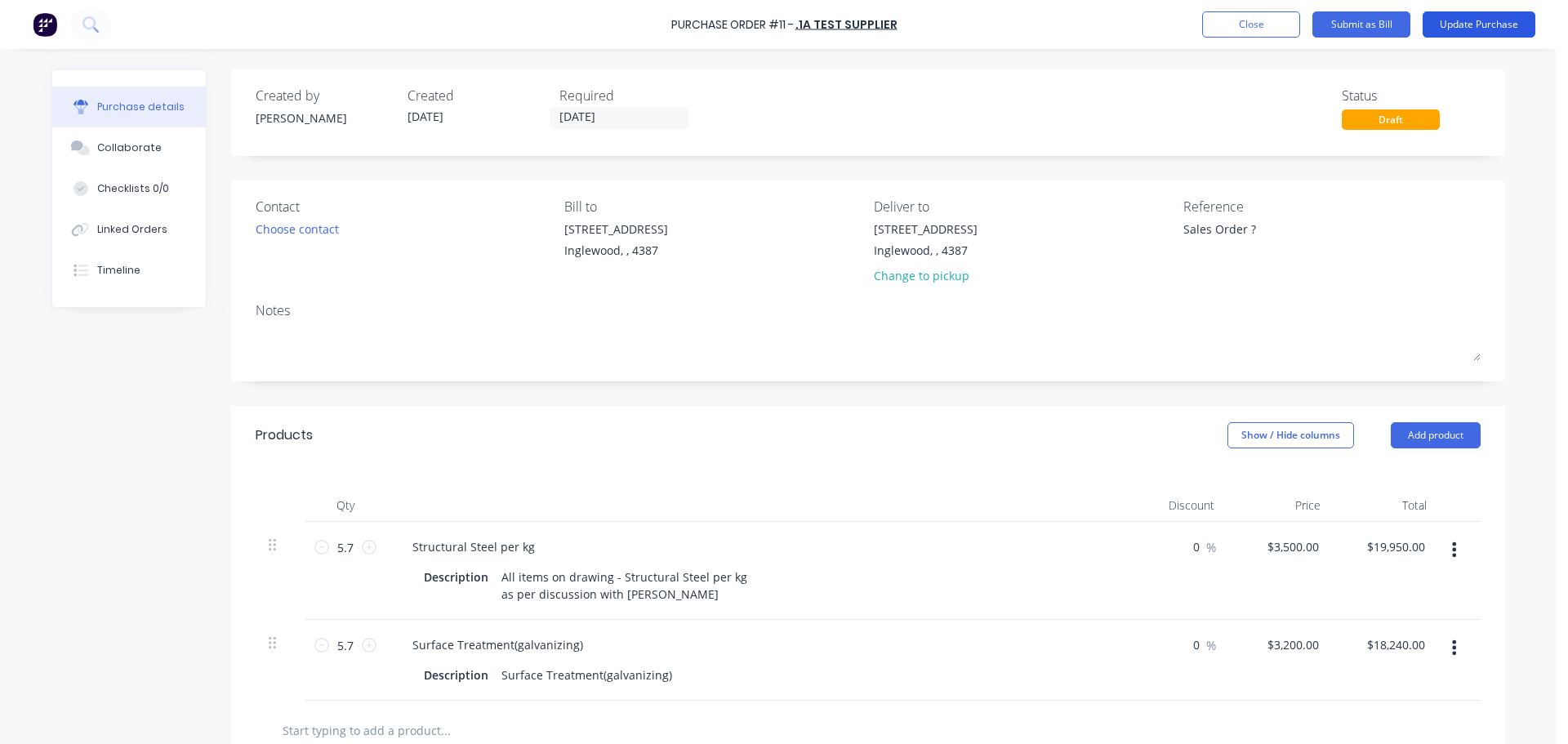
click at [1470, 15] on button "Update Purchase" at bounding box center [1478, 24] width 112 height 26
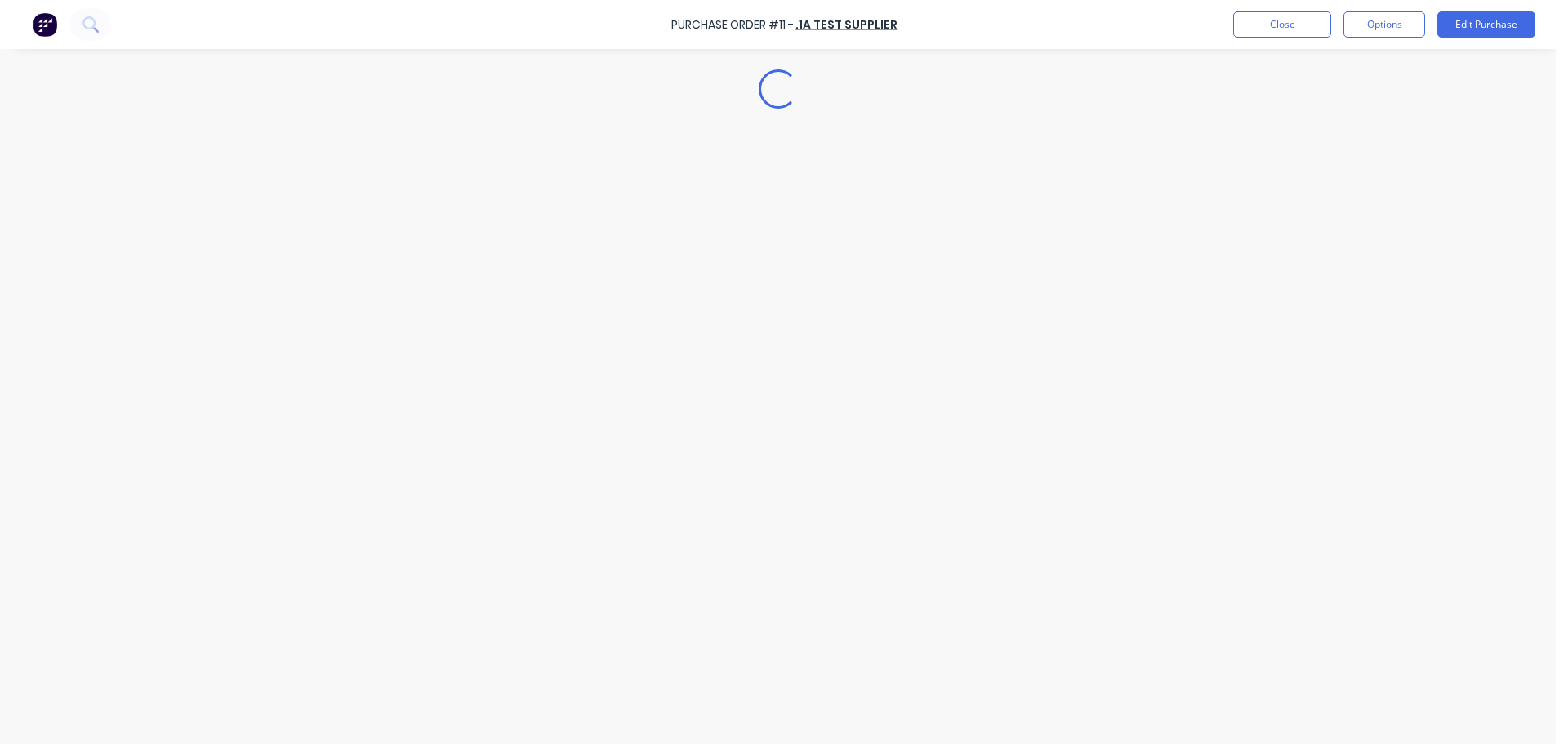
type textarea "x"
